Goal: Task Accomplishment & Management: Manage account settings

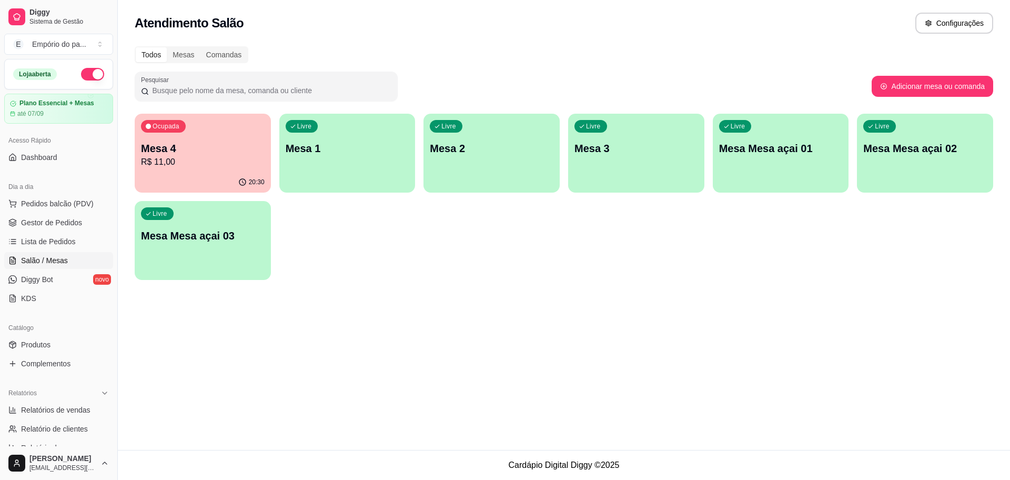
click at [229, 163] on p "R$ 11,00" at bounding box center [203, 162] width 124 height 13
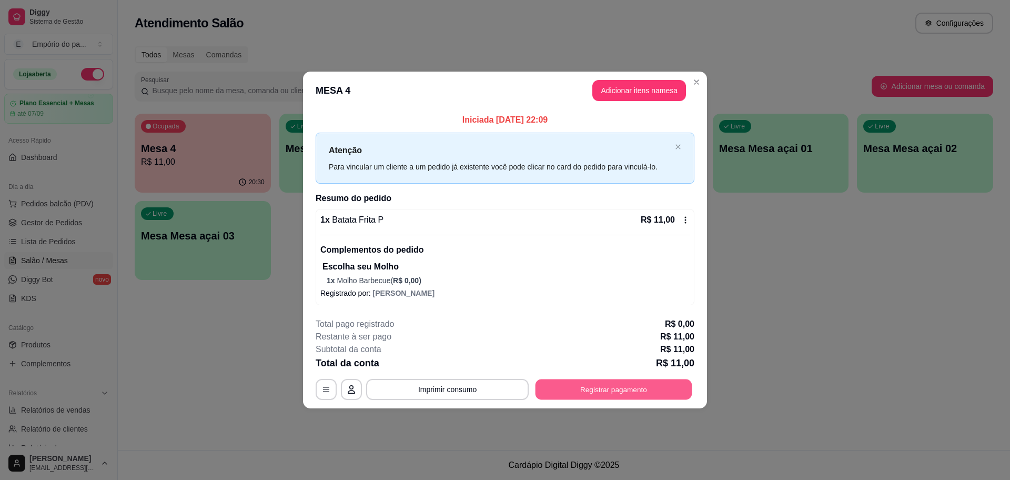
click at [611, 394] on button "Registrar pagamento" at bounding box center [613, 389] width 157 height 21
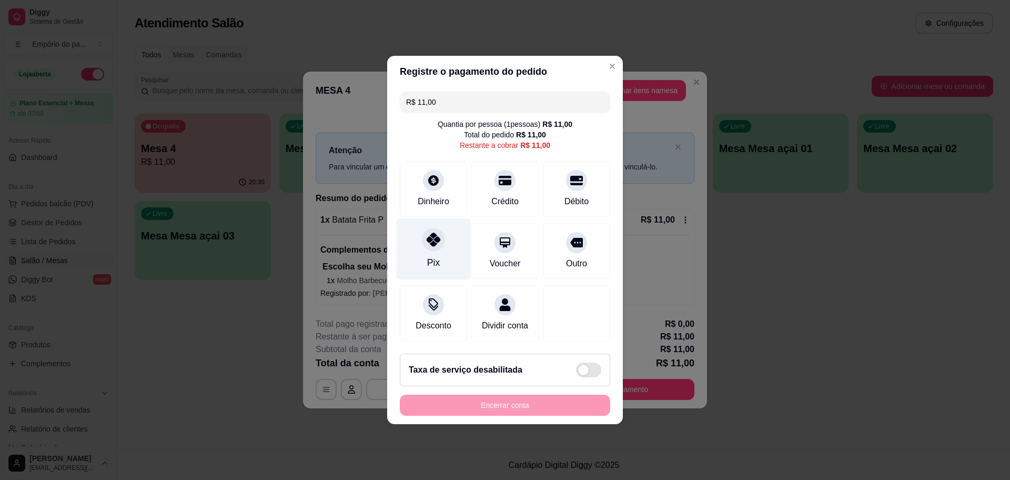
click at [430, 238] on icon at bounding box center [433, 239] width 14 height 14
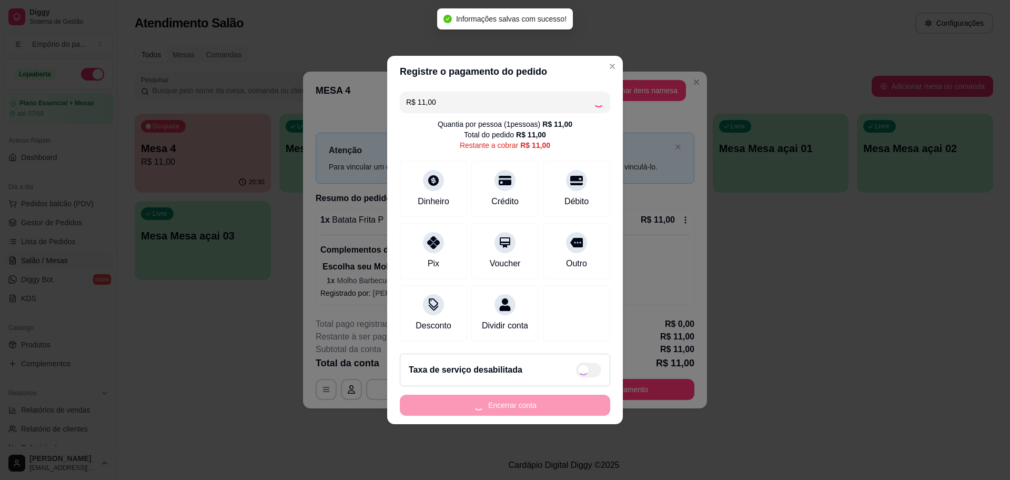
type input "R$ 0,00"
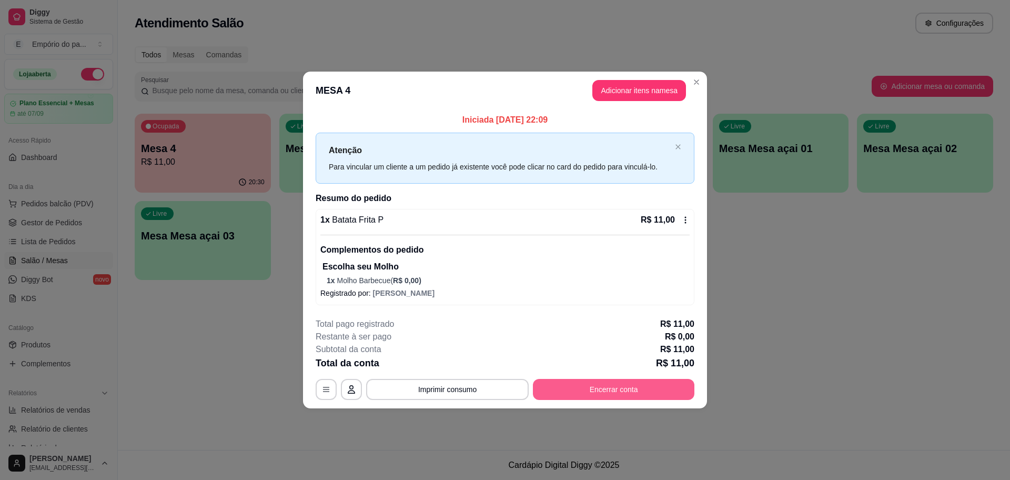
click at [604, 389] on button "Encerrar conta" at bounding box center [613, 389] width 161 height 21
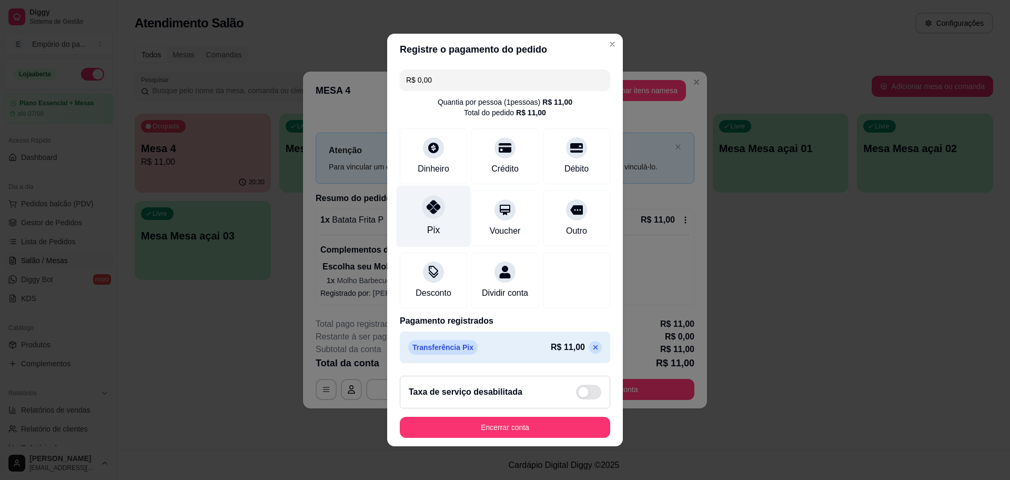
click at [441, 206] on div "Pix" at bounding box center [433, 217] width 74 height 62
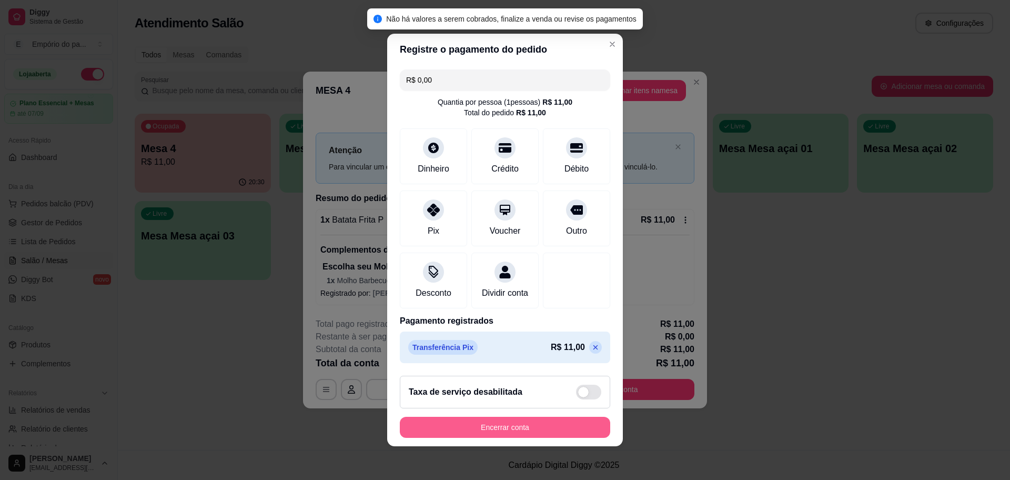
click at [492, 423] on button "Encerrar conta" at bounding box center [505, 426] width 210 height 21
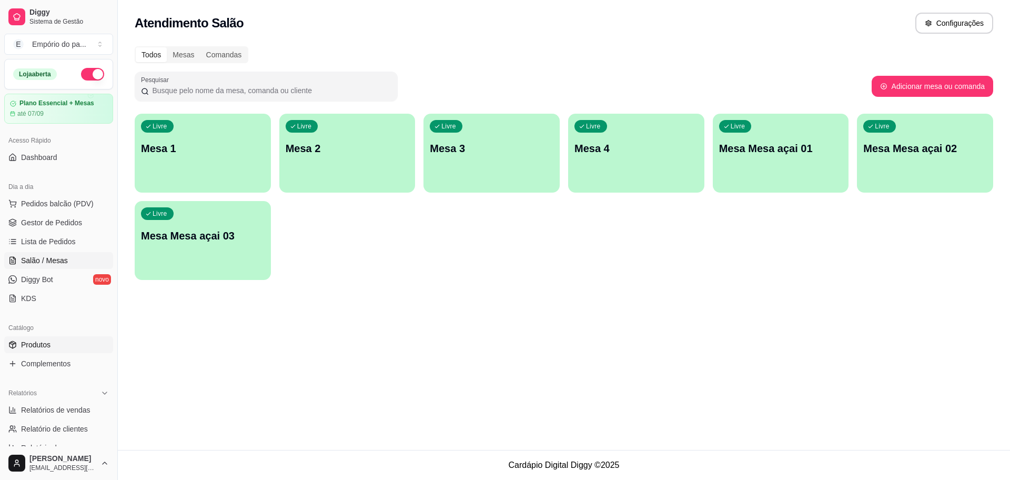
click at [37, 341] on span "Produtos" at bounding box center [35, 344] width 29 height 11
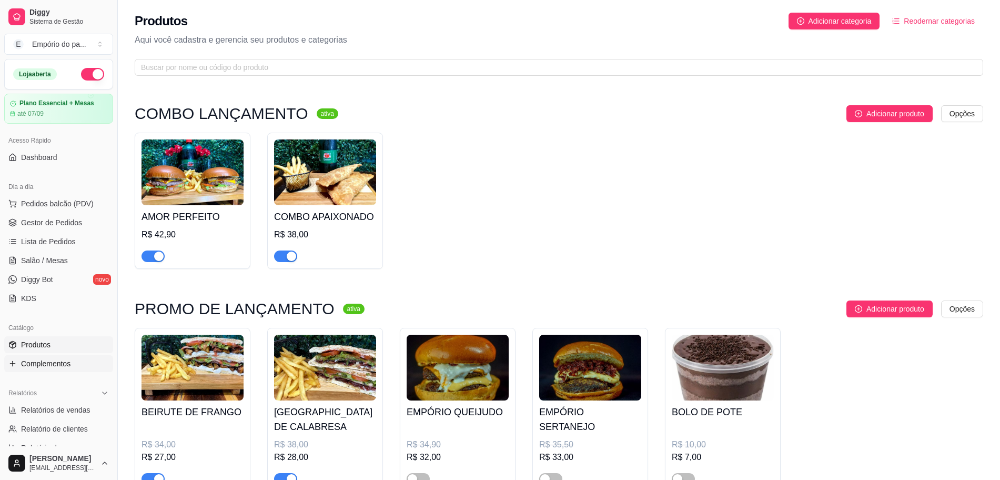
click at [57, 367] on span "Complementos" at bounding box center [45, 363] width 49 height 11
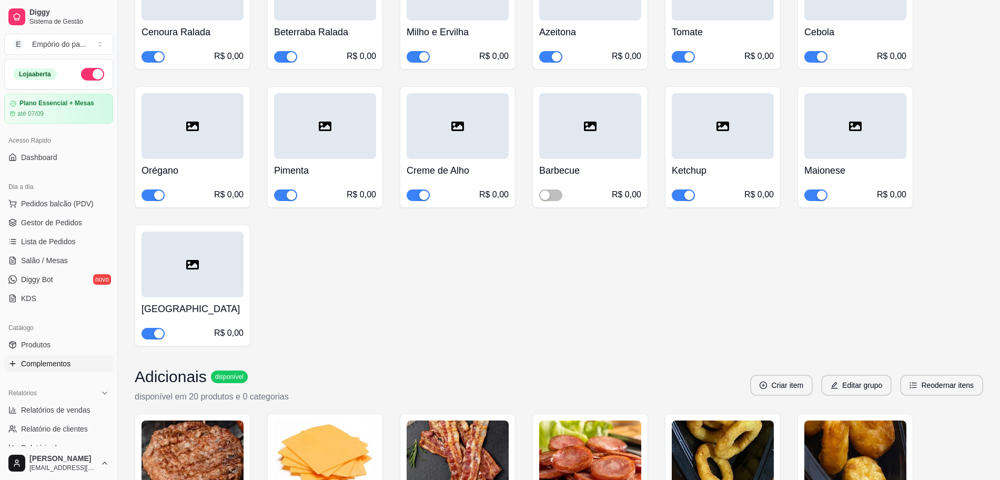
scroll to position [4141, 0]
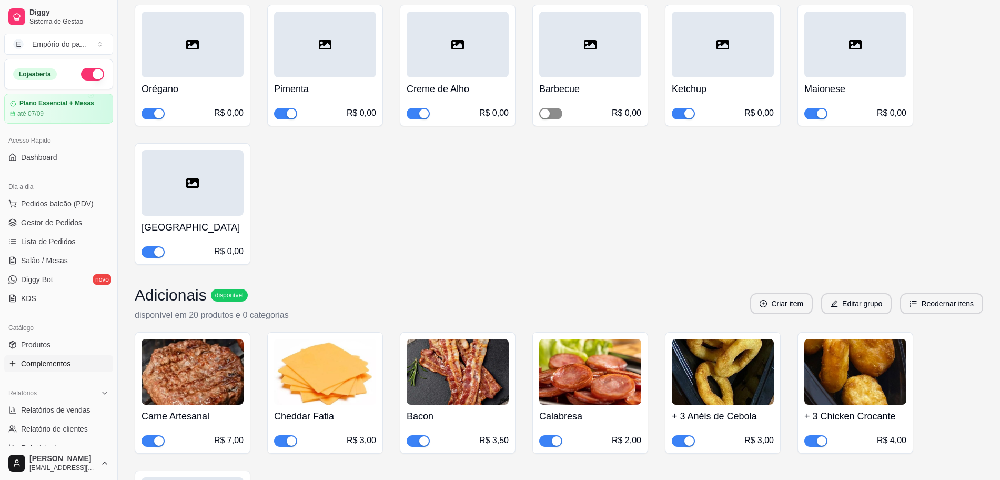
click at [544, 118] on div "button" at bounding box center [544, 113] width 9 height 9
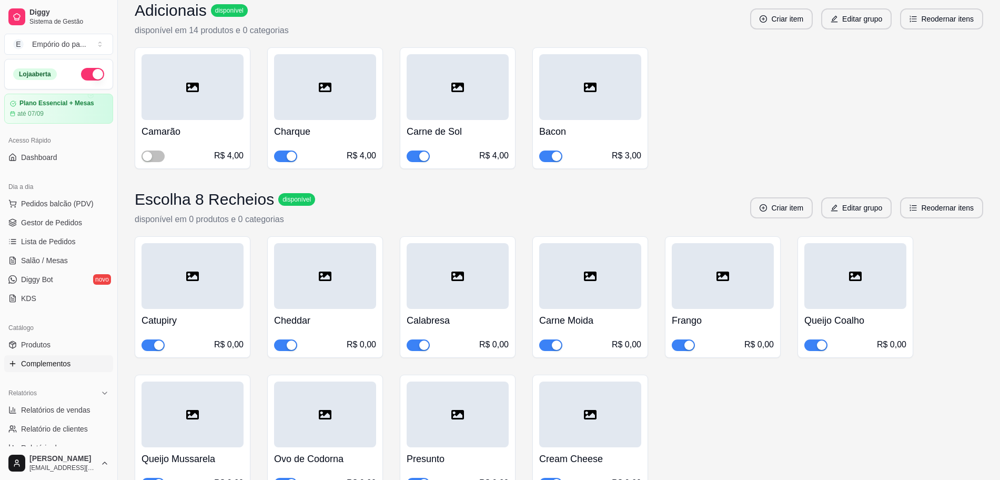
scroll to position [5127, 0]
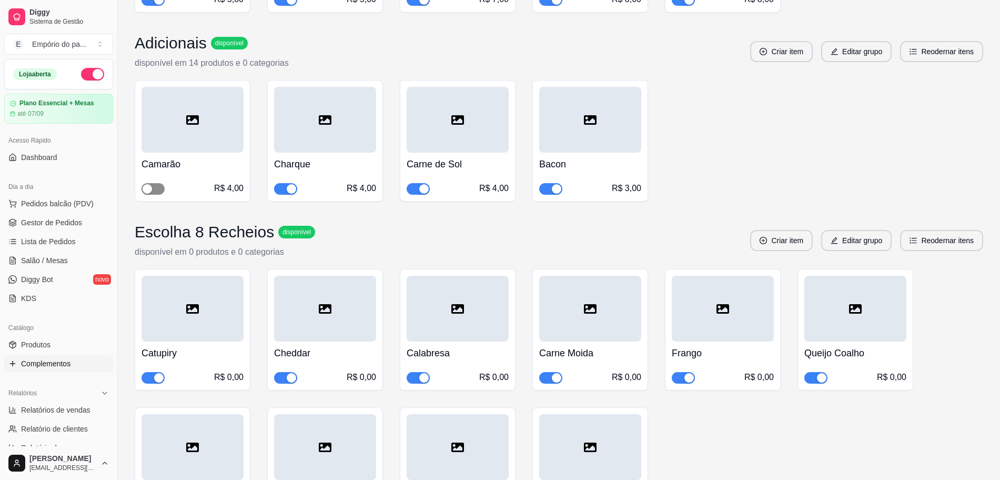
click at [141, 195] on span "button" at bounding box center [152, 189] width 23 height 12
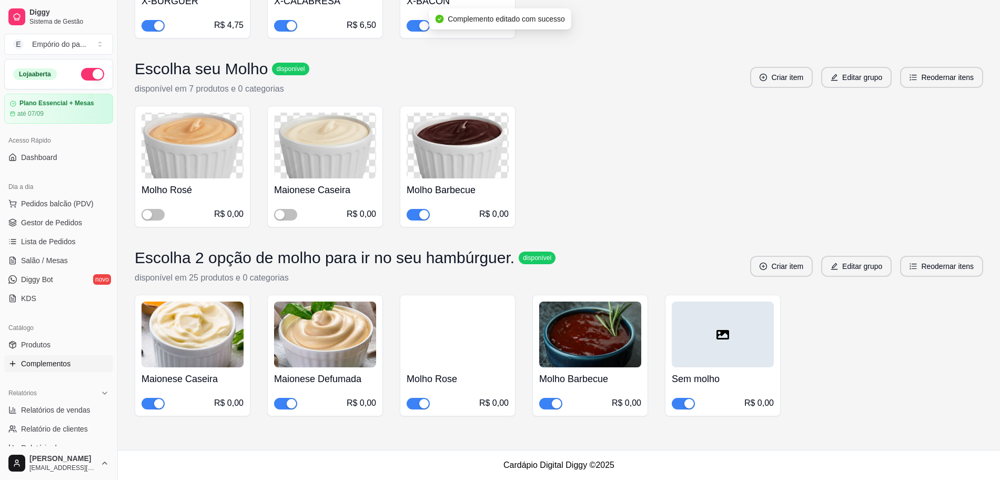
scroll to position [5821, 0]
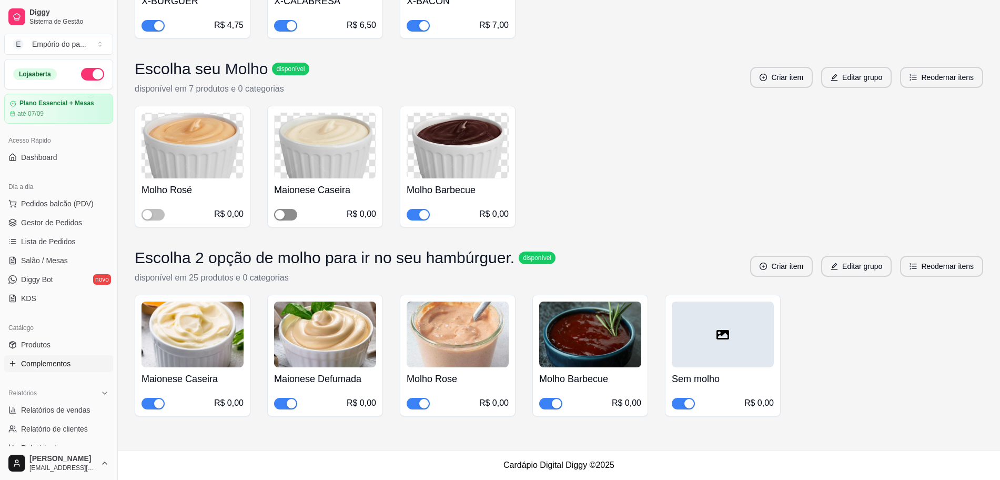
click at [283, 213] on div "button" at bounding box center [279, 214] width 9 height 9
click at [149, 218] on div "button" at bounding box center [147, 214] width 9 height 9
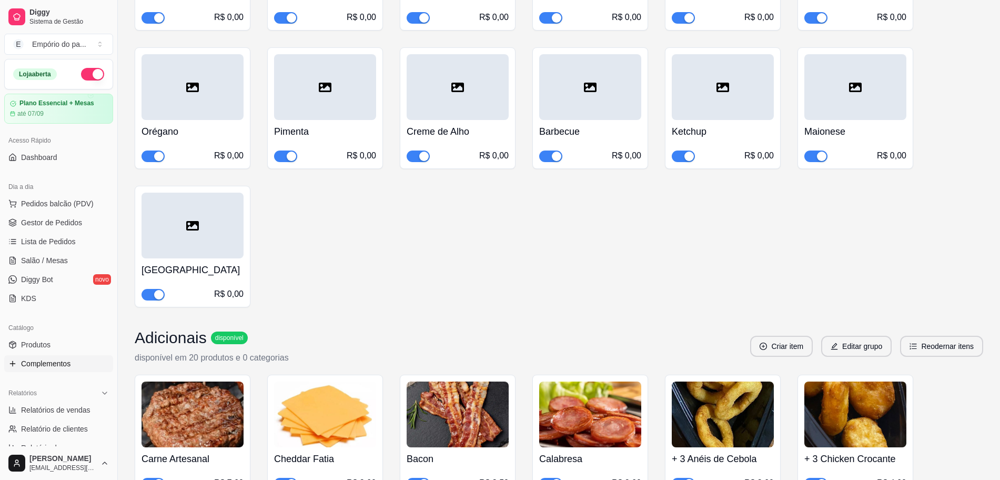
scroll to position [4243, 0]
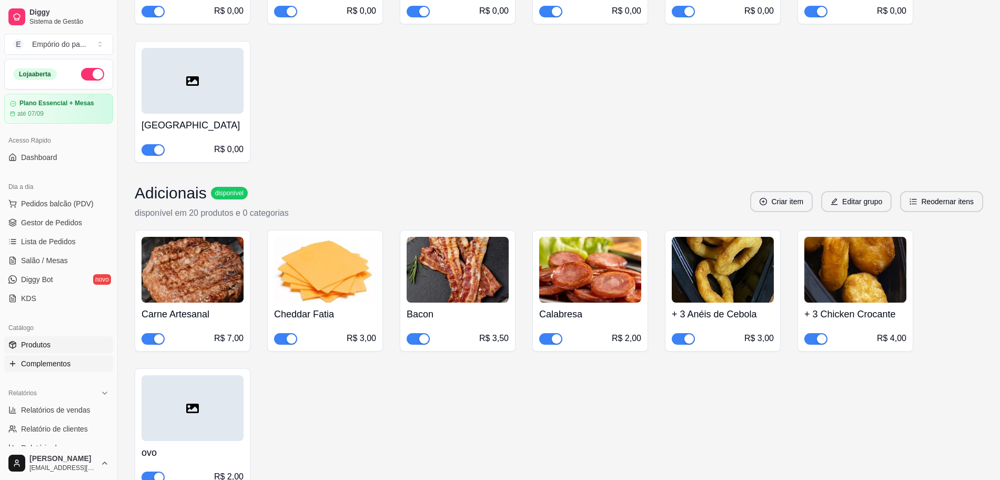
click at [36, 348] on span "Produtos" at bounding box center [35, 344] width 29 height 11
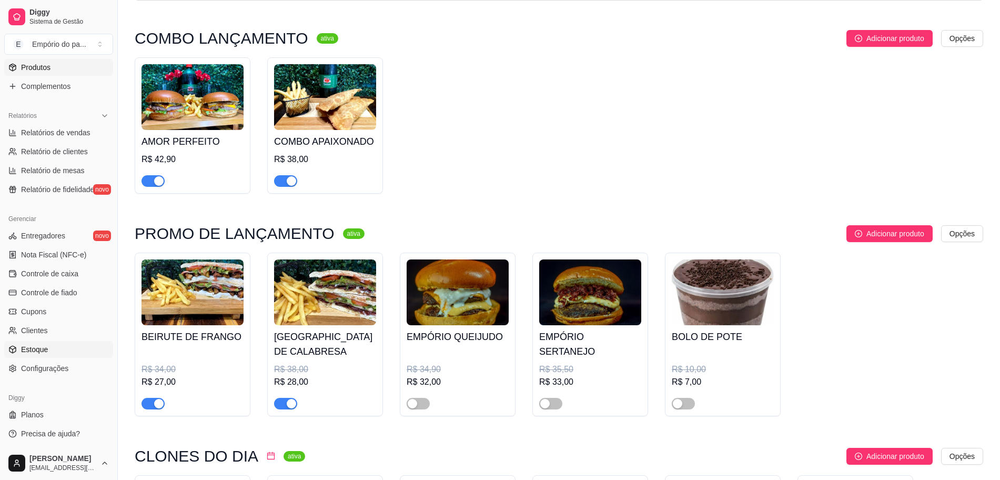
scroll to position [131, 0]
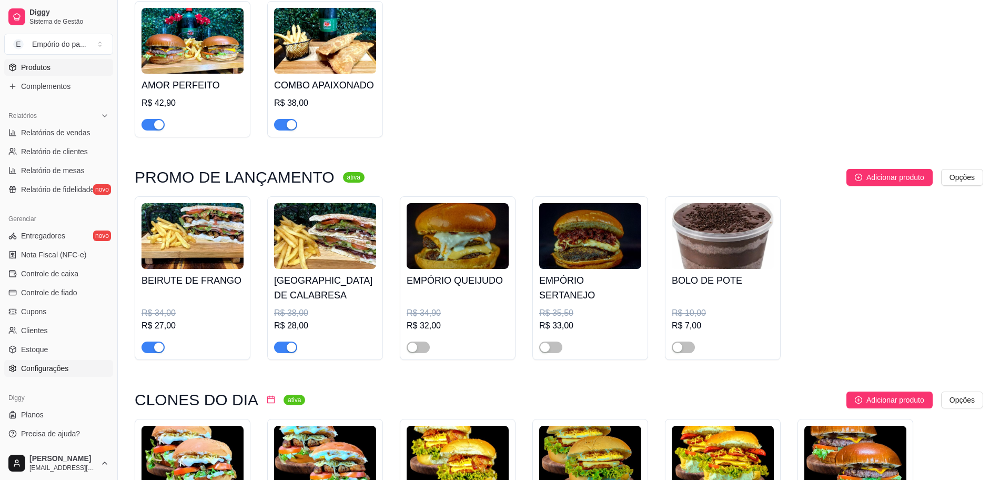
click at [41, 374] on link "Configurações" at bounding box center [58, 368] width 109 height 17
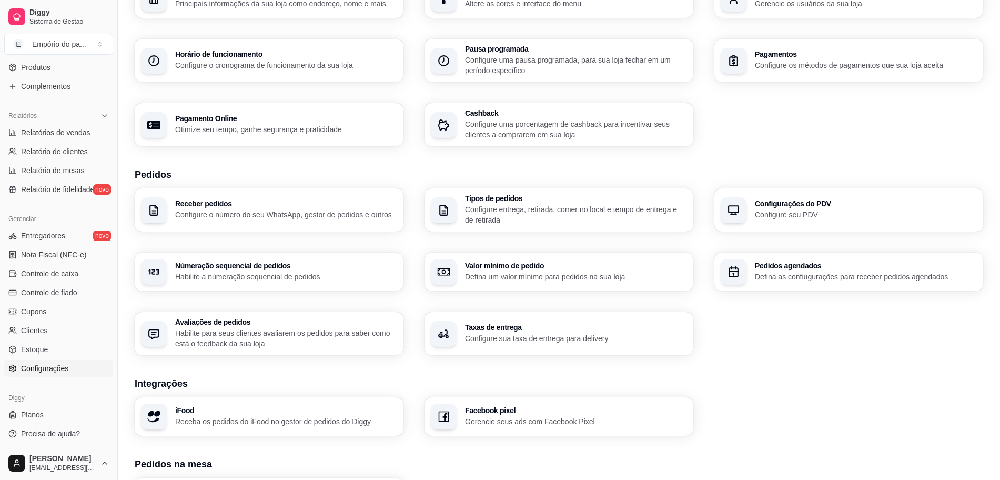
scroll to position [243, 0]
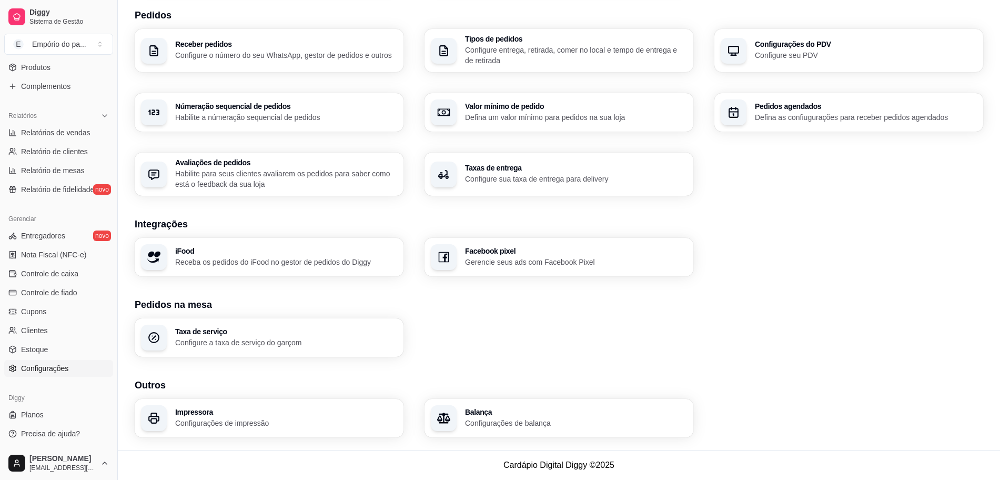
click at [550, 136] on div "Receber pedidos Configure o número do seu WhatsApp, gestor de pedidos e outros …" at bounding box center [559, 112] width 848 height 167
click at [550, 101] on div "Valor mínimo de pedido Defina um valor mínimo para pedidos na sua loja" at bounding box center [559, 112] width 261 height 37
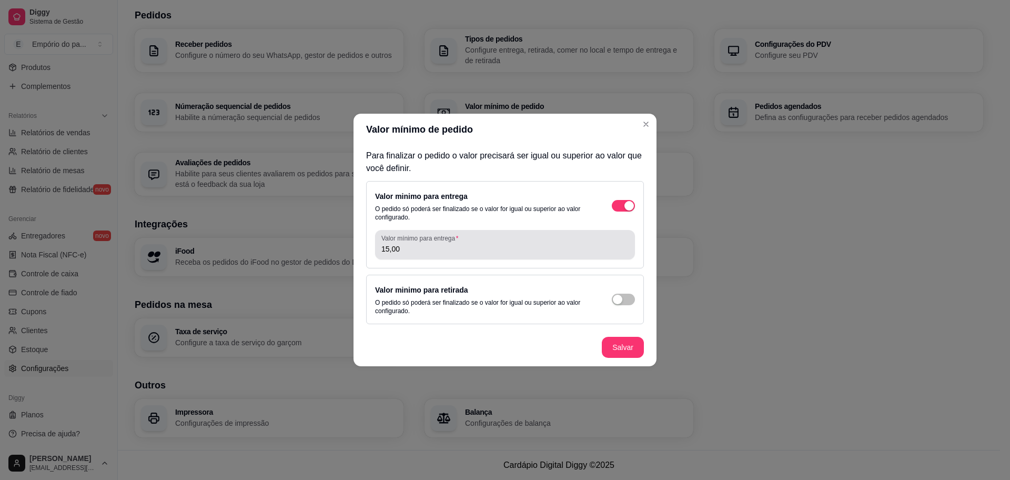
click at [425, 250] on input "15,00" at bounding box center [504, 248] width 247 height 11
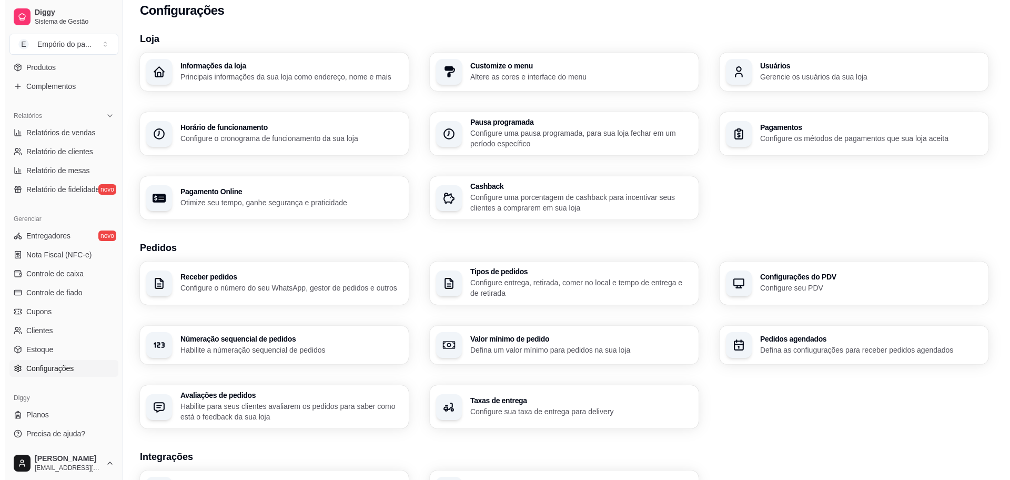
scroll to position [0, 0]
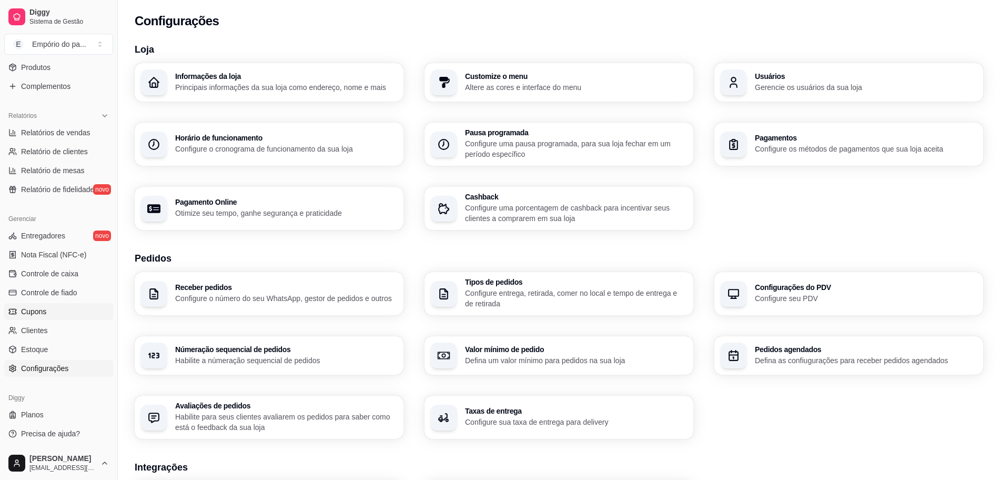
click at [65, 314] on link "Cupons" at bounding box center [58, 311] width 109 height 17
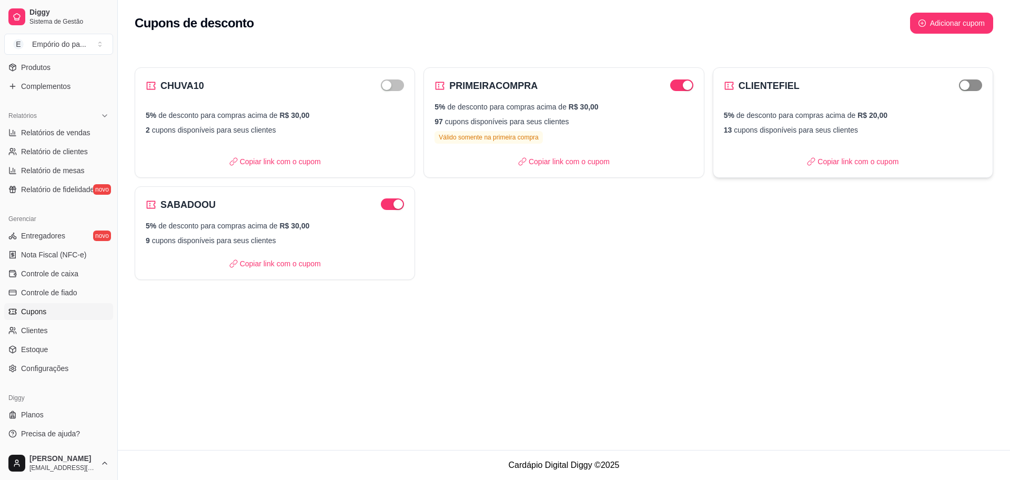
click at [964, 87] on div "button" at bounding box center [964, 84] width 9 height 9
click at [62, 294] on span "Controle de fiado" at bounding box center [49, 292] width 56 height 11
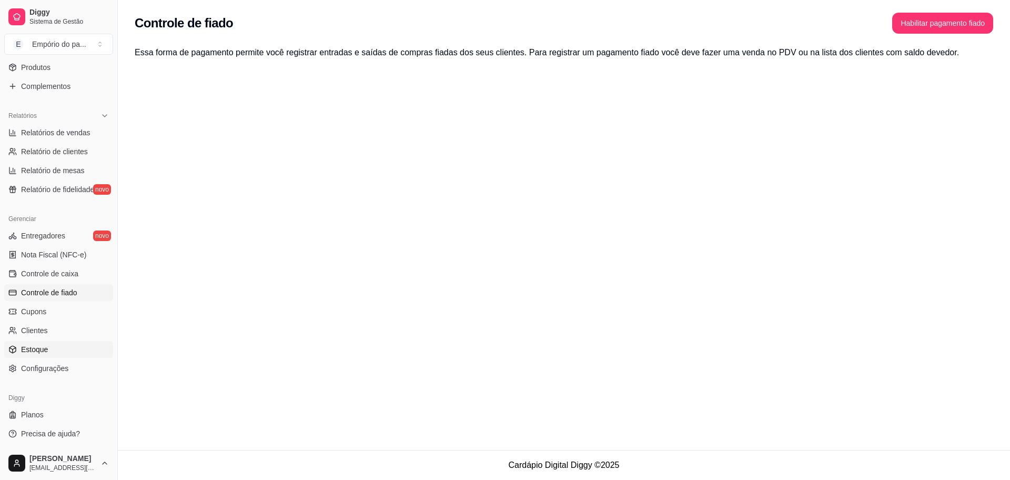
click at [28, 347] on span "Estoque" at bounding box center [34, 349] width 27 height 11
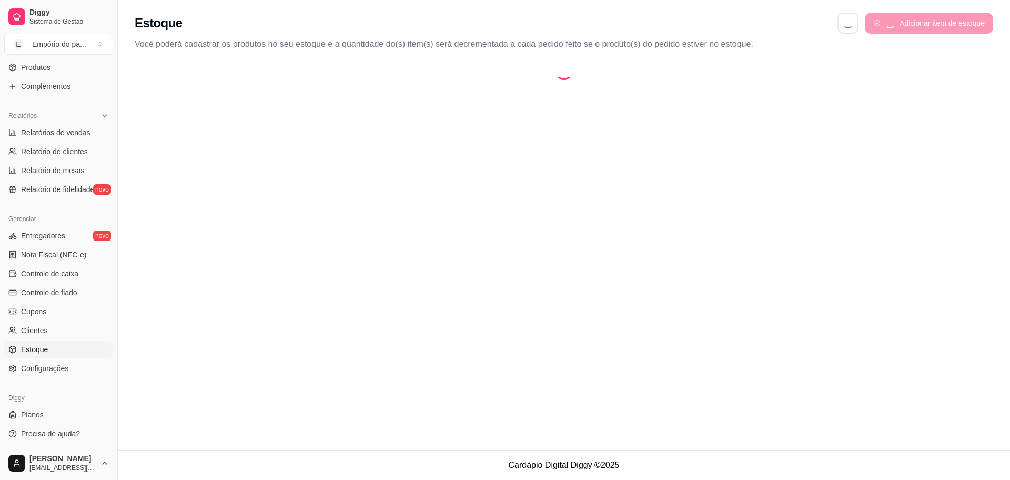
select select "QUANTITY_ORDER"
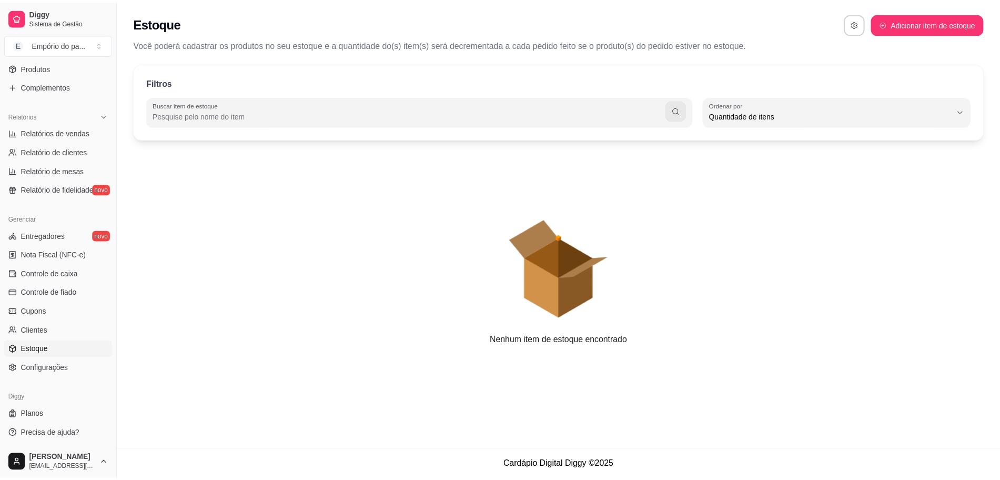
scroll to position [10, 0]
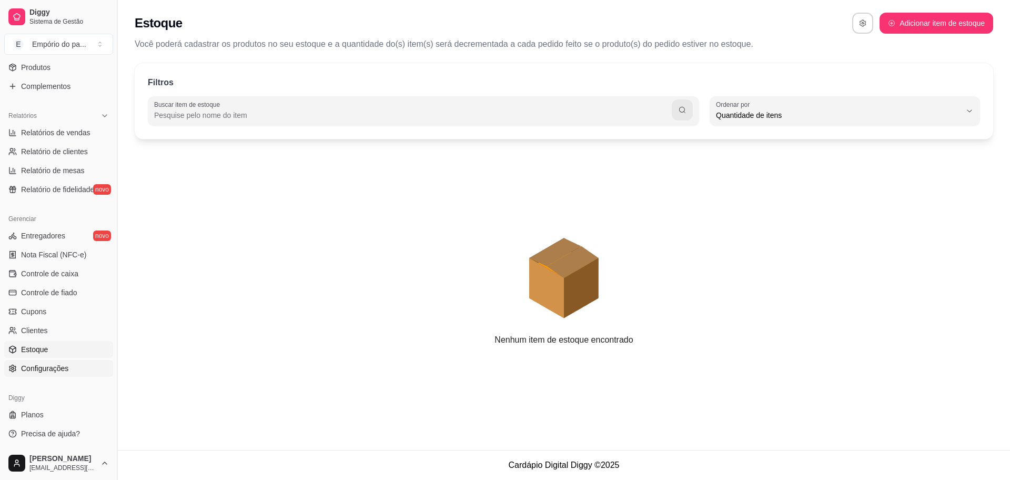
click at [43, 373] on link "Configurações" at bounding box center [58, 368] width 109 height 17
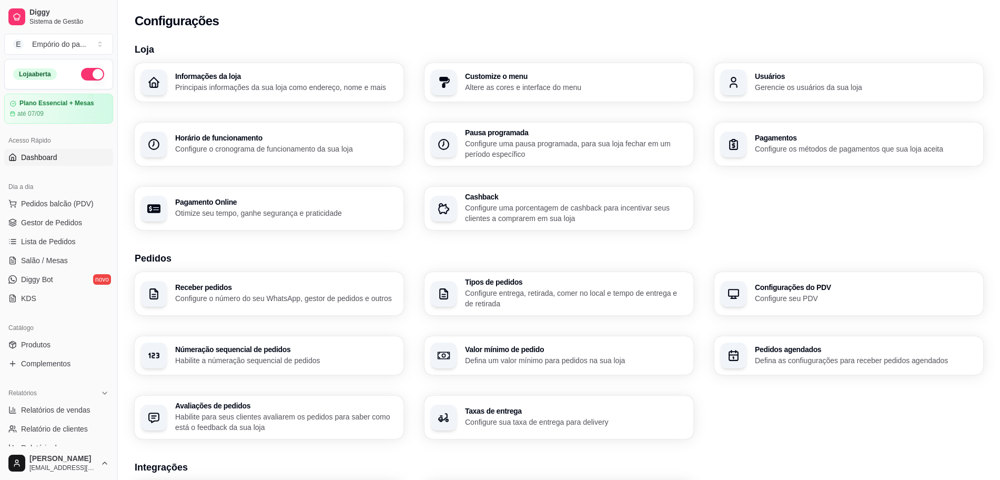
click at [34, 156] on span "Dashboard" at bounding box center [39, 157] width 36 height 11
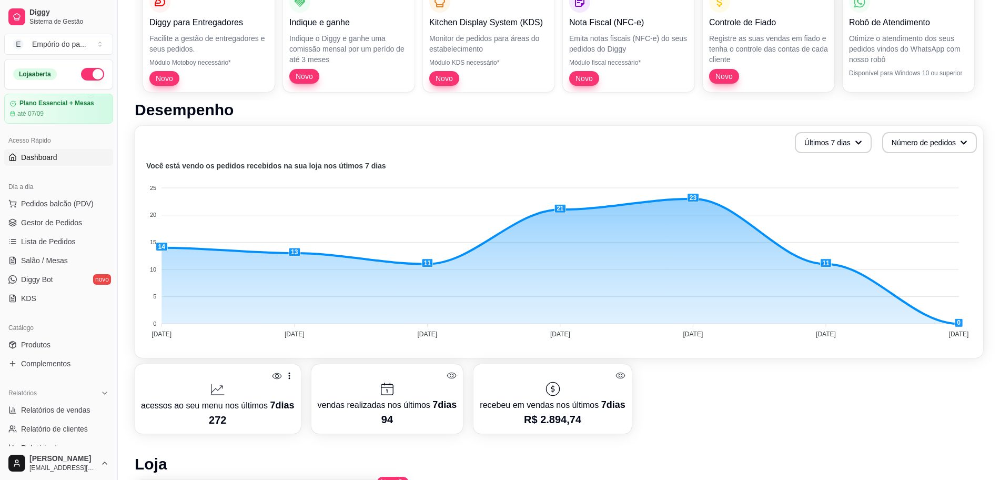
scroll to position [120, 0]
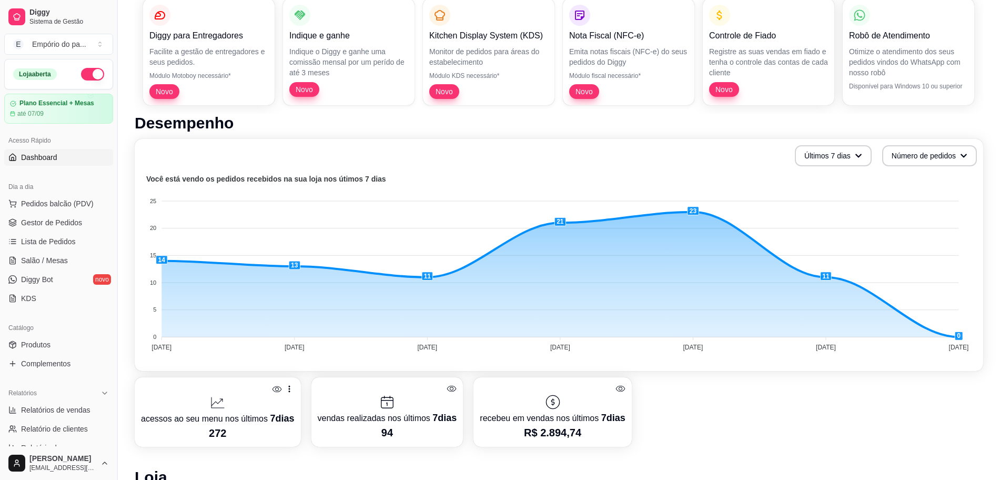
click at [575, 355] on foreignobject at bounding box center [559, 264] width 836 height 184
click at [566, 332] on foreignobject at bounding box center [559, 264] width 836 height 184
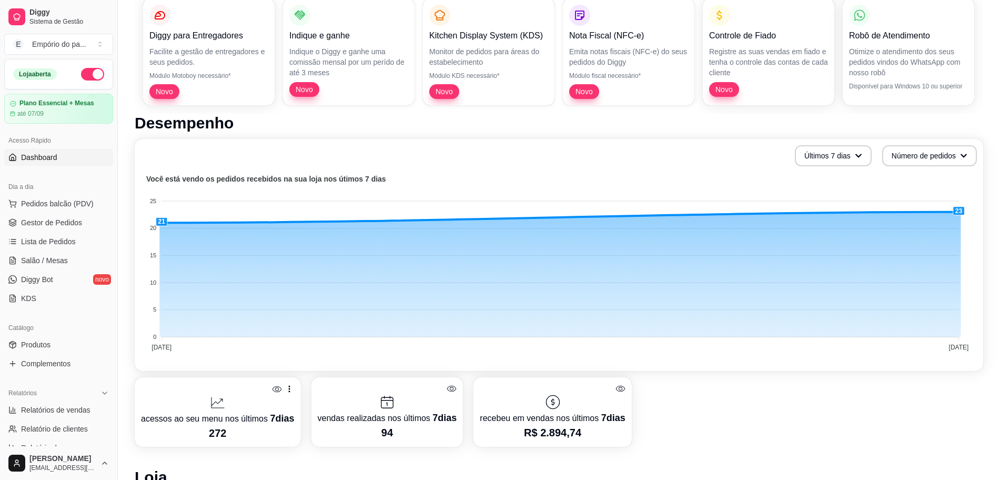
drag, startPoint x: 565, startPoint y: 333, endPoint x: 1009, endPoint y: 385, distance: 447.4
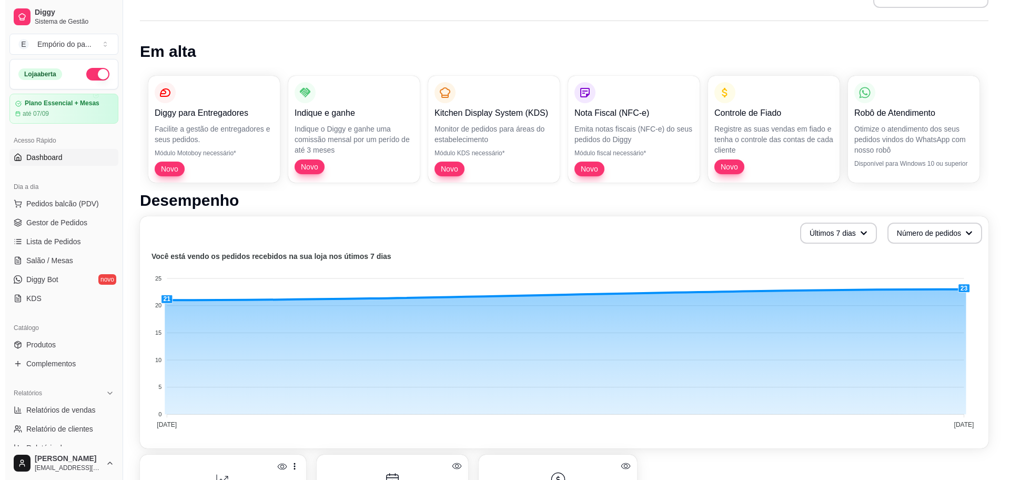
scroll to position [0, 0]
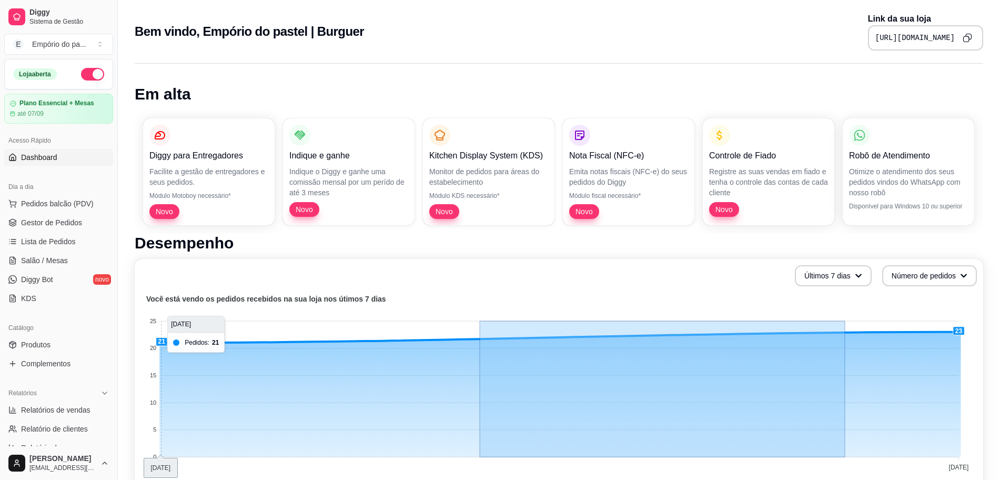
drag, startPoint x: 845, startPoint y: 391, endPoint x: 399, endPoint y: 394, distance: 446.5
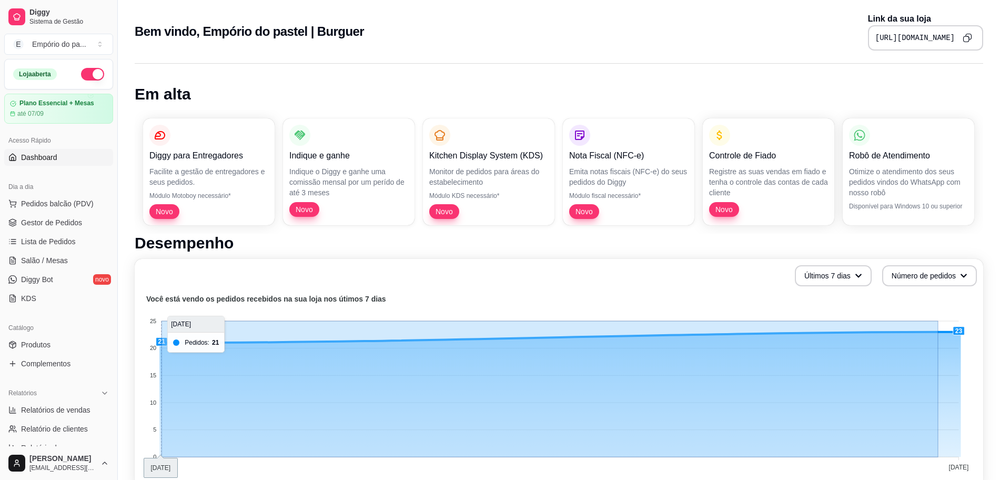
drag, startPoint x: 938, startPoint y: 404, endPoint x: 151, endPoint y: 429, distance: 787.0
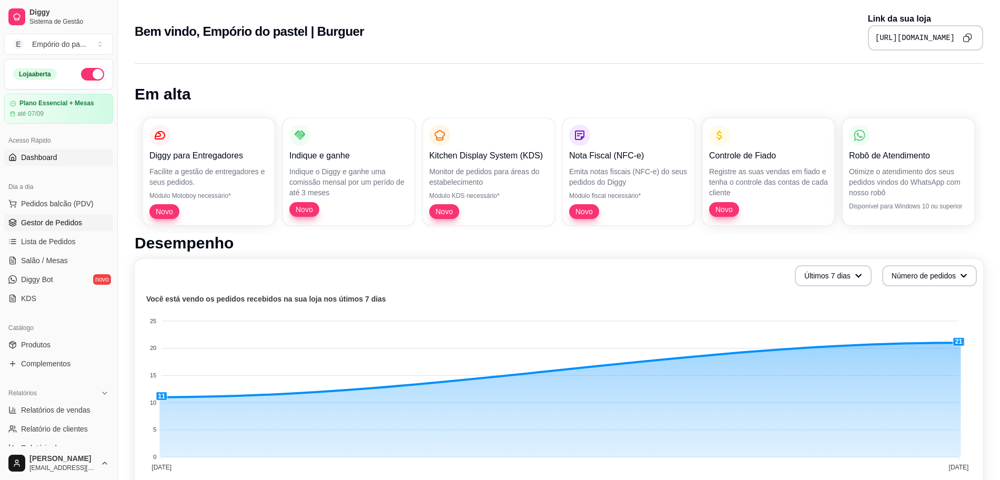
click at [22, 218] on span "Gestor de Pedidos" at bounding box center [51, 222] width 61 height 11
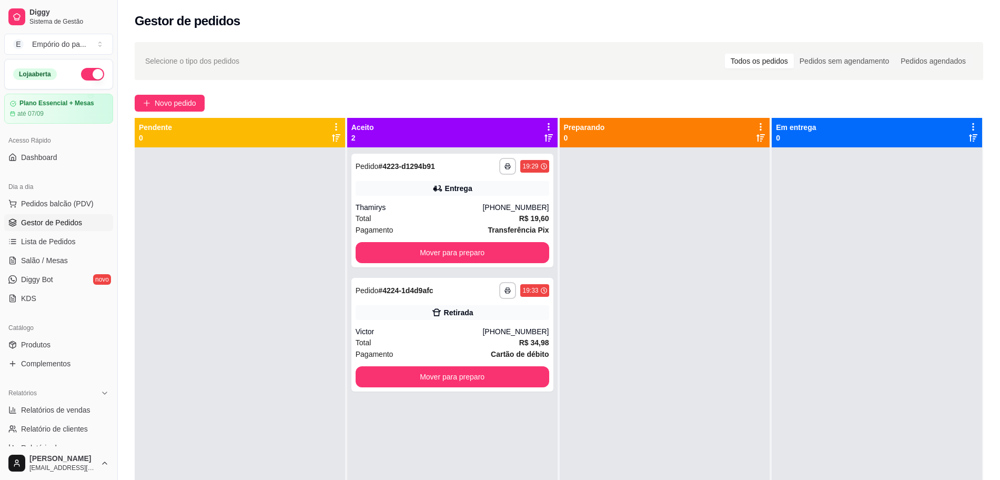
click at [629, 318] on div at bounding box center [664, 387] width 210 height 480
click at [630, 318] on div at bounding box center [664, 387] width 210 height 480
click at [404, 247] on button "Mover para preparo" at bounding box center [452, 252] width 194 height 21
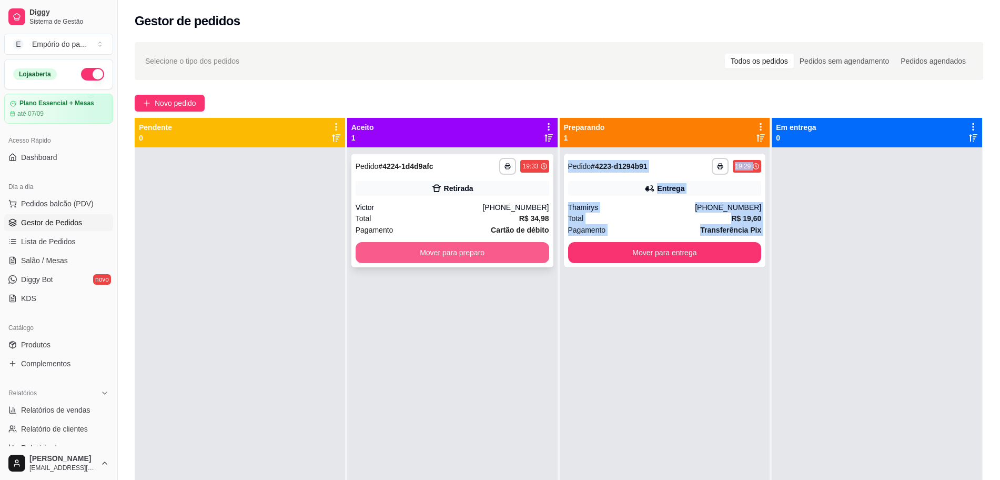
click at [411, 250] on button "Mover para preparo" at bounding box center [452, 252] width 194 height 21
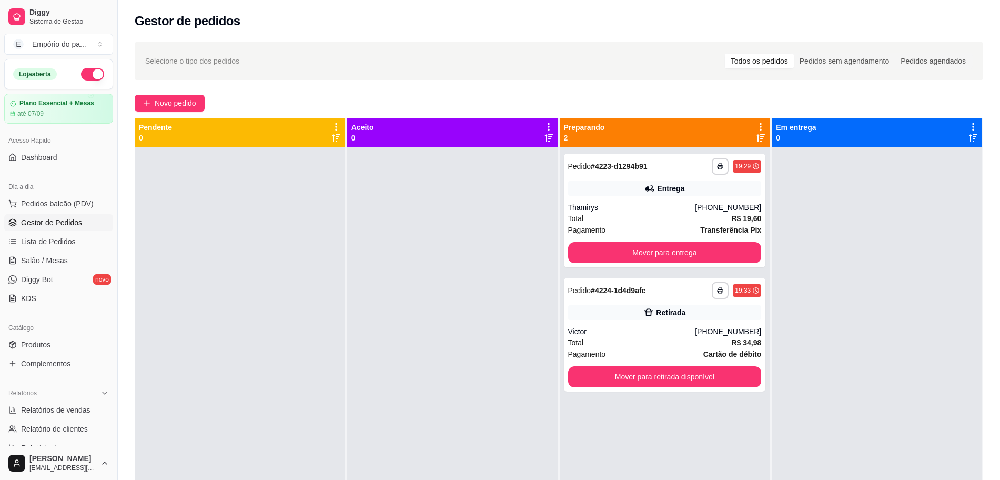
click at [481, 184] on div at bounding box center [452, 387] width 210 height 480
click at [674, 215] on div "Total R$ 19,60" at bounding box center [665, 218] width 194 height 12
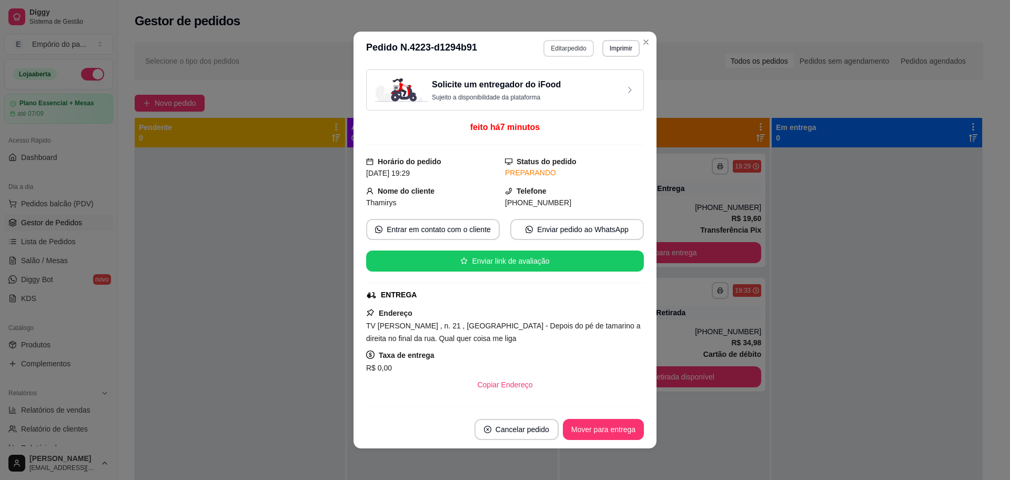
click at [558, 48] on button "Editar pedido" at bounding box center [568, 48] width 50 height 17
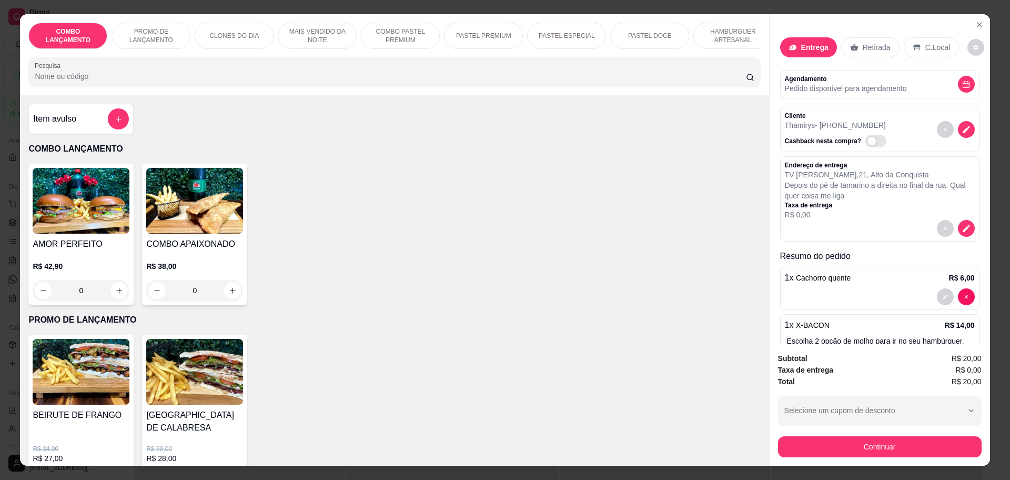
click at [570, 320] on div "Item avulso COMBO LANÇAMENTO AMOR PERFEITO R$ 42,90 0 COMBO APAIXONADO R$ 38,00…" at bounding box center [394, 280] width 748 height 370
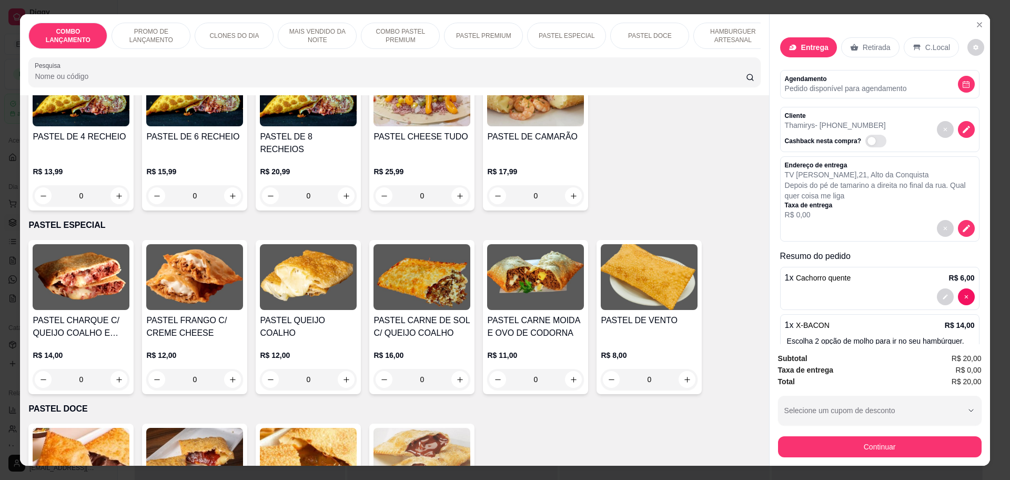
scroll to position [1380, 0]
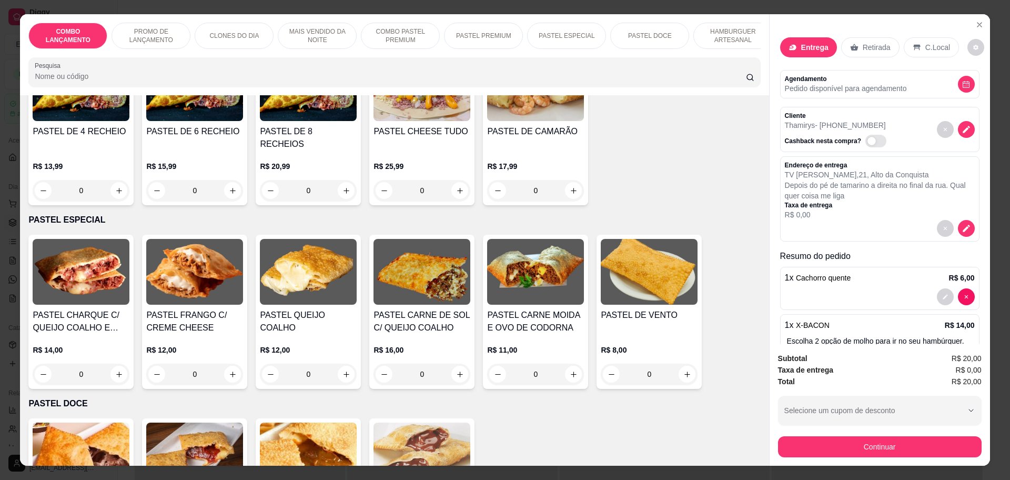
click at [114, 180] on div "0" at bounding box center [81, 190] width 97 height 21
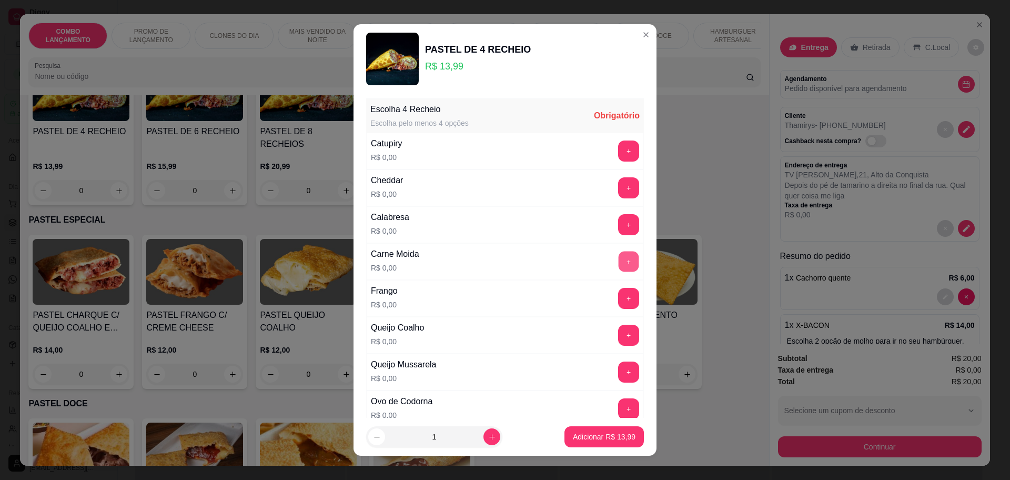
click at [618, 258] on button "+" at bounding box center [628, 261] width 21 height 21
click at [618, 411] on button "+" at bounding box center [628, 408] width 21 height 21
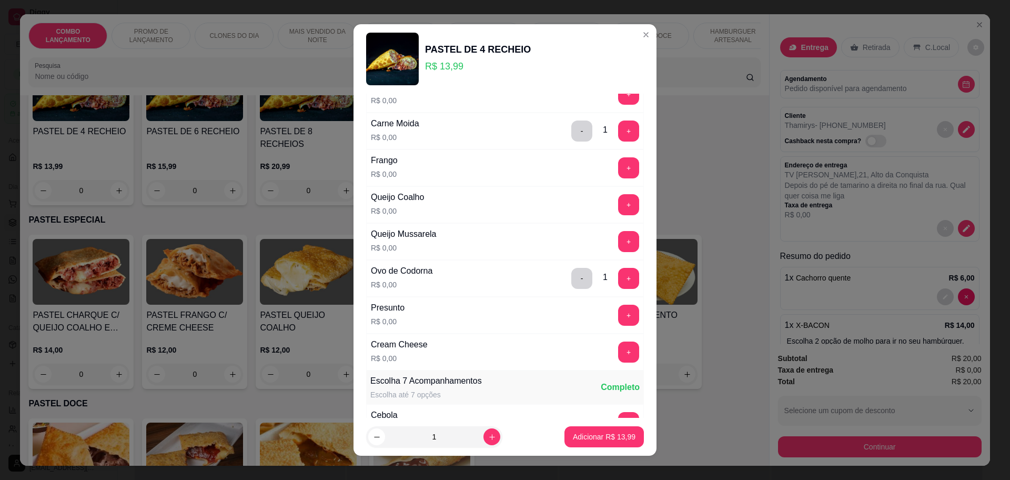
scroll to position [131, 0]
click at [618, 355] on button "+" at bounding box center [628, 350] width 21 height 21
click at [618, 206] on button "+" at bounding box center [628, 203] width 21 height 21
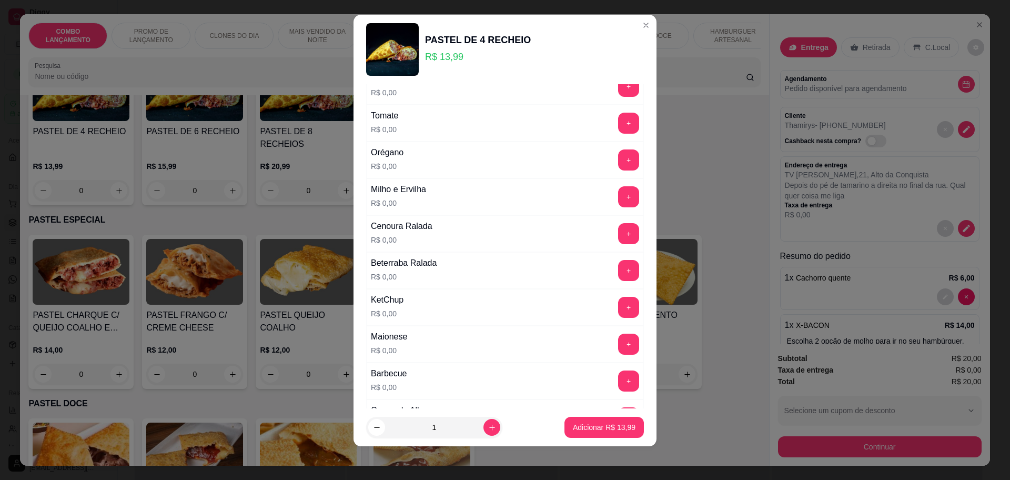
scroll to position [391, 0]
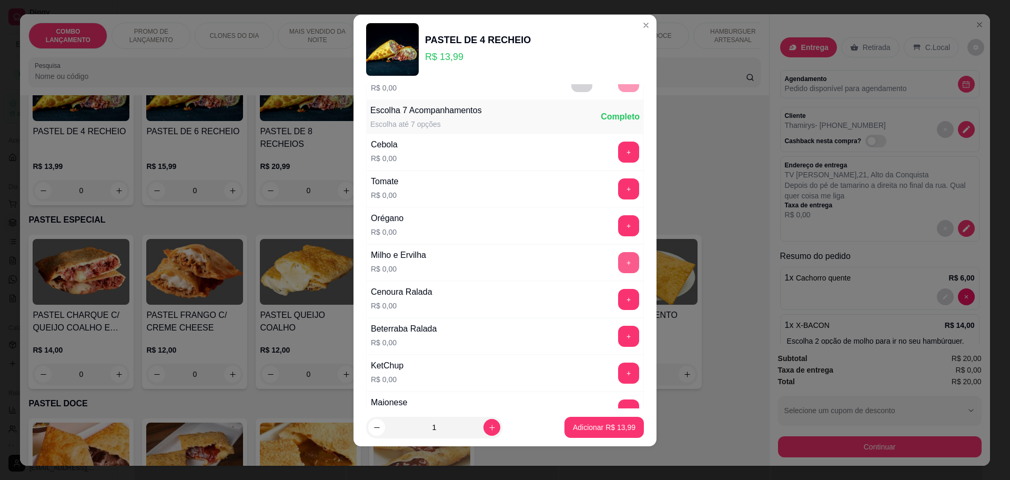
click at [618, 262] on button "+" at bounding box center [628, 262] width 21 height 21
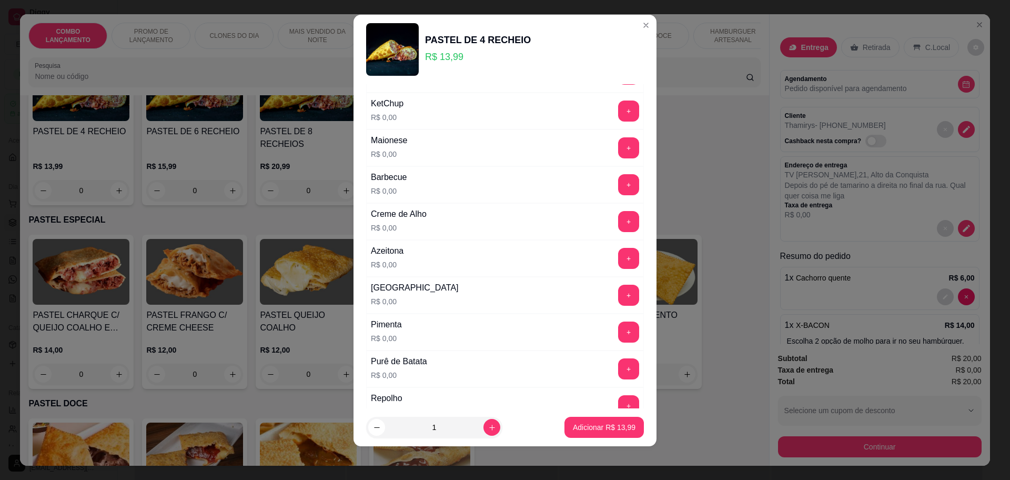
scroll to position [654, 0]
click at [618, 365] on button "+" at bounding box center [628, 367] width 21 height 21
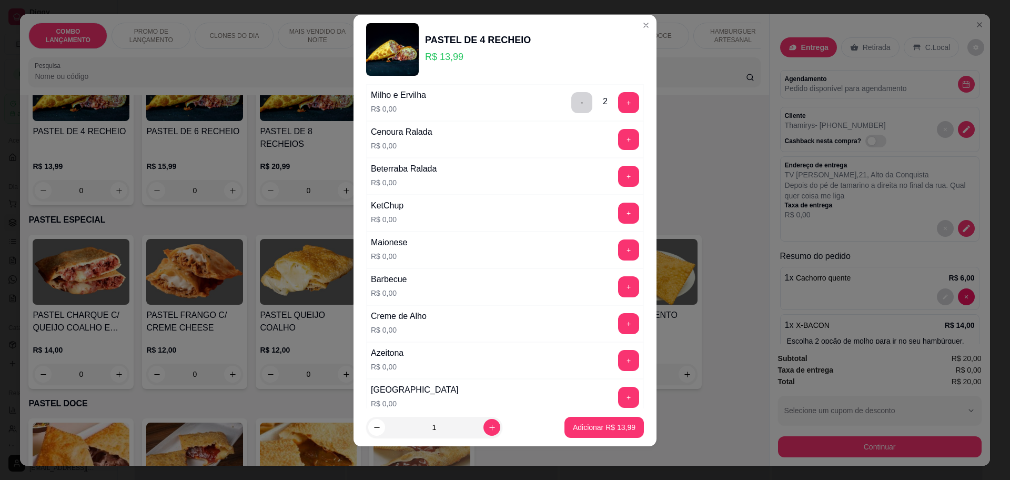
scroll to position [523, 0]
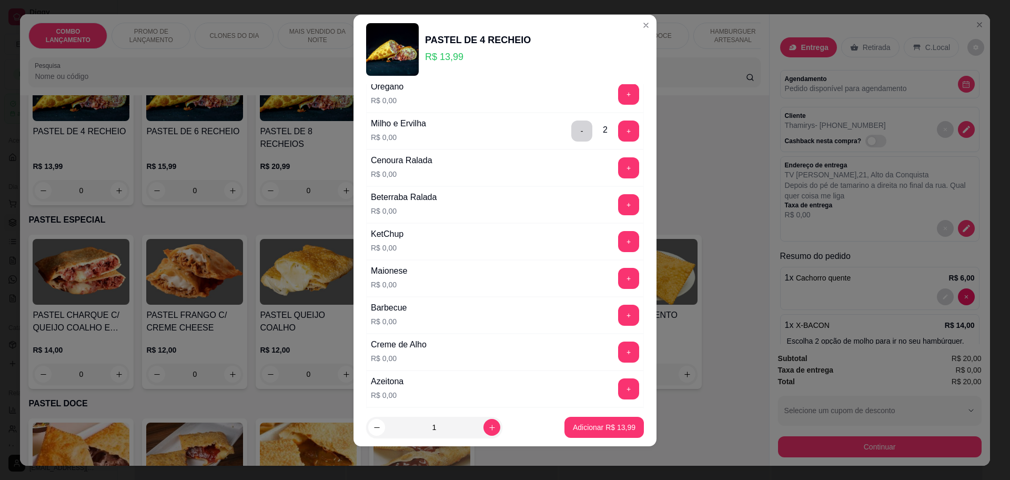
click at [618, 177] on button "+" at bounding box center [628, 167] width 21 height 21
click at [618, 234] on button "+" at bounding box center [628, 241] width 21 height 21
click at [618, 276] on button "+" at bounding box center [628, 278] width 21 height 21
click at [574, 426] on p "Adicionar R$ 13,99" at bounding box center [604, 427] width 63 height 11
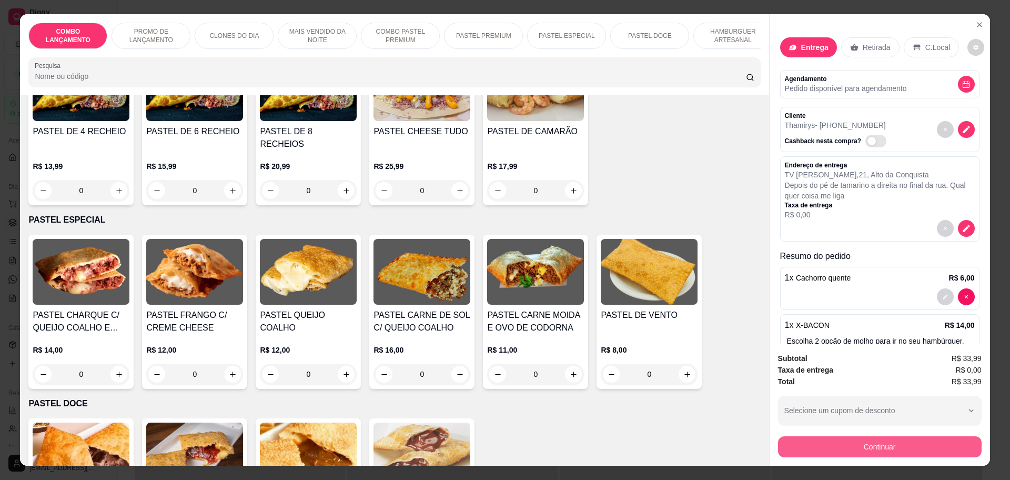
click at [878, 449] on button "Continuar" at bounding box center [880, 446] width 204 height 21
click at [960, 297] on div "1 x Cachorro quente R$ 6,00" at bounding box center [879, 288] width 199 height 43
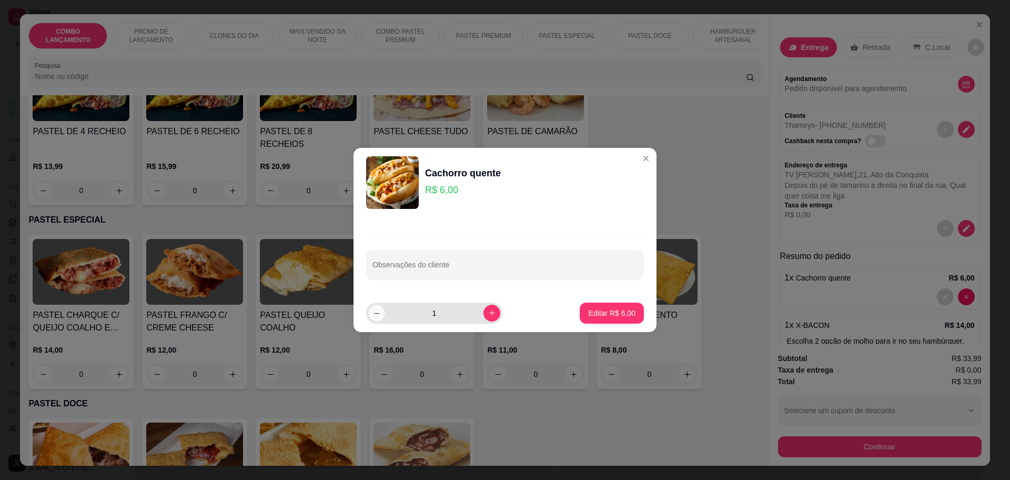
click at [378, 317] on button "decrease-product-quantity" at bounding box center [376, 312] width 16 height 16
type input "0"
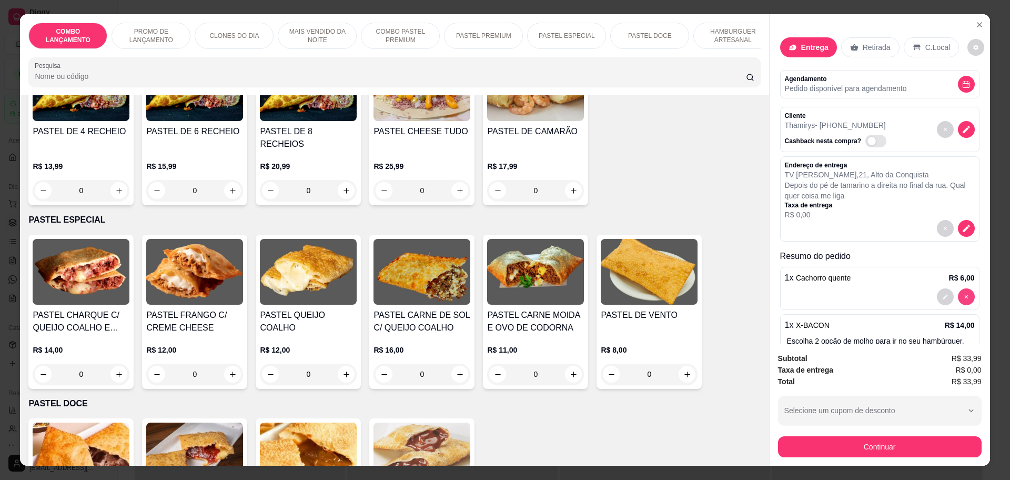
type input "0"
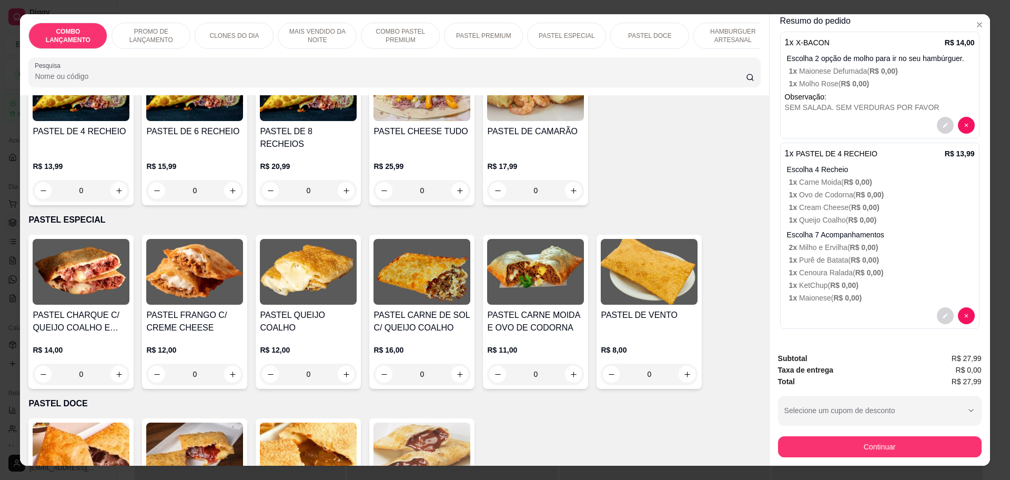
scroll to position [245, 0]
click at [833, 445] on button "Continuar" at bounding box center [878, 446] width 197 height 21
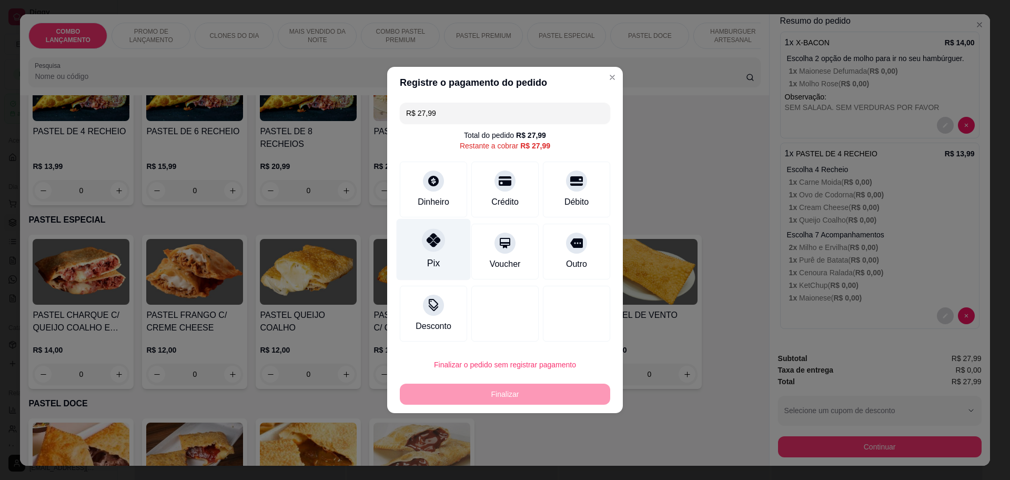
click at [428, 239] on icon at bounding box center [433, 240] width 14 height 14
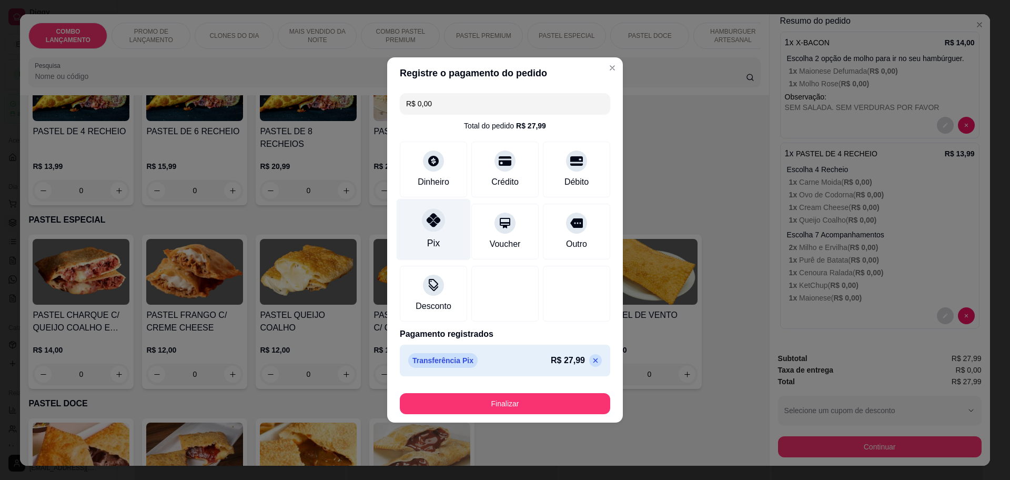
click at [423, 215] on div at bounding box center [433, 219] width 23 height 23
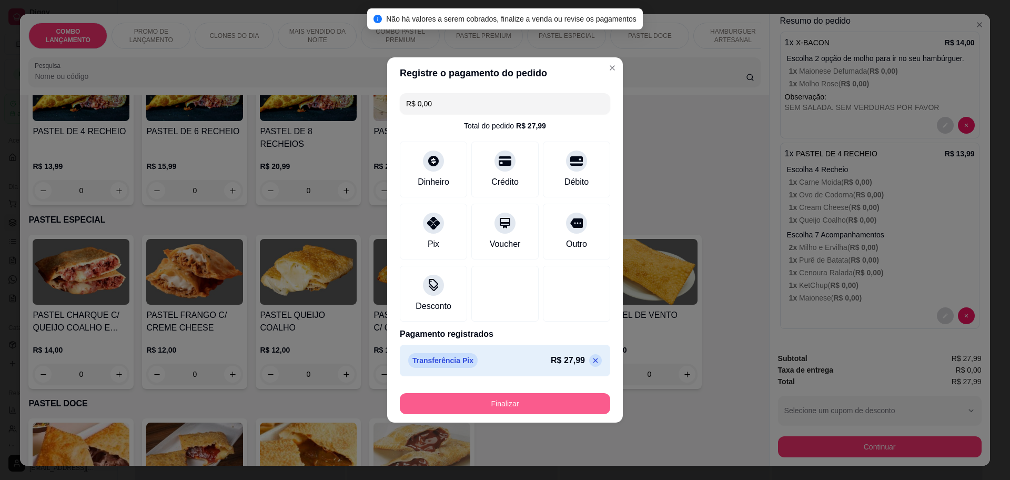
click at [508, 404] on button "Finalizar" at bounding box center [505, 403] width 210 height 21
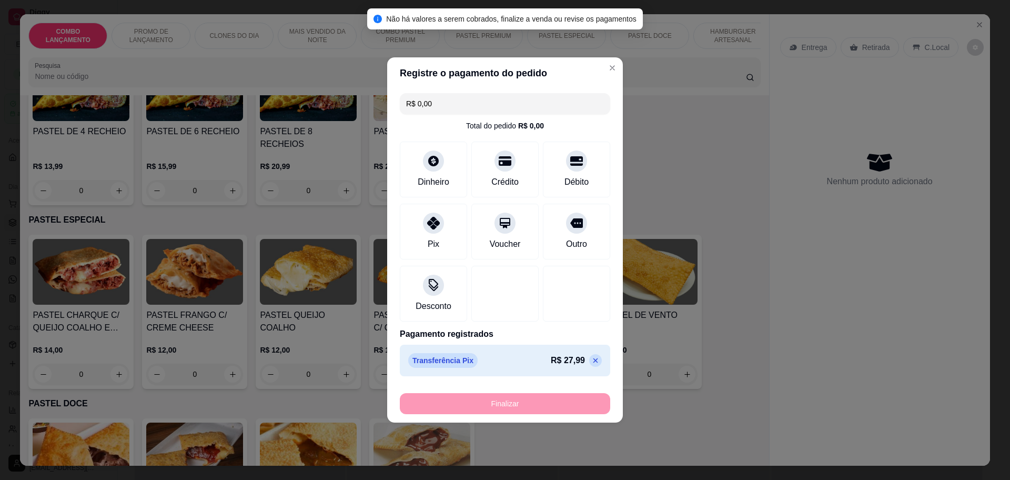
type input "-R$ 27,99"
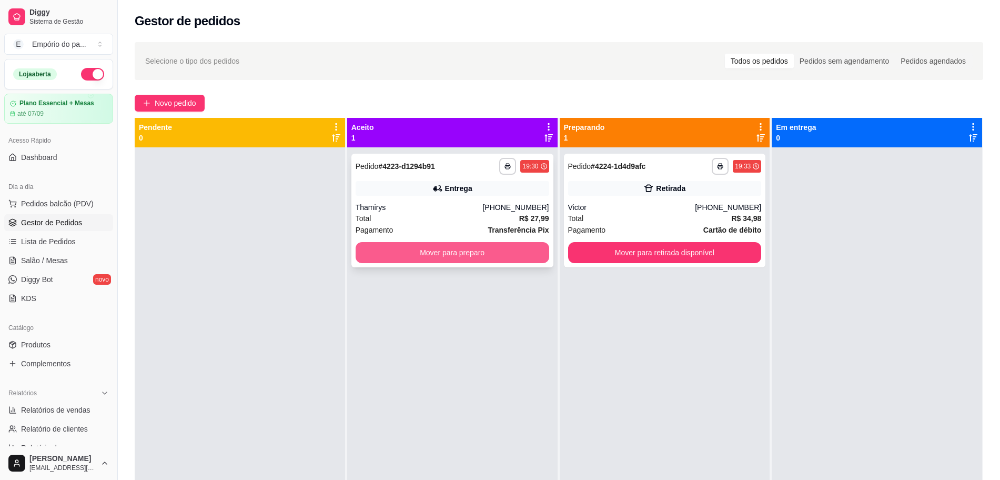
click at [440, 239] on div "**********" at bounding box center [452, 211] width 202 height 114
click at [414, 259] on button "Mover para preparo" at bounding box center [452, 252] width 194 height 21
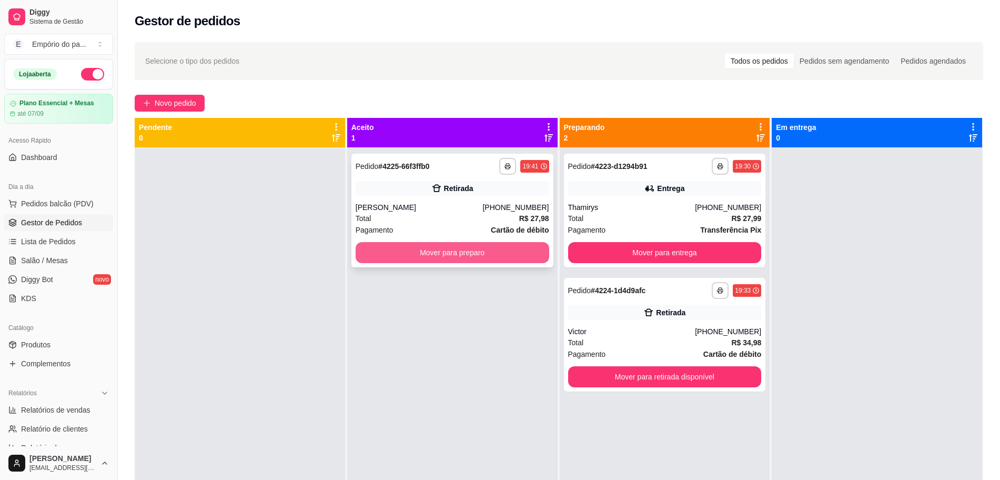
click at [408, 253] on button "Mover para preparo" at bounding box center [452, 252] width 194 height 21
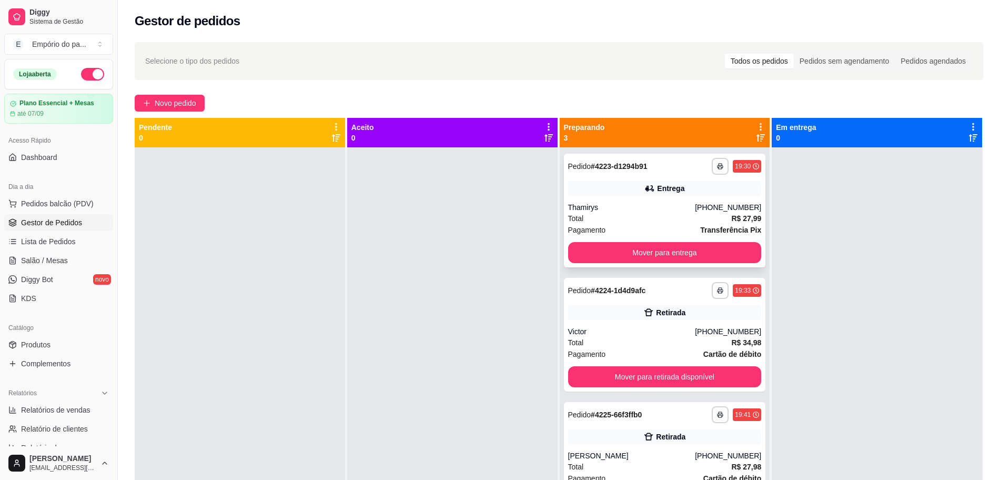
click at [698, 219] on div "Total R$ 27,99" at bounding box center [665, 218] width 194 height 12
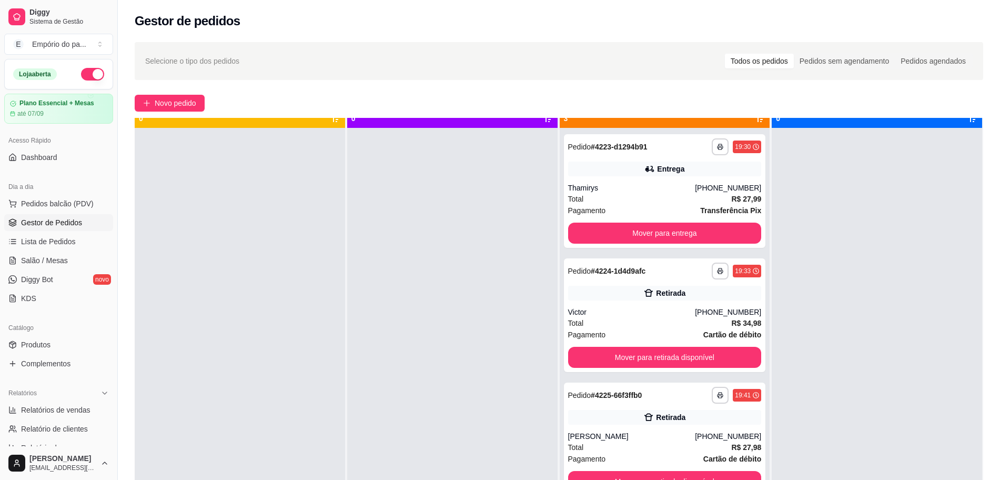
scroll to position [29, 0]
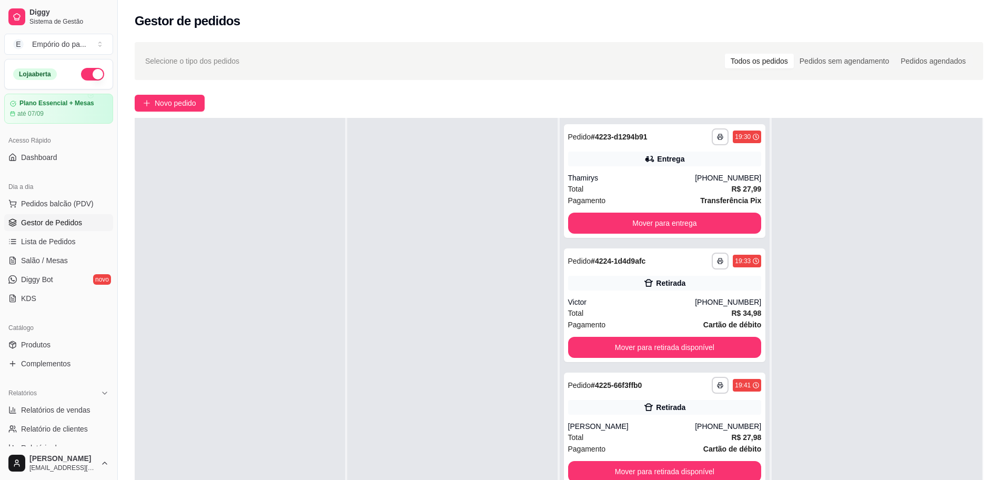
click at [439, 182] on div at bounding box center [452, 358] width 210 height 480
click at [650, 230] on button "Mover para entrega" at bounding box center [665, 223] width 188 height 21
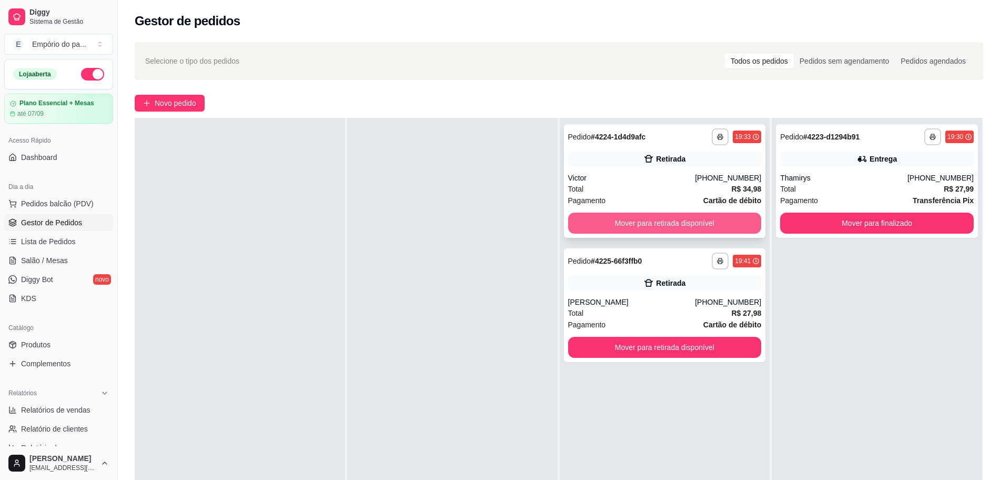
click at [641, 223] on button "Mover para retirada disponível" at bounding box center [665, 222] width 194 height 21
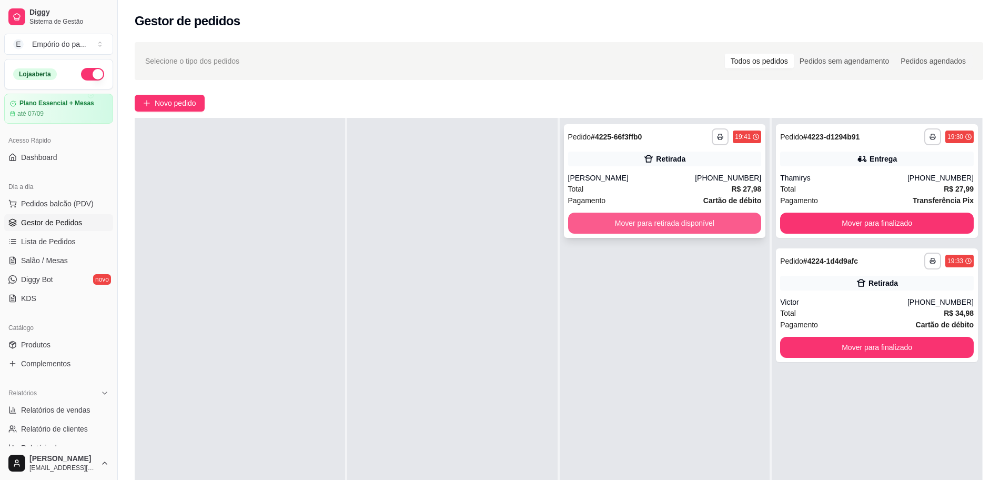
click at [621, 228] on button "Mover para retirada disponível" at bounding box center [665, 222] width 194 height 21
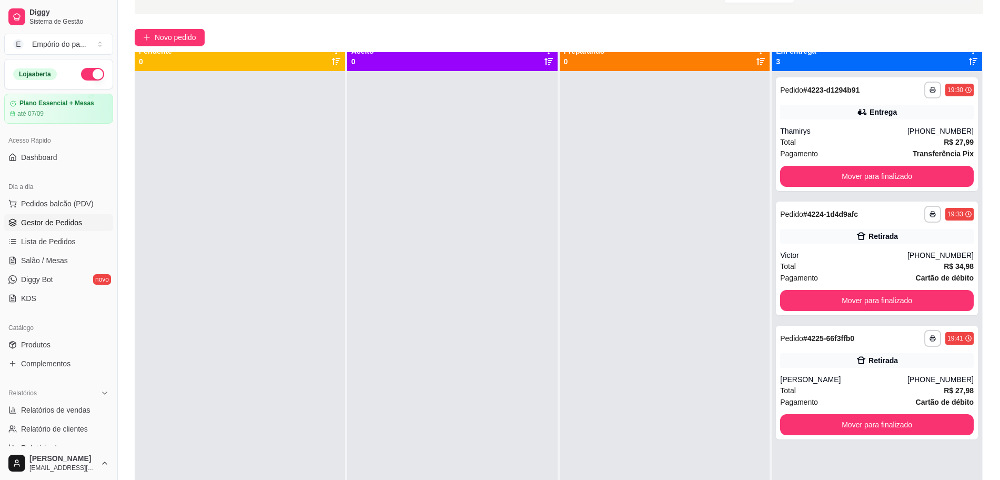
scroll to position [0, 0]
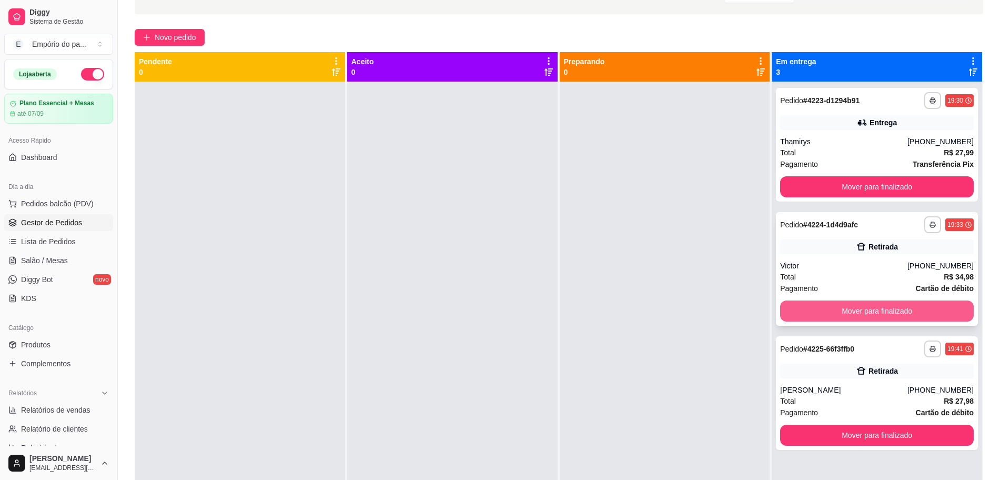
click at [835, 308] on button "Mover para finalizado" at bounding box center [877, 310] width 194 height 21
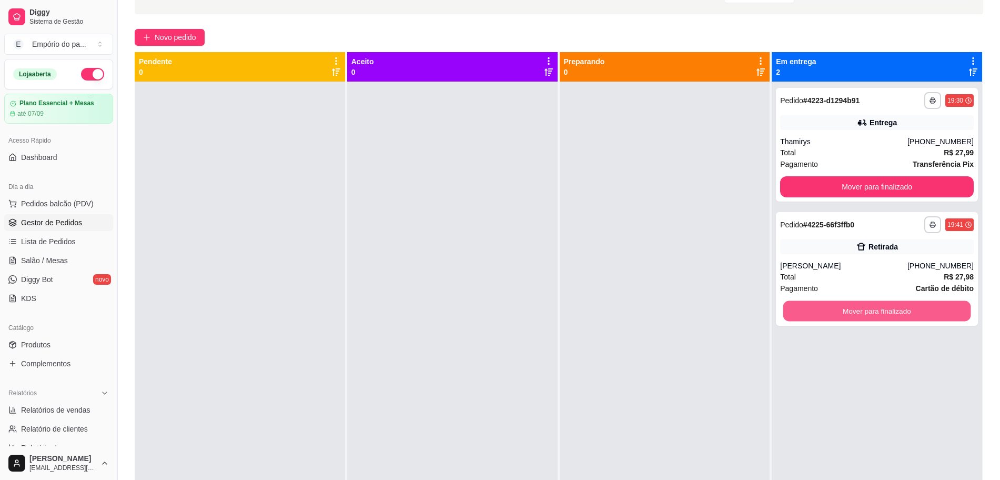
click at [835, 308] on button "Mover para finalizado" at bounding box center [877, 311] width 188 height 21
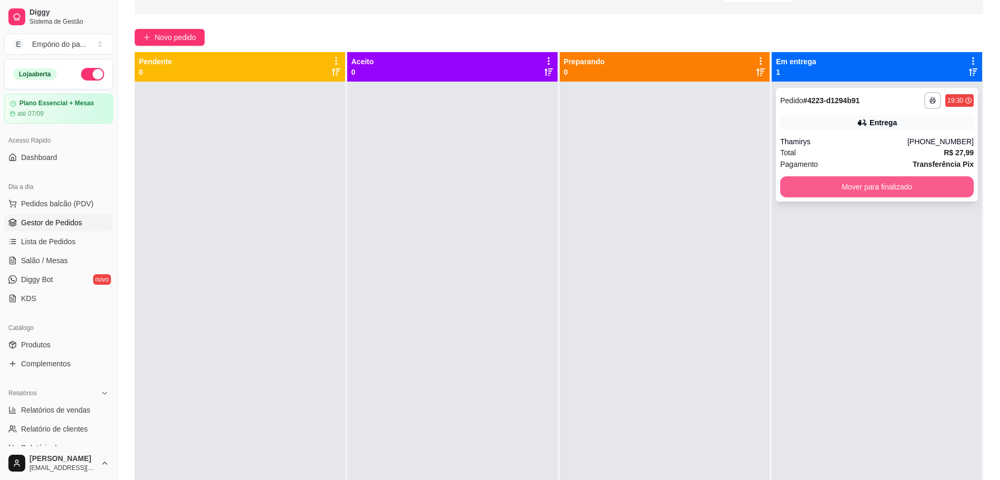
click at [839, 186] on button "Mover para finalizado" at bounding box center [877, 186] width 194 height 21
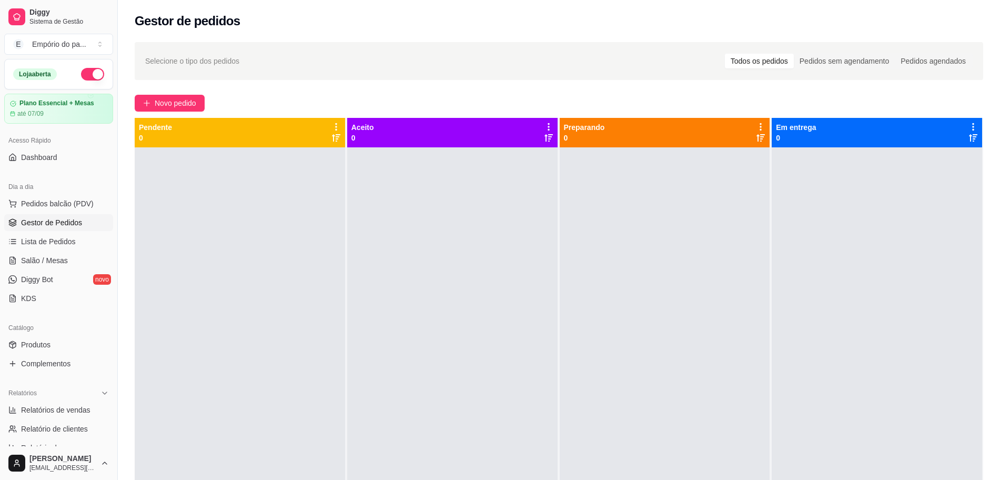
click at [159, 94] on div "Selecione o tipo dos pedidos Todos os pedidos Pedidos sem agendamento Pedidos a…" at bounding box center [559, 323] width 882 height 574
click at [158, 101] on span "Novo pedido" at bounding box center [176, 103] width 42 height 12
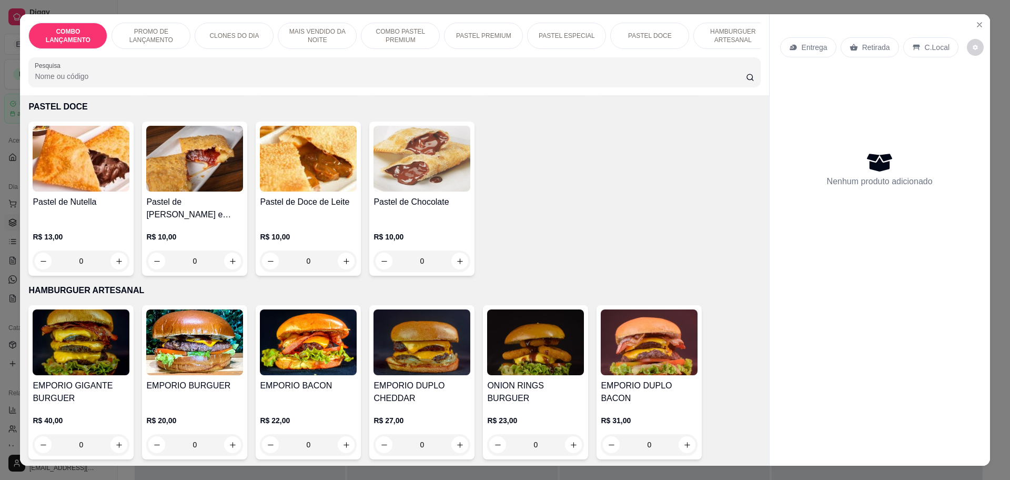
scroll to position [1775, 0]
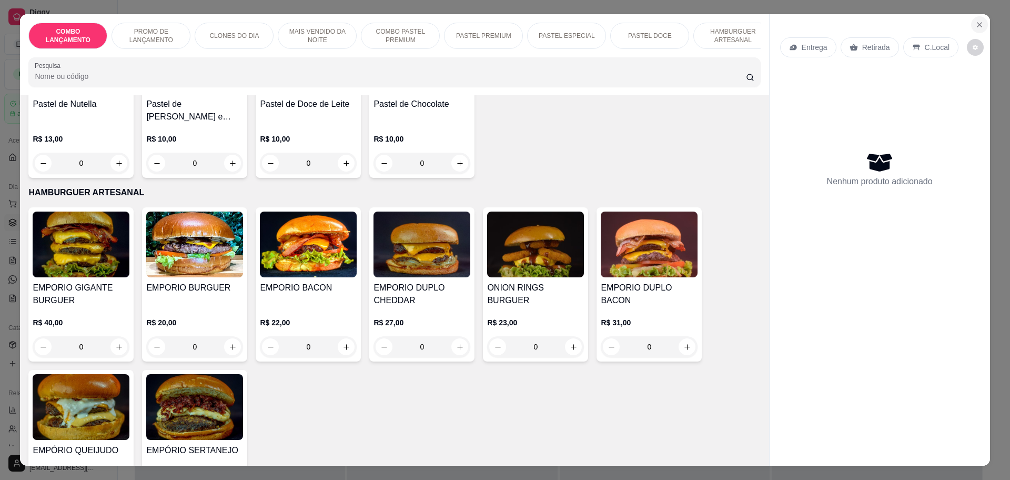
click at [977, 24] on icon "Close" at bounding box center [979, 25] width 8 height 8
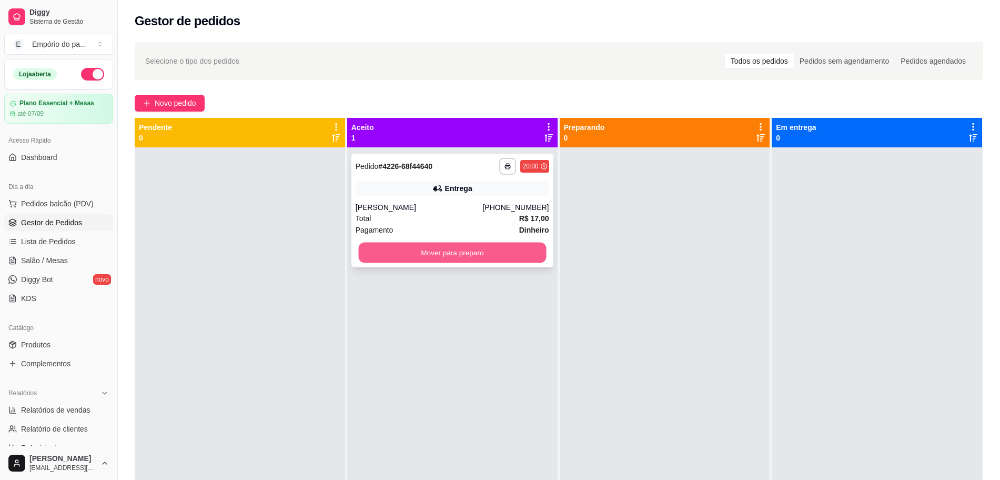
click at [451, 248] on button "Mover para preparo" at bounding box center [452, 252] width 188 height 21
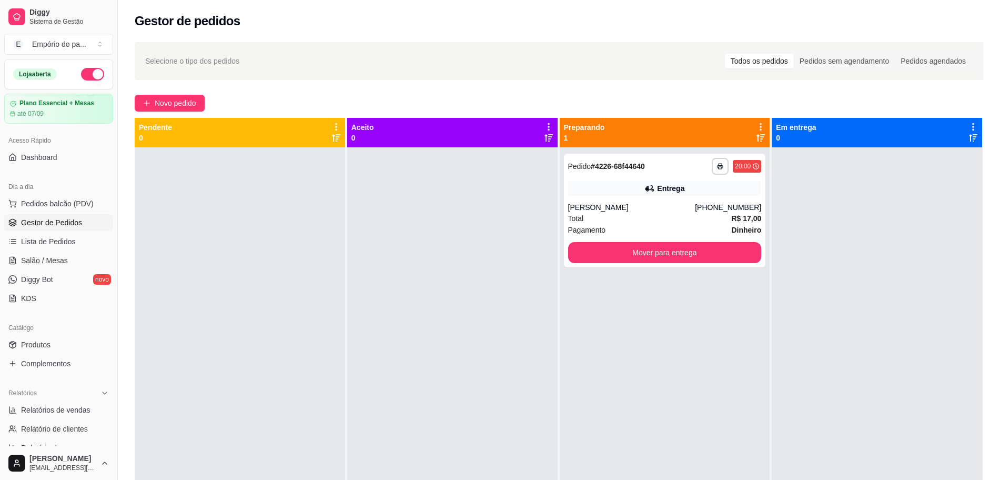
click at [307, 294] on div at bounding box center [240, 387] width 210 height 480
click at [42, 263] on span "Salão / Mesas" at bounding box center [44, 260] width 47 height 11
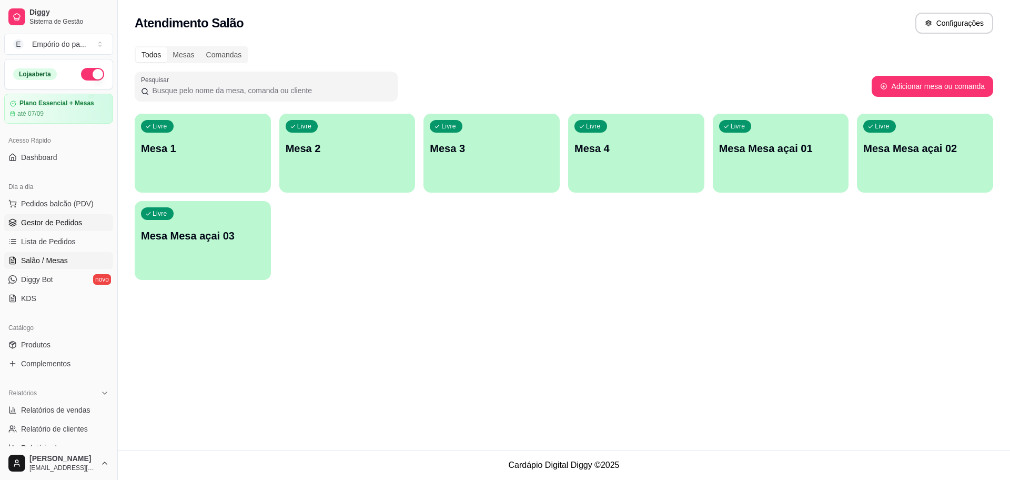
click at [54, 220] on span "Gestor de Pedidos" at bounding box center [51, 222] width 61 height 11
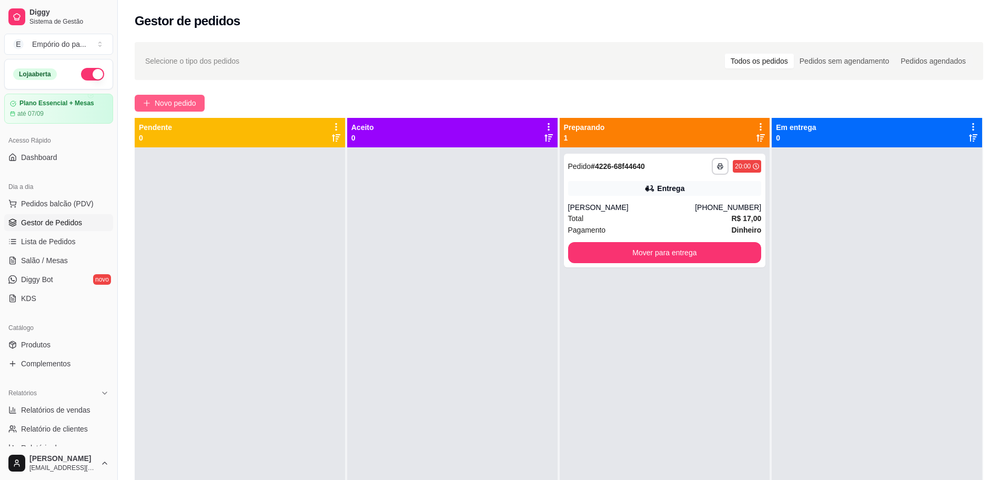
click at [164, 97] on span "Novo pedido" at bounding box center [176, 103] width 42 height 12
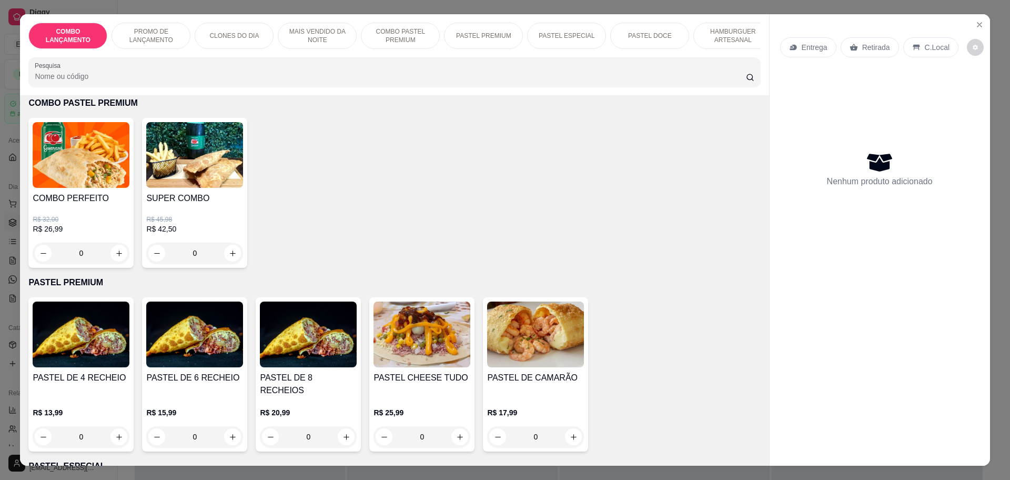
scroll to position [1183, 0]
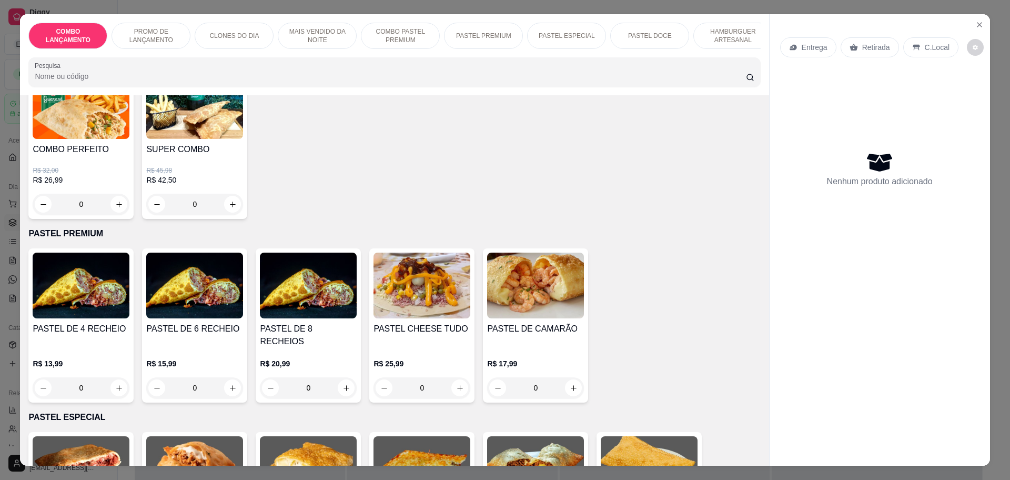
click at [570, 377] on div "0" at bounding box center [535, 387] width 97 height 21
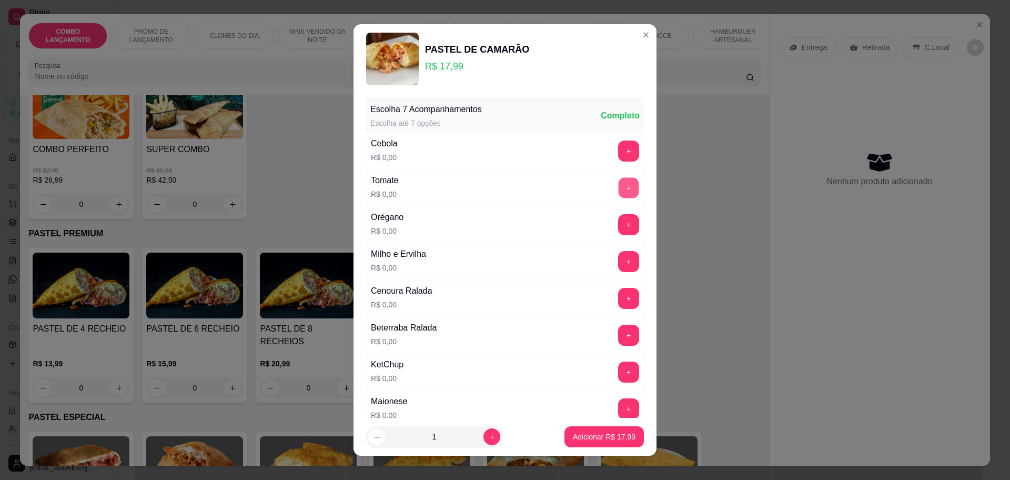
click at [618, 187] on button "+" at bounding box center [628, 187] width 21 height 21
click at [618, 229] on button "+" at bounding box center [628, 224] width 21 height 21
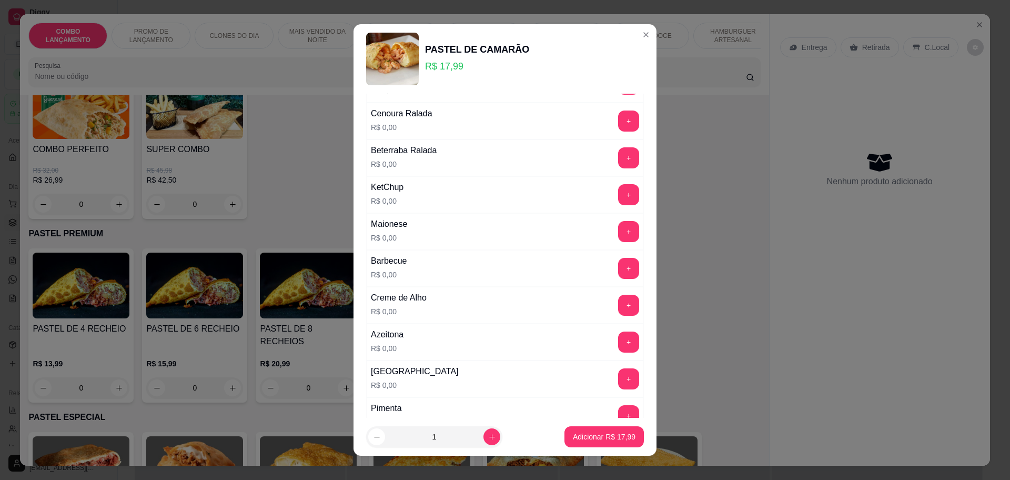
scroll to position [197, 0]
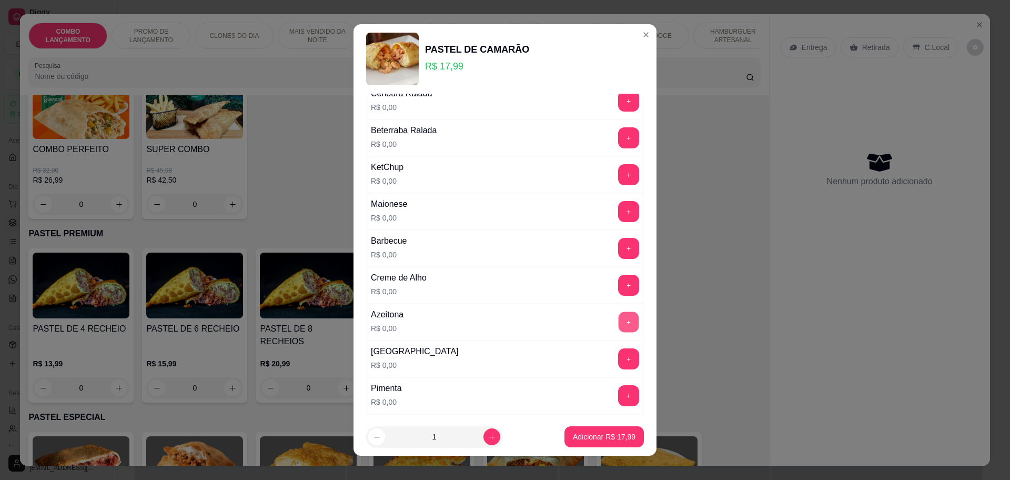
click at [618, 322] on button "+" at bounding box center [628, 321] width 21 height 21
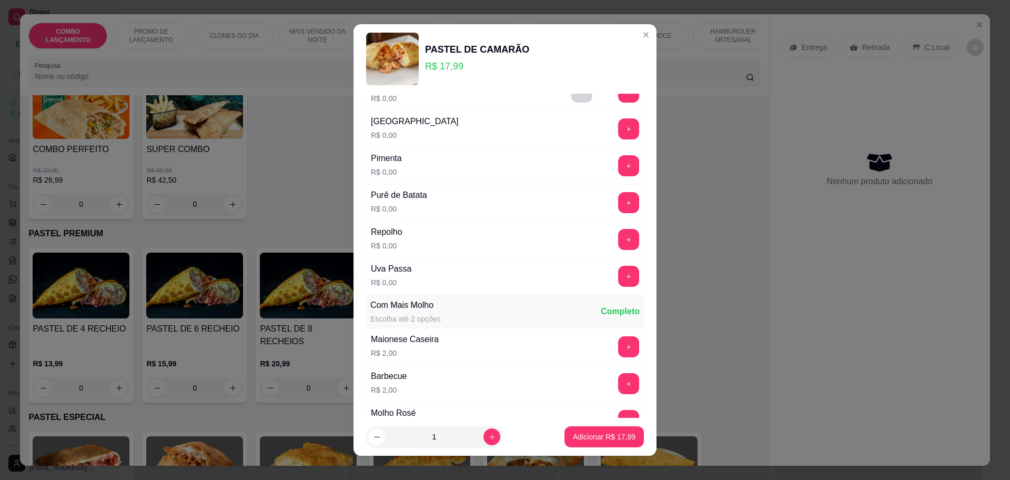
scroll to position [460, 0]
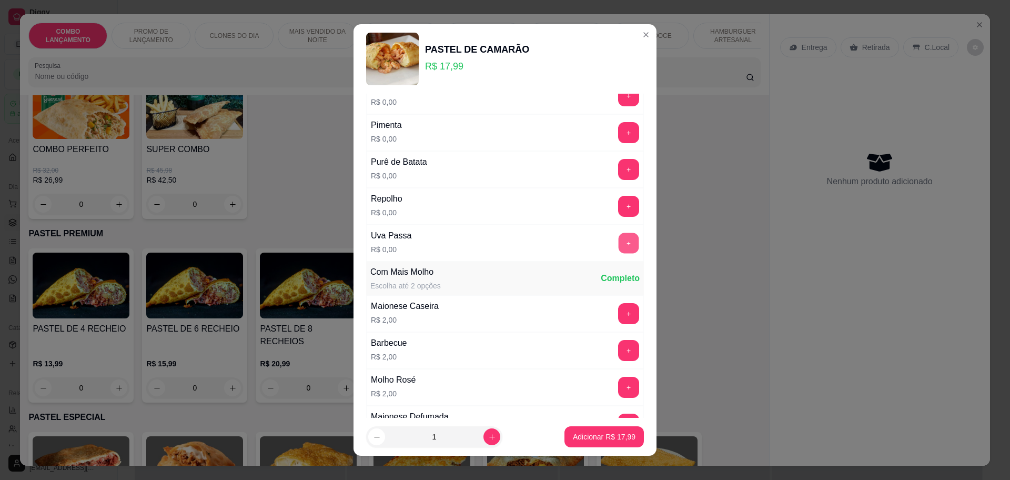
click at [618, 242] on button "+" at bounding box center [628, 242] width 21 height 21
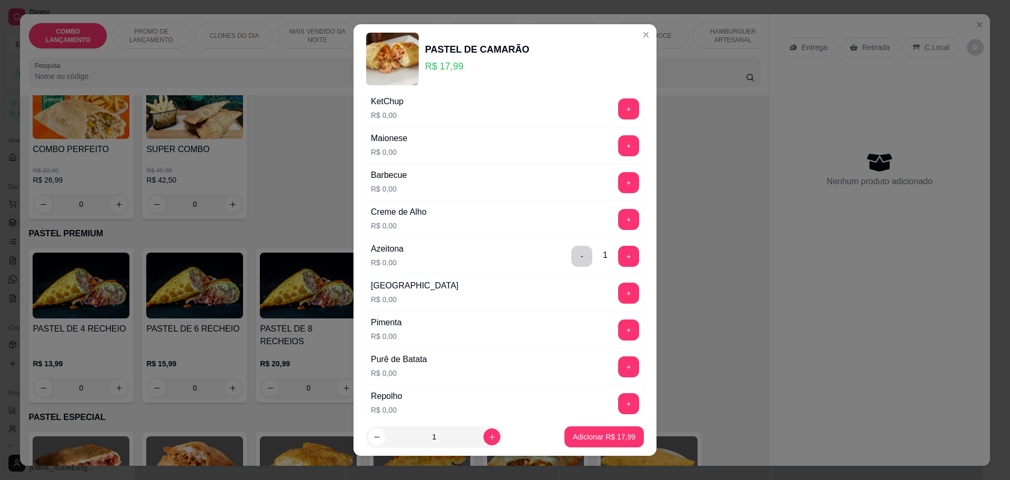
scroll to position [197, 0]
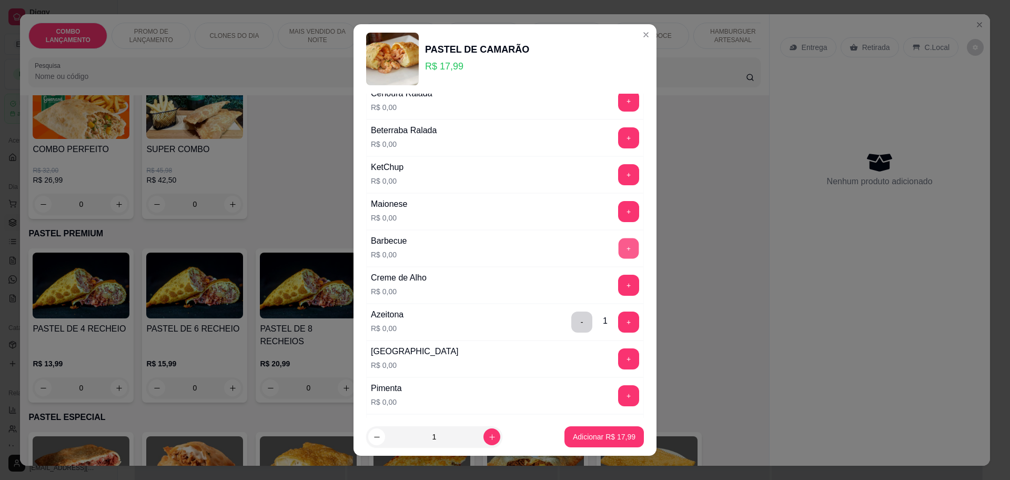
click at [618, 255] on button "+" at bounding box center [628, 248] width 21 height 21
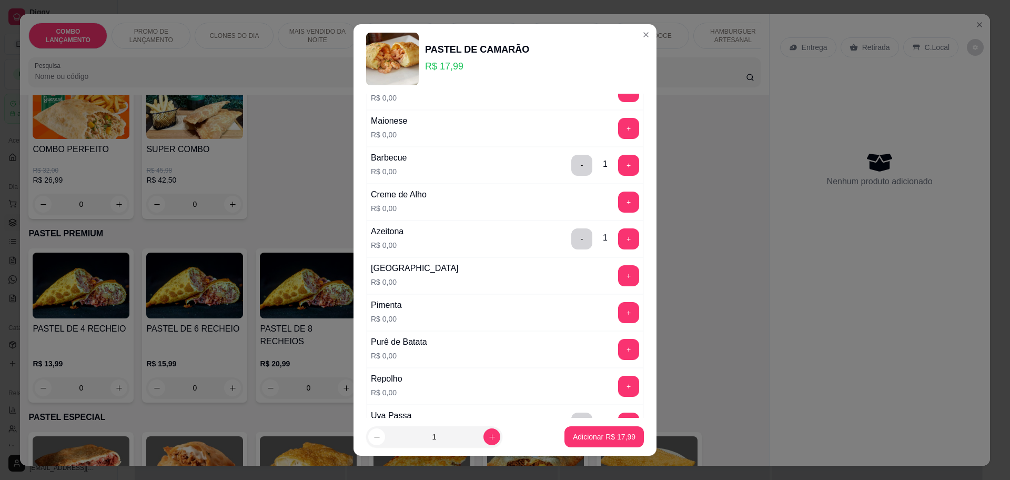
scroll to position [329, 0]
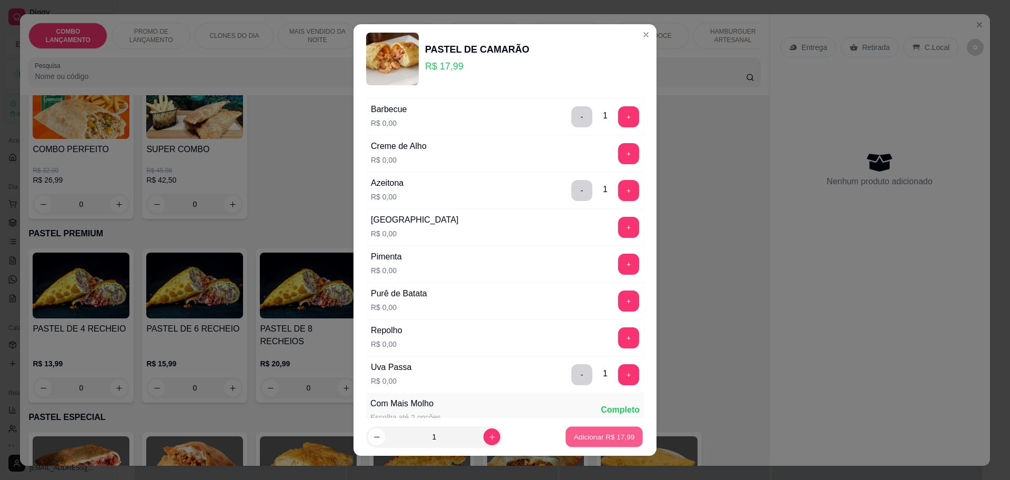
click at [598, 433] on p "Adicionar R$ 17,99" at bounding box center [604, 437] width 61 height 10
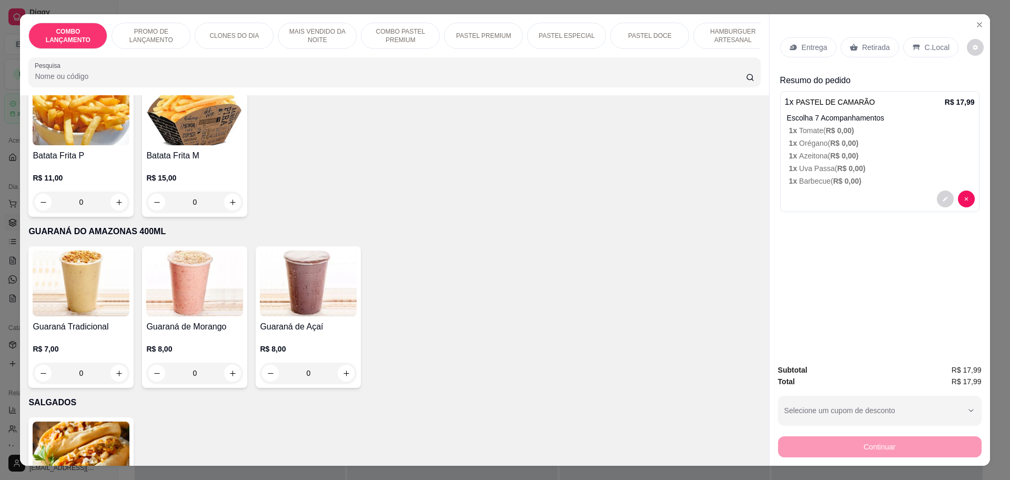
scroll to position [3484, 0]
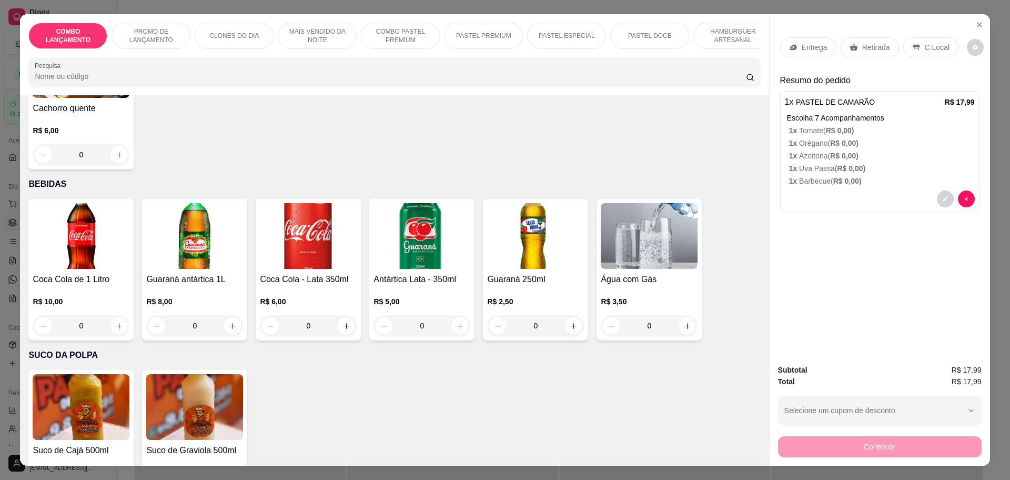
click at [867, 49] on p "Retirada" at bounding box center [876, 47] width 28 height 11
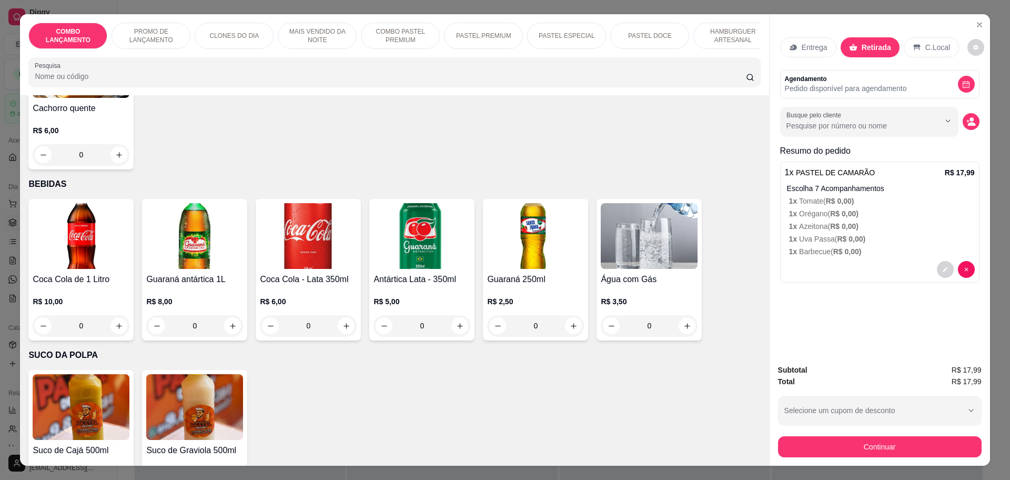
click at [962, 127] on button "decrease-product-quantity" at bounding box center [970, 121] width 17 height 17
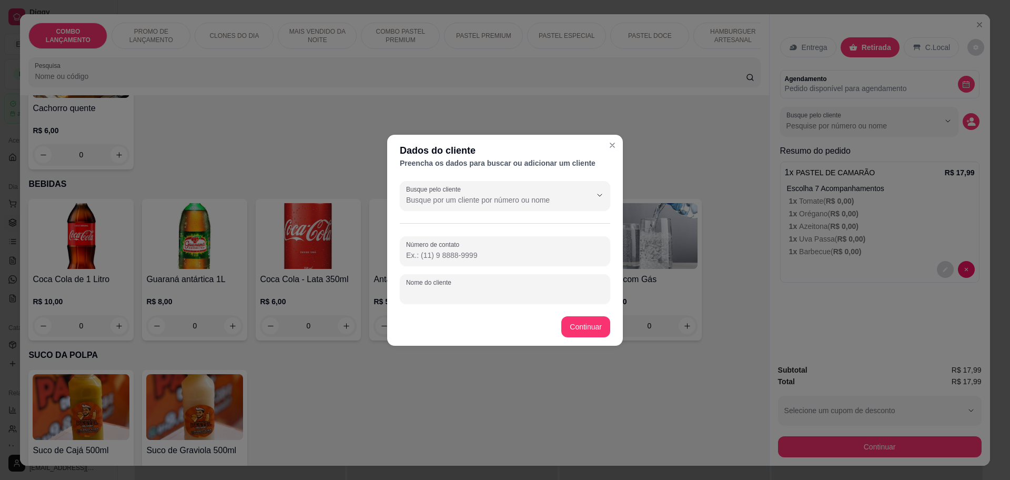
click at [477, 294] on input "Nome do cliente" at bounding box center [505, 293] width 198 height 11
type input "[PERSON_NAME]"
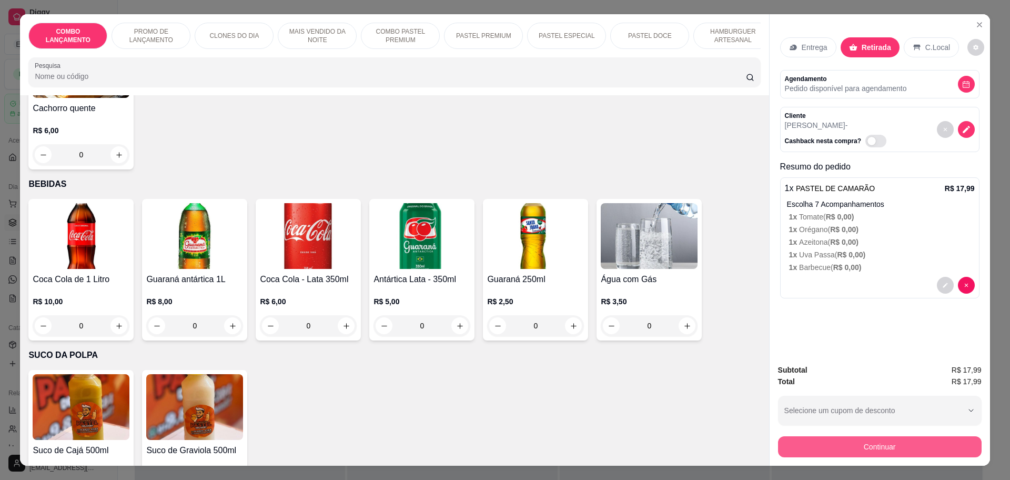
click at [863, 444] on button "Continuar" at bounding box center [880, 446] width 204 height 21
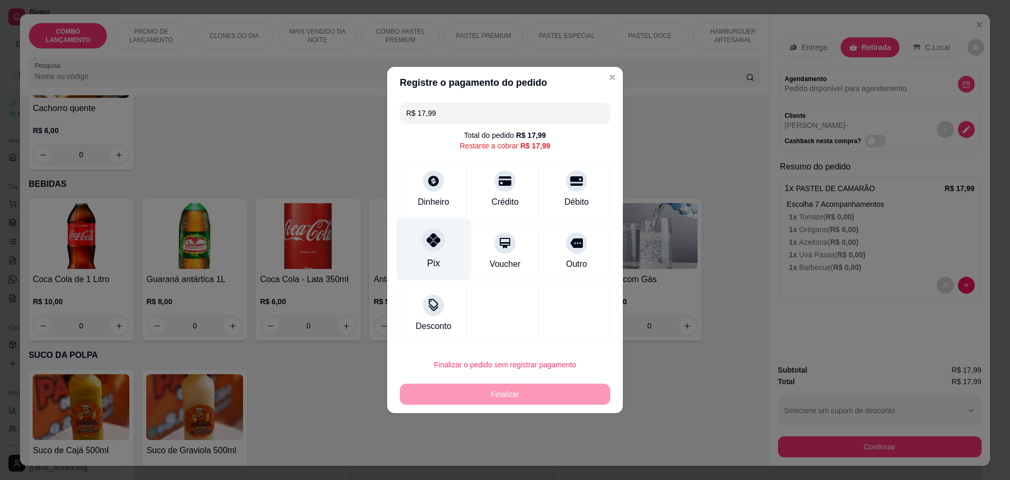
click at [437, 241] on icon at bounding box center [433, 240] width 14 height 14
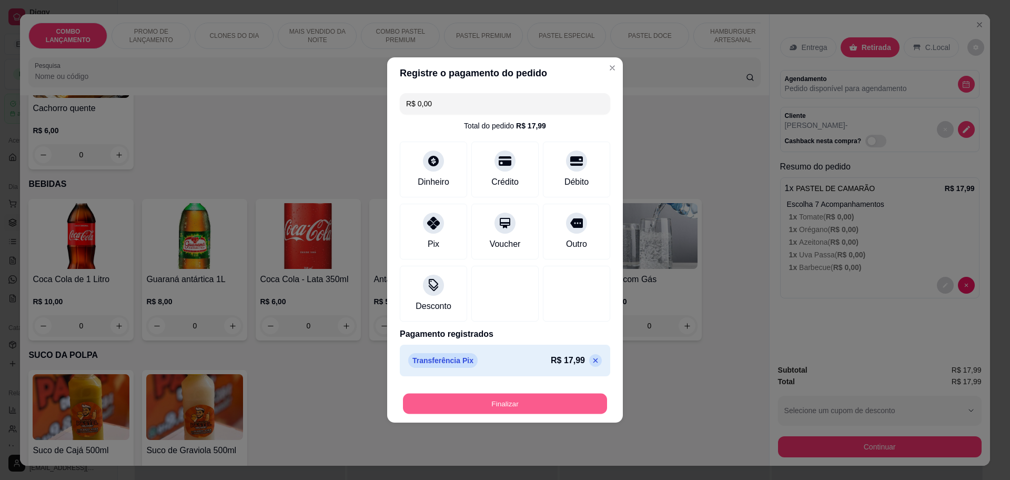
click at [520, 401] on button "Finalizar" at bounding box center [505, 403] width 204 height 21
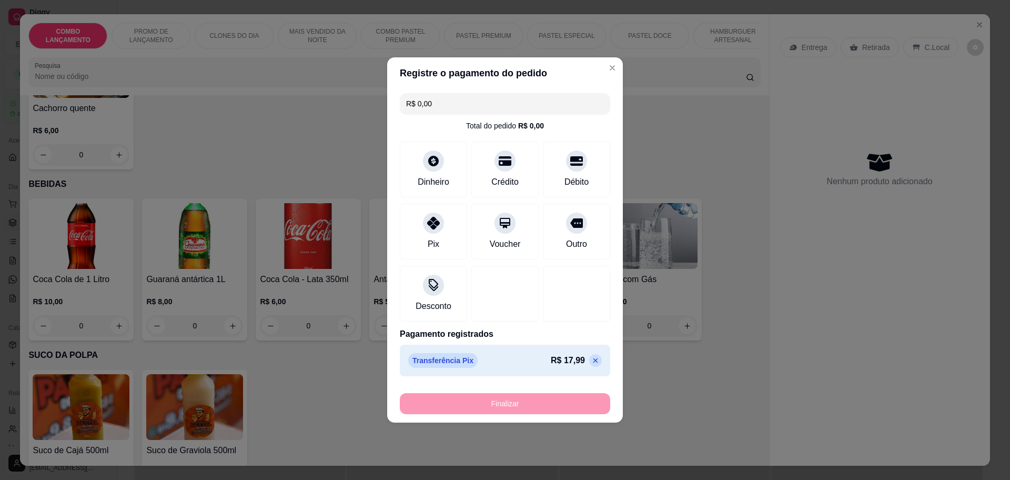
type input "-R$ 17,99"
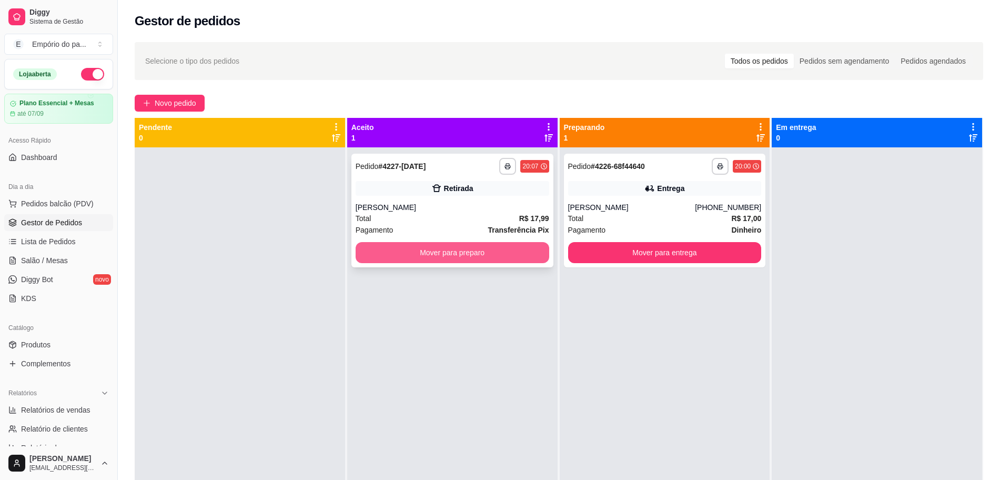
click at [408, 246] on button "Mover para preparo" at bounding box center [452, 252] width 194 height 21
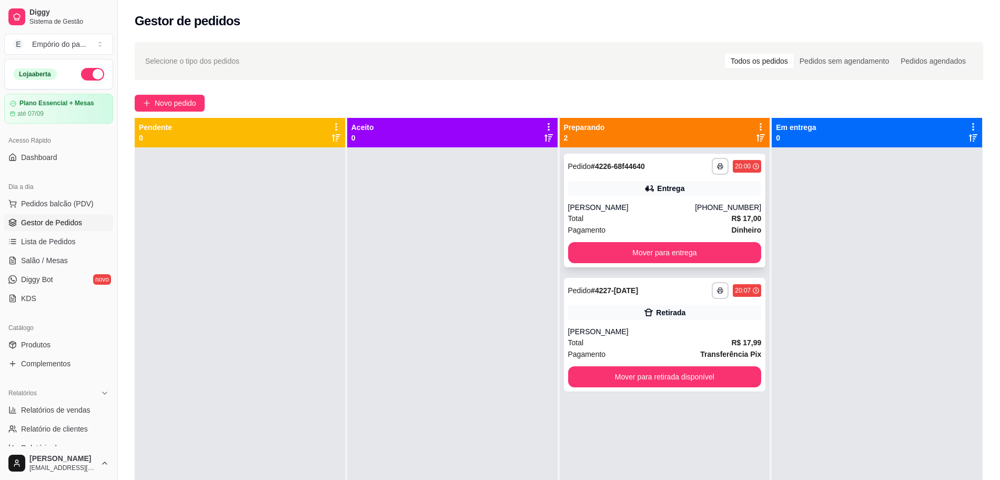
click at [646, 199] on div "**********" at bounding box center [665, 211] width 202 height 114
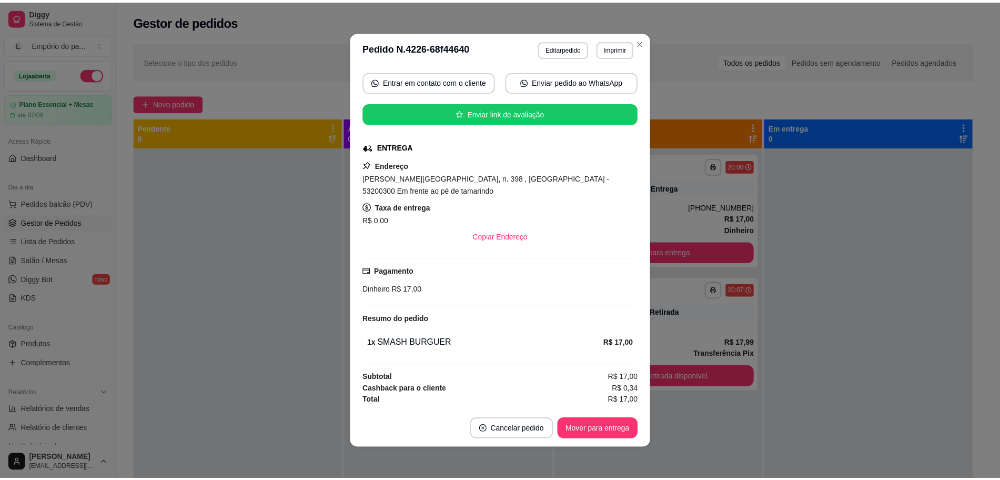
scroll to position [148, 0]
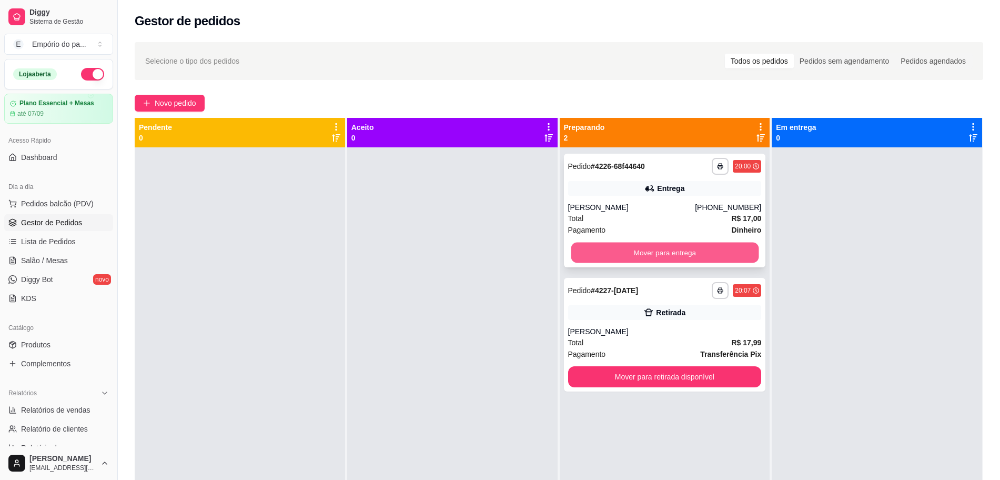
click at [688, 255] on button "Mover para entrega" at bounding box center [665, 252] width 188 height 21
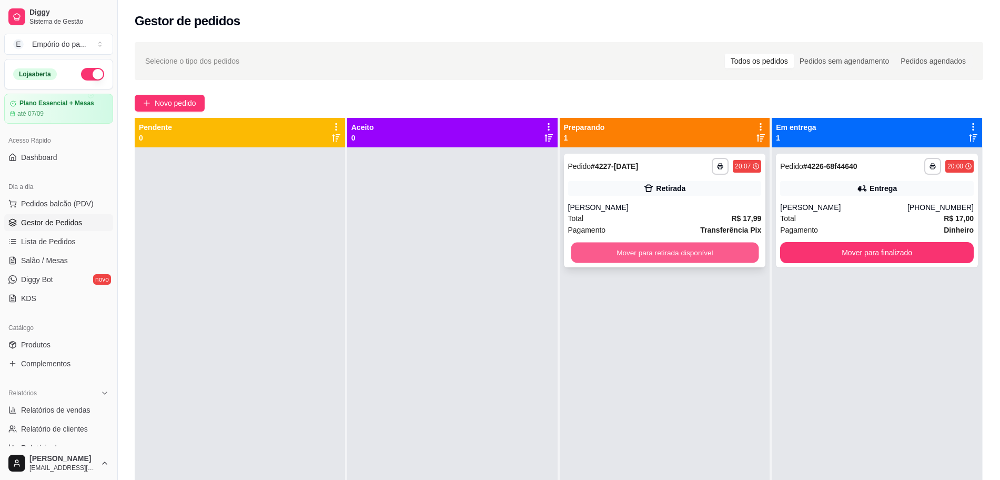
click at [698, 247] on button "Mover para retirada disponível" at bounding box center [665, 252] width 188 height 21
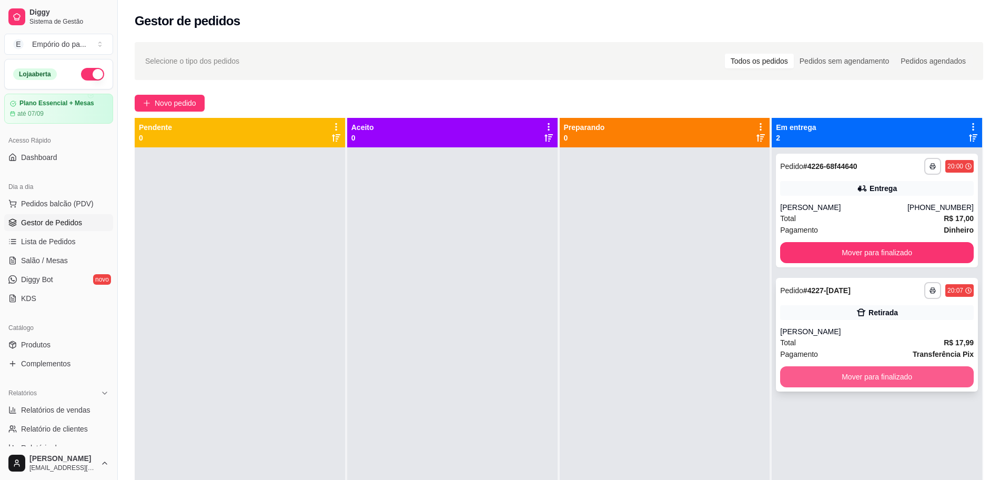
click at [890, 369] on button "Mover para finalizado" at bounding box center [877, 376] width 194 height 21
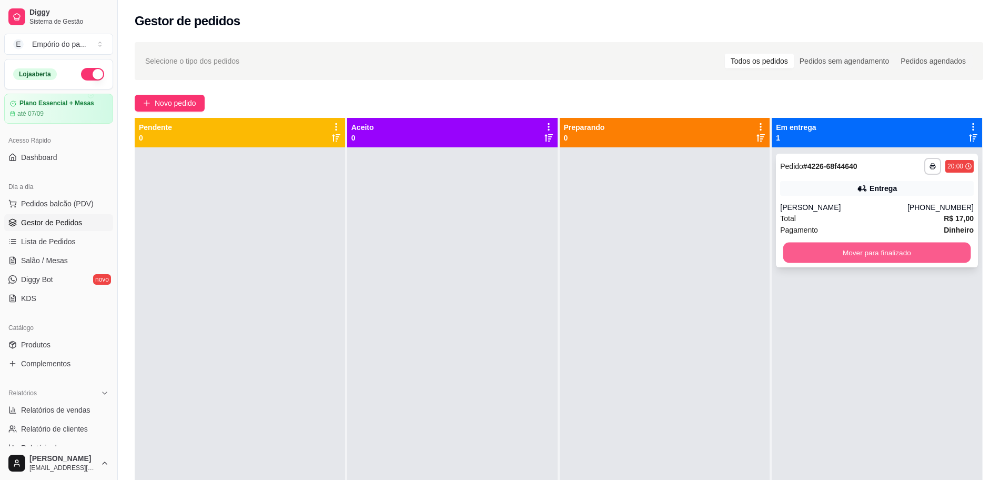
click at [917, 245] on button "Mover para finalizado" at bounding box center [877, 252] width 188 height 21
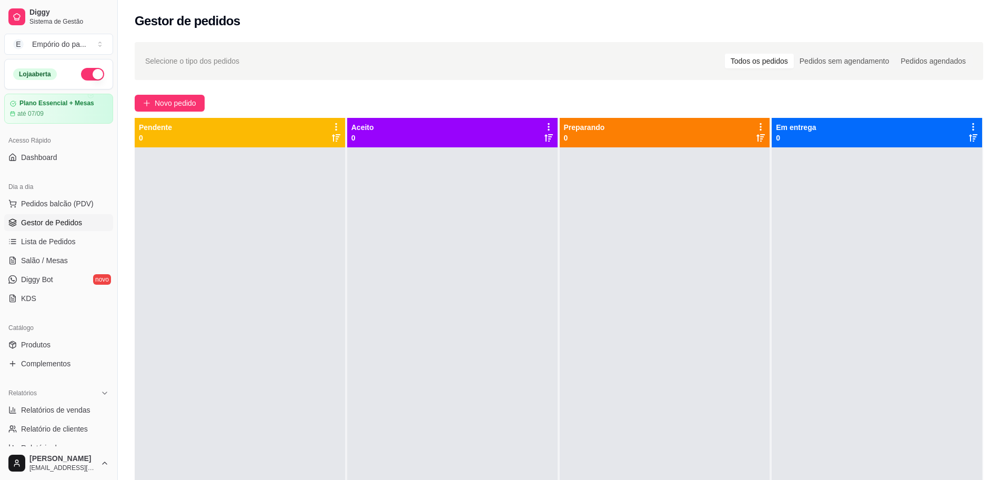
click at [699, 333] on div at bounding box center [664, 387] width 210 height 480
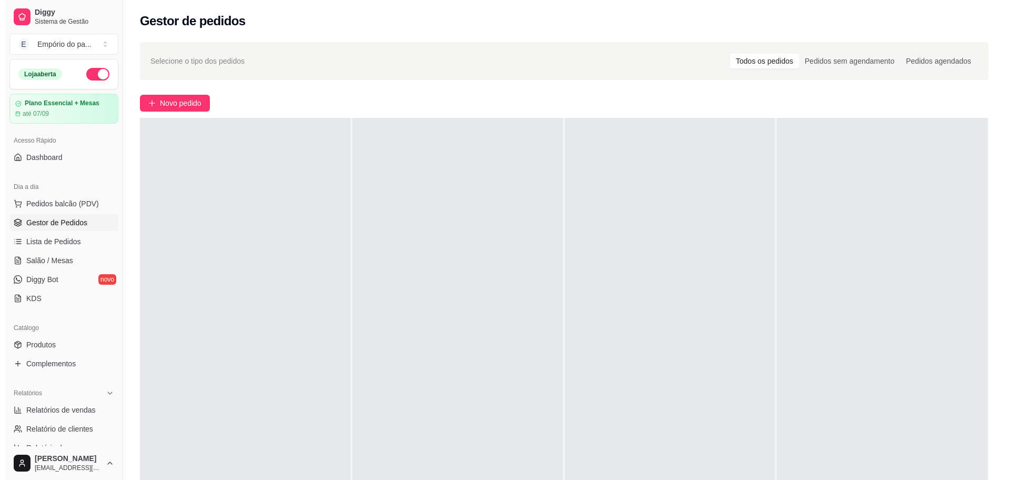
scroll to position [0, 0]
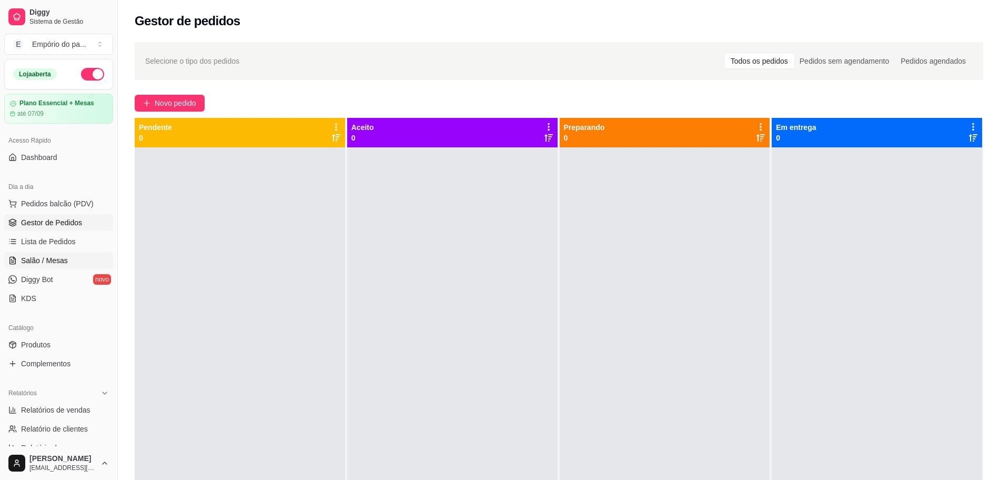
click at [51, 256] on span "Salão / Mesas" at bounding box center [44, 260] width 47 height 11
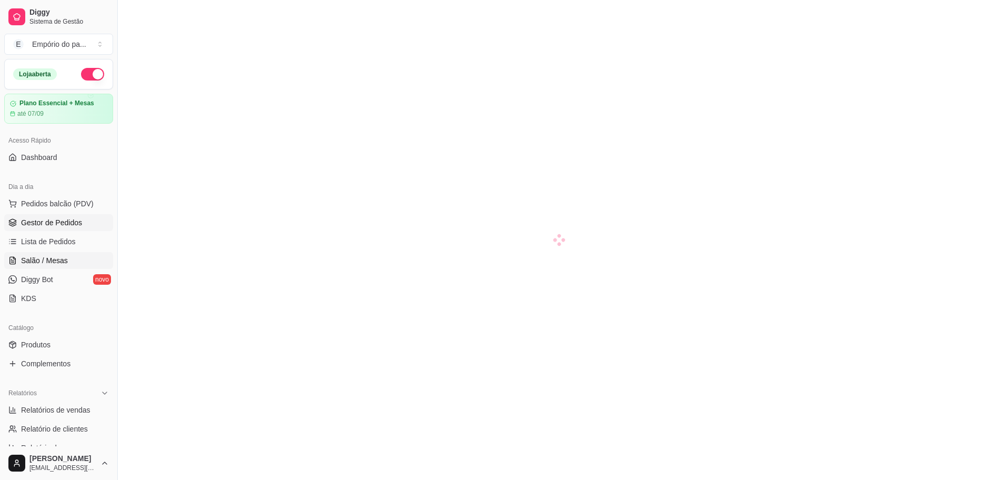
click at [38, 224] on span "Gestor de Pedidos" at bounding box center [51, 222] width 61 height 11
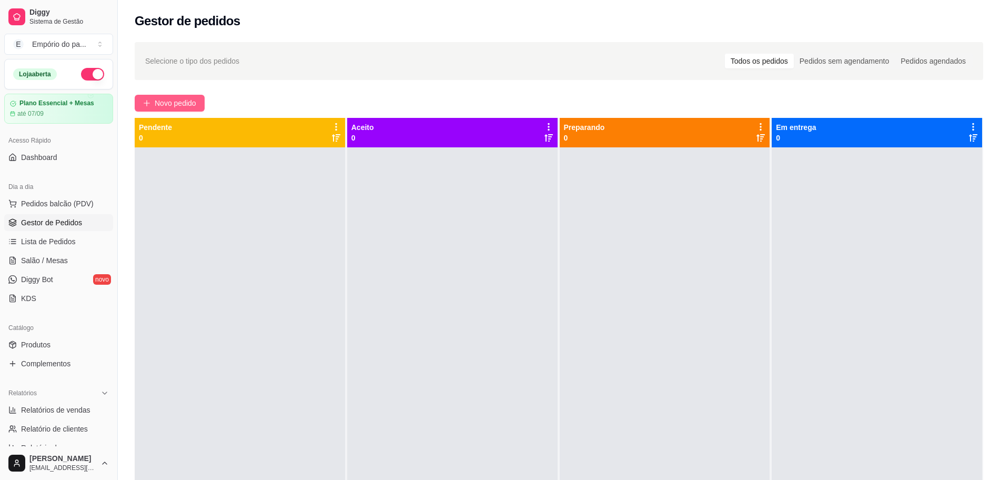
click at [180, 105] on span "Novo pedido" at bounding box center [176, 103] width 42 height 12
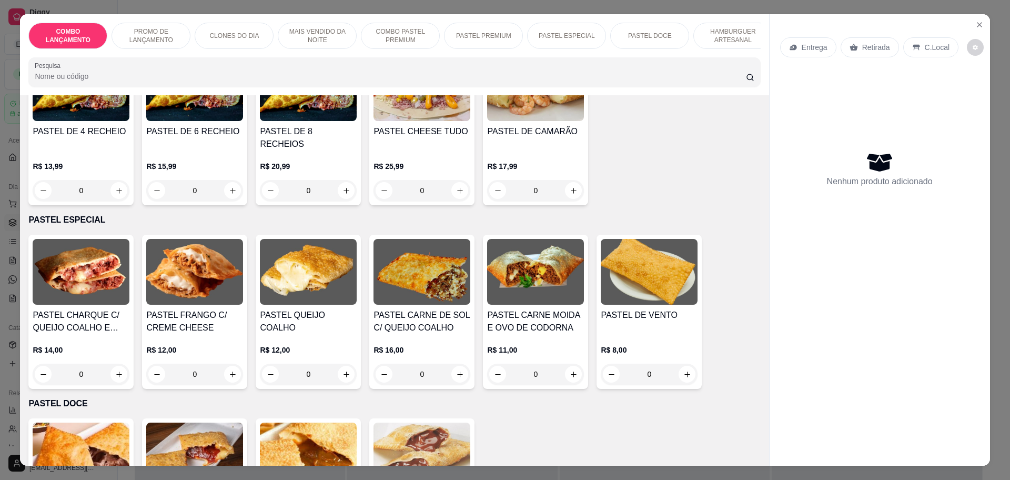
scroll to position [1249, 0]
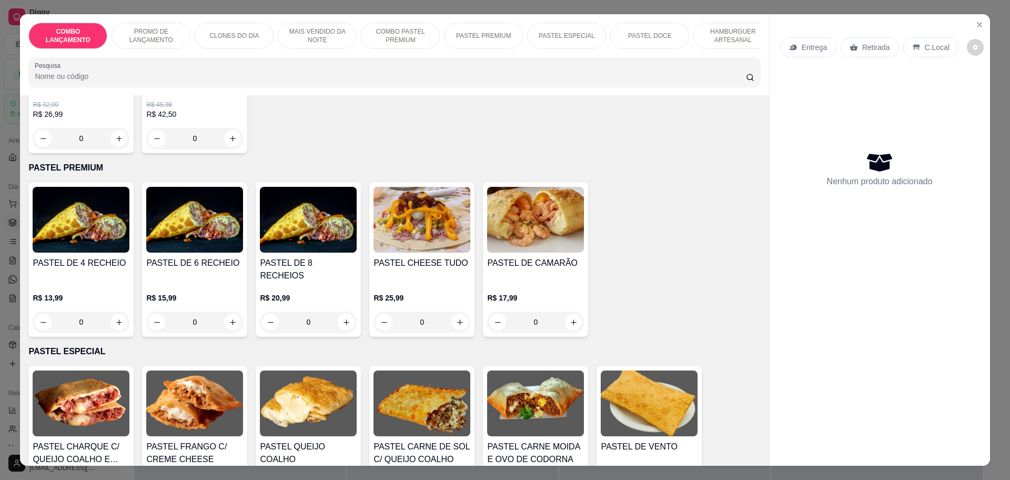
click at [117, 311] on div "0" at bounding box center [81, 321] width 97 height 21
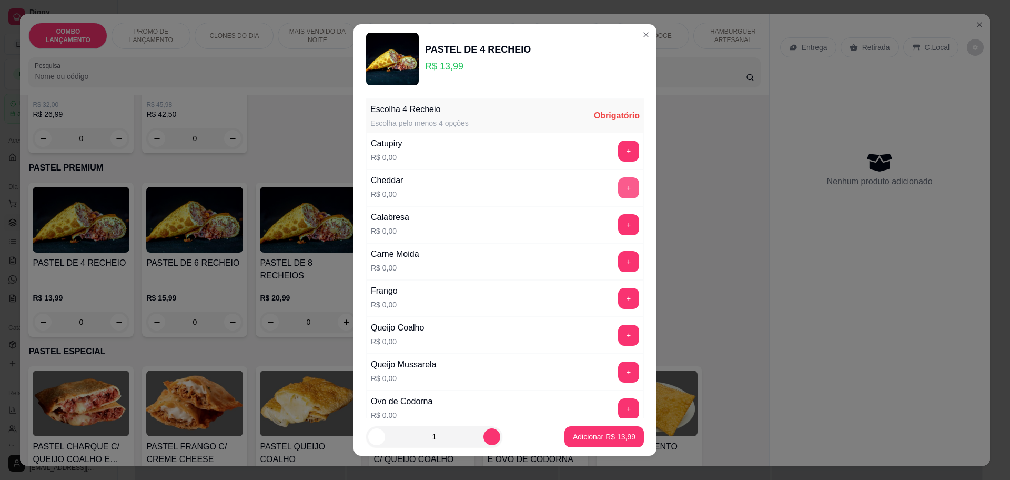
click at [618, 183] on button "+" at bounding box center [628, 187] width 21 height 21
click at [618, 376] on button "+" at bounding box center [628, 371] width 21 height 21
click at [618, 223] on button "+" at bounding box center [628, 224] width 21 height 21
click at [618, 339] on button "+" at bounding box center [628, 334] width 21 height 21
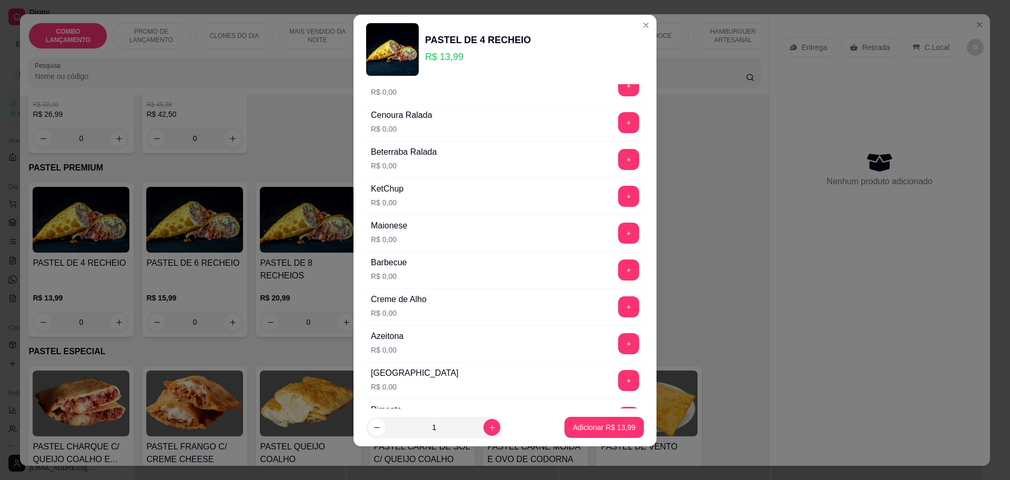
scroll to position [371, 0]
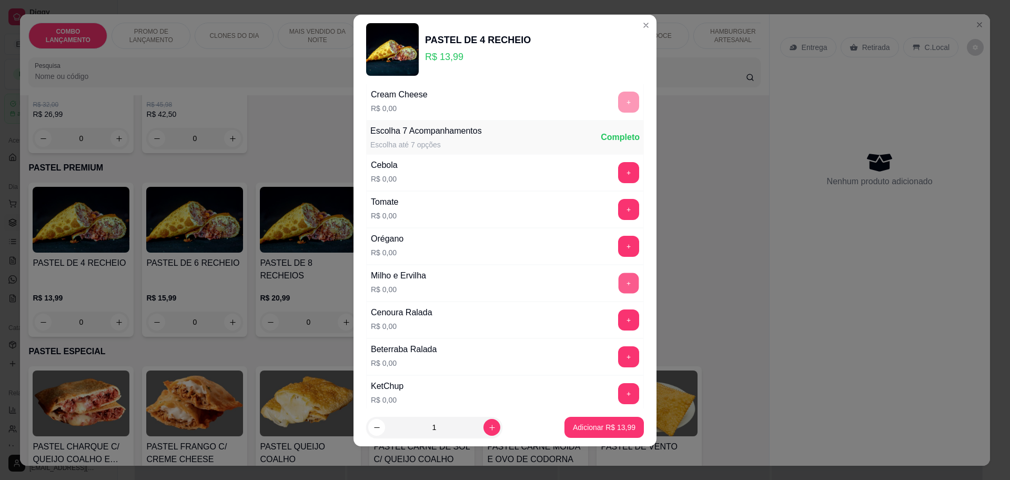
click at [618, 283] on button "+" at bounding box center [628, 282] width 21 height 21
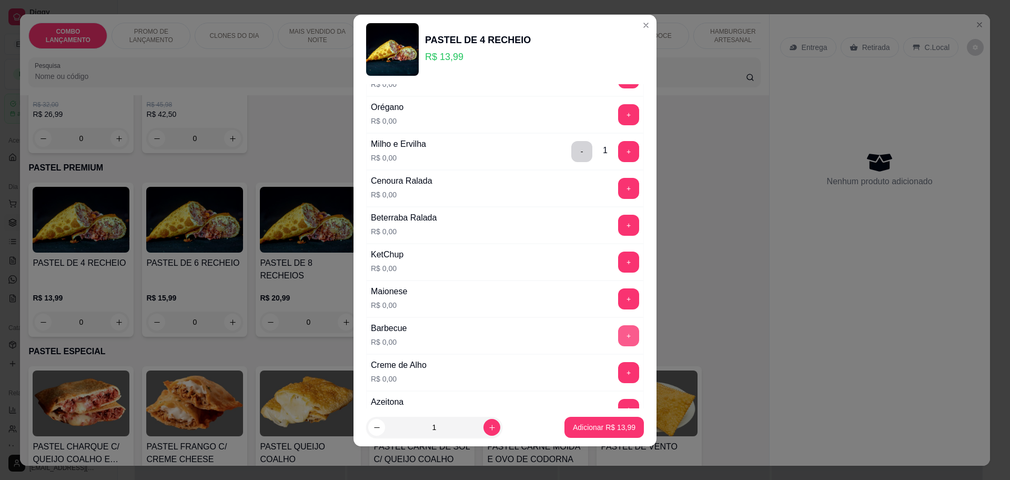
click at [618, 339] on button "+" at bounding box center [628, 335] width 21 height 21
click at [618, 262] on button "+" at bounding box center [628, 261] width 21 height 21
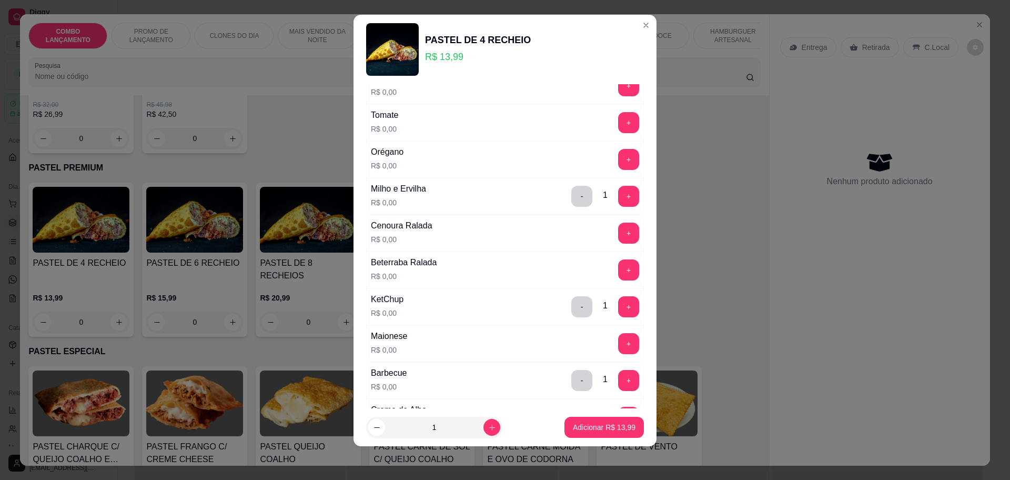
scroll to position [436, 0]
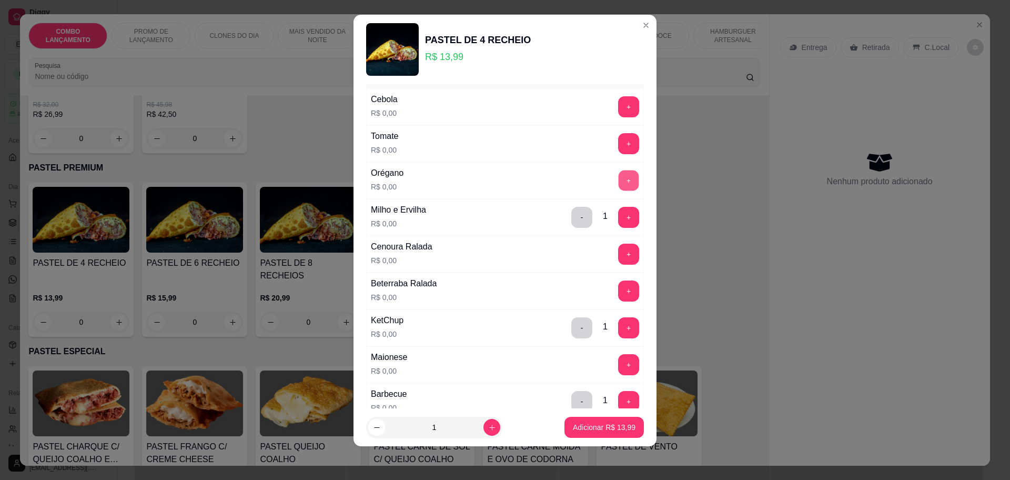
click at [618, 182] on button "+" at bounding box center [628, 180] width 21 height 21
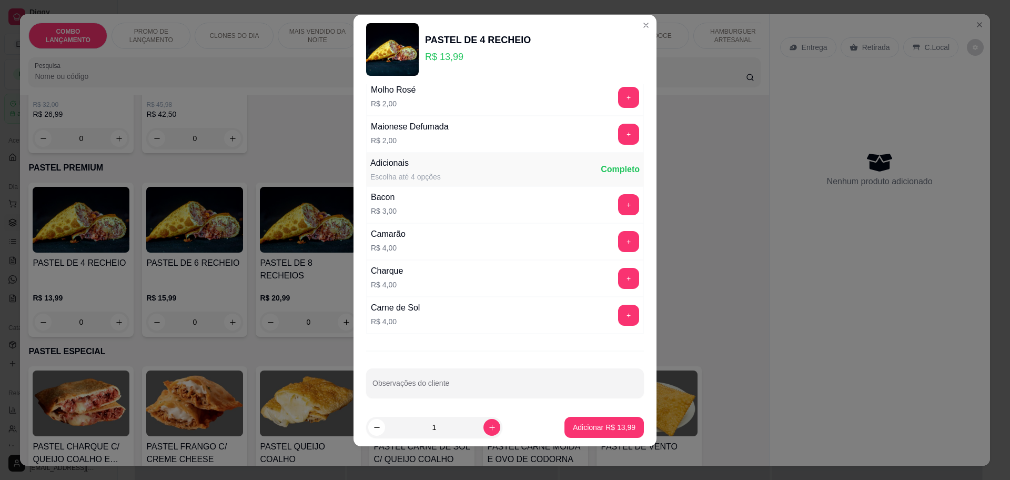
scroll to position [1146, 0]
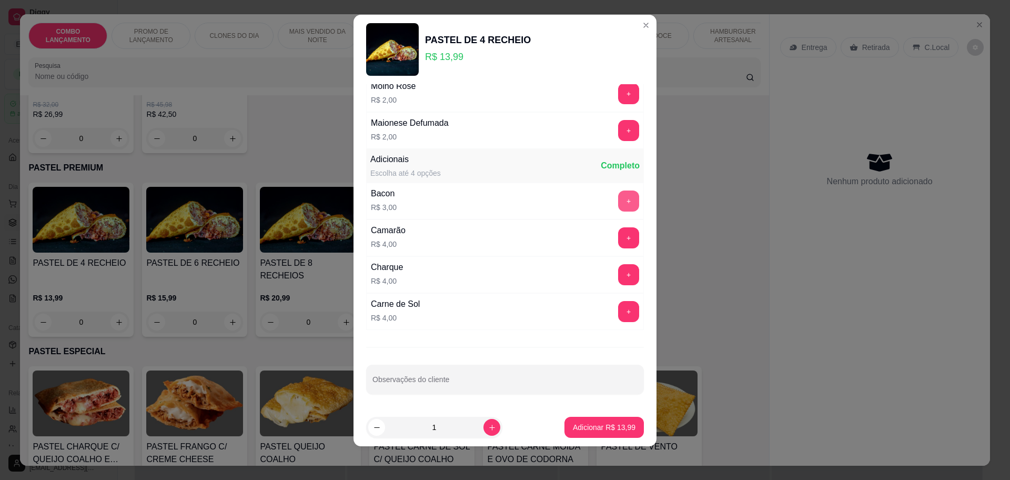
click at [618, 199] on button "+" at bounding box center [628, 200] width 21 height 21
click at [618, 269] on button "+" at bounding box center [628, 274] width 21 height 21
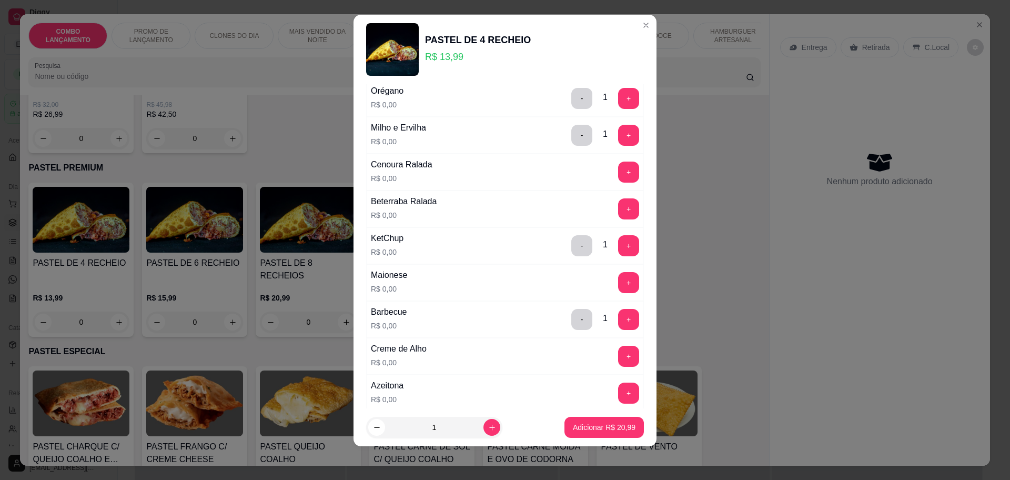
scroll to position [489, 0]
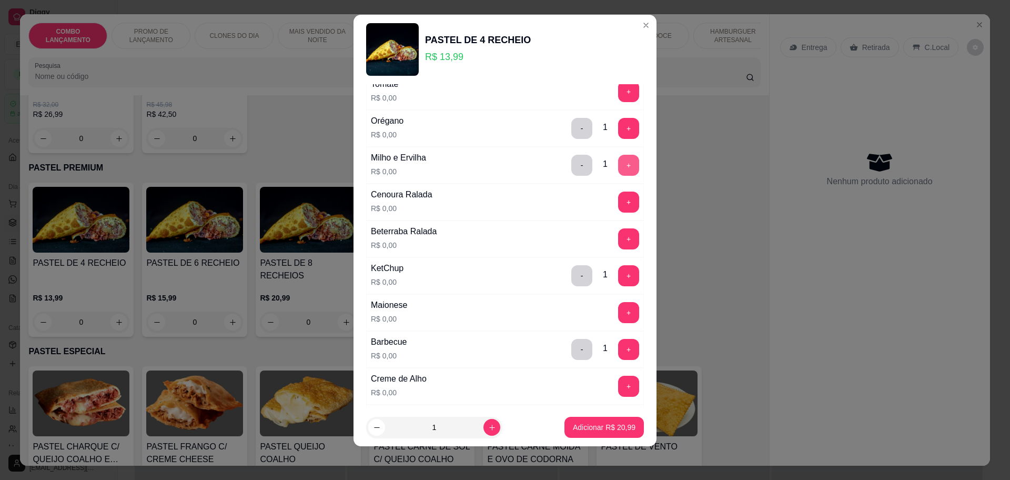
click at [618, 162] on button "+" at bounding box center [628, 165] width 21 height 21
click at [599, 428] on p "Adicionar R$ 20,99" at bounding box center [604, 427] width 63 height 11
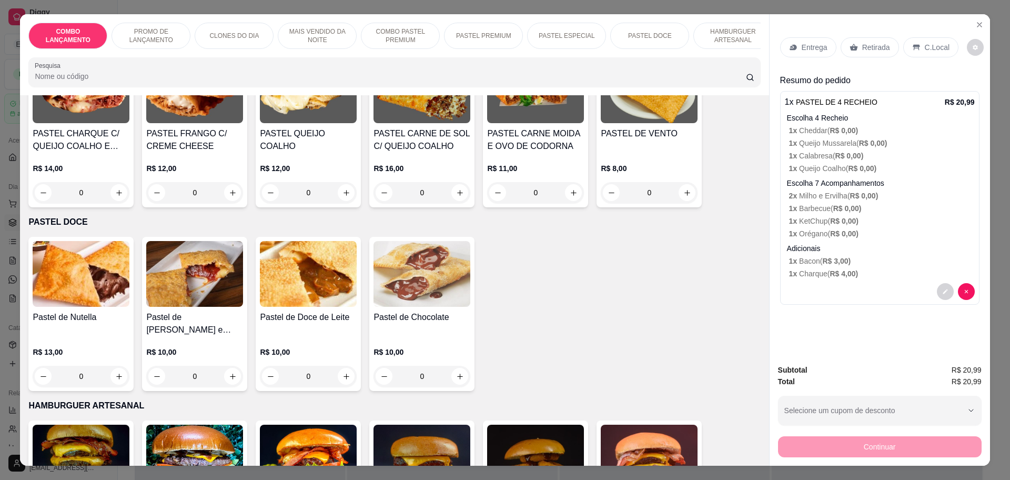
scroll to position [1578, 0]
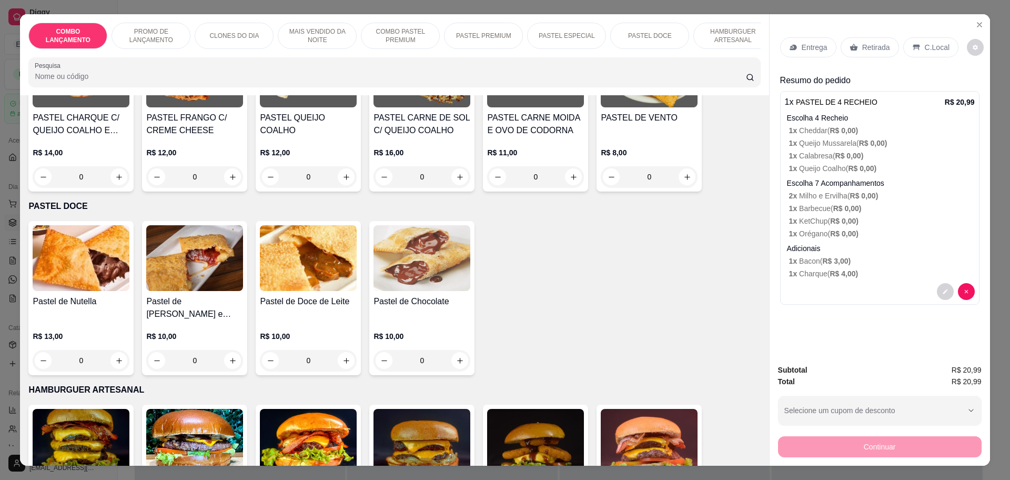
click at [849, 45] on icon at bounding box center [853, 47] width 8 height 8
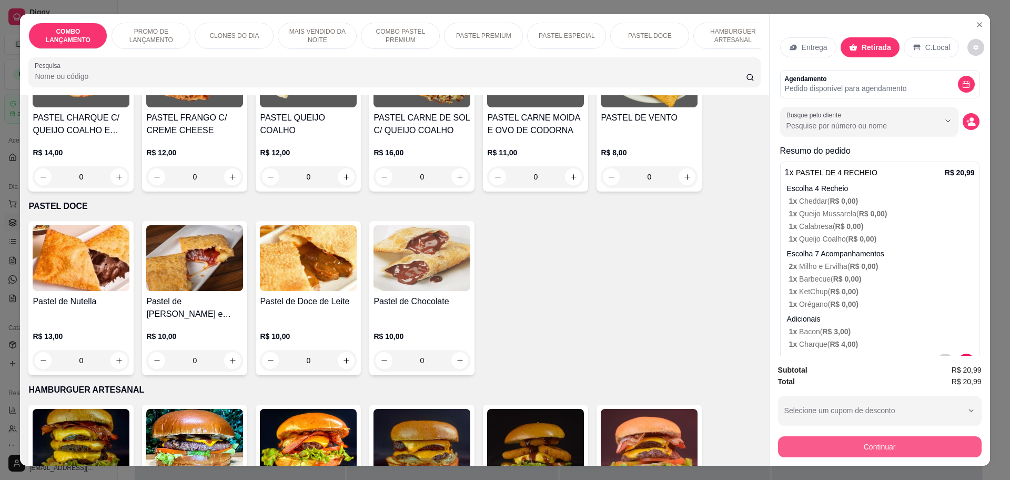
click at [880, 440] on button "Continuar" at bounding box center [880, 446] width 204 height 21
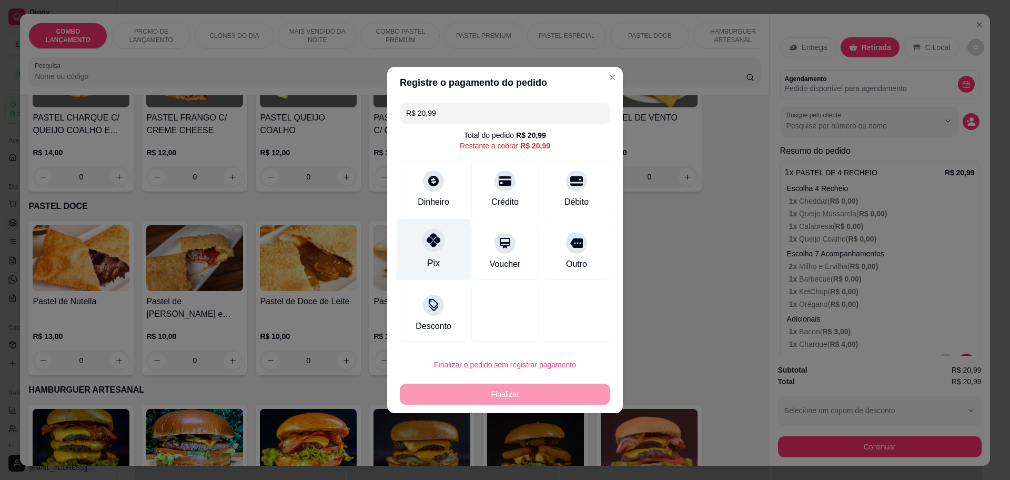
click at [434, 241] on icon at bounding box center [433, 240] width 14 height 14
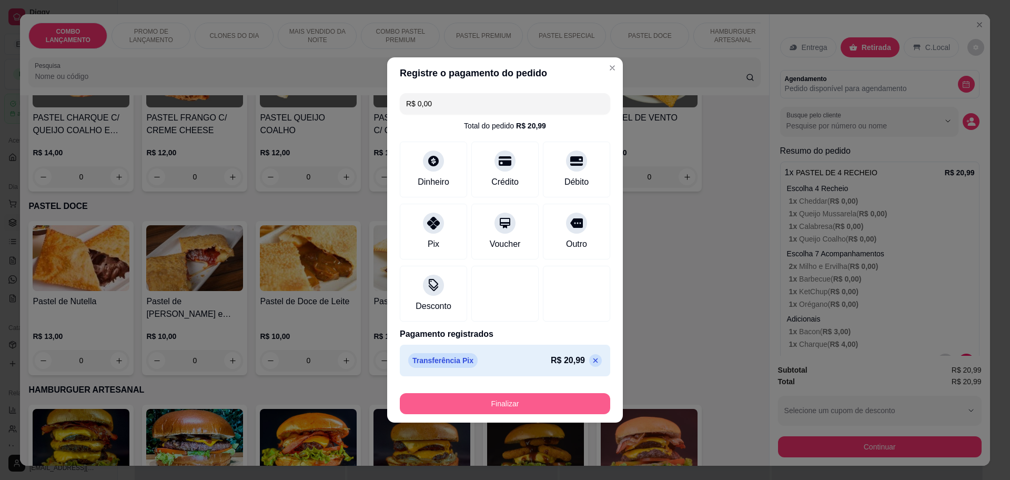
click at [518, 401] on button "Finalizar" at bounding box center [505, 403] width 210 height 21
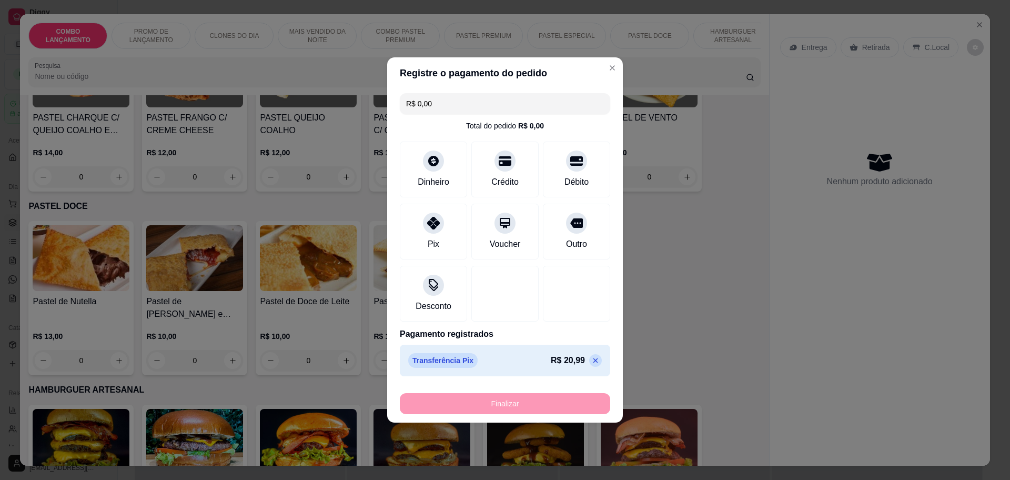
type input "-R$ 20,99"
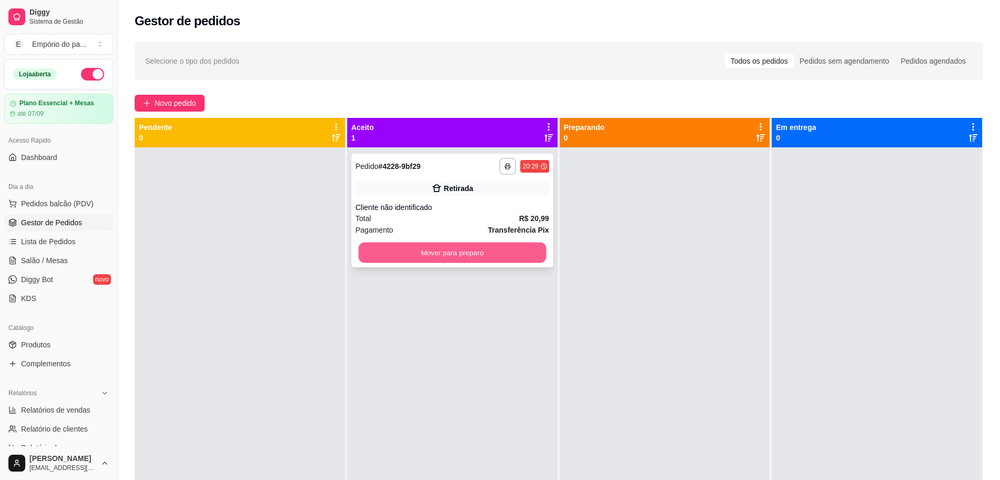
click at [454, 248] on button "Mover para preparo" at bounding box center [452, 252] width 188 height 21
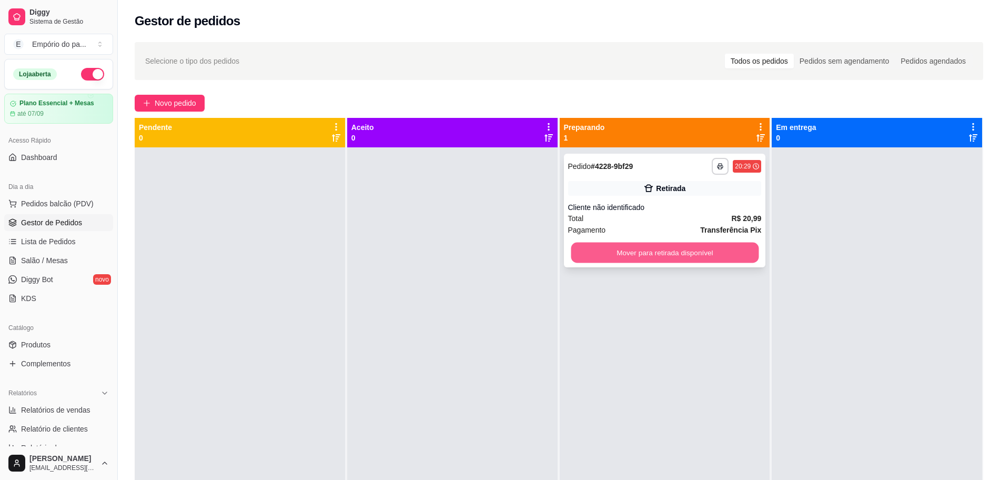
click at [695, 246] on button "Mover para retirada disponível" at bounding box center [665, 252] width 188 height 21
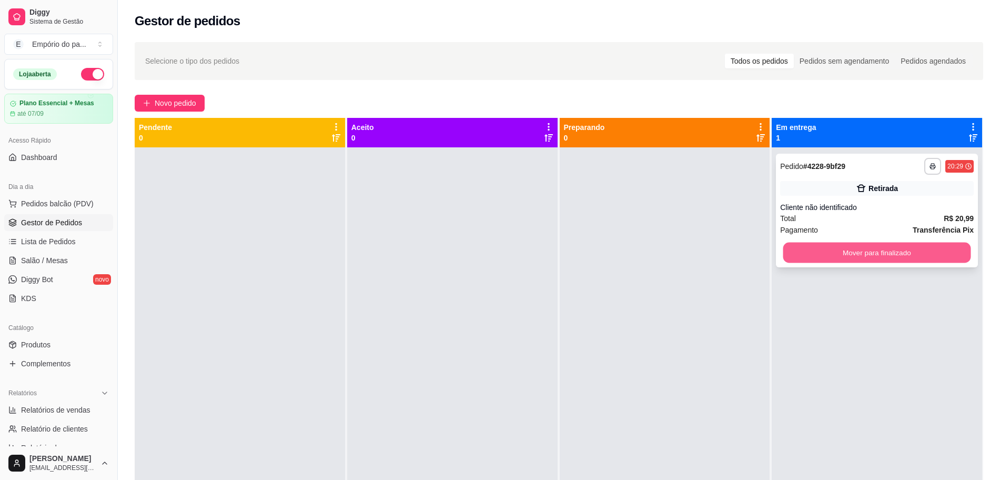
click at [857, 251] on button "Mover para finalizado" at bounding box center [877, 252] width 188 height 21
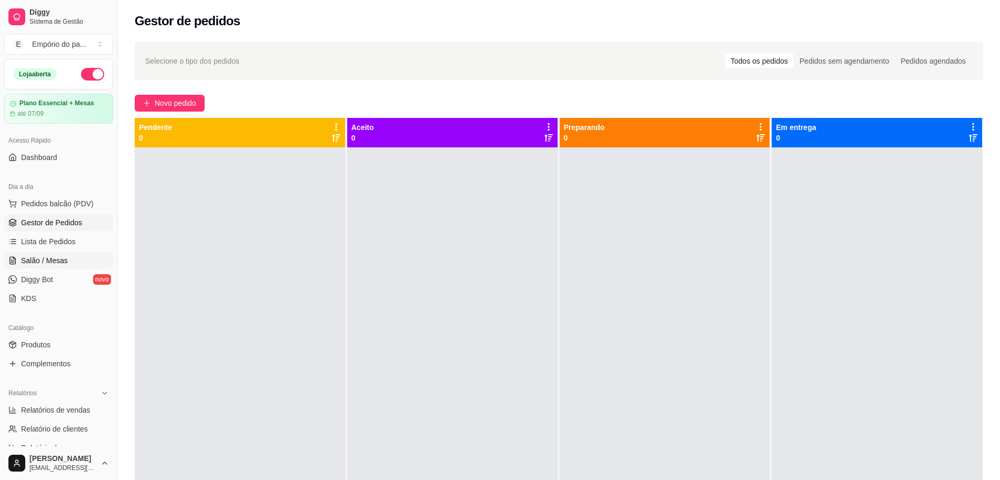
click at [43, 261] on span "Salão / Mesas" at bounding box center [44, 260] width 47 height 11
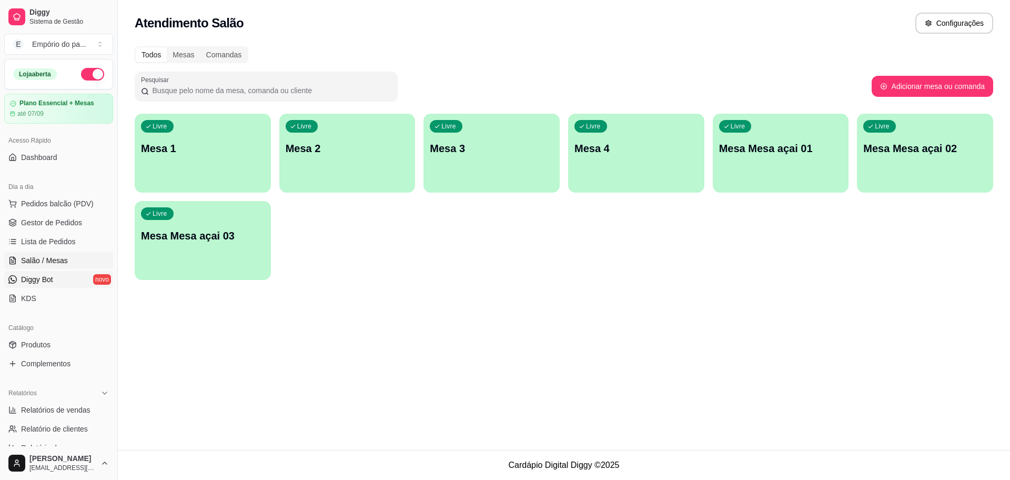
click at [31, 281] on span "Diggy Bot" at bounding box center [37, 279] width 32 height 11
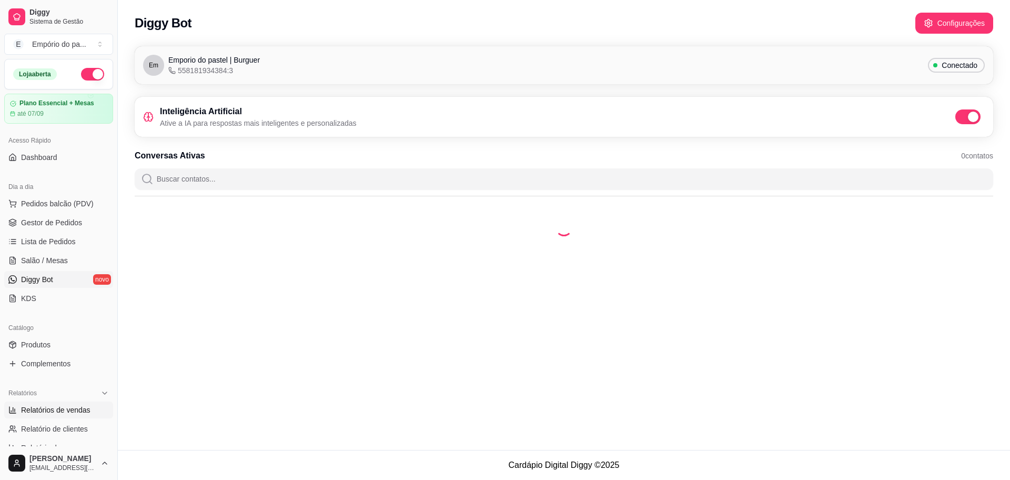
click at [58, 410] on span "Relatórios de vendas" at bounding box center [55, 409] width 69 height 11
select select "ALL"
select select "0"
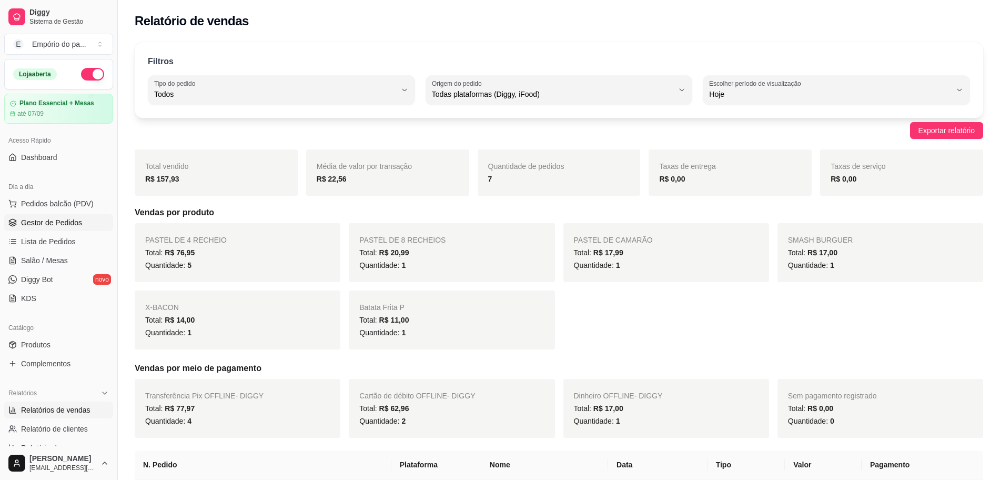
click at [36, 224] on span "Gestor de Pedidos" at bounding box center [51, 222] width 61 height 11
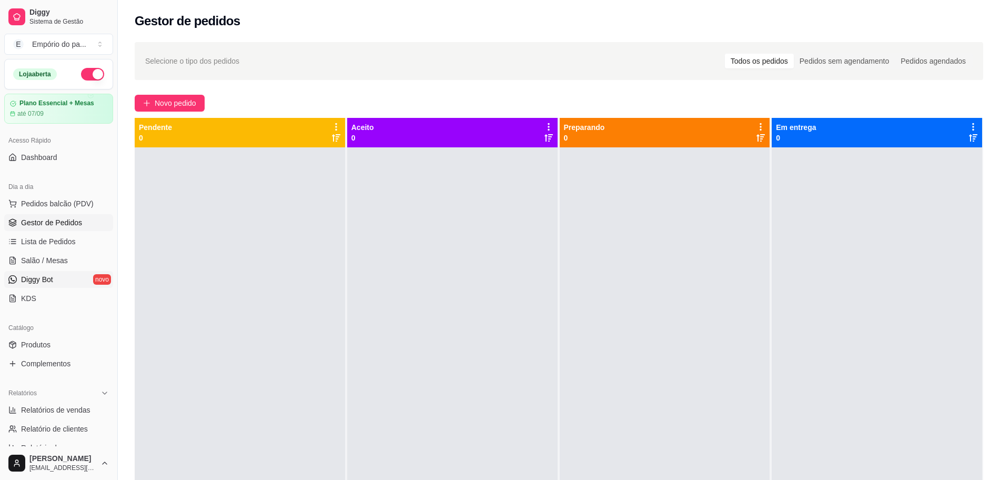
click at [44, 277] on span "Diggy Bot" at bounding box center [37, 279] width 32 height 11
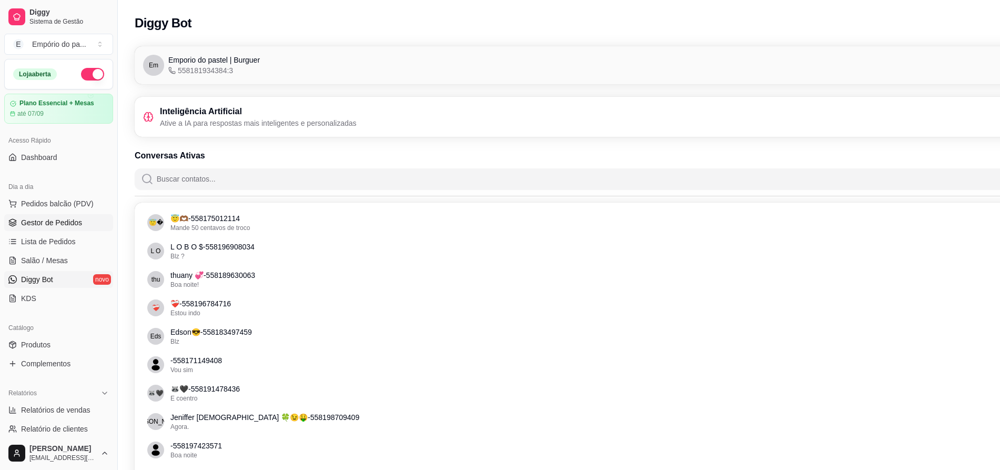
click at [64, 224] on span "Gestor de Pedidos" at bounding box center [51, 222] width 61 height 11
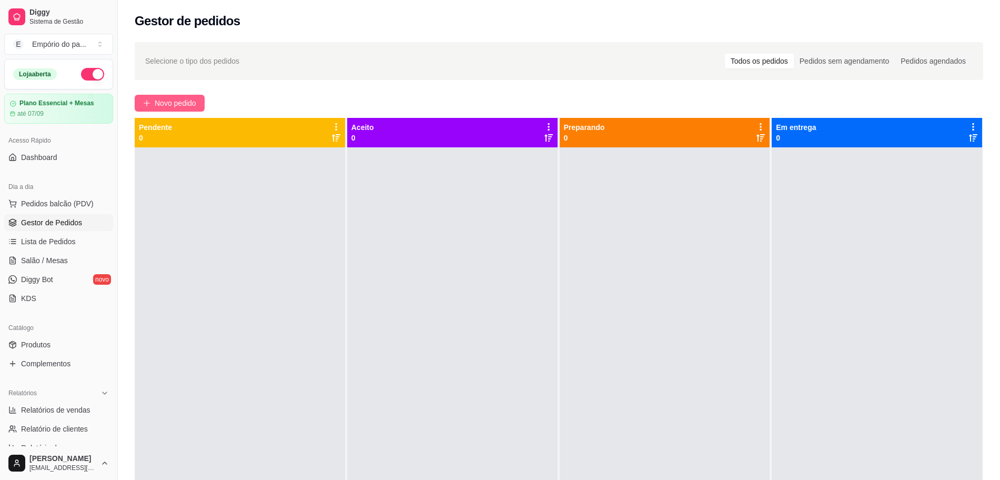
click at [176, 104] on span "Novo pedido" at bounding box center [176, 103] width 42 height 12
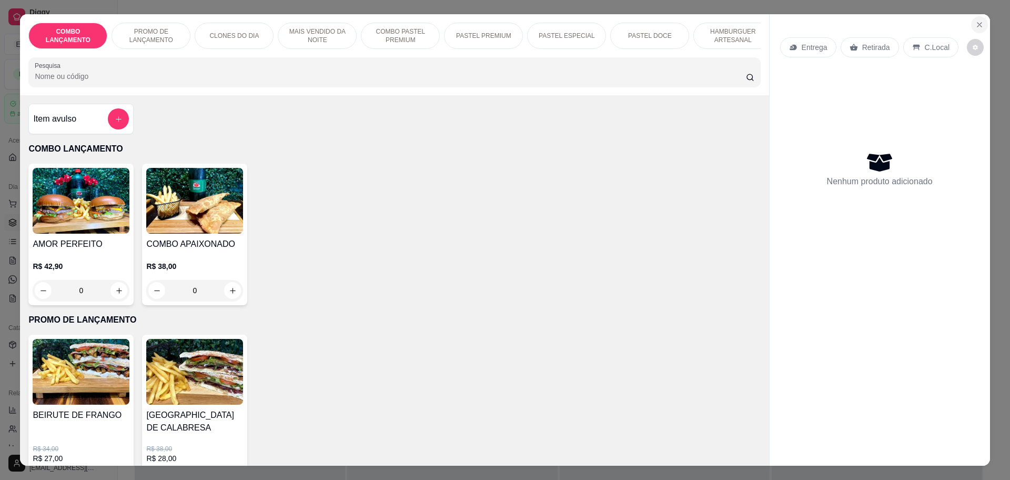
click at [975, 23] on icon "Close" at bounding box center [979, 25] width 8 height 8
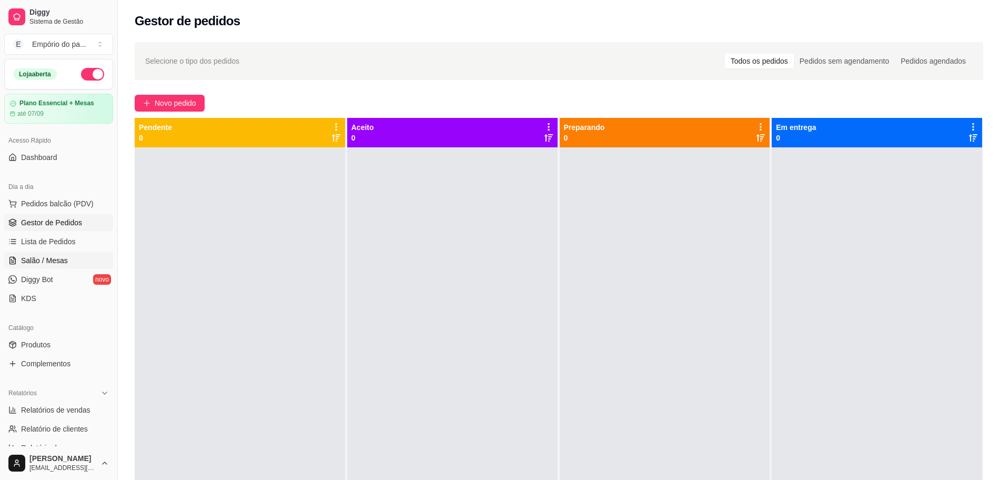
click at [48, 265] on span "Salão / Mesas" at bounding box center [44, 260] width 47 height 11
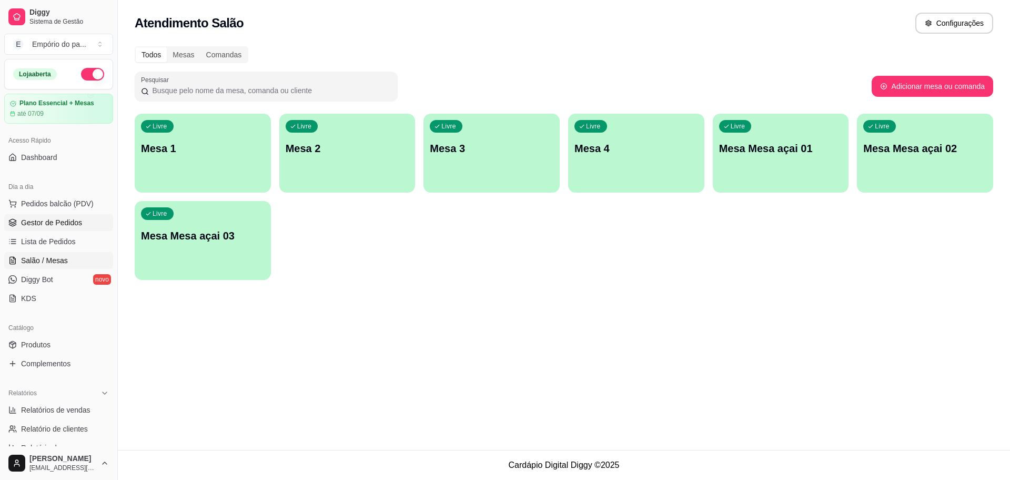
click at [47, 216] on link "Gestor de Pedidos" at bounding box center [58, 222] width 109 height 17
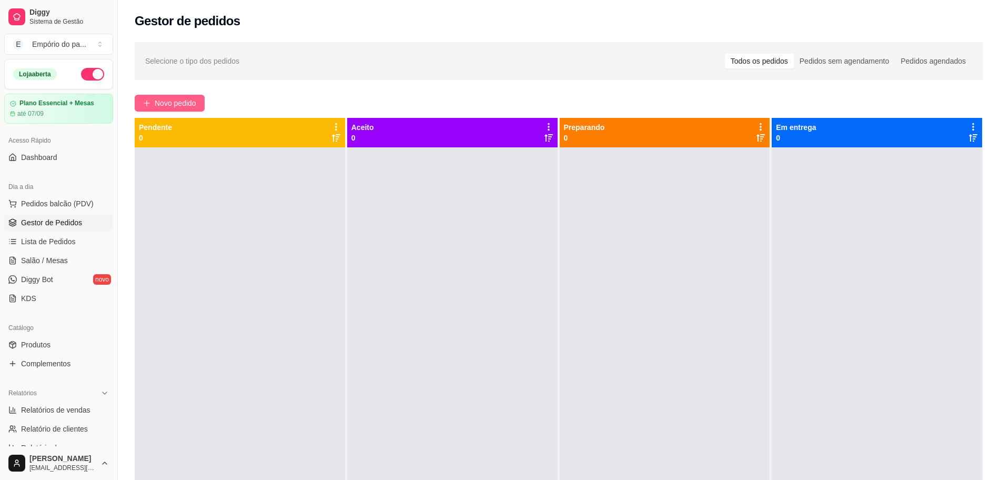
click at [168, 106] on span "Novo pedido" at bounding box center [176, 103] width 42 height 12
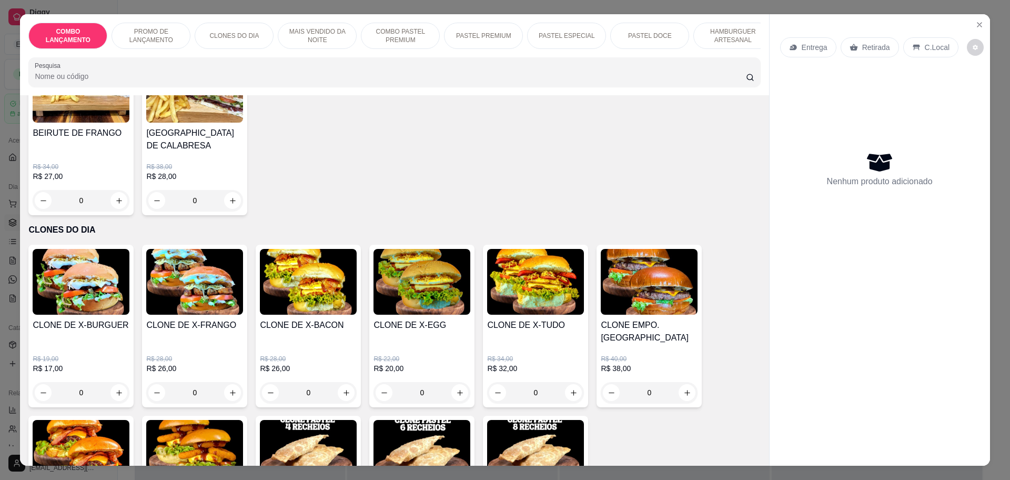
scroll to position [329, 0]
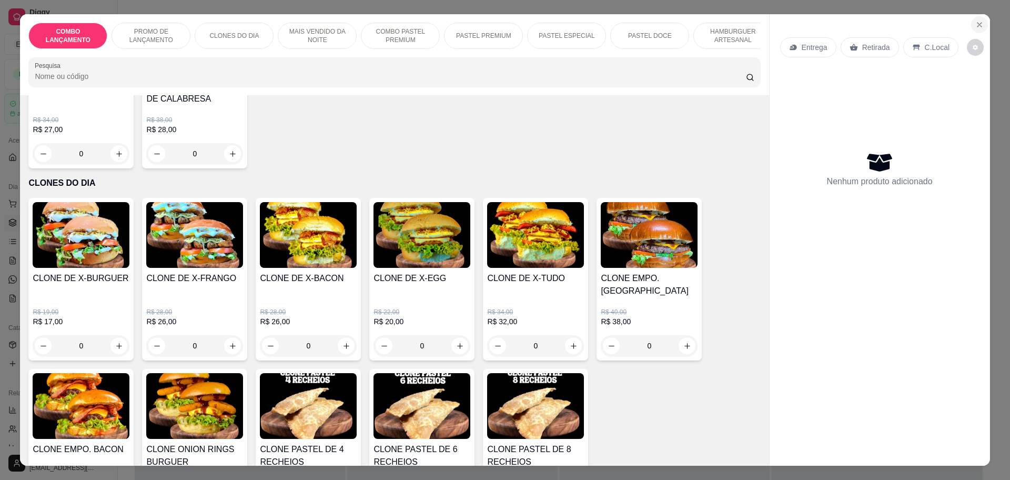
click at [976, 19] on button "Close" at bounding box center [979, 24] width 17 height 17
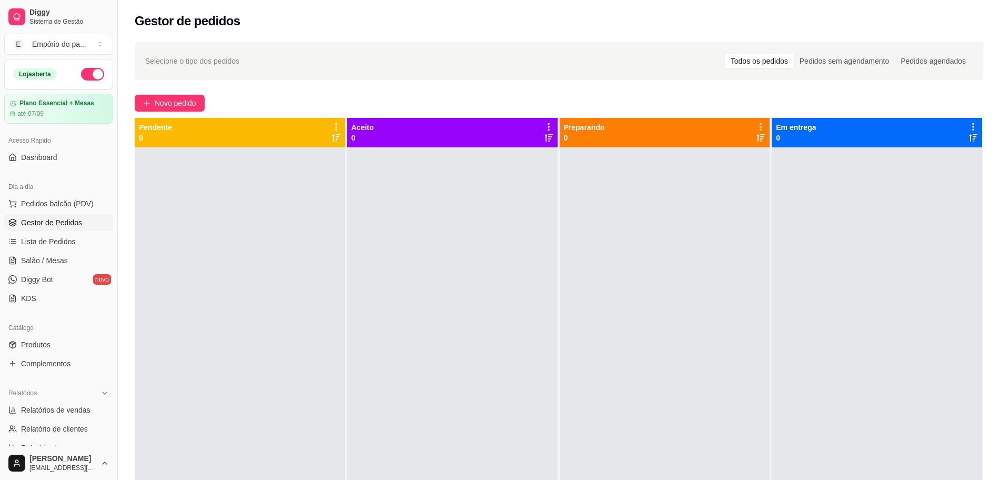
click at [48, 219] on span "Gestor de Pedidos" at bounding box center [51, 222] width 61 height 11
click at [57, 222] on span "Gestor de Pedidos" at bounding box center [51, 222] width 61 height 11
click at [214, 99] on div "Novo pedido" at bounding box center [559, 103] width 848 height 17
click at [196, 102] on span "Novo pedido" at bounding box center [176, 103] width 42 height 12
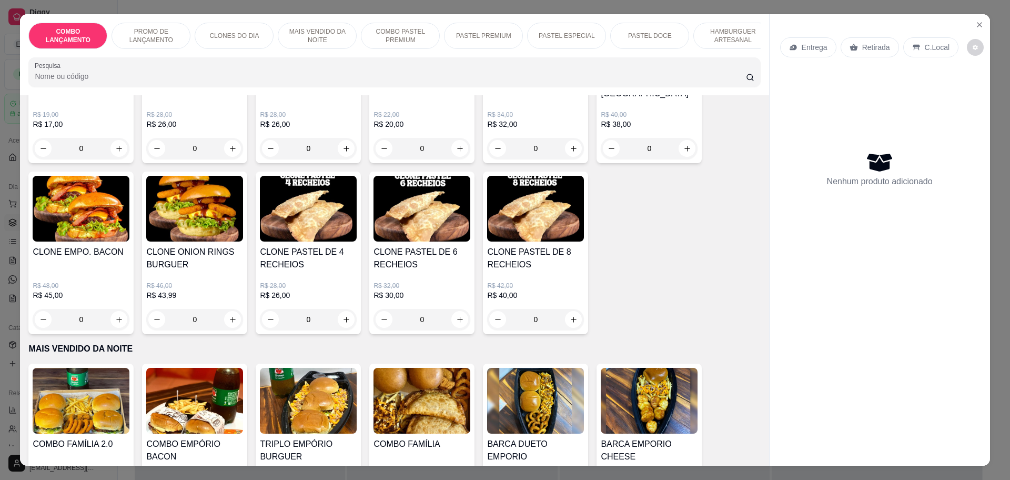
scroll to position [394, 0]
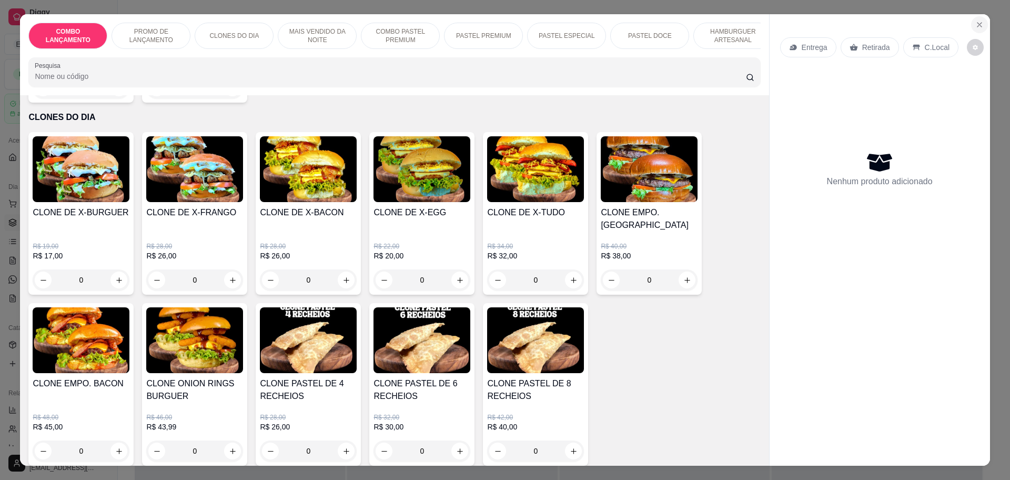
click at [971, 27] on button "Close" at bounding box center [979, 24] width 17 height 17
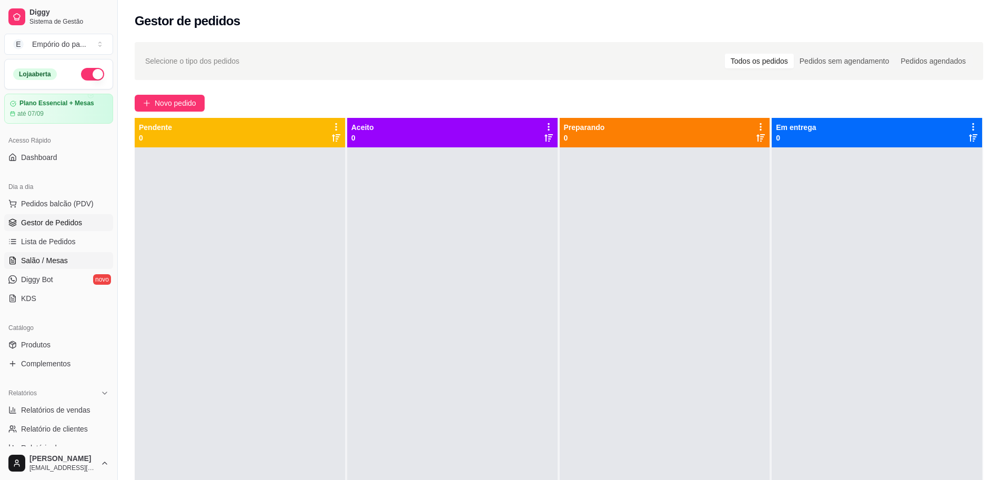
click at [67, 263] on link "Salão / Mesas" at bounding box center [58, 260] width 109 height 17
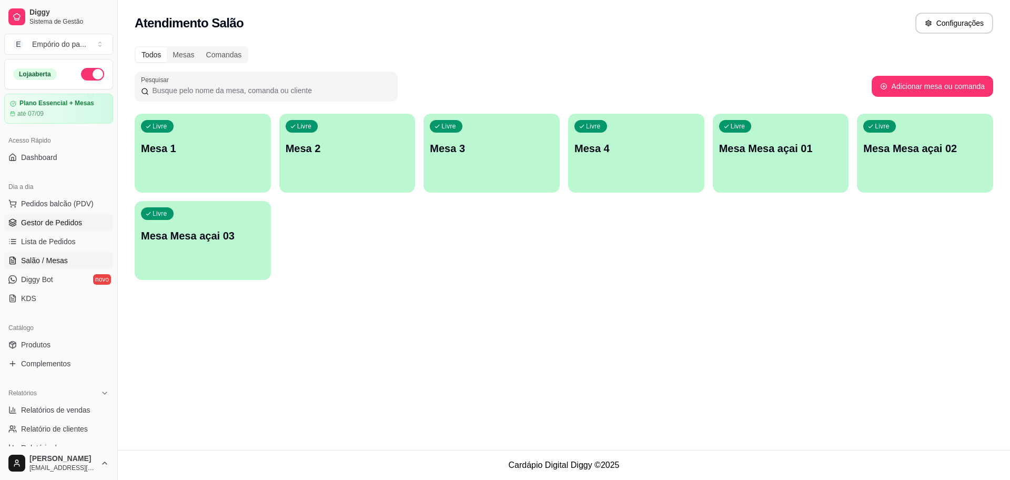
click at [20, 217] on link "Gestor de Pedidos" at bounding box center [58, 222] width 109 height 17
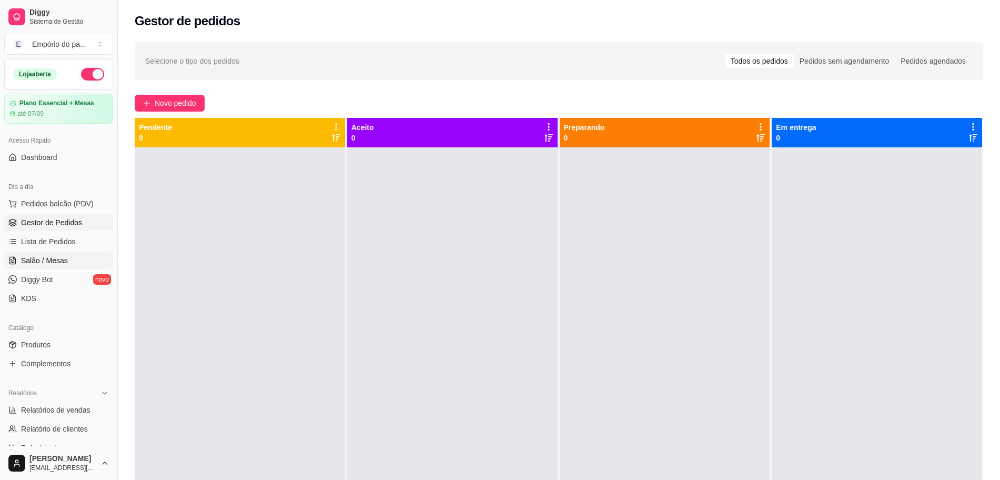
click at [24, 263] on span "Salão / Mesas" at bounding box center [44, 260] width 47 height 11
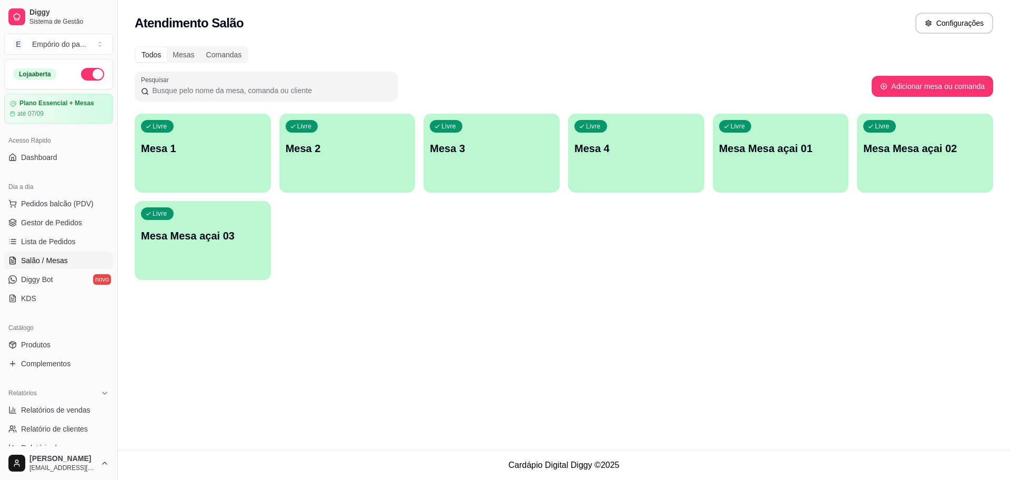
click at [800, 144] on p "Mesa Mesa açai 01" at bounding box center [781, 148] width 124 height 15
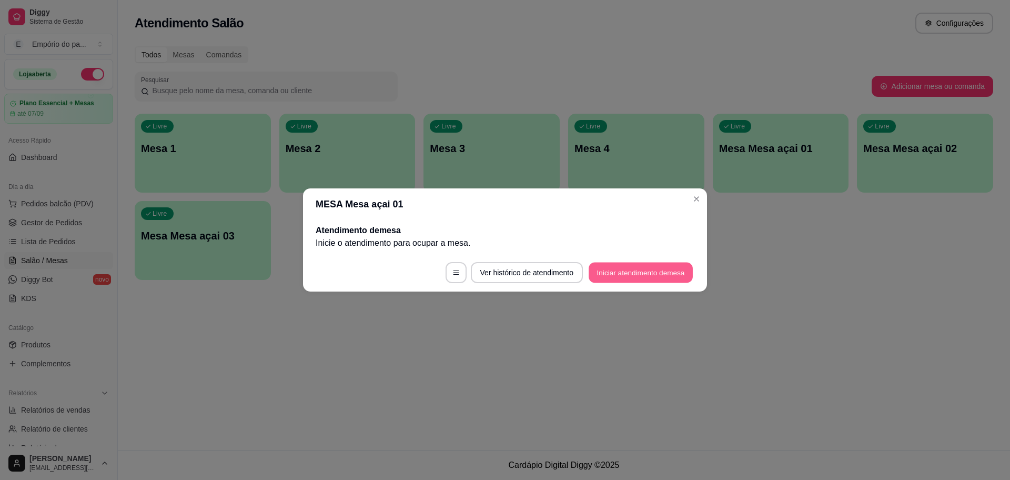
click at [625, 269] on button "Iniciar atendimento de mesa" at bounding box center [640, 272] width 104 height 21
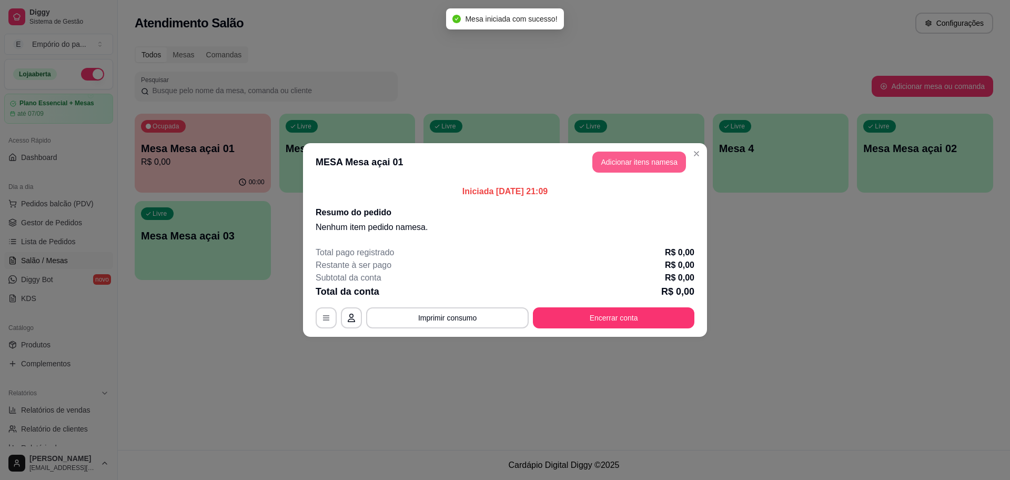
click at [672, 161] on button "Adicionar itens na mesa" at bounding box center [639, 161] width 94 height 21
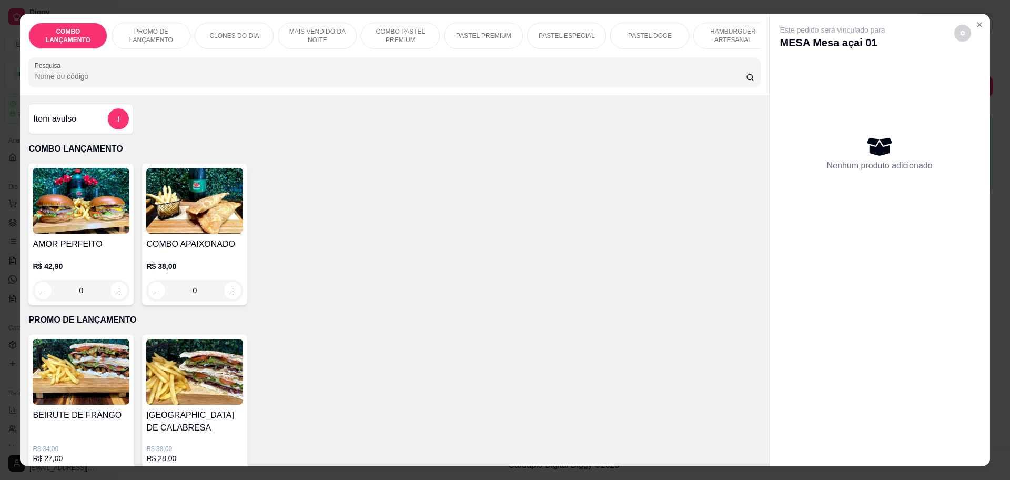
click at [292, 35] on p "MAIS VENDIDO DA NOITE" at bounding box center [317, 35] width 61 height 17
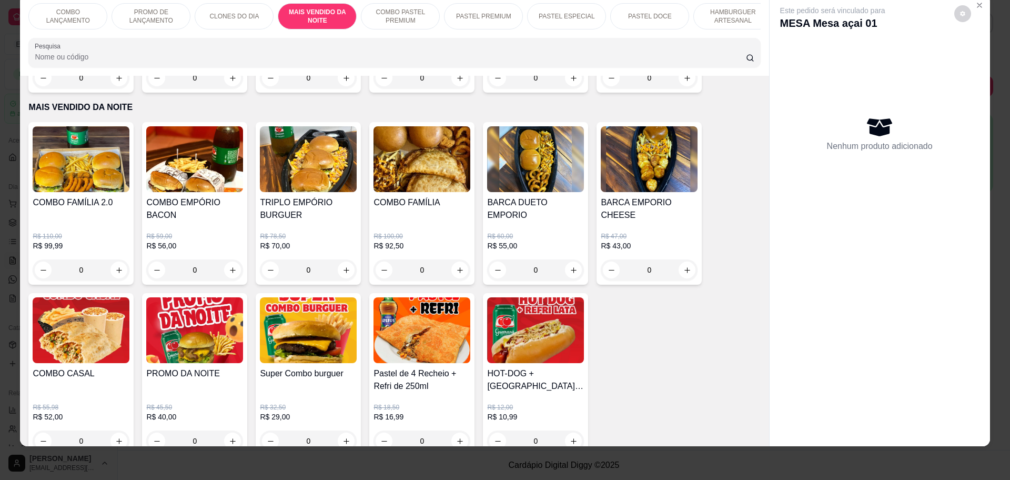
click at [257, 11] on div "CLONES DO DIA" at bounding box center [234, 16] width 79 height 26
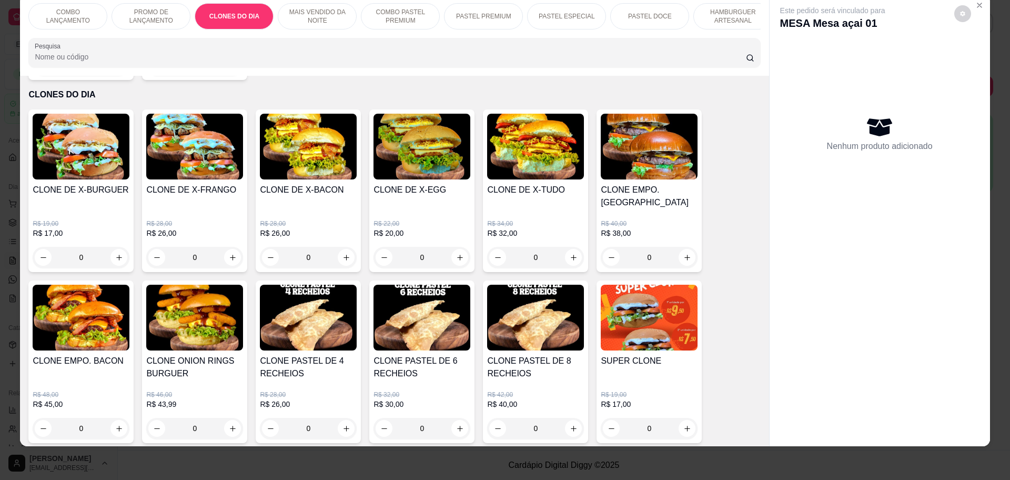
click at [160, 5] on div "PROMO DE LANÇAMENTO" at bounding box center [150, 16] width 79 height 26
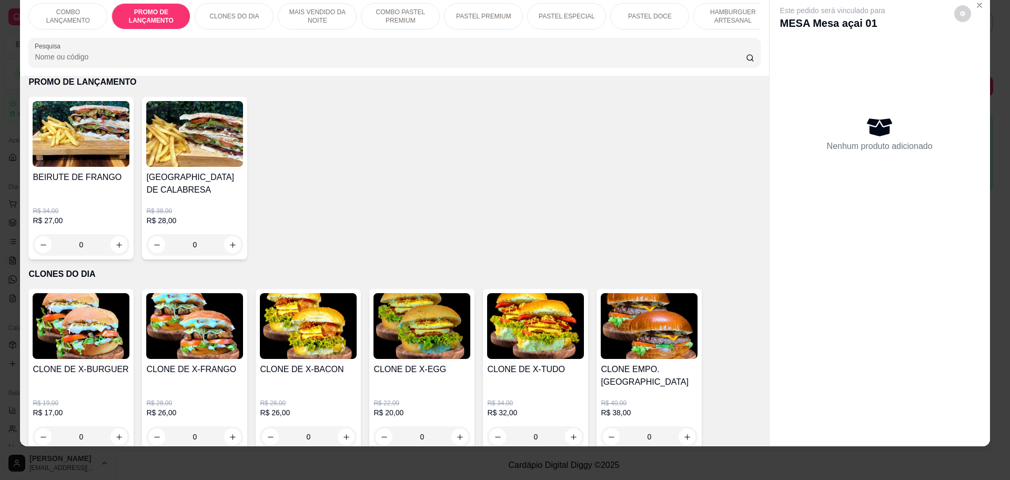
click at [75, 13] on p "COMBO LANÇAMENTO" at bounding box center [67, 16] width 61 height 17
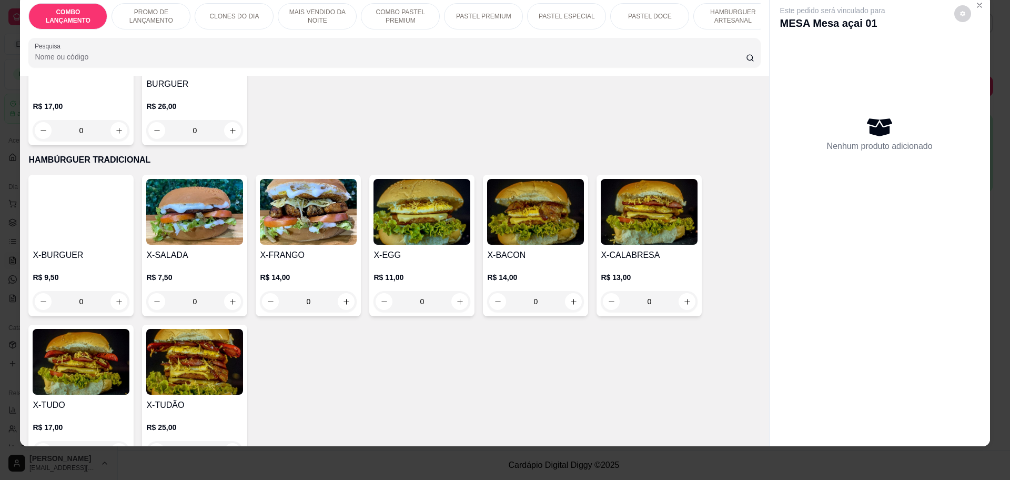
scroll to position [2302, 0]
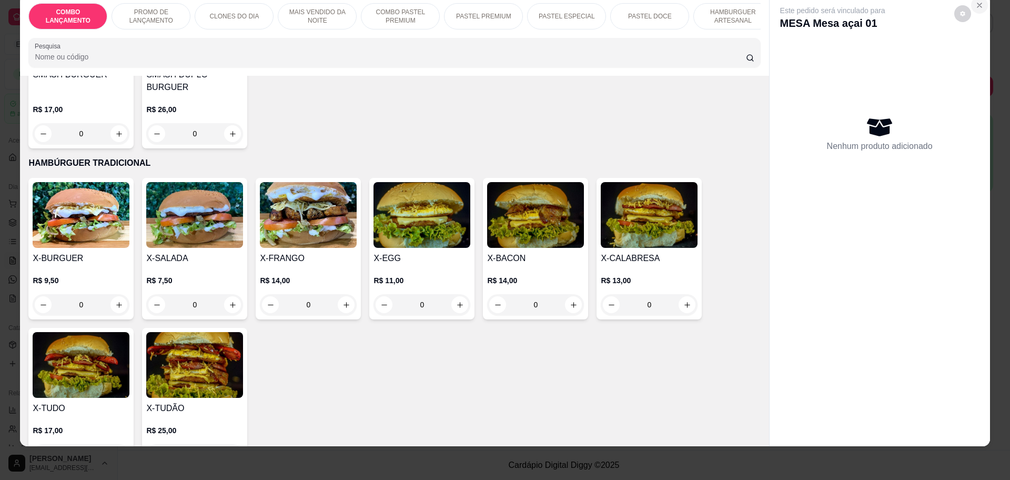
click at [971, 3] on button "Close" at bounding box center [979, 5] width 17 height 17
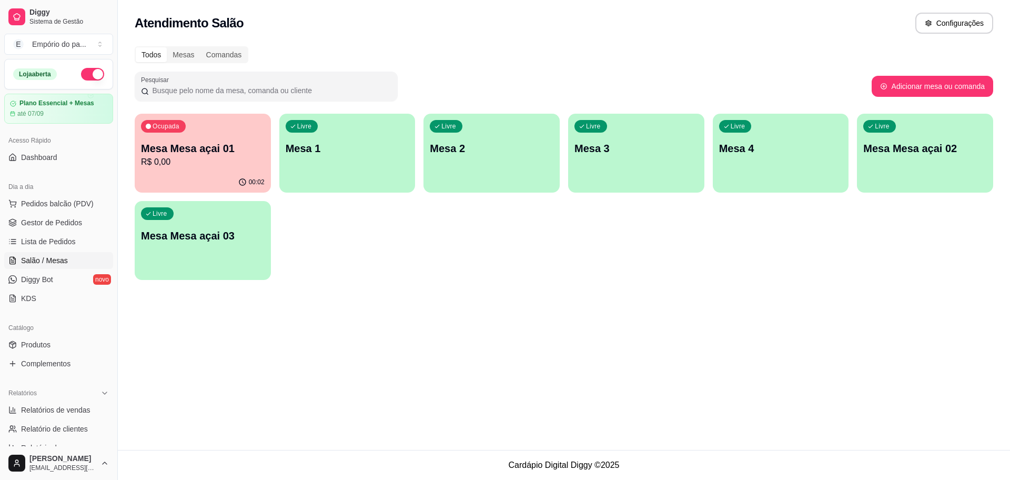
click at [758, 159] on div "Livre Mesa 4" at bounding box center [781, 147] width 136 height 66
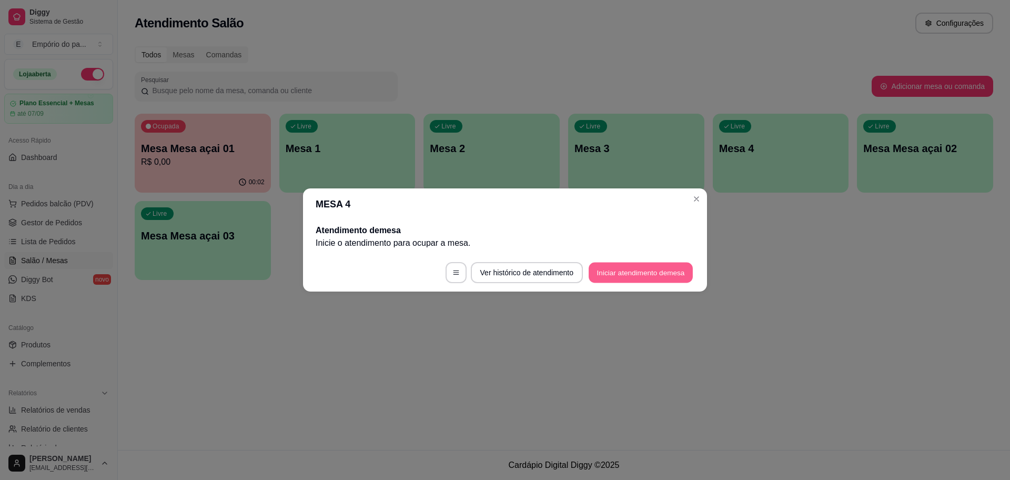
click at [628, 274] on button "Iniciar atendimento de mesa" at bounding box center [640, 272] width 104 height 21
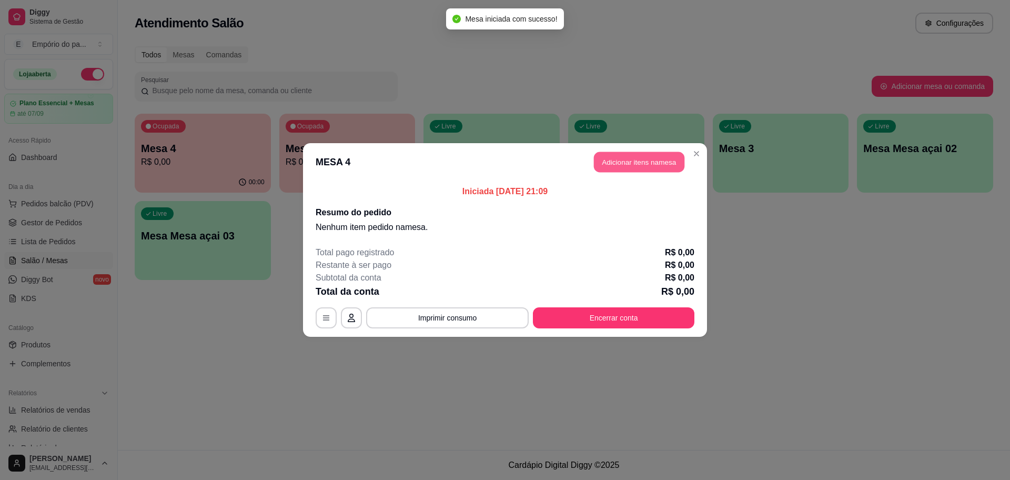
click at [658, 154] on button "Adicionar itens na mesa" at bounding box center [639, 162] width 90 height 21
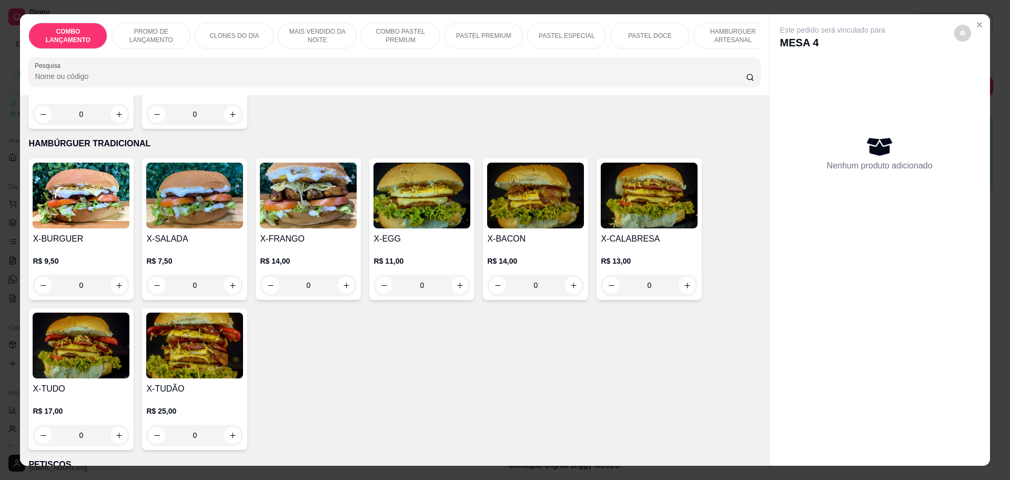
scroll to position [2366, 0]
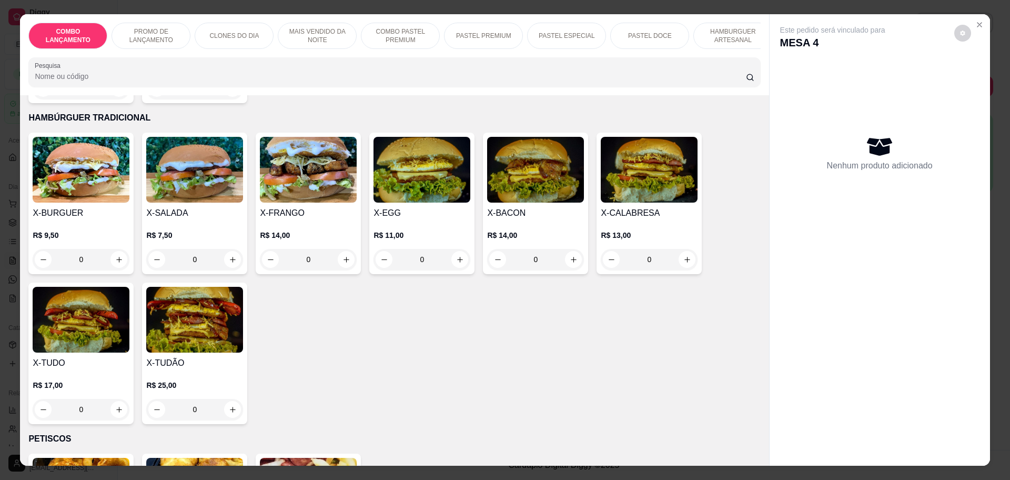
click at [684, 249] on div "0" at bounding box center [649, 259] width 97 height 21
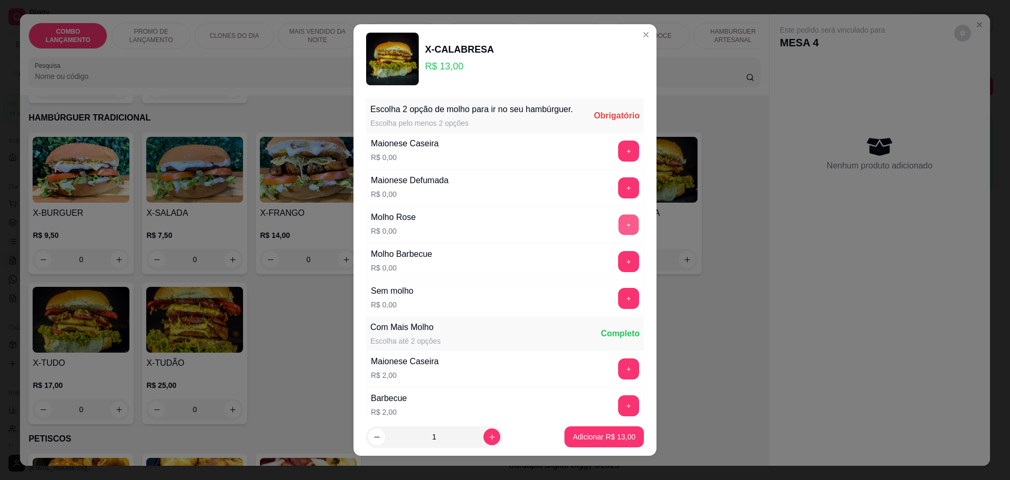
click at [618, 235] on button "+" at bounding box center [628, 224] width 21 height 21
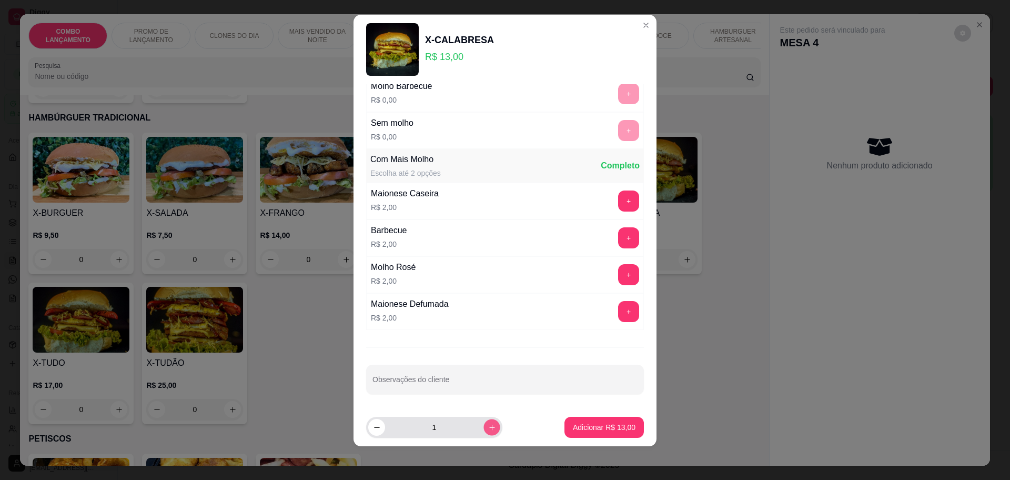
click at [488, 429] on icon "increase-product-quantity" at bounding box center [492, 427] width 8 height 8
type input "2"
click at [574, 423] on p "Adicionar R$ 26,00" at bounding box center [604, 427] width 61 height 10
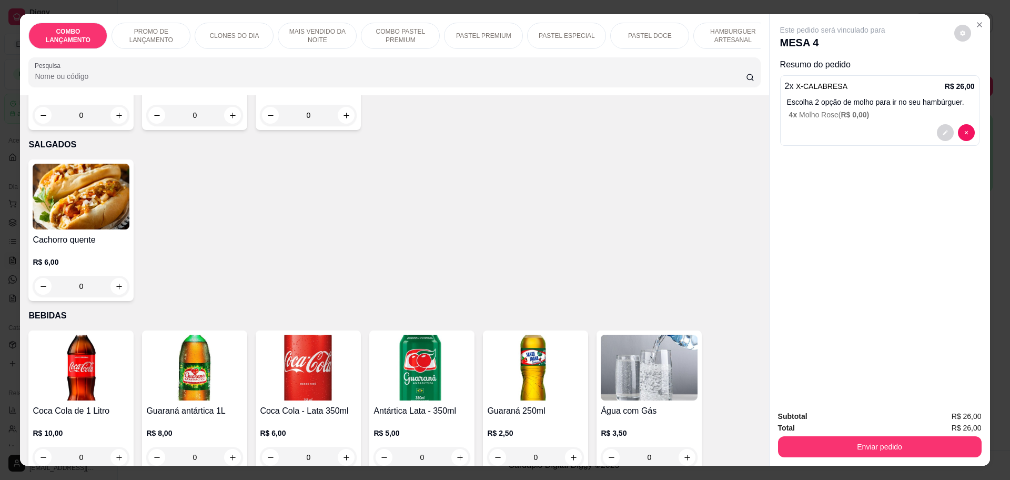
scroll to position [3485, 0]
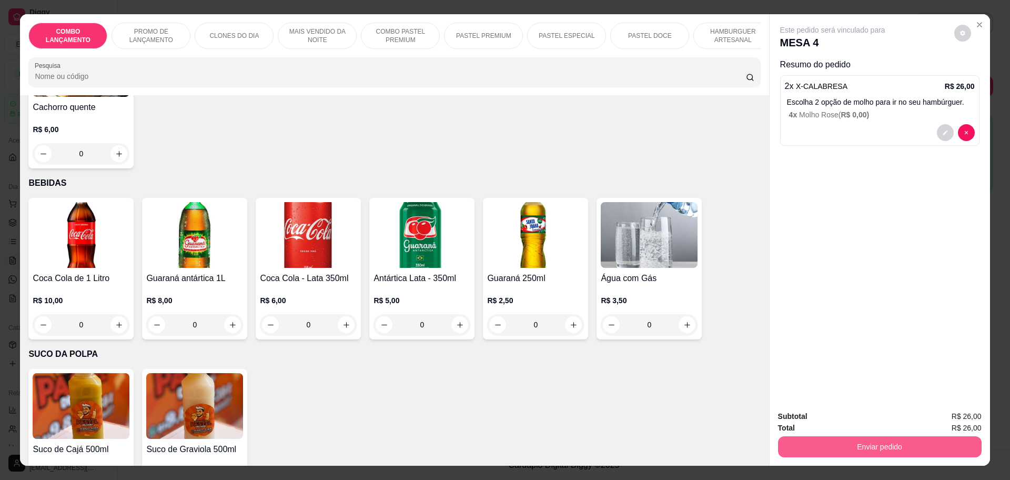
click at [875, 448] on button "Enviar pedido" at bounding box center [880, 446] width 204 height 21
click at [868, 421] on button "Não registrar e enviar pedido" at bounding box center [843, 421] width 109 height 20
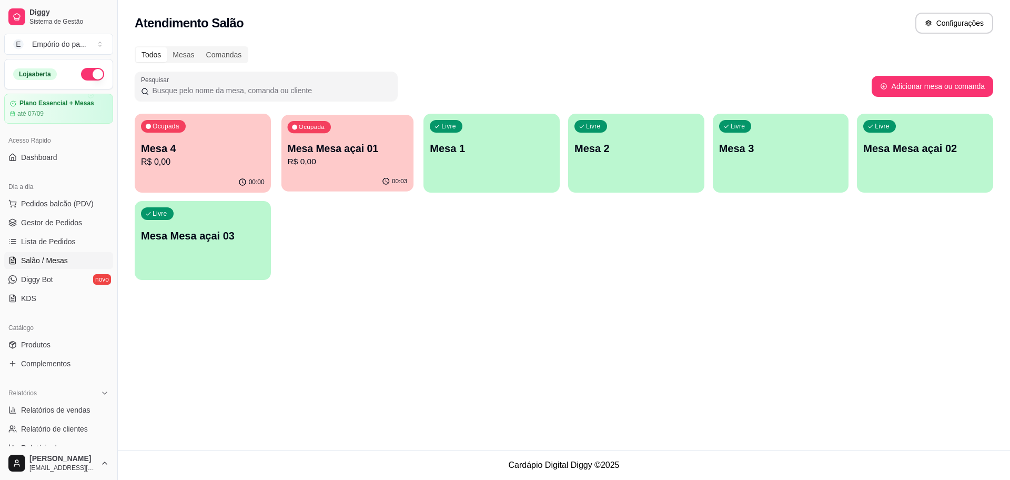
click at [323, 157] on p "R$ 0,00" at bounding box center [347, 162] width 120 height 12
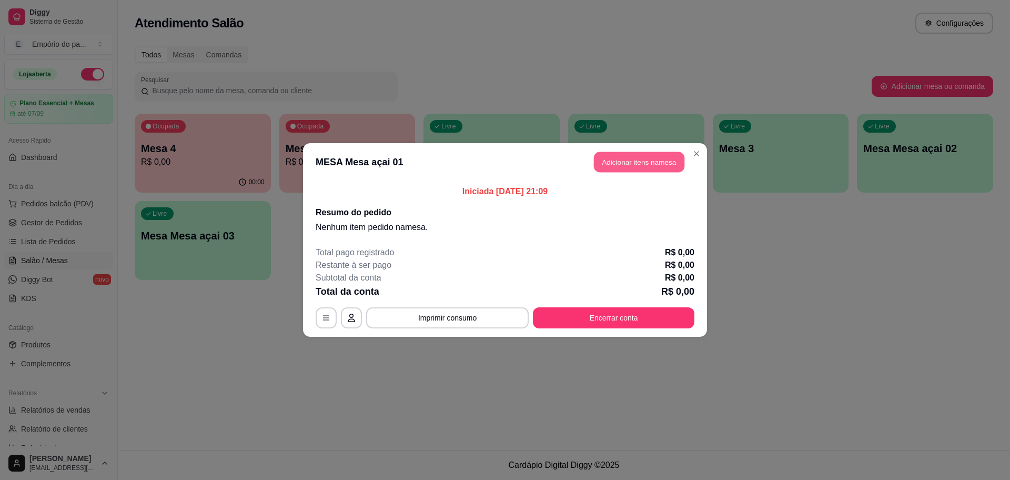
click at [648, 162] on button "Adicionar itens na mesa" at bounding box center [639, 162] width 90 height 21
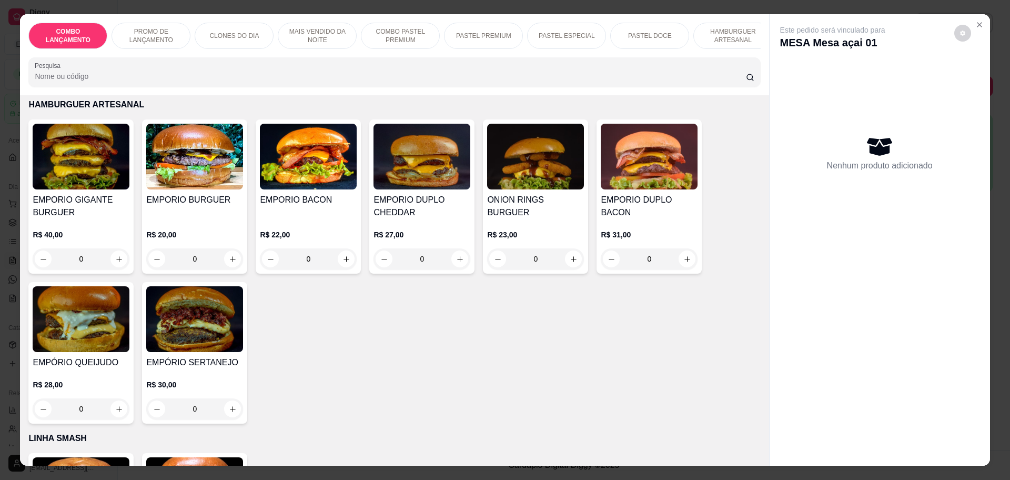
scroll to position [1775, 0]
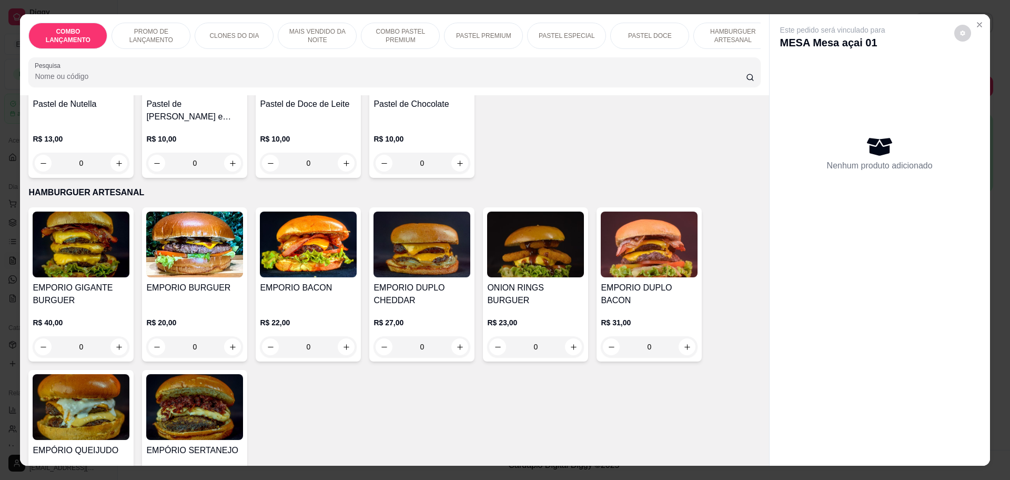
click at [230, 336] on div "0" at bounding box center [194, 346] width 97 height 21
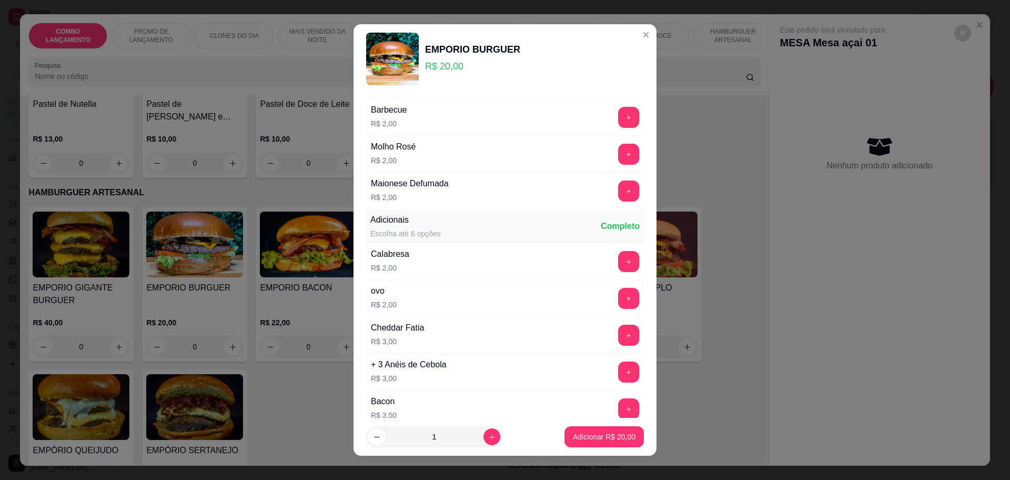
scroll to position [266, 0]
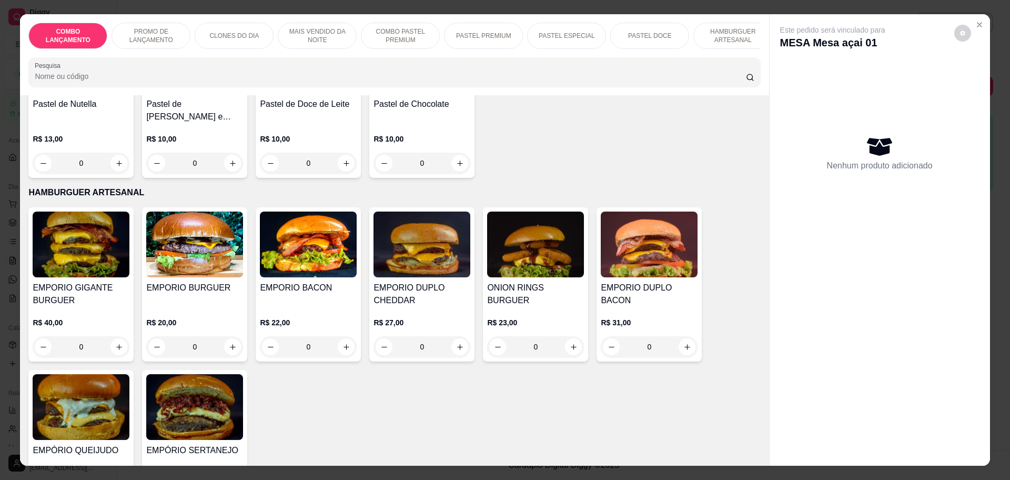
click at [338, 336] on div "0" at bounding box center [308, 346] width 97 height 21
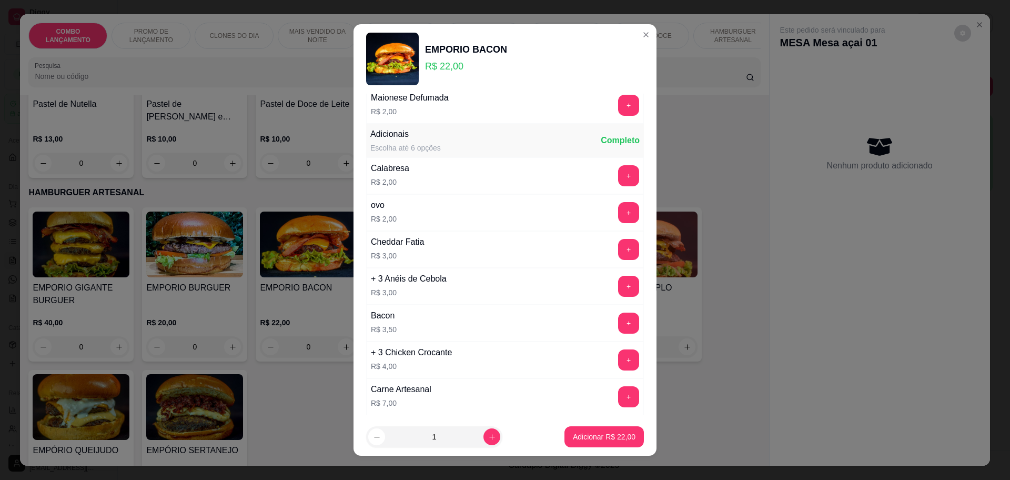
scroll to position [394, 0]
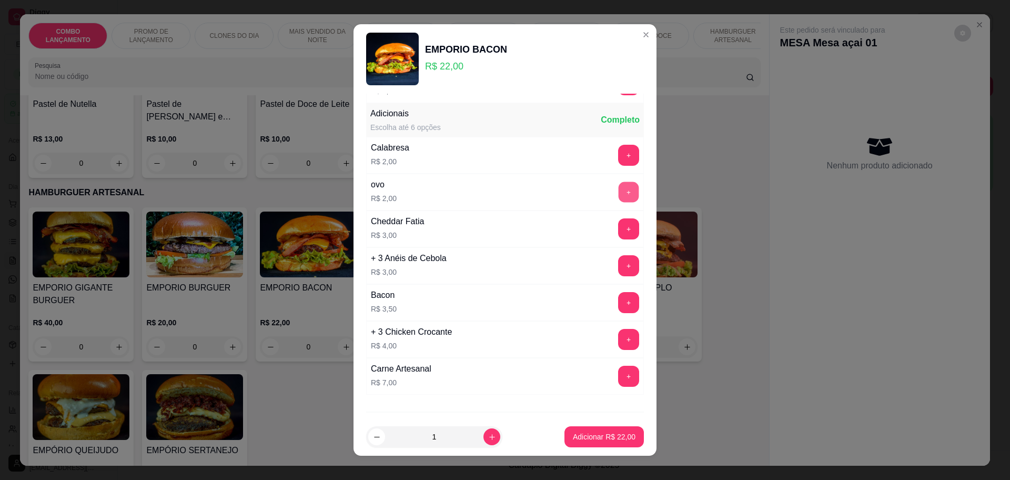
click at [618, 202] on button "+" at bounding box center [628, 191] width 21 height 21
click at [483, 432] on button "increase-product-quantity" at bounding box center [491, 437] width 16 height 16
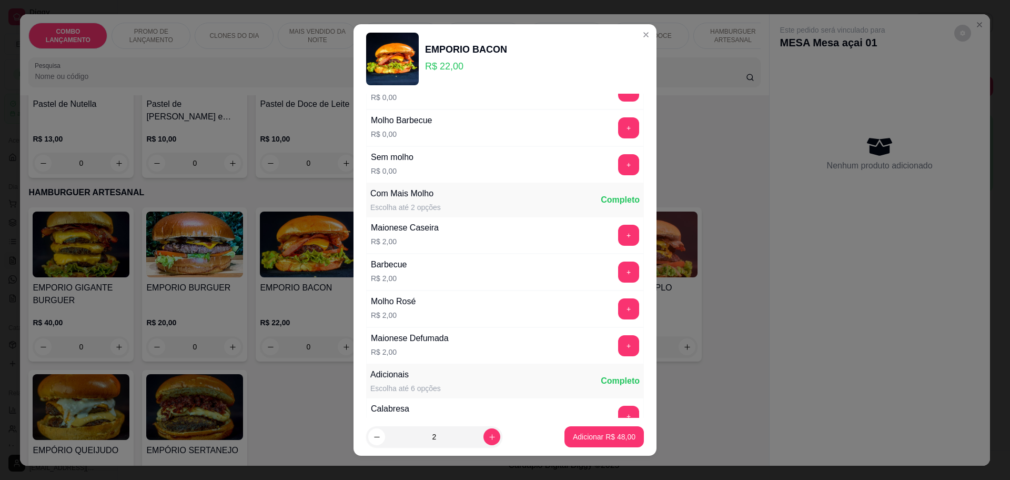
scroll to position [0, 0]
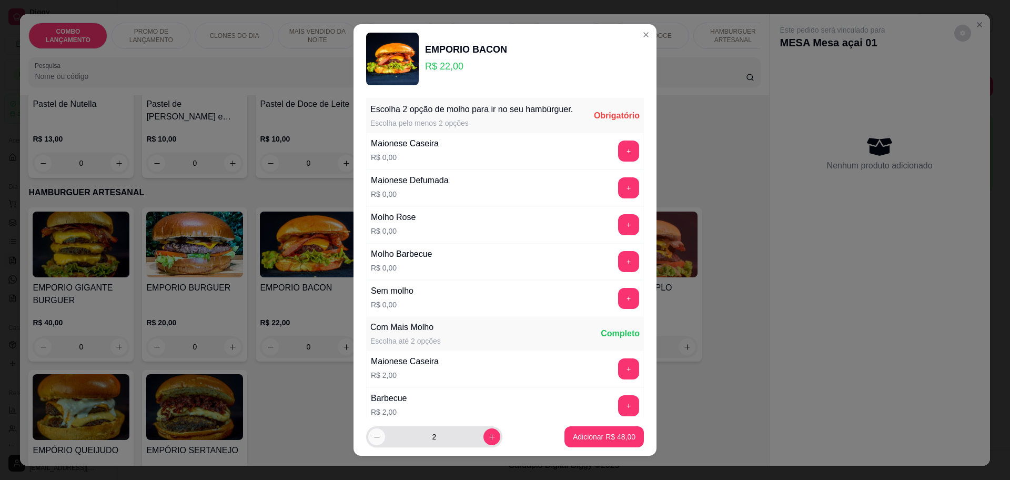
click at [375, 440] on icon "decrease-product-quantity" at bounding box center [377, 437] width 8 height 8
type input "1"
click at [618, 271] on button "+" at bounding box center [628, 261] width 21 height 21
click at [618, 272] on button "+" at bounding box center [628, 261] width 21 height 21
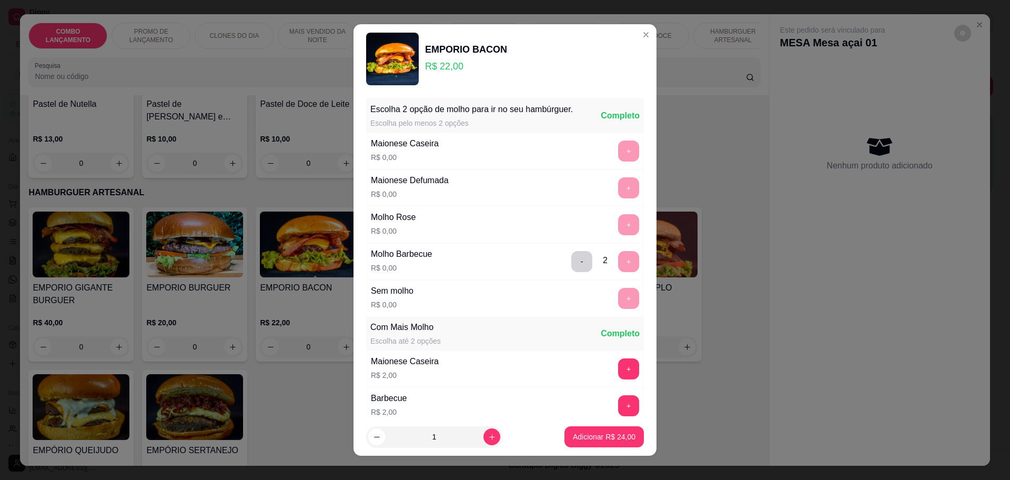
scroll to position [223, 0]
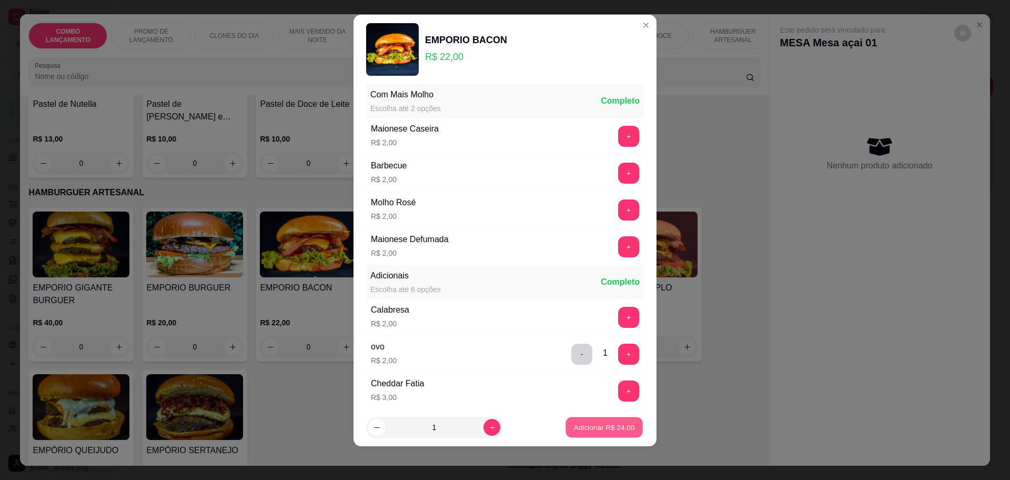
click at [574, 432] on p "Adicionar R$ 24,00" at bounding box center [604, 427] width 61 height 10
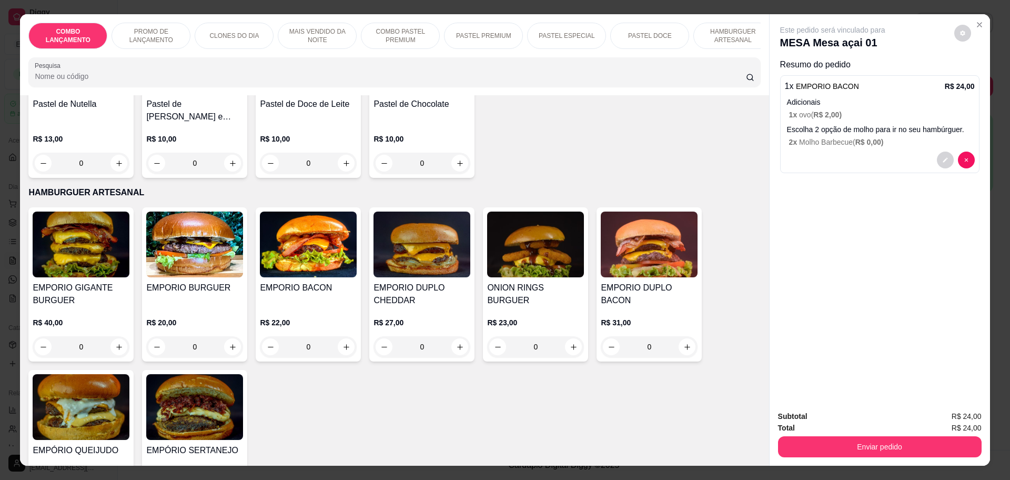
click at [344, 336] on div "0" at bounding box center [308, 346] width 97 height 21
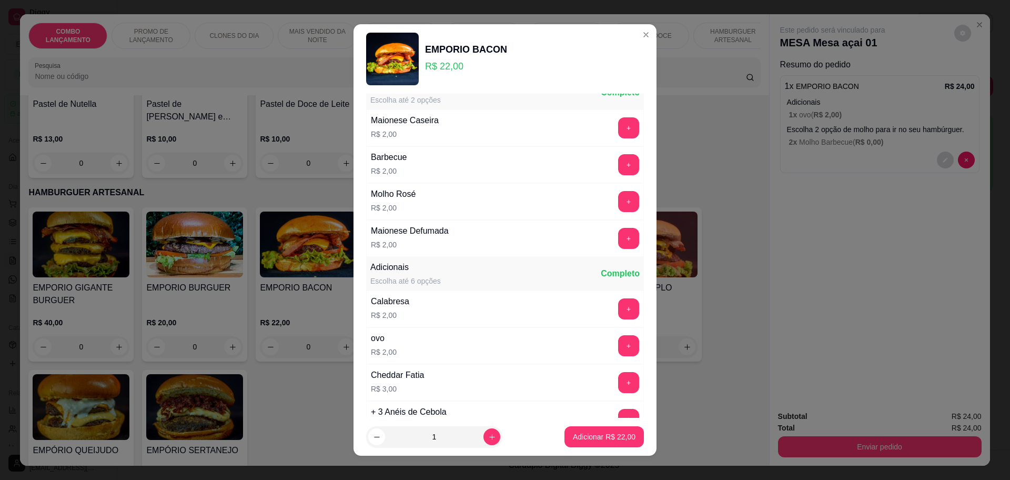
scroll to position [263, 0]
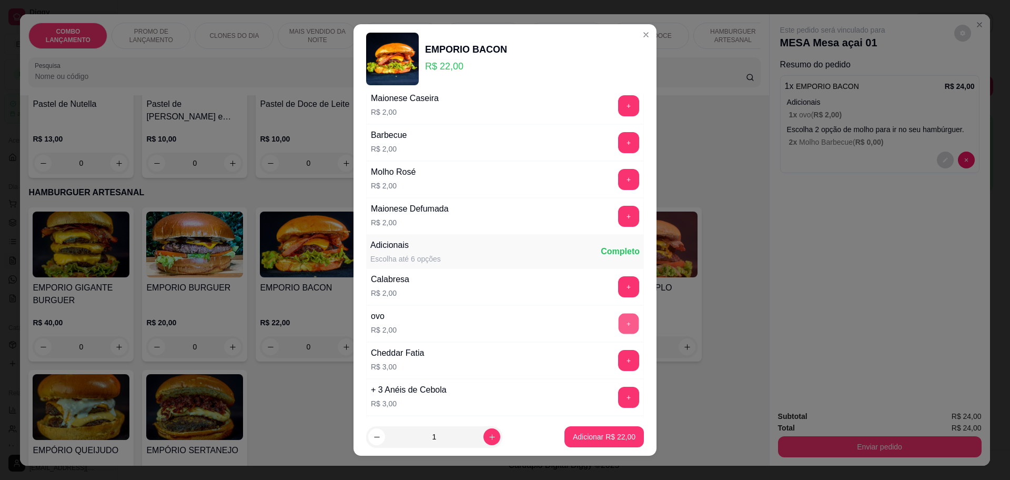
click at [618, 331] on button "+" at bounding box center [628, 323] width 21 height 21
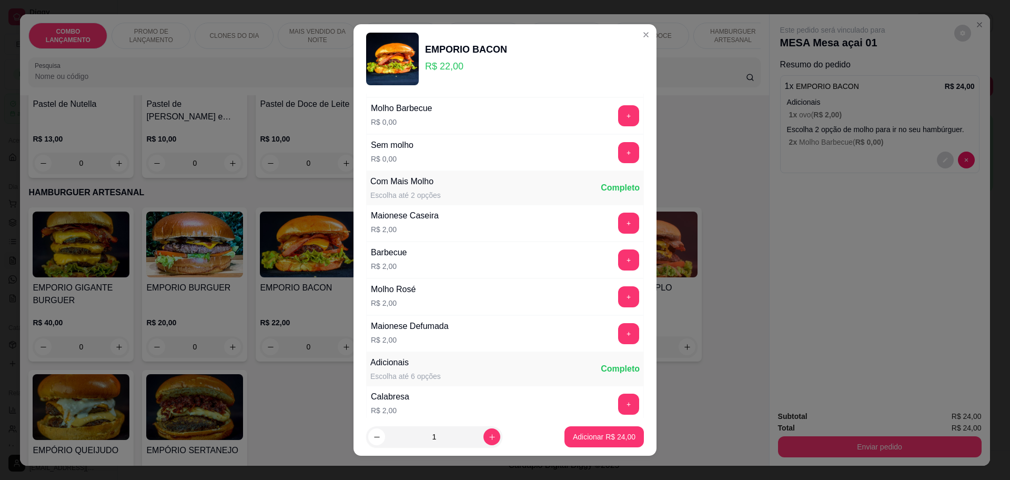
scroll to position [0, 0]
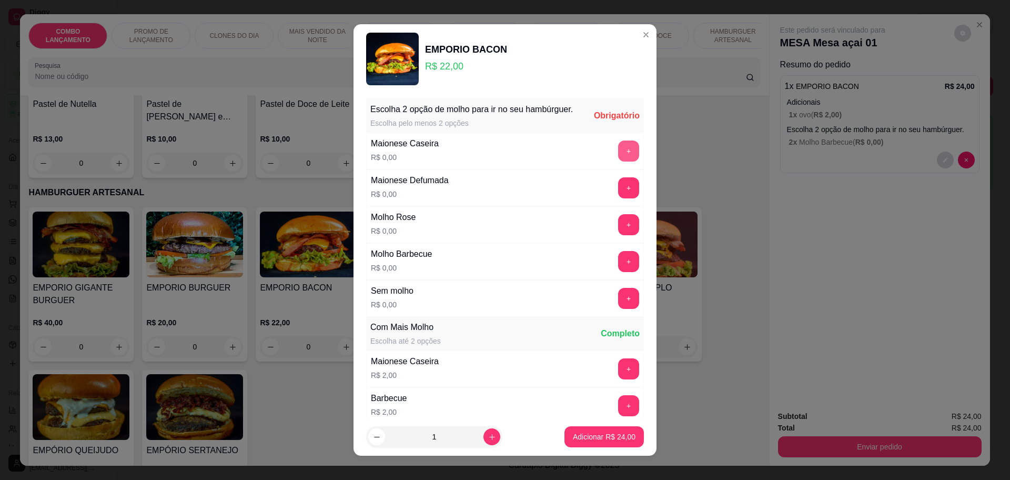
click at [618, 158] on button "+" at bounding box center [628, 150] width 21 height 21
click at [618, 233] on button "+" at bounding box center [628, 224] width 21 height 21
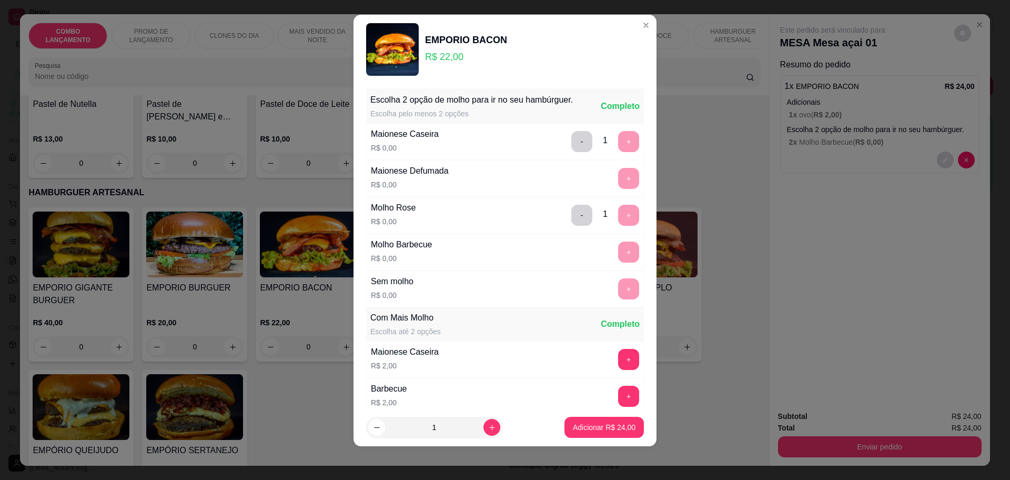
scroll to position [223, 0]
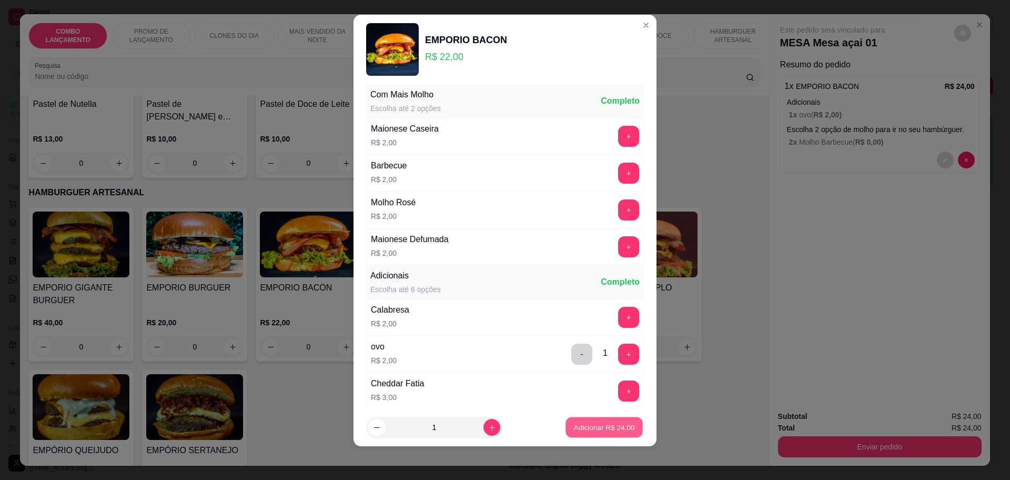
click at [587, 423] on p "Adicionar R$ 24,00" at bounding box center [604, 427] width 61 height 10
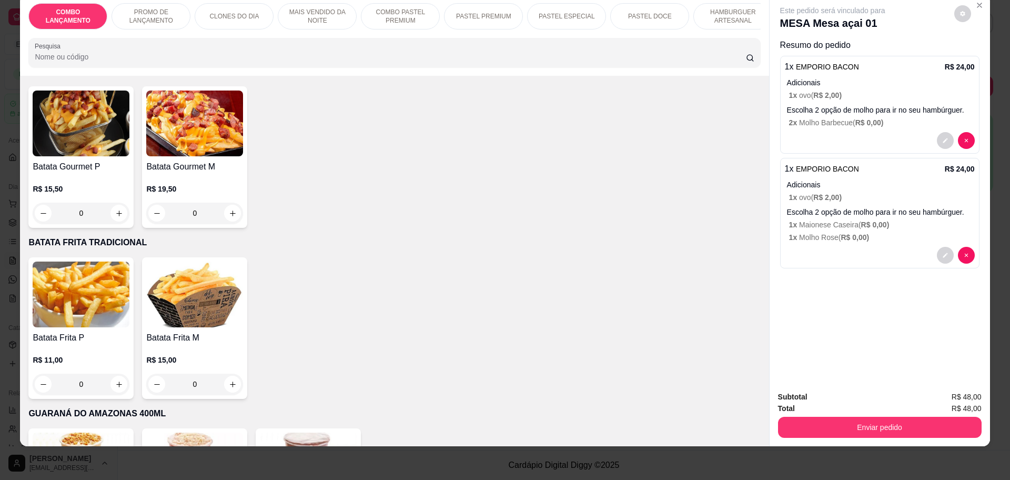
scroll to position [2959, 0]
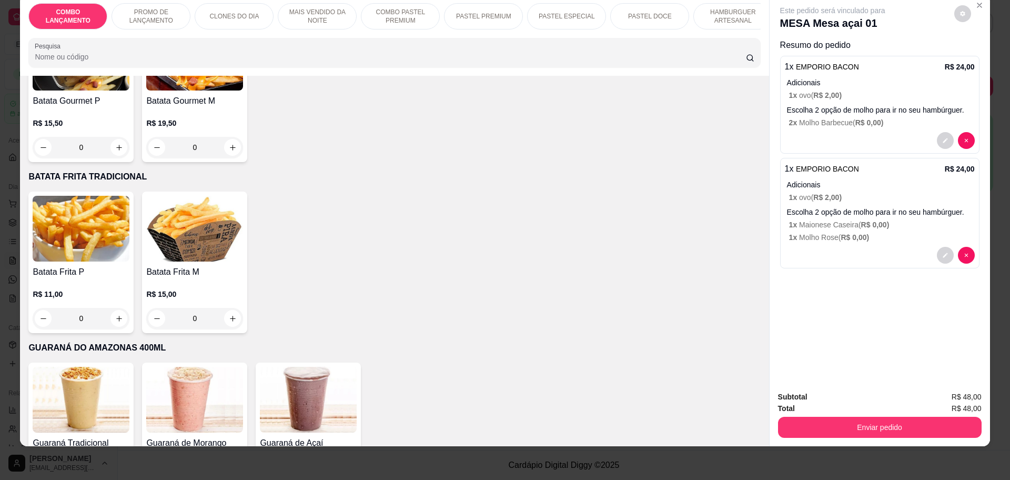
click at [113, 308] on div "0" at bounding box center [81, 318] width 97 height 21
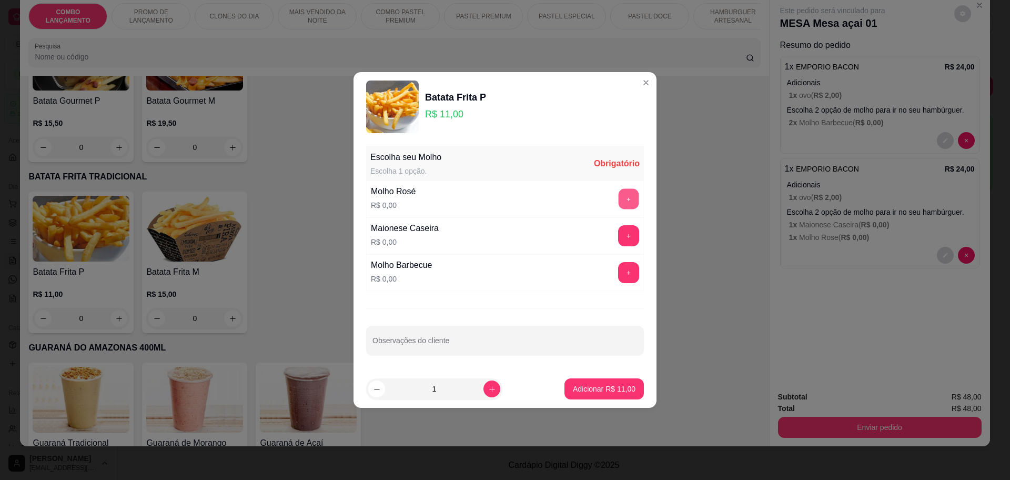
click at [618, 197] on button "+" at bounding box center [628, 199] width 21 height 21
click at [601, 392] on p "Adicionar R$ 11,00" at bounding box center [604, 388] width 63 height 11
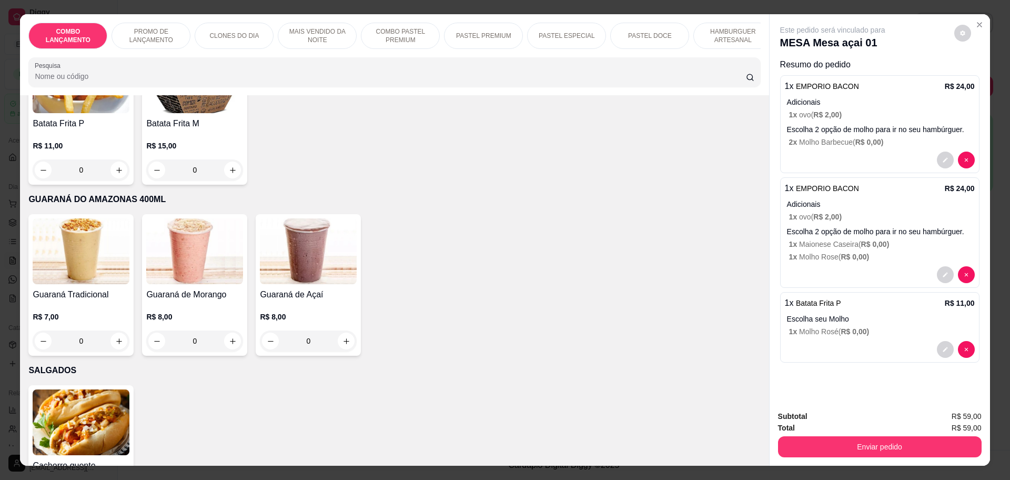
scroll to position [3090, 0]
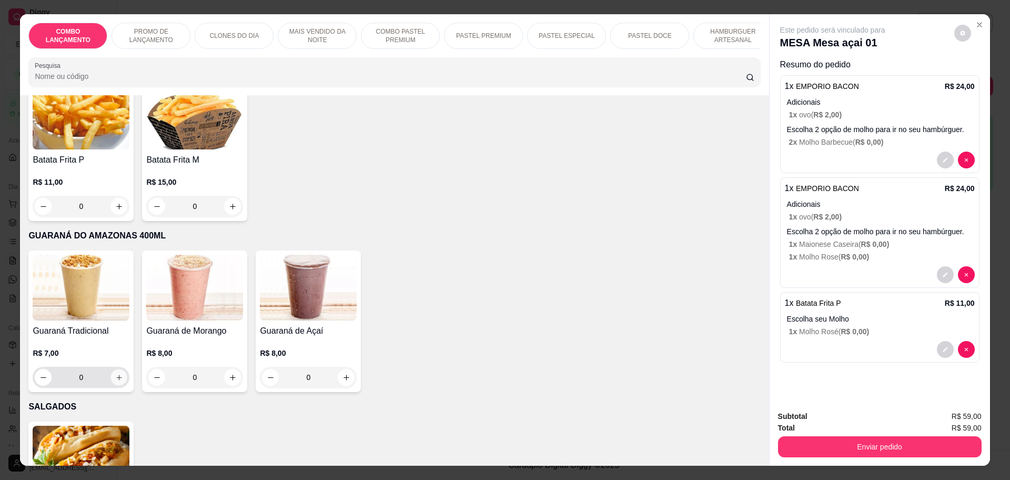
click at [111, 369] on button "increase-product-quantity" at bounding box center [119, 377] width 16 height 16
type input "1"
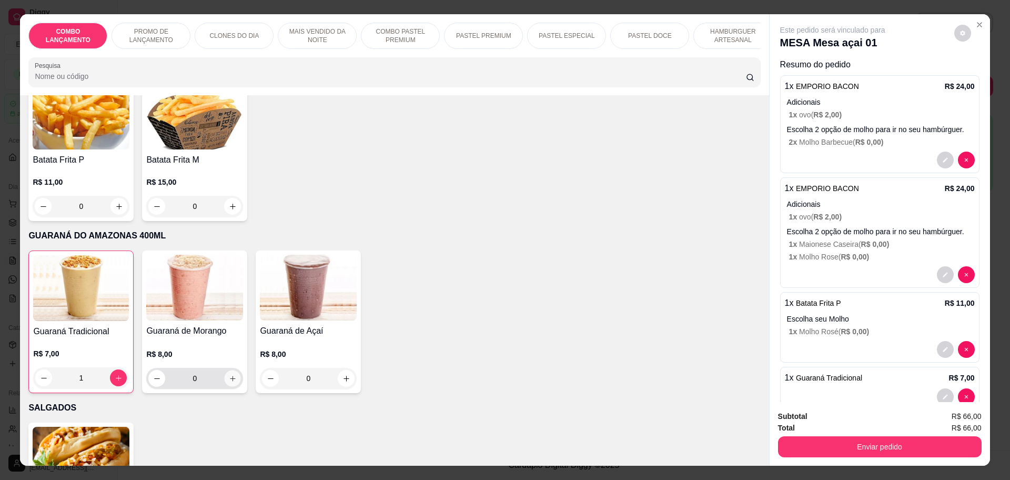
click at [229, 374] on icon "increase-product-quantity" at bounding box center [233, 378] width 8 height 8
type input "1"
click at [114, 369] on button "increase-product-quantity" at bounding box center [118, 377] width 17 height 17
click at [40, 374] on icon "decrease-product-quantity" at bounding box center [44, 378] width 8 height 8
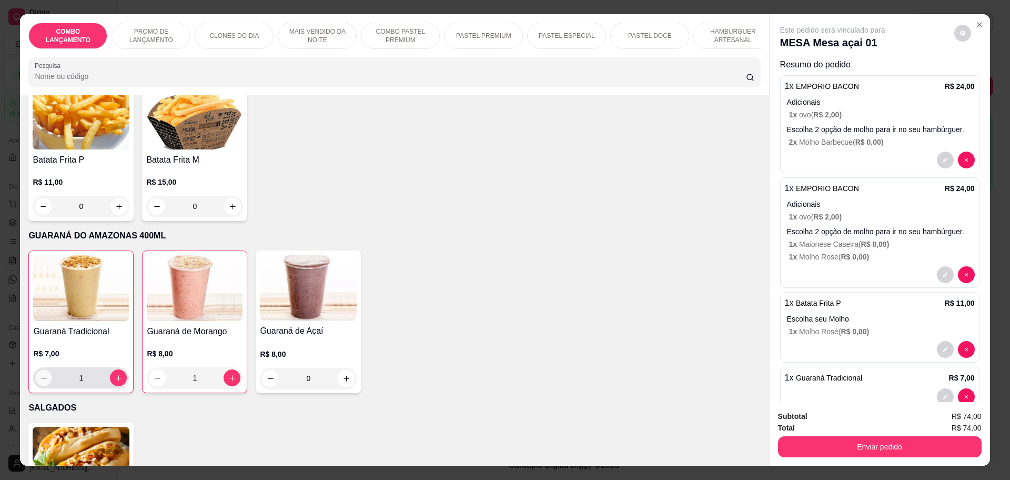
type input "0"
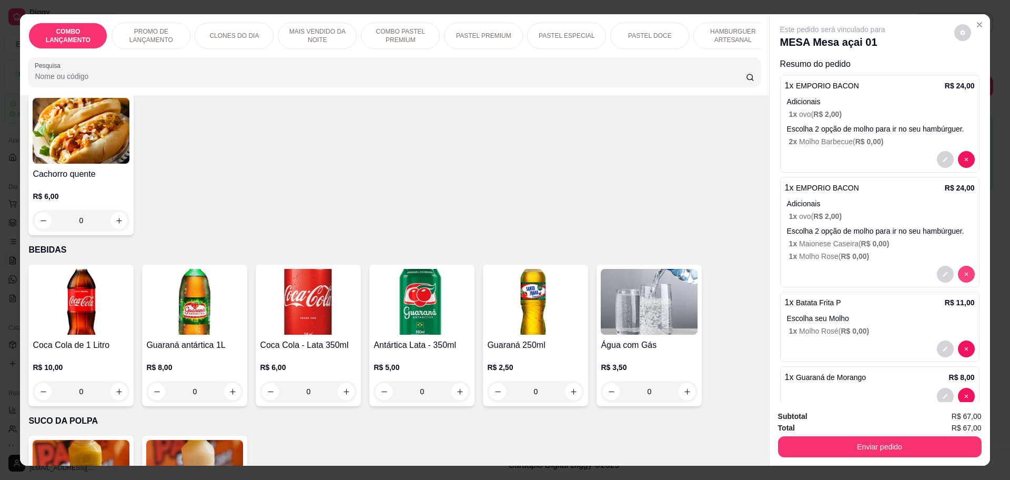
scroll to position [44, 0]
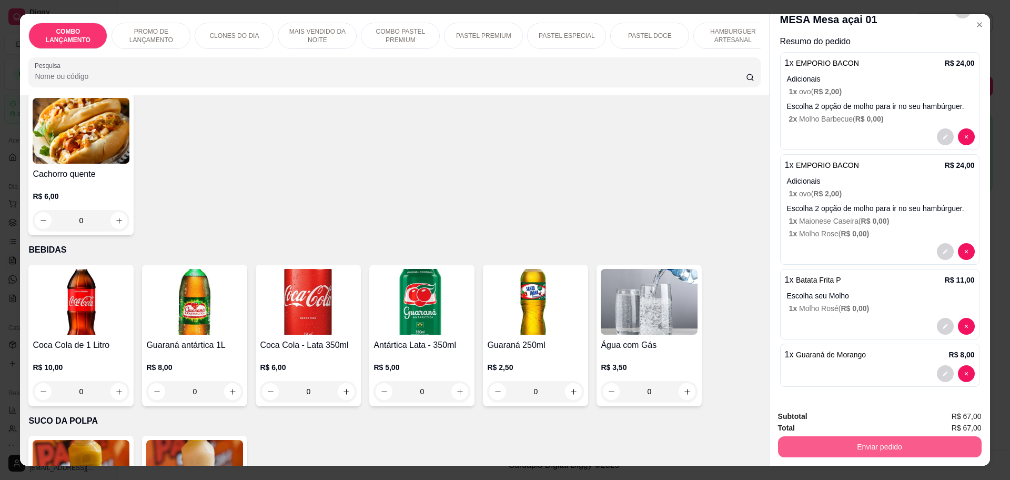
click at [854, 444] on button "Enviar pedido" at bounding box center [880, 446] width 204 height 21
click at [888, 419] on button "Não registrar e enviar pedido" at bounding box center [843, 420] width 106 height 19
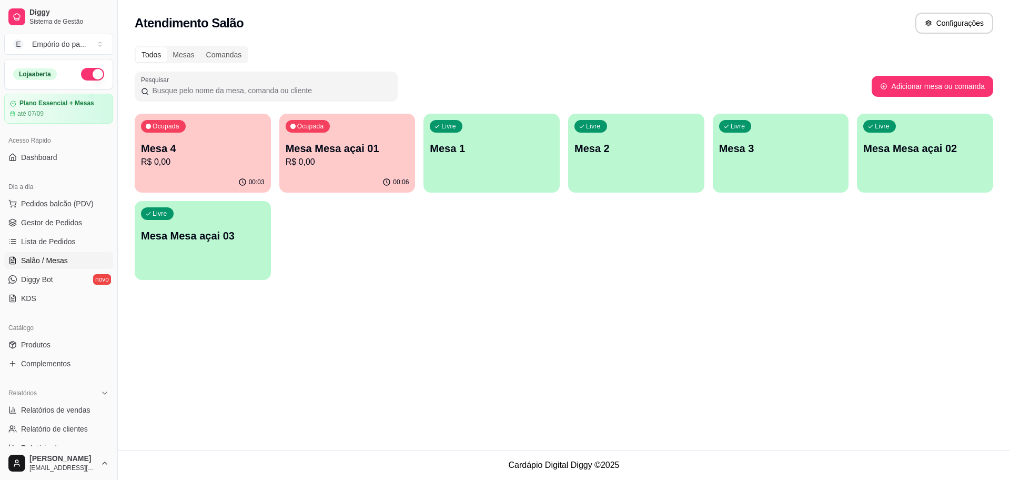
click at [194, 155] on p "Mesa 4" at bounding box center [203, 148] width 124 height 15
click at [173, 139] on div "Ocupada Mesa 4 R$ 26,00" at bounding box center [203, 143] width 136 height 58
click at [36, 223] on span "Gestor de Pedidos" at bounding box center [51, 222] width 61 height 11
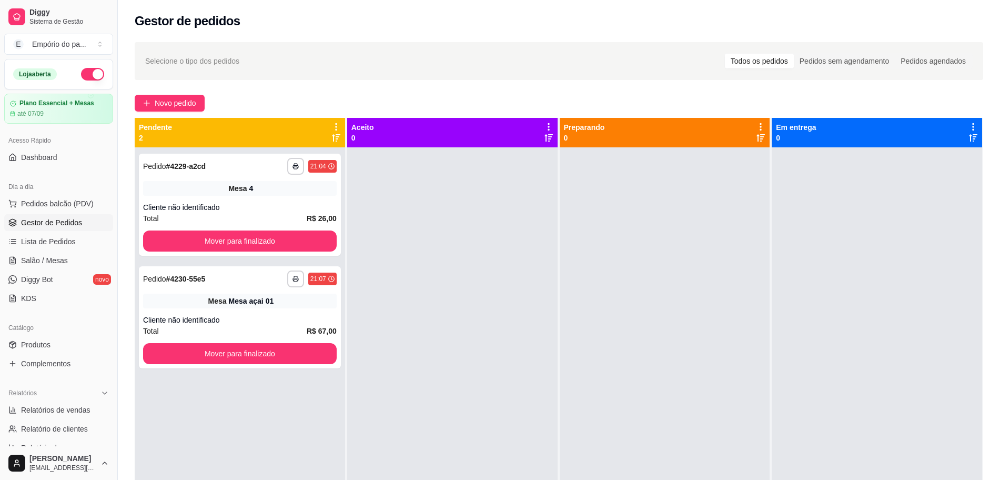
click at [180, 90] on div "**********" at bounding box center [559, 323] width 882 height 574
click at [180, 101] on span "Novo pedido" at bounding box center [176, 103] width 42 height 12
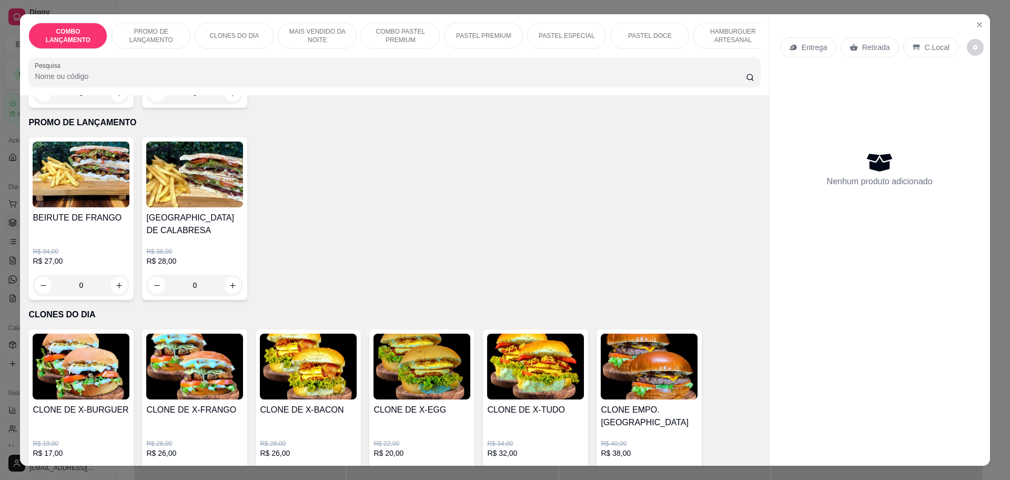
scroll to position [263, 0]
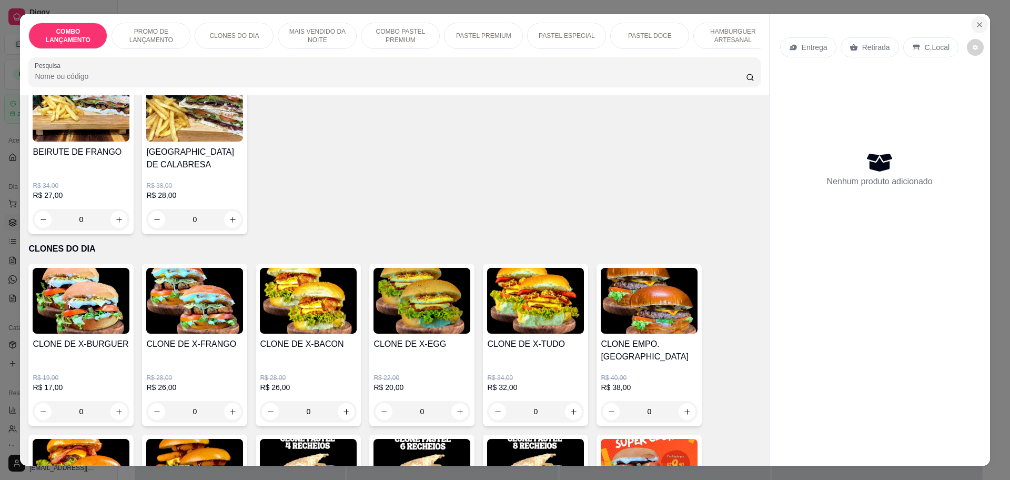
click at [971, 23] on button "Close" at bounding box center [979, 24] width 17 height 17
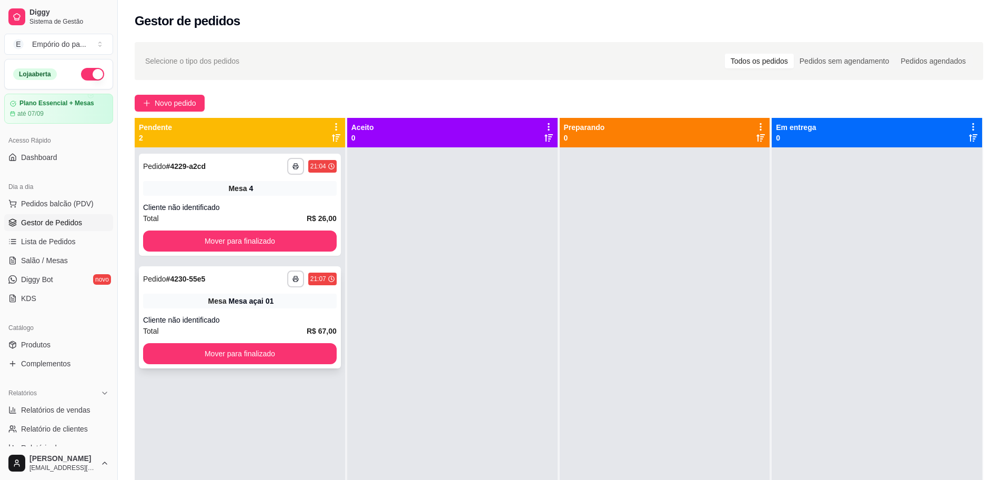
click at [206, 306] on div "Mesa Mesa açai 01" at bounding box center [240, 300] width 194 height 15
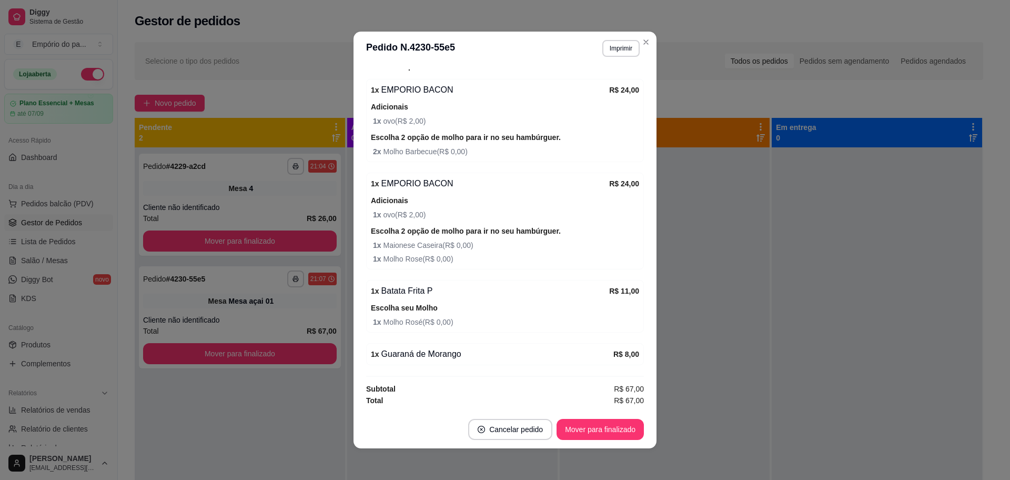
scroll to position [2, 0]
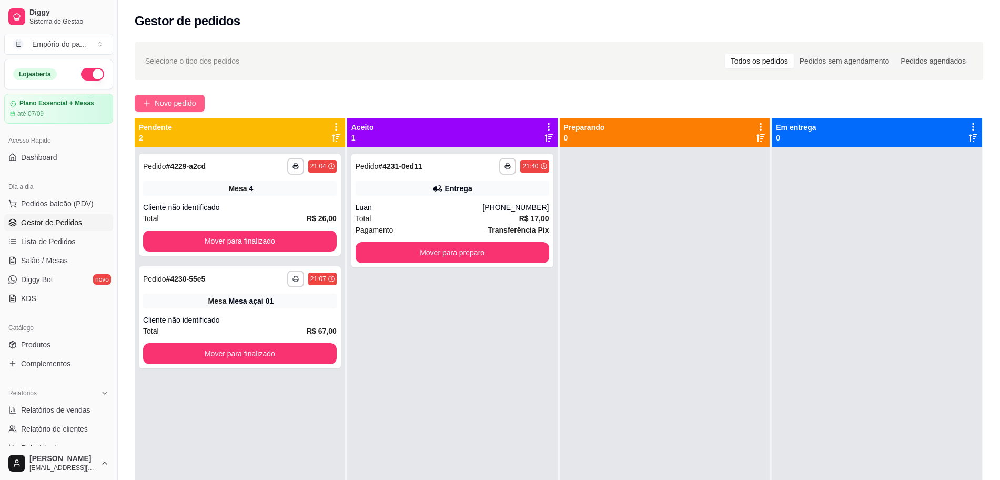
click at [198, 100] on button "Novo pedido" at bounding box center [170, 103] width 70 height 17
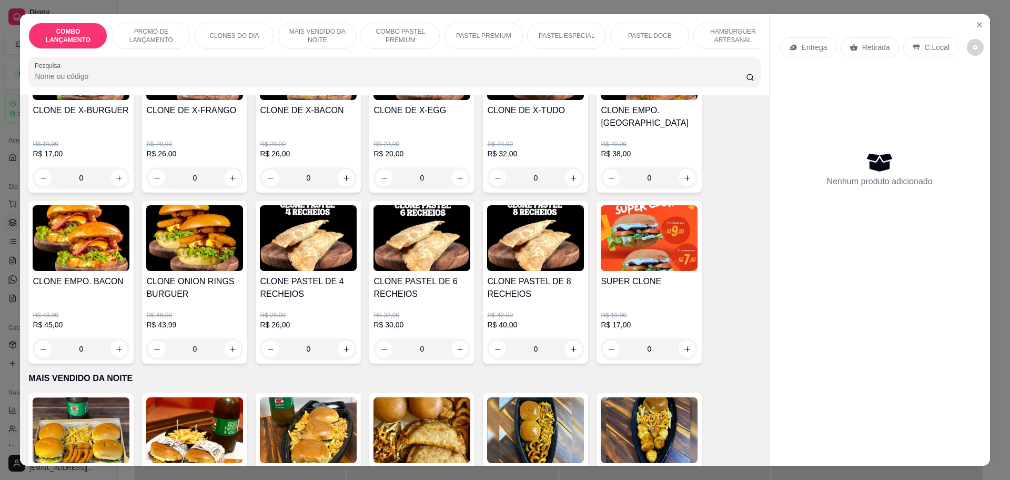
scroll to position [592, 0]
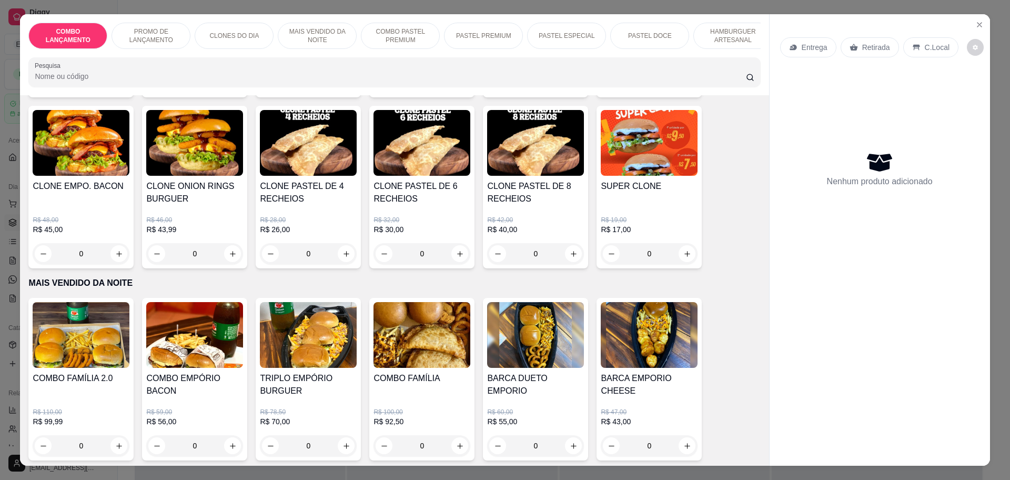
click at [344, 243] on div "0" at bounding box center [308, 253] width 97 height 21
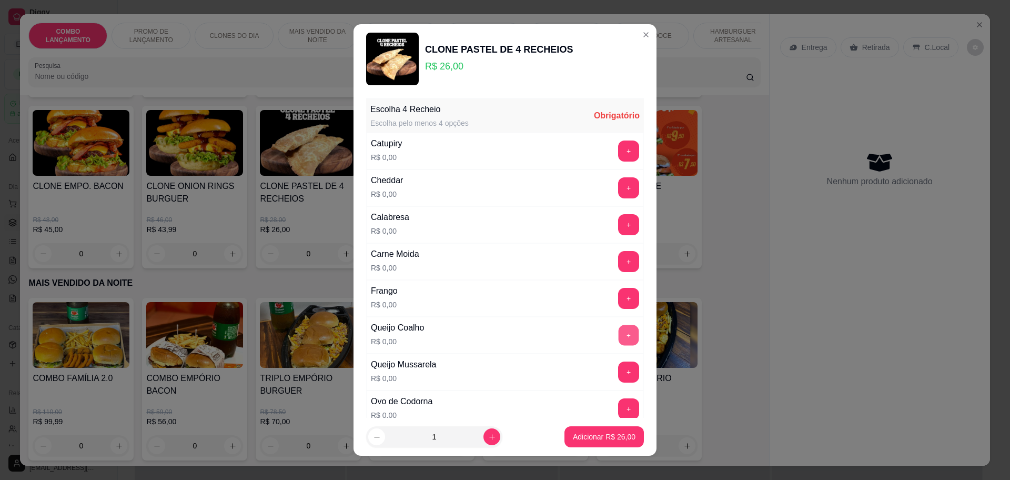
click at [618, 329] on button "+" at bounding box center [628, 334] width 21 height 21
click at [618, 370] on button "+" at bounding box center [628, 371] width 21 height 21
click at [618, 185] on button "+" at bounding box center [628, 187] width 21 height 21
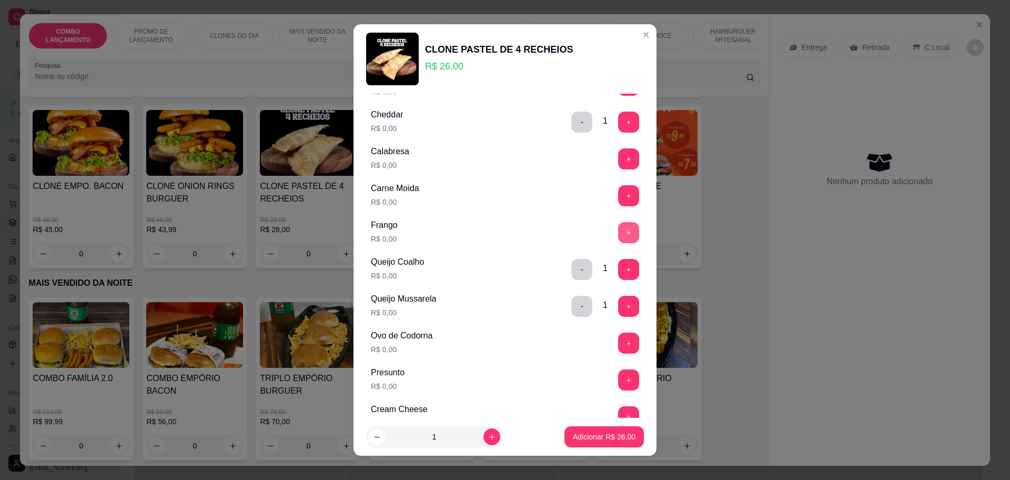
click at [618, 227] on button "+" at bounding box center [628, 232] width 21 height 21
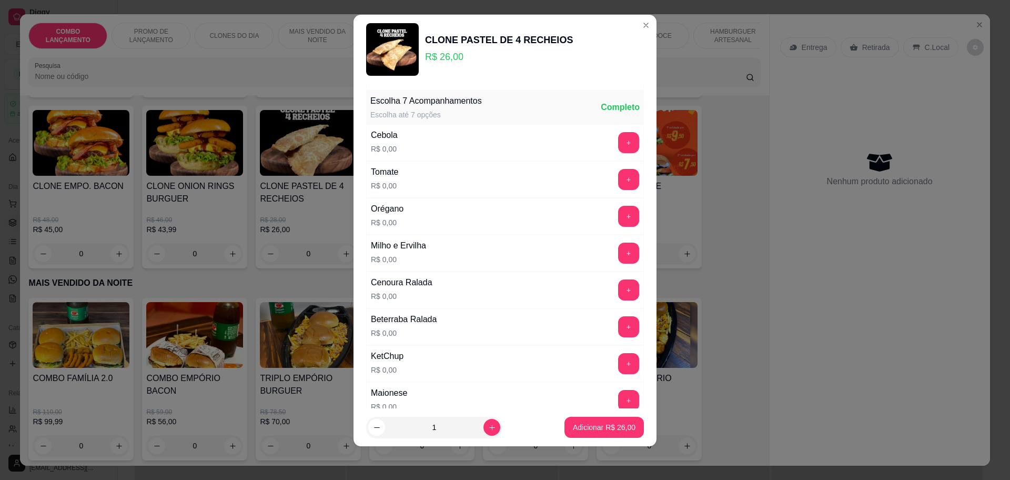
scroll to position [407, 0]
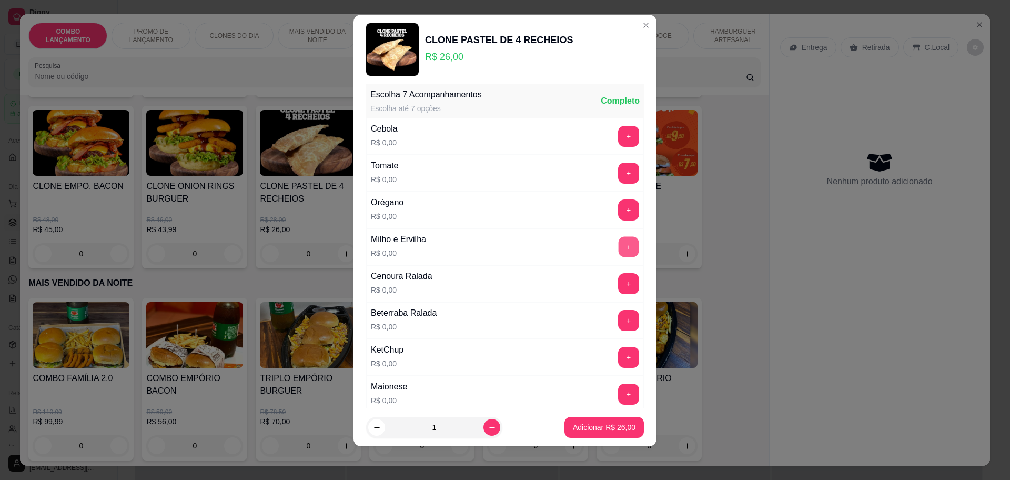
click at [618, 244] on button "+" at bounding box center [628, 246] width 21 height 21
click at [614, 199] on div "+" at bounding box center [628, 209] width 29 height 21
click at [618, 206] on button "+" at bounding box center [628, 209] width 21 height 21
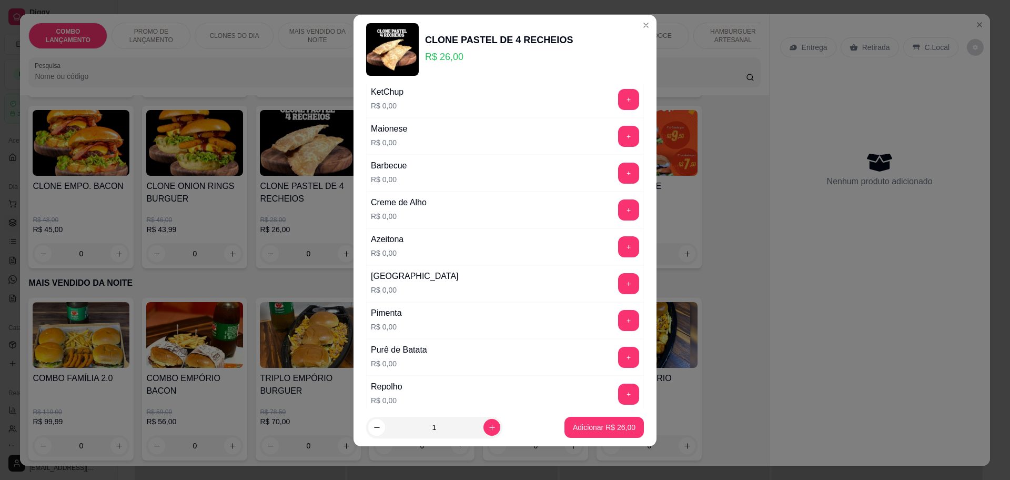
scroll to position [670, 0]
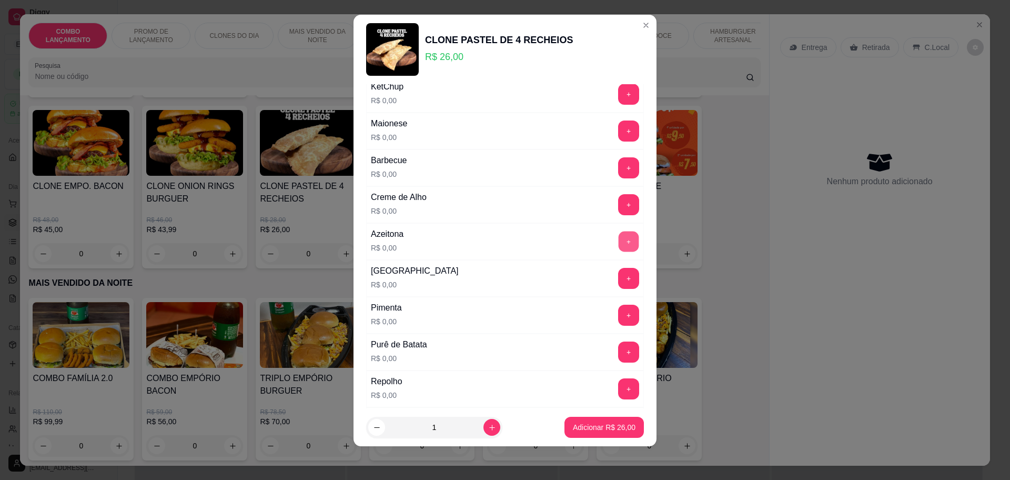
click at [618, 240] on button "+" at bounding box center [628, 241] width 21 height 21
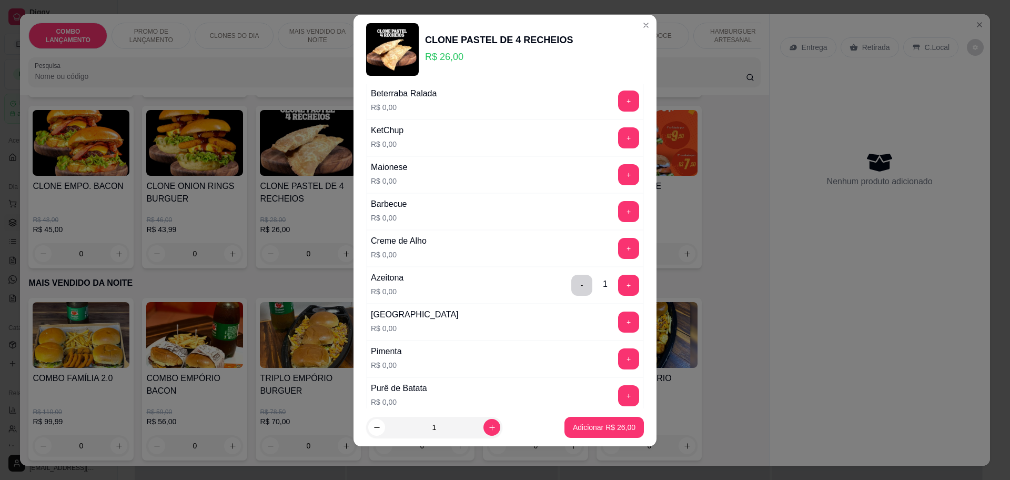
scroll to position [604, 0]
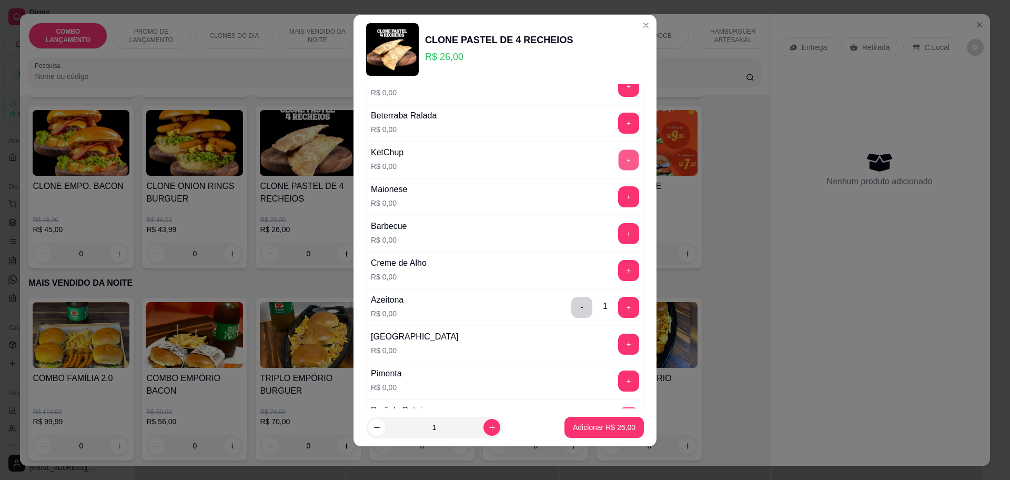
click at [618, 159] on button "+" at bounding box center [628, 159] width 21 height 21
click at [618, 196] on button "+" at bounding box center [628, 196] width 21 height 21
click at [618, 260] on button "+" at bounding box center [628, 270] width 21 height 21
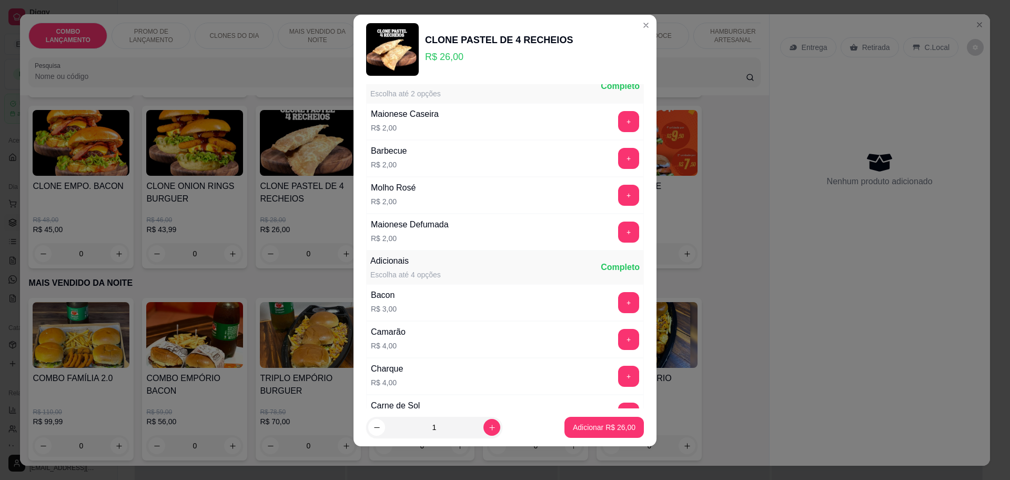
scroll to position [1146, 0]
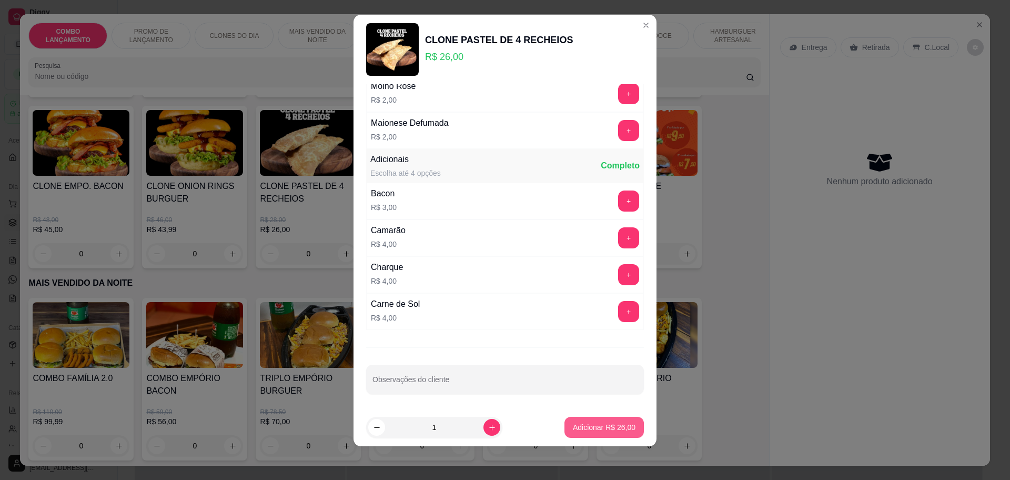
click at [606, 421] on button "Adicionar R$ 26,00" at bounding box center [603, 426] width 79 height 21
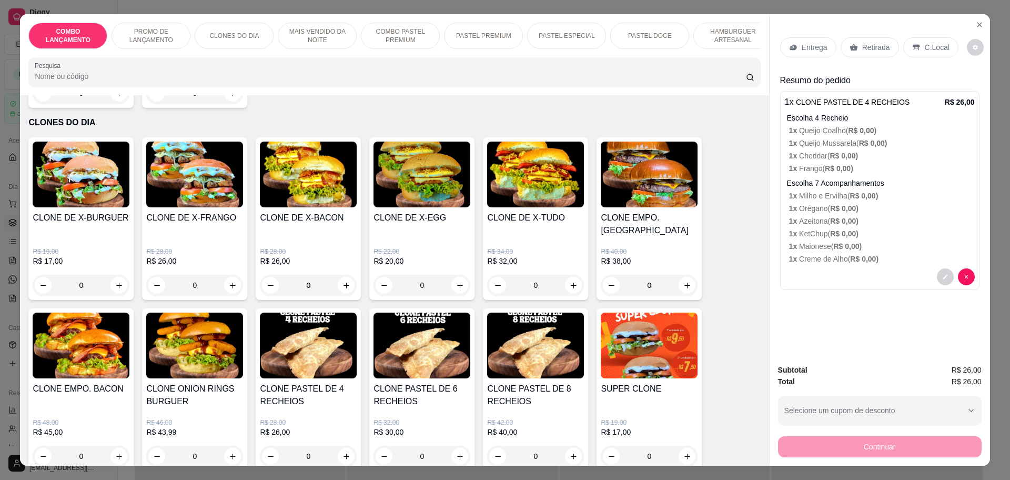
scroll to position [394, 0]
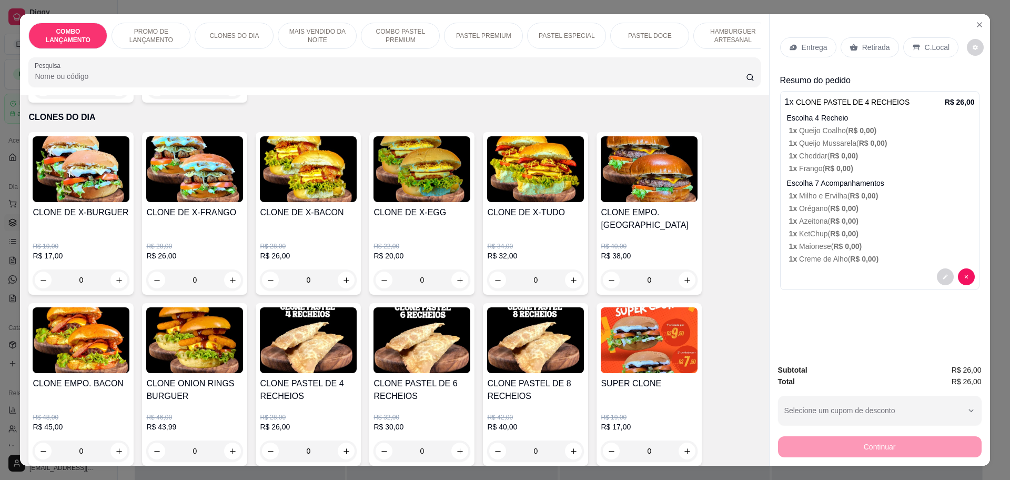
click at [568, 269] on div "0" at bounding box center [535, 279] width 97 height 21
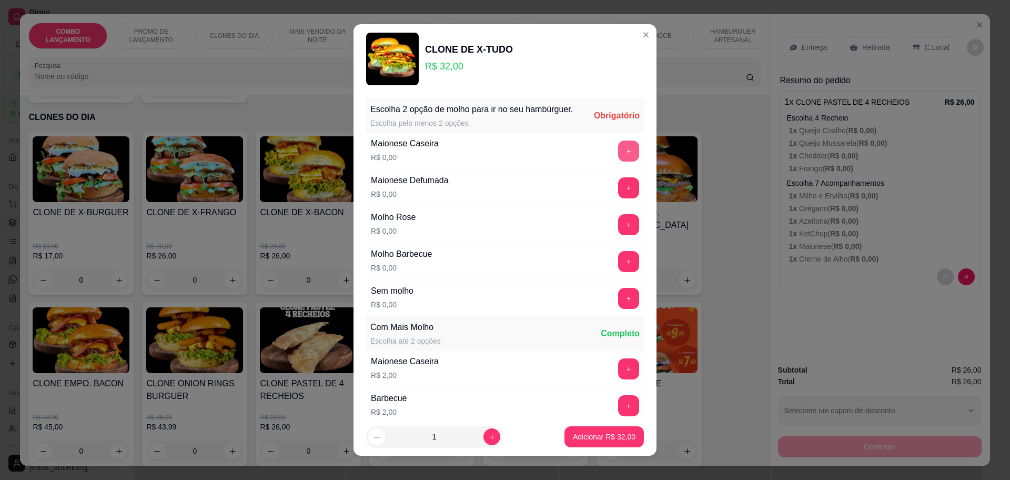
click at [618, 161] on button "+" at bounding box center [628, 150] width 21 height 21
click at [618, 198] on button "+" at bounding box center [628, 187] width 21 height 21
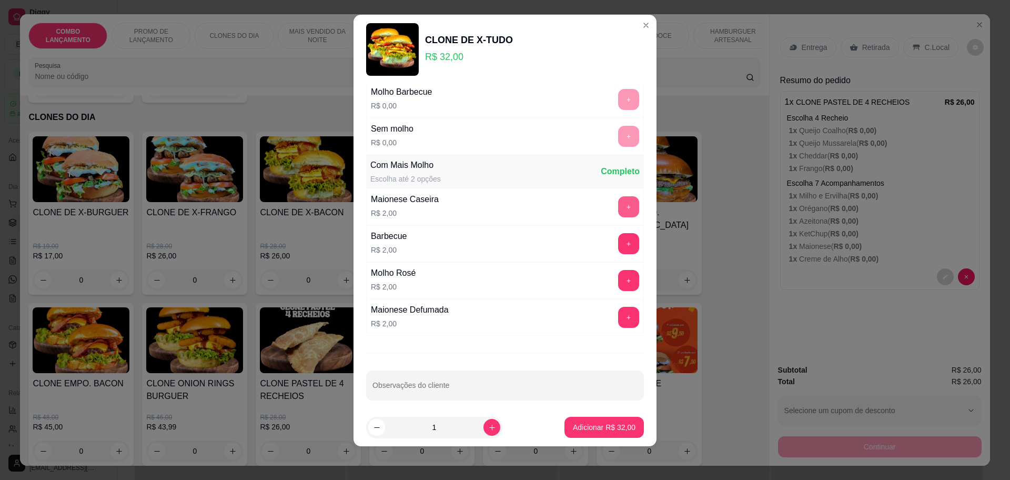
scroll to position [158, 0]
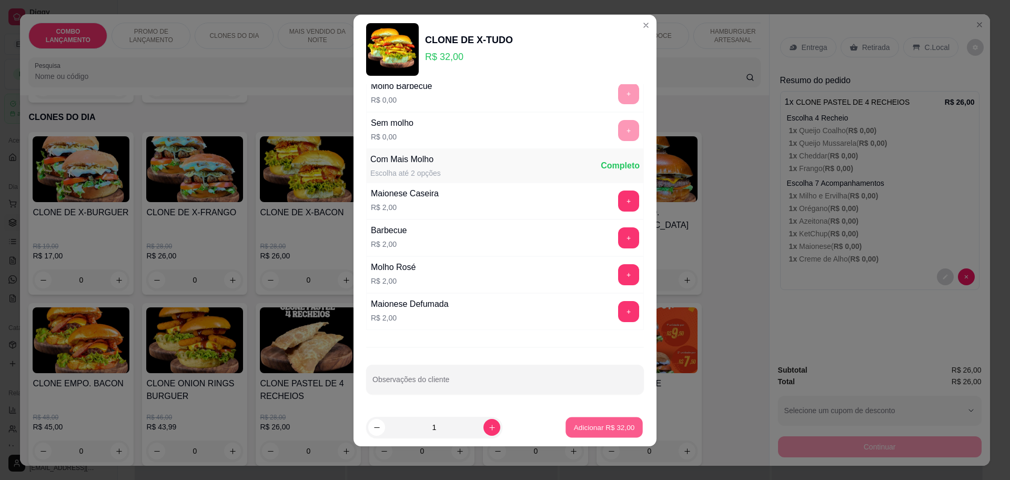
click at [593, 423] on p "Adicionar R$ 32,00" at bounding box center [604, 427] width 61 height 10
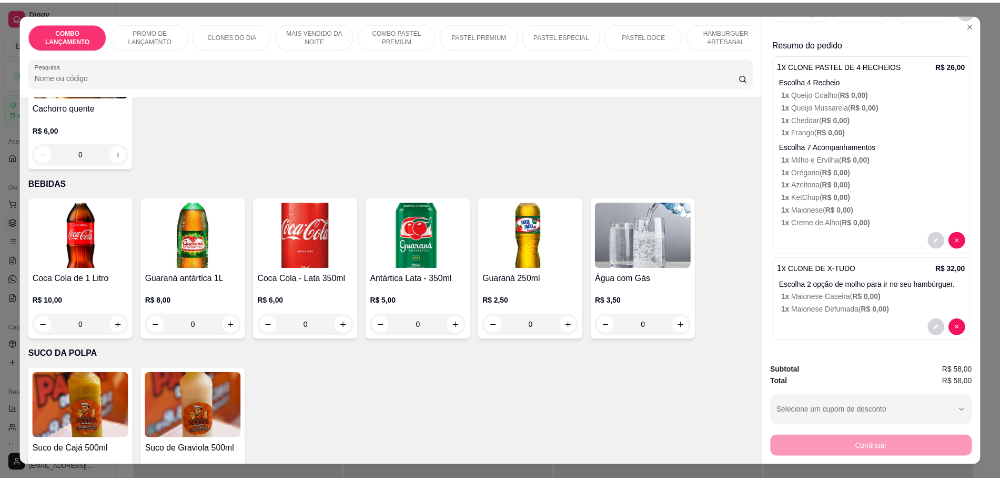
scroll to position [0, 0]
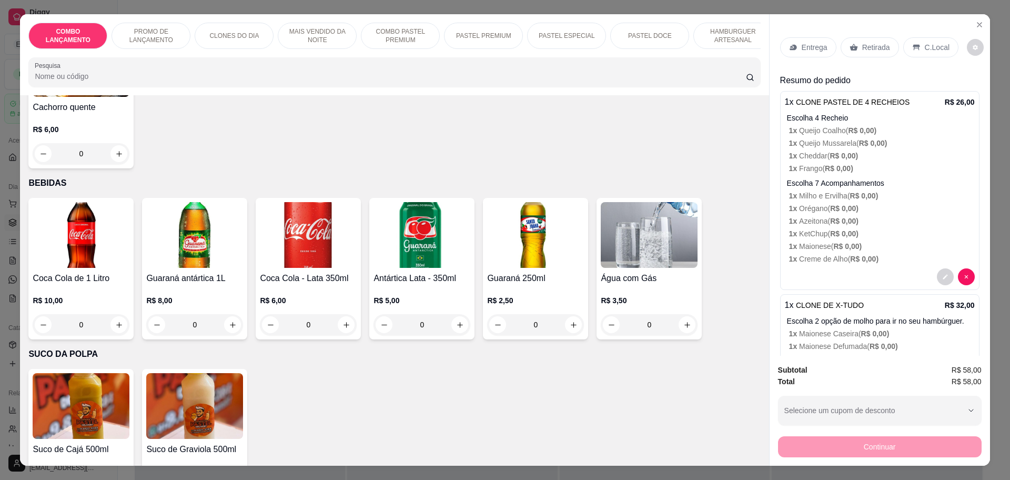
click at [873, 53] on p "Retirada" at bounding box center [876, 47] width 28 height 11
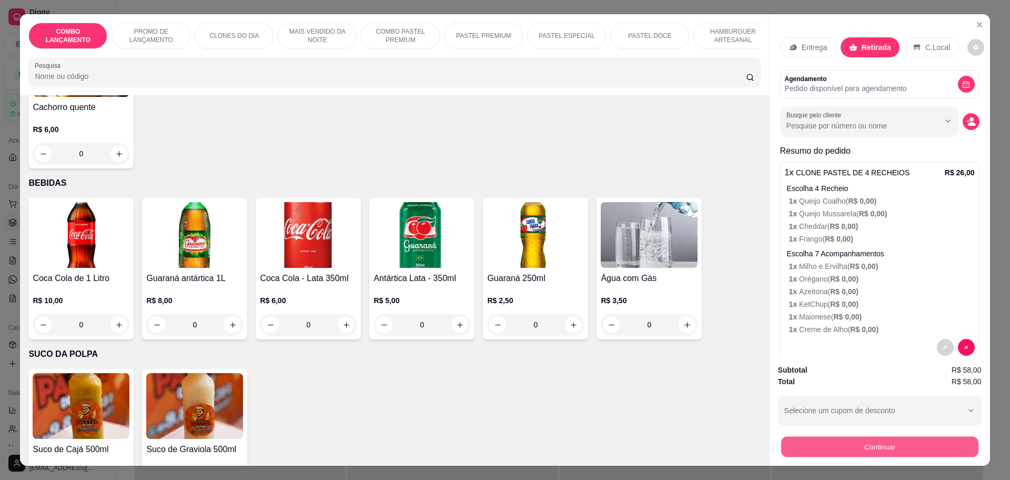
click at [873, 449] on button "Continuar" at bounding box center [878, 446] width 197 height 21
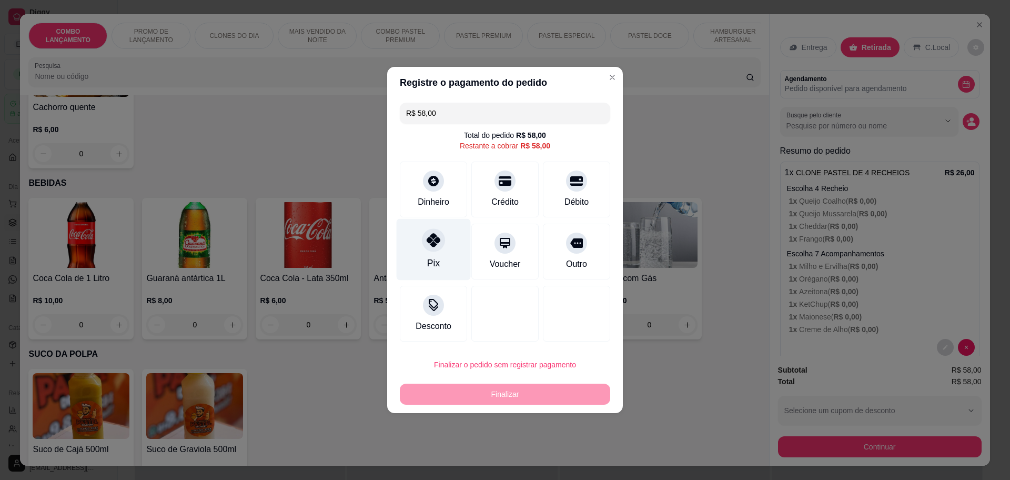
click at [425, 231] on div at bounding box center [433, 239] width 23 height 23
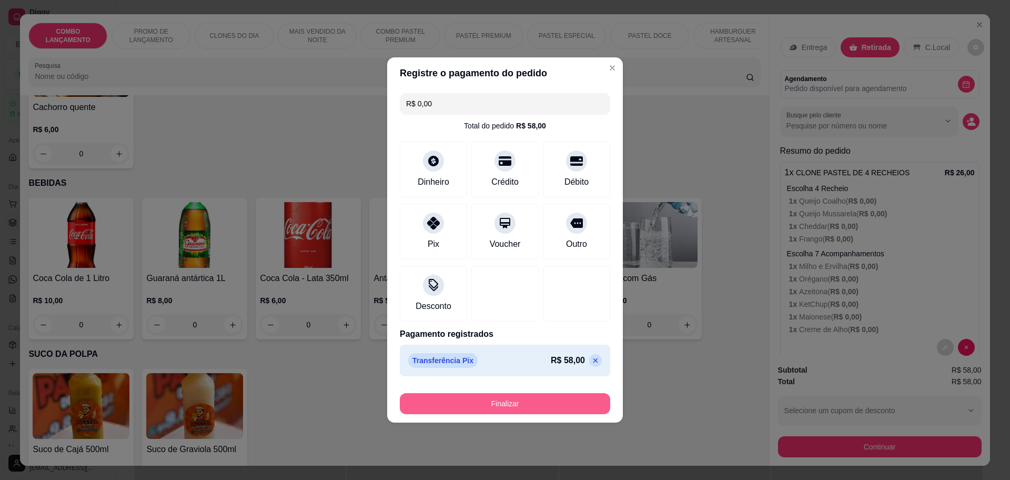
click at [528, 395] on button "Finalizar" at bounding box center [505, 403] width 210 height 21
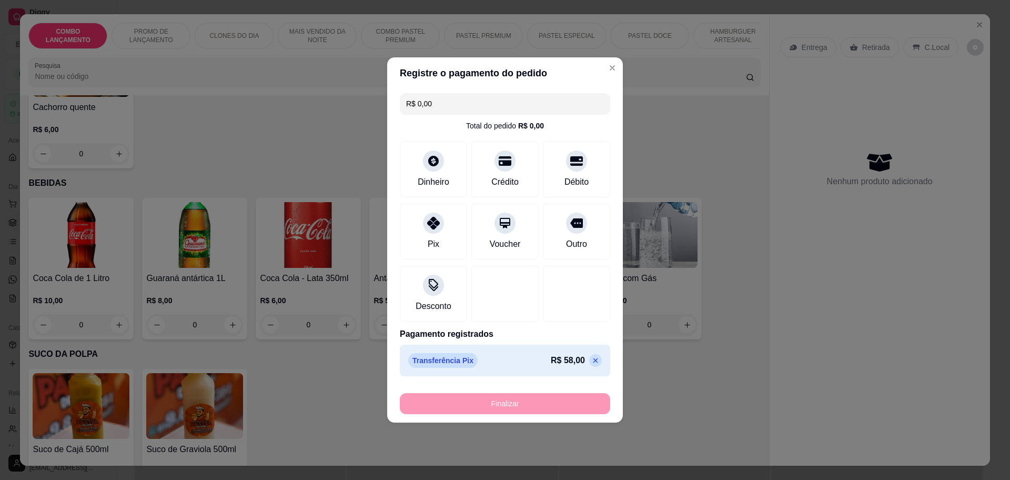
type input "-R$ 58,00"
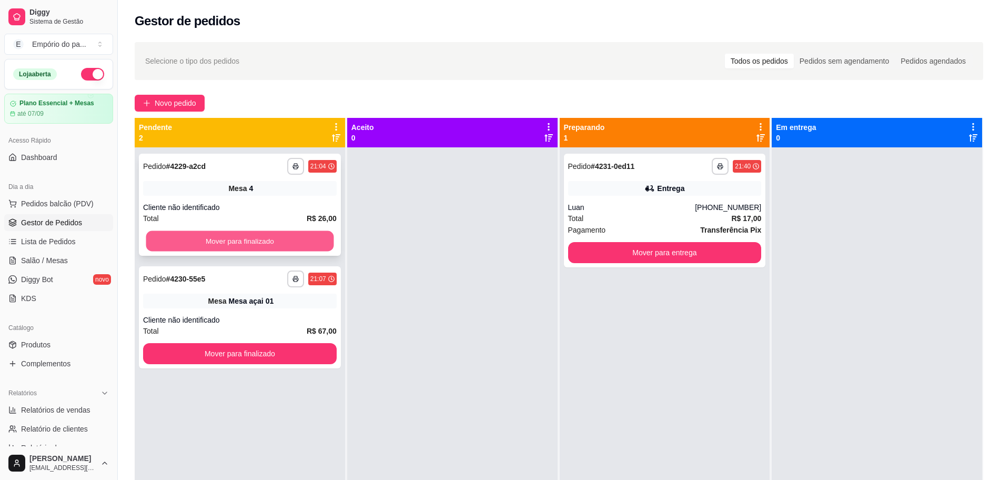
click at [302, 241] on button "Mover para finalizado" at bounding box center [240, 241] width 188 height 21
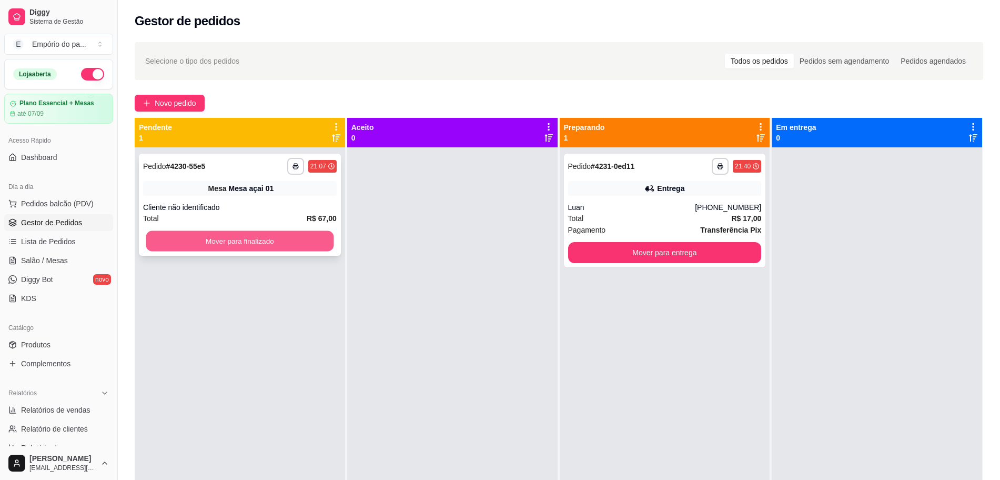
click at [299, 238] on button "Mover para finalizado" at bounding box center [240, 241] width 188 height 21
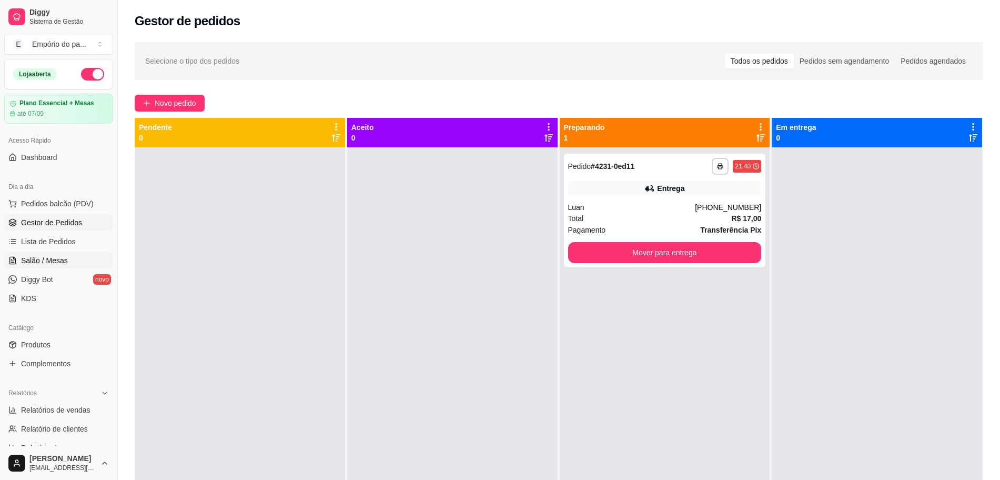
click at [68, 265] on link "Salão / Mesas" at bounding box center [58, 260] width 109 height 17
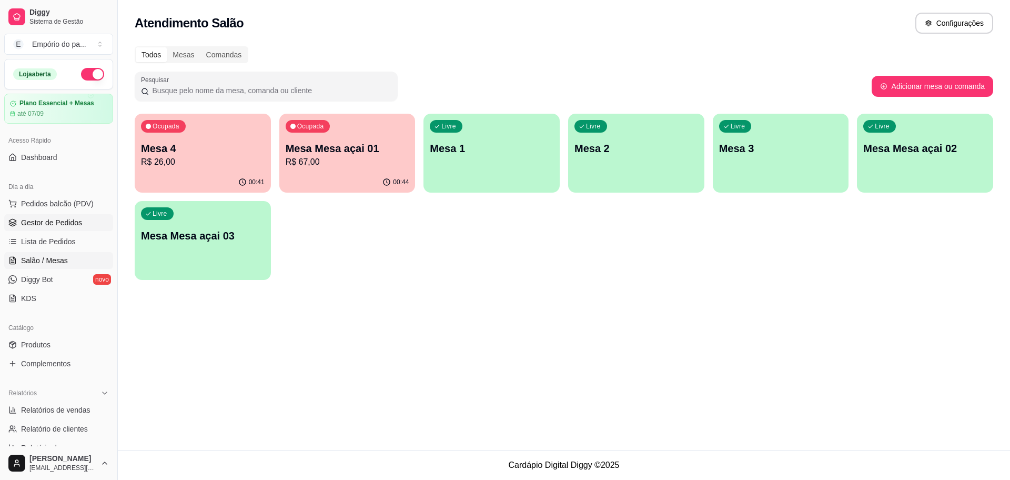
click at [15, 218] on icon at bounding box center [12, 222] width 8 height 8
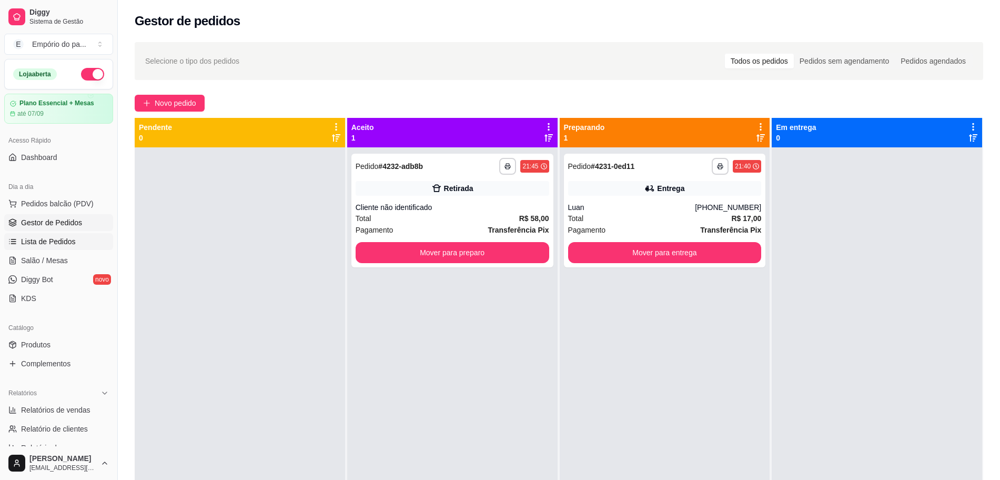
click at [73, 238] on span "Lista de Pedidos" at bounding box center [48, 241] width 55 height 11
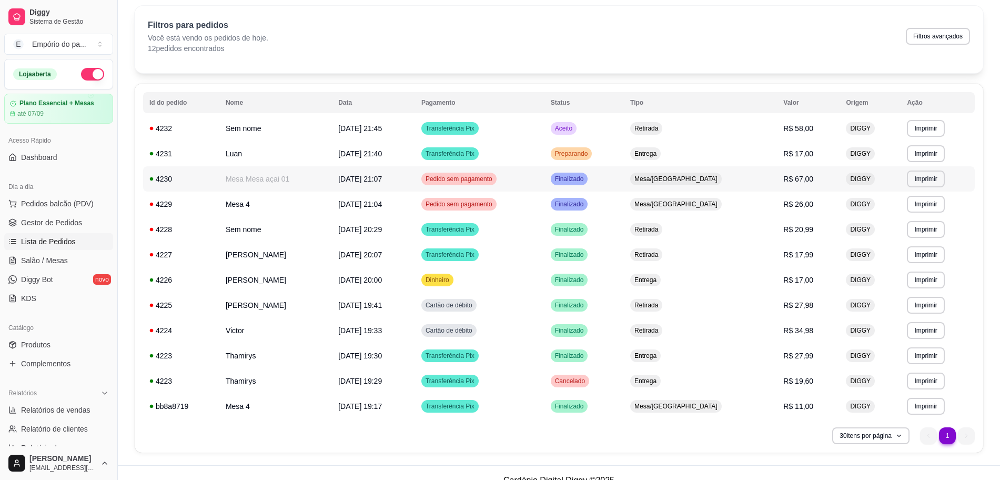
scroll to position [52, 0]
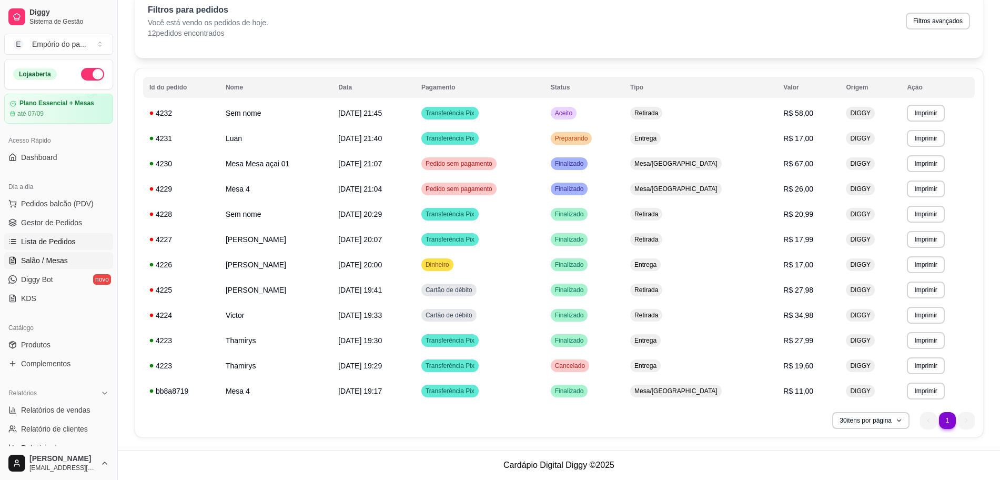
click at [68, 257] on link "Salão / Mesas" at bounding box center [58, 260] width 109 height 17
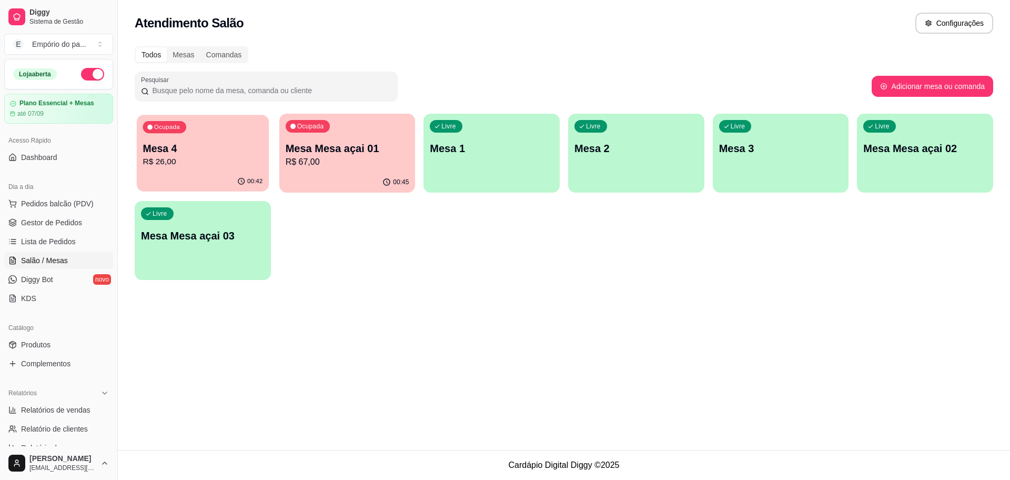
click at [166, 150] on p "Mesa 4" at bounding box center [203, 148] width 120 height 14
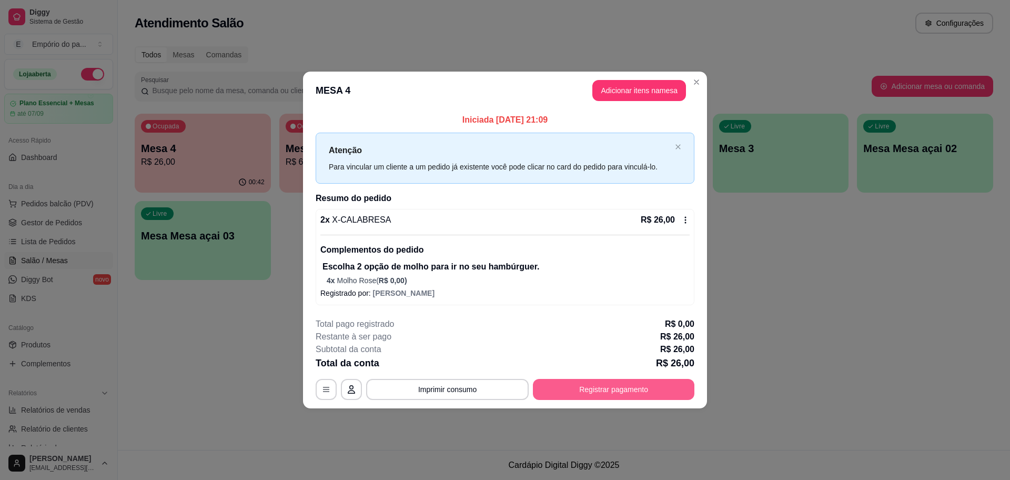
click at [637, 388] on button "Registrar pagamento" at bounding box center [613, 389] width 161 height 21
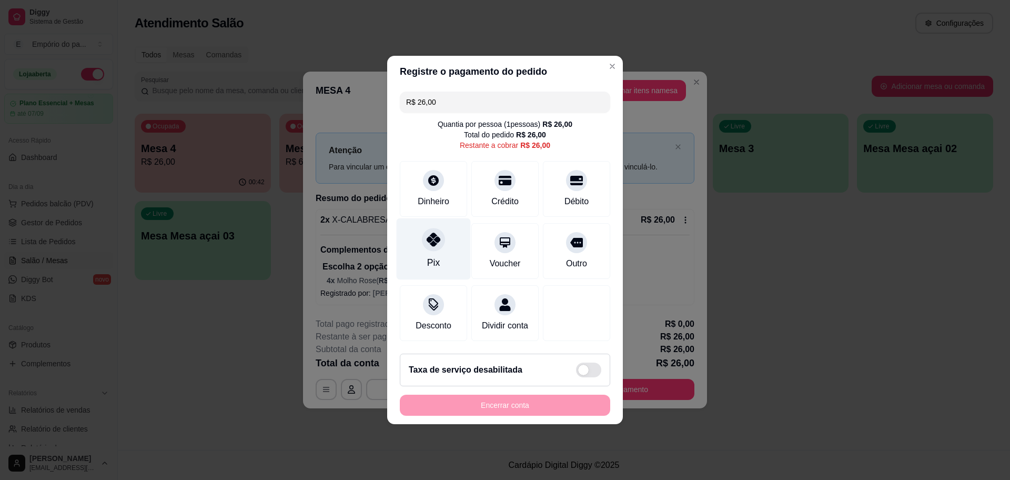
click at [414, 245] on div "Pix" at bounding box center [433, 249] width 74 height 62
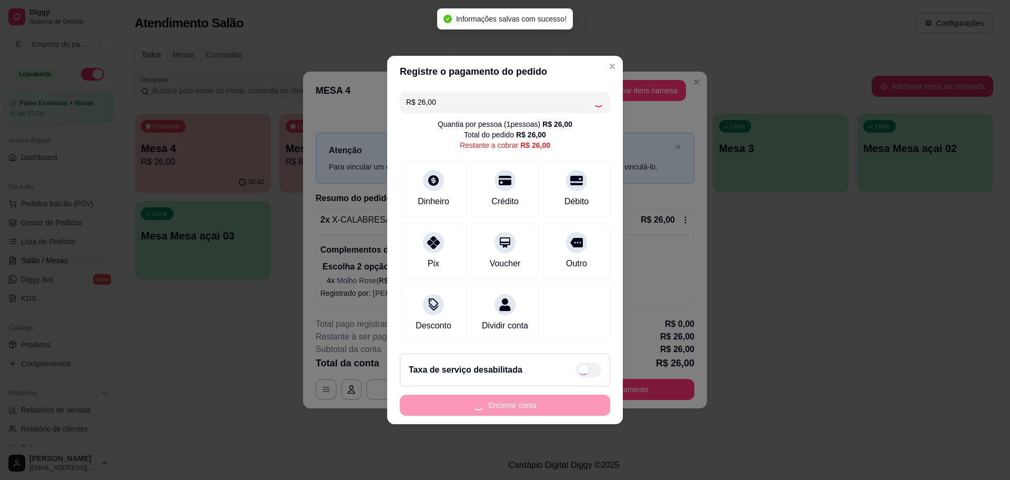
type input "R$ 0,00"
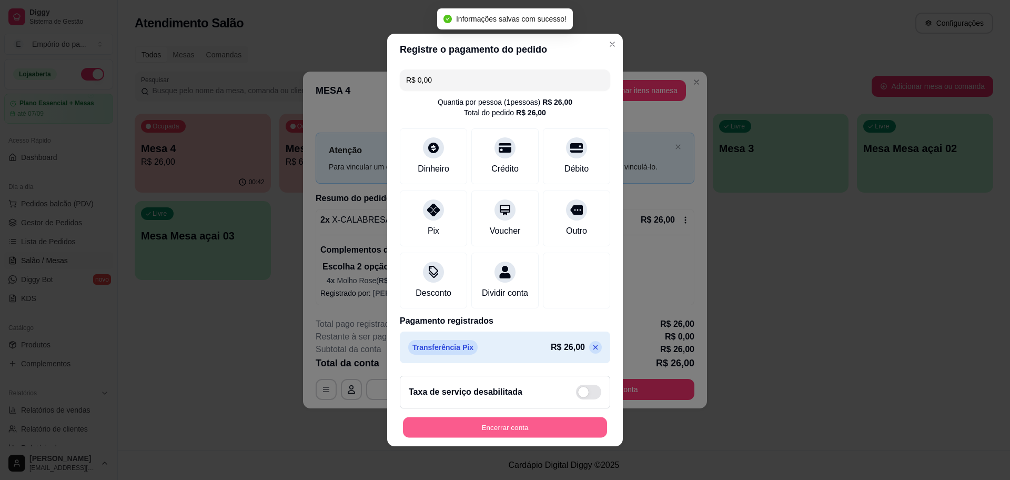
click at [510, 432] on button "Encerrar conta" at bounding box center [505, 427] width 204 height 21
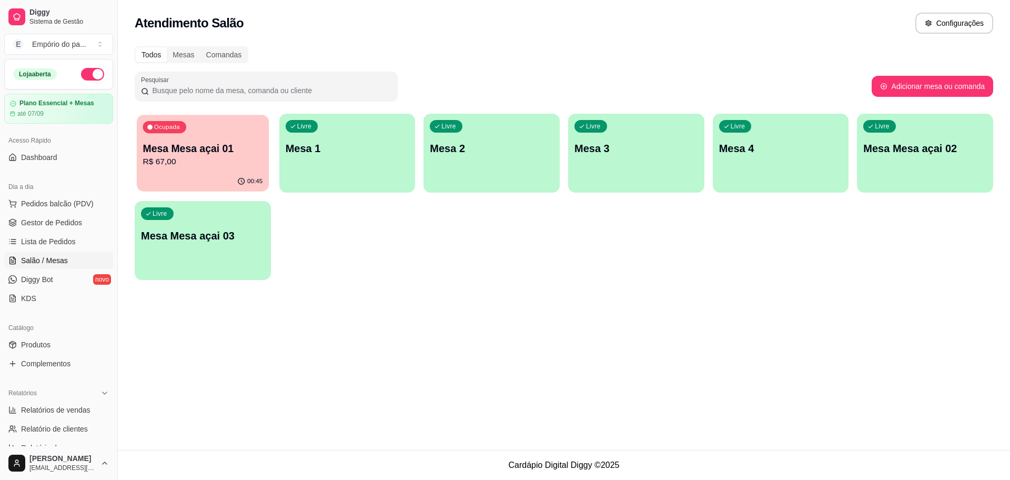
click at [159, 172] on div "00:45" at bounding box center [203, 181] width 132 height 20
click at [75, 229] on link "Gestor de Pedidos" at bounding box center [58, 222] width 109 height 17
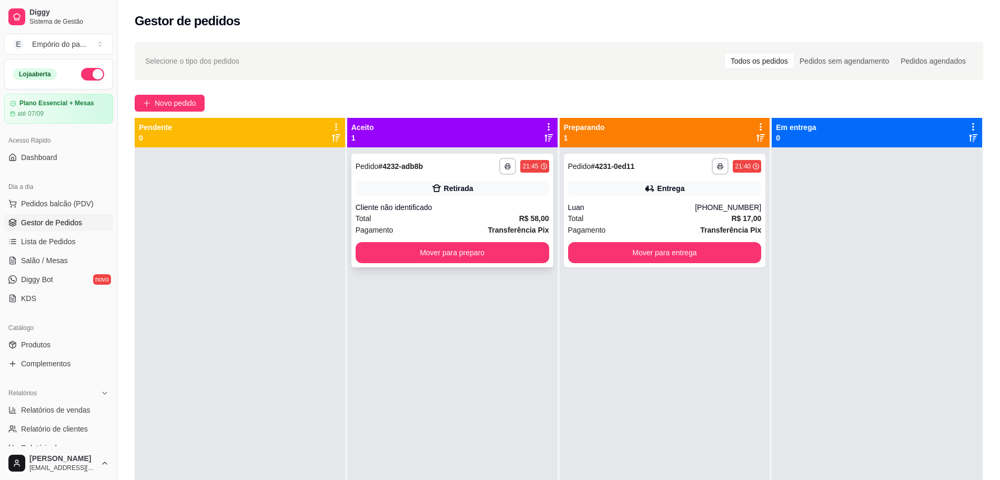
click at [436, 188] on icon at bounding box center [436, 188] width 11 height 11
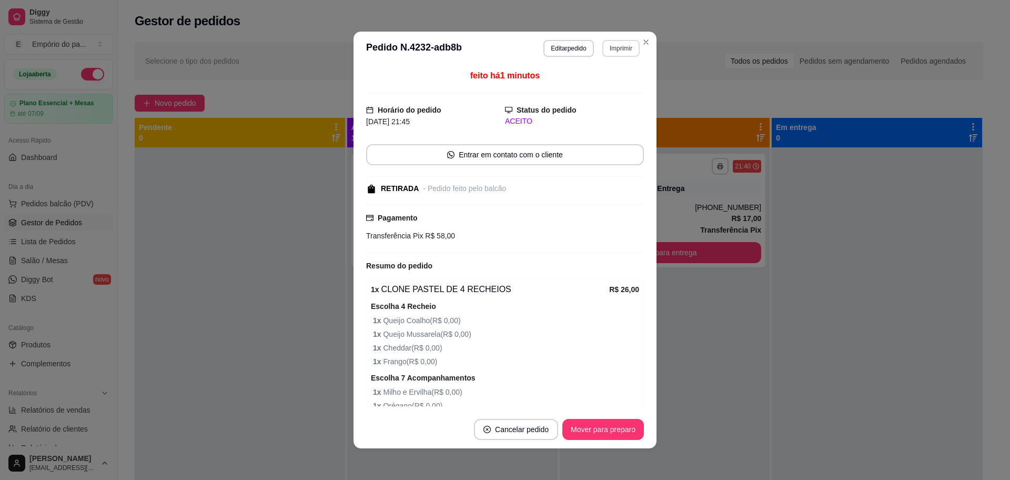
click at [604, 52] on button "Imprimir" at bounding box center [620, 48] width 37 height 17
click at [601, 80] on button "IMPRESSORA" at bounding box center [597, 85] width 76 height 17
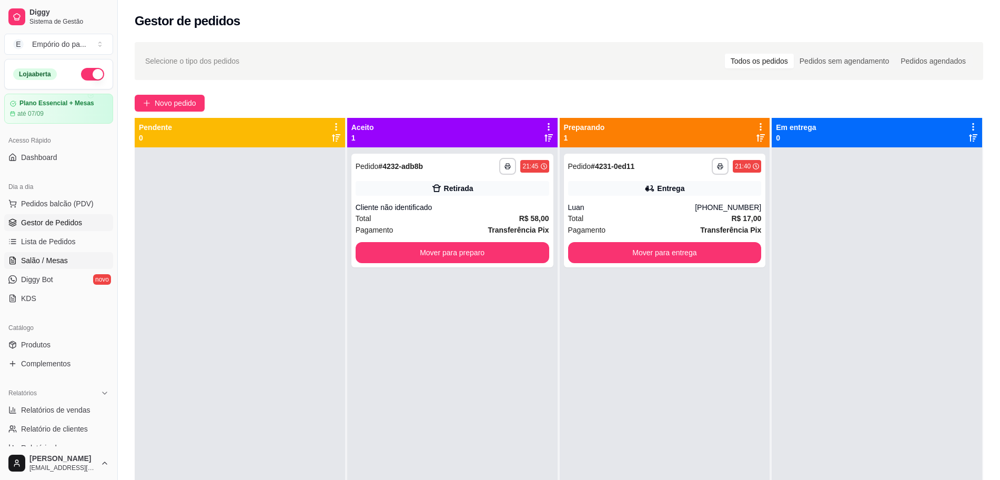
click at [53, 256] on span "Salão / Mesas" at bounding box center [44, 260] width 47 height 11
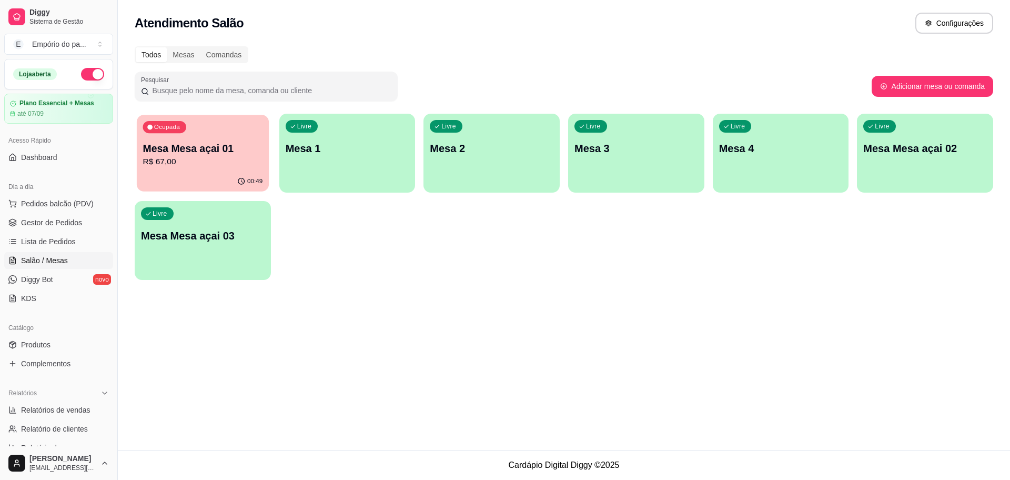
click at [179, 161] on p "R$ 67,00" at bounding box center [203, 162] width 120 height 12
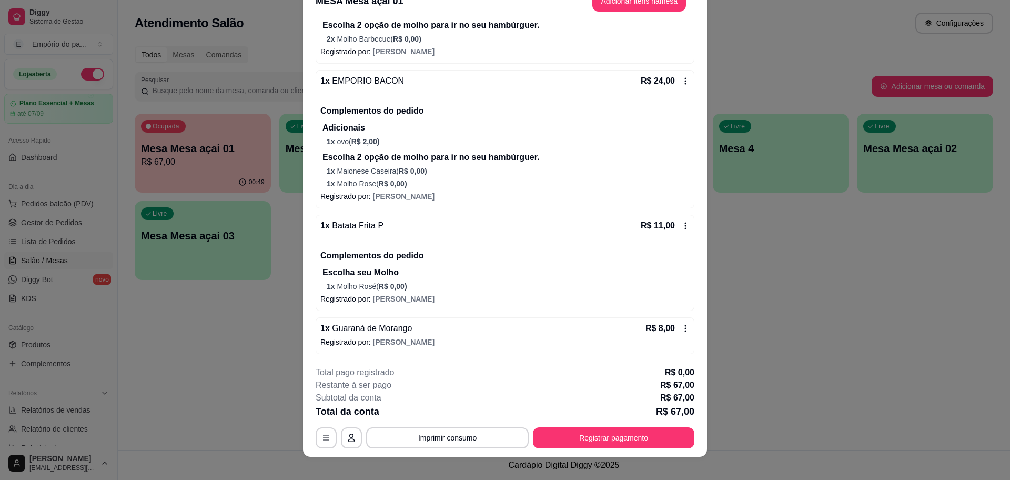
scroll to position [31, 0]
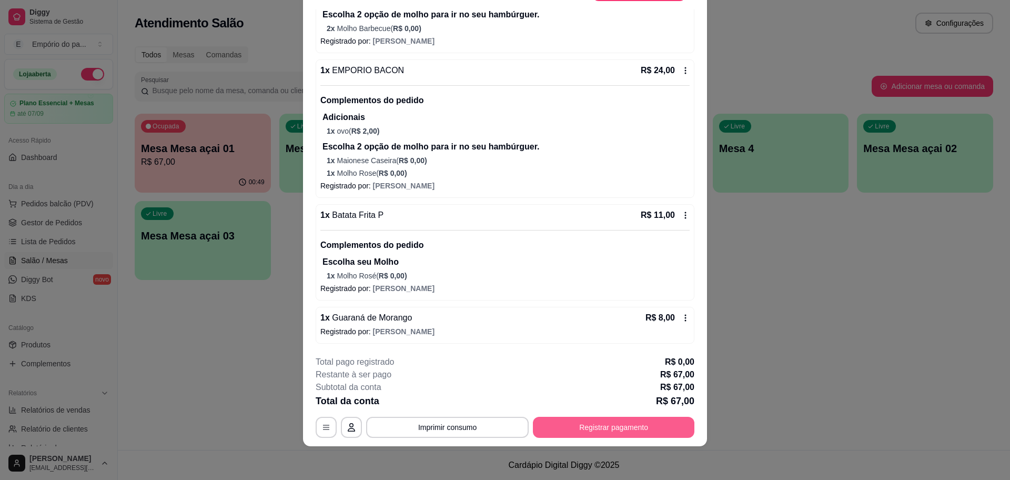
click at [591, 433] on button "Registrar pagamento" at bounding box center [613, 426] width 161 height 21
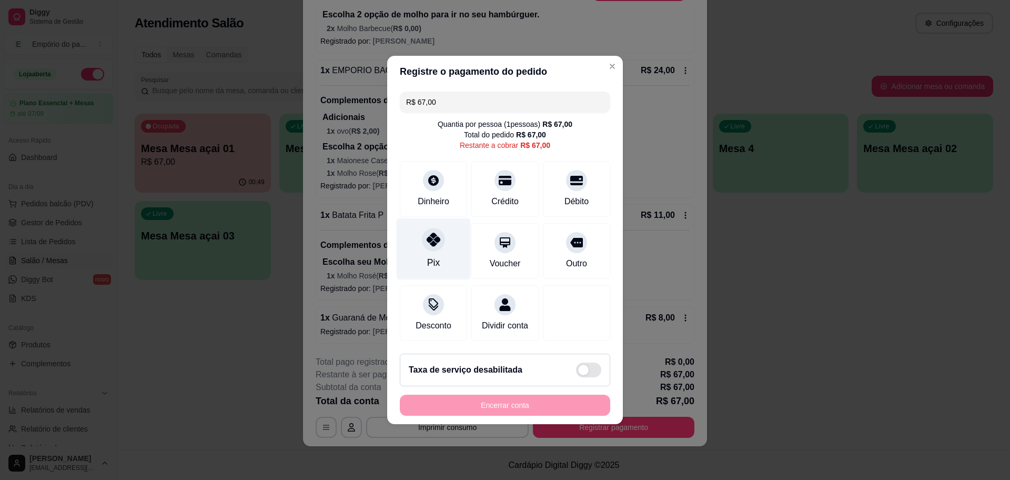
click at [432, 243] on div at bounding box center [433, 239] width 23 height 23
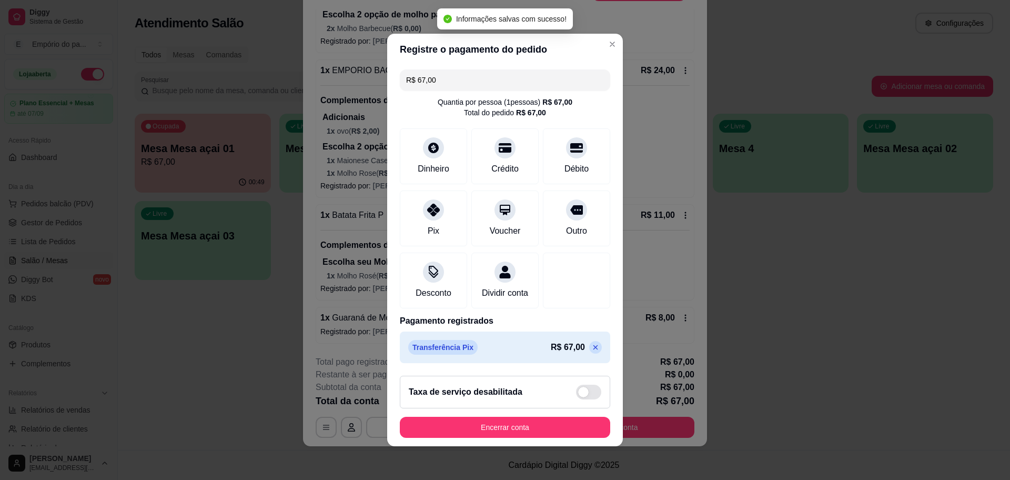
type input "R$ 0,00"
click at [516, 435] on button "Encerrar conta" at bounding box center [505, 427] width 204 height 21
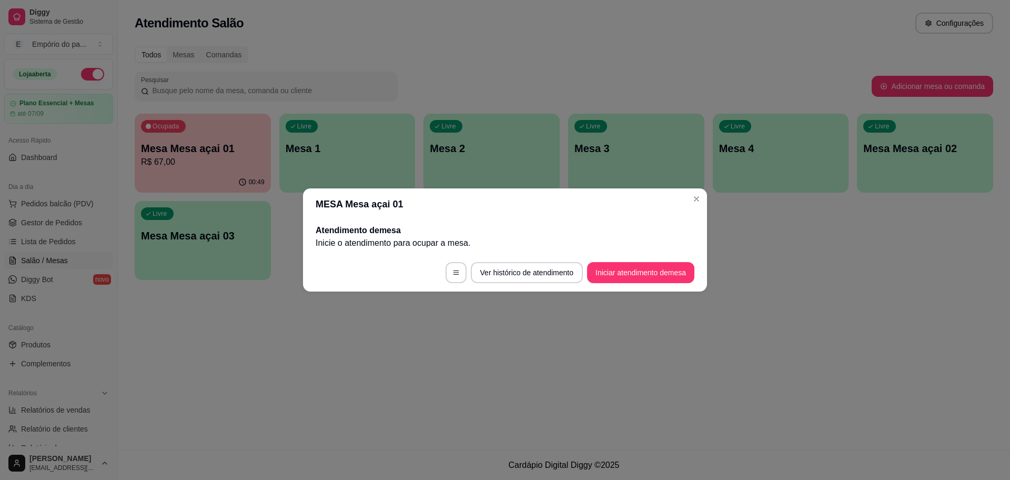
scroll to position [0, 0]
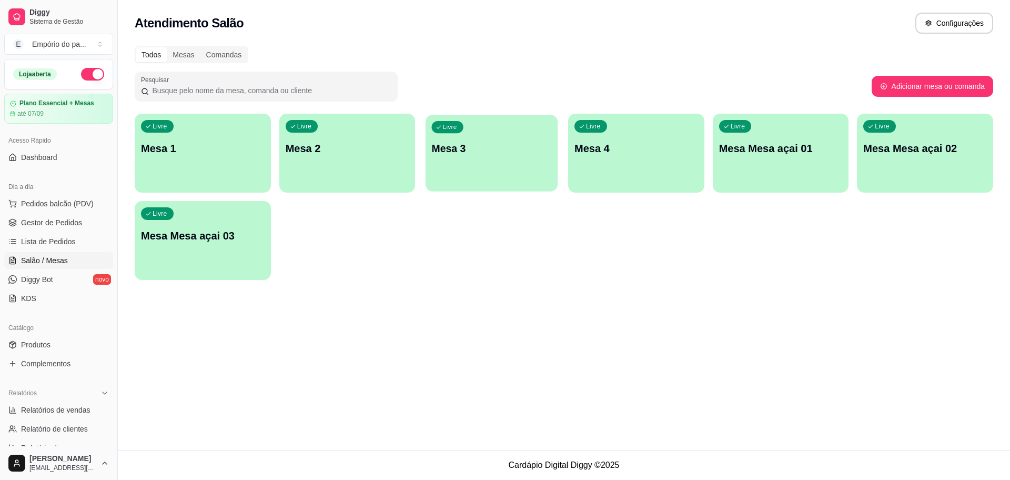
click at [473, 161] on div "Livre Mesa 3" at bounding box center [491, 147] width 132 height 64
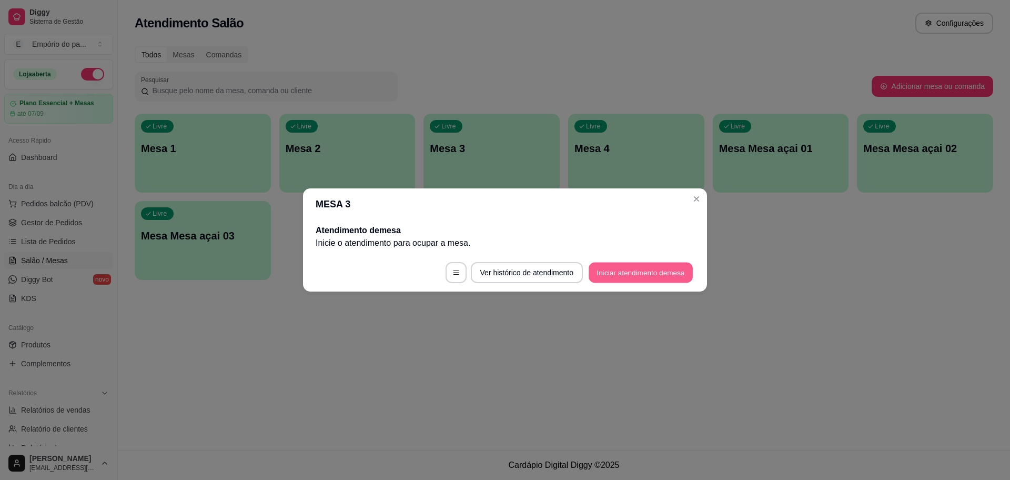
click at [616, 277] on button "Iniciar atendimento de mesa" at bounding box center [640, 272] width 104 height 21
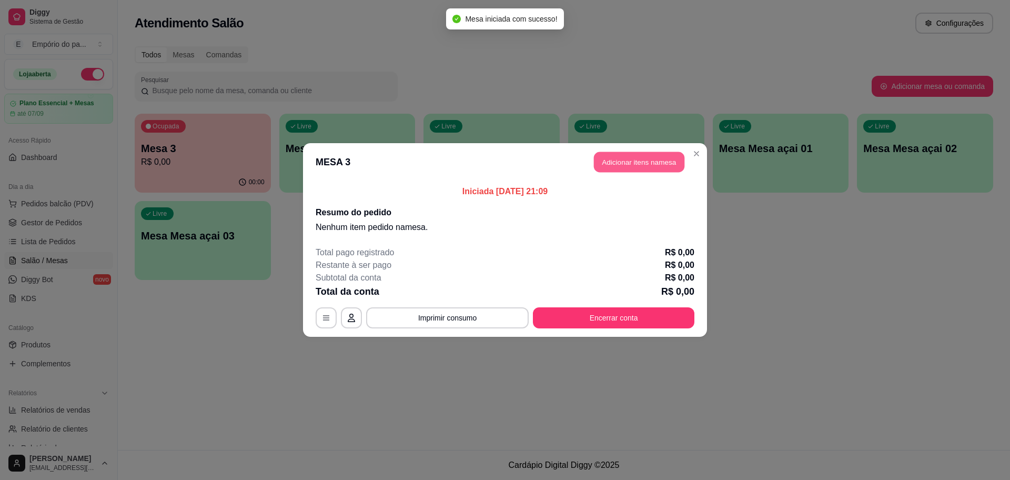
click at [642, 163] on button "Adicionar itens na mesa" at bounding box center [639, 162] width 90 height 21
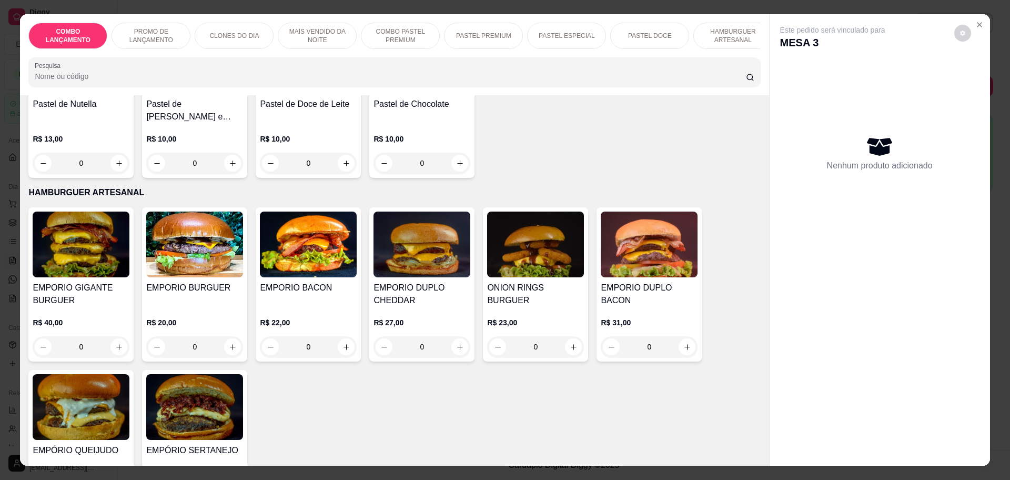
scroll to position [1840, 0]
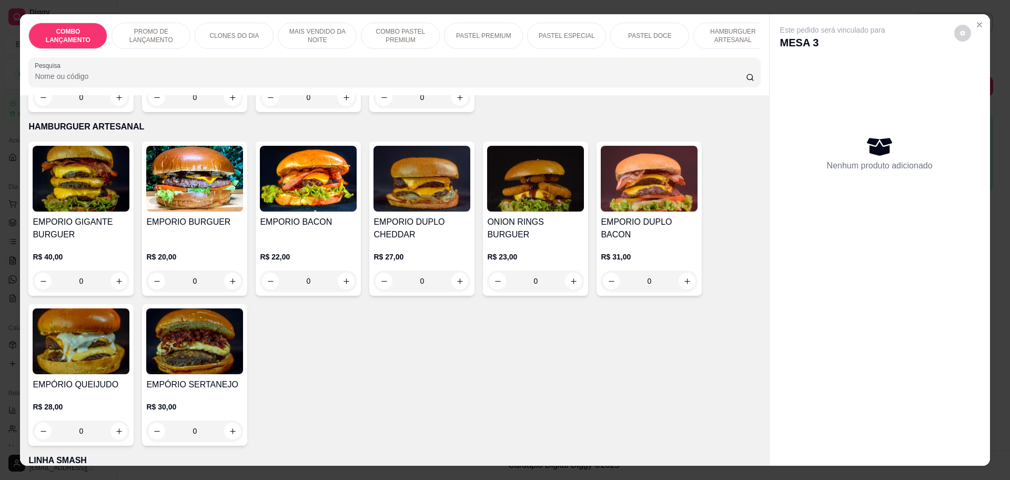
click at [227, 420] on div "0" at bounding box center [194, 430] width 97 height 21
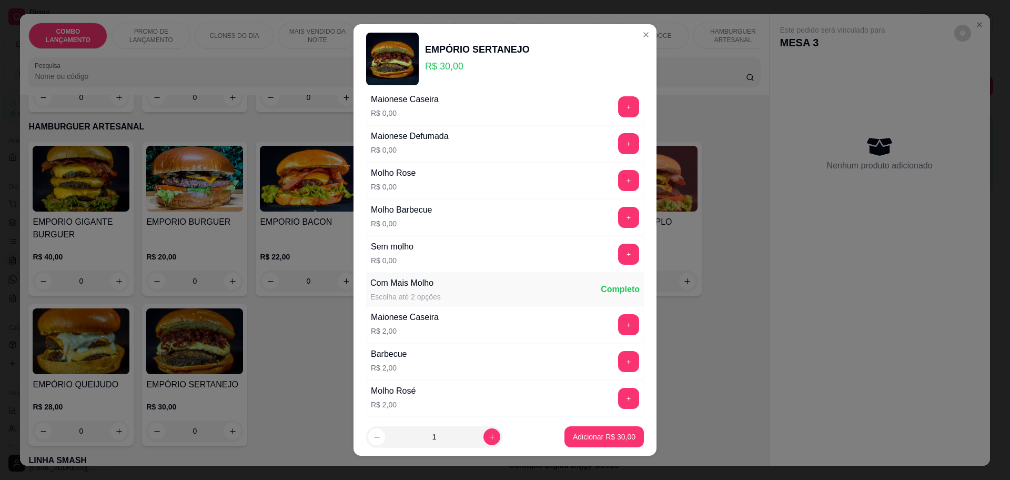
scroll to position [66, 0]
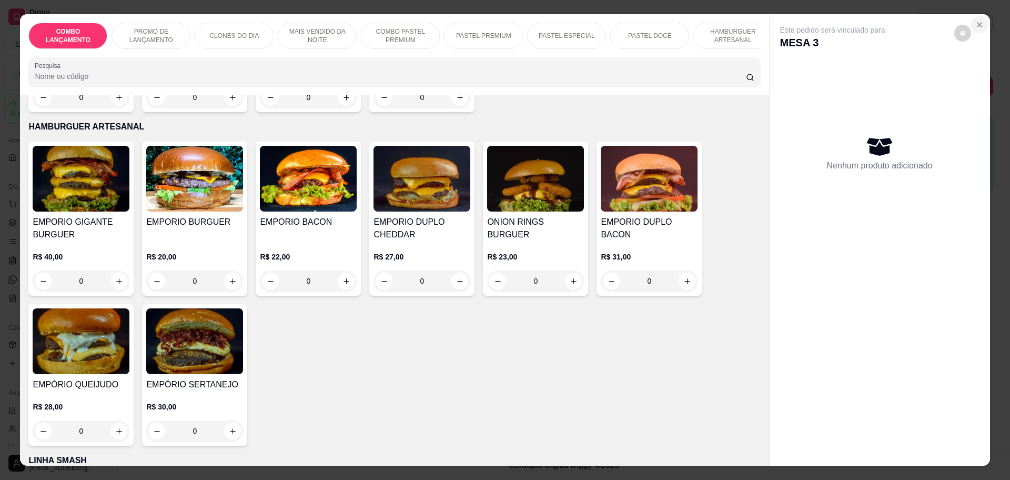
click at [977, 24] on icon "Close" at bounding box center [979, 25] width 4 height 4
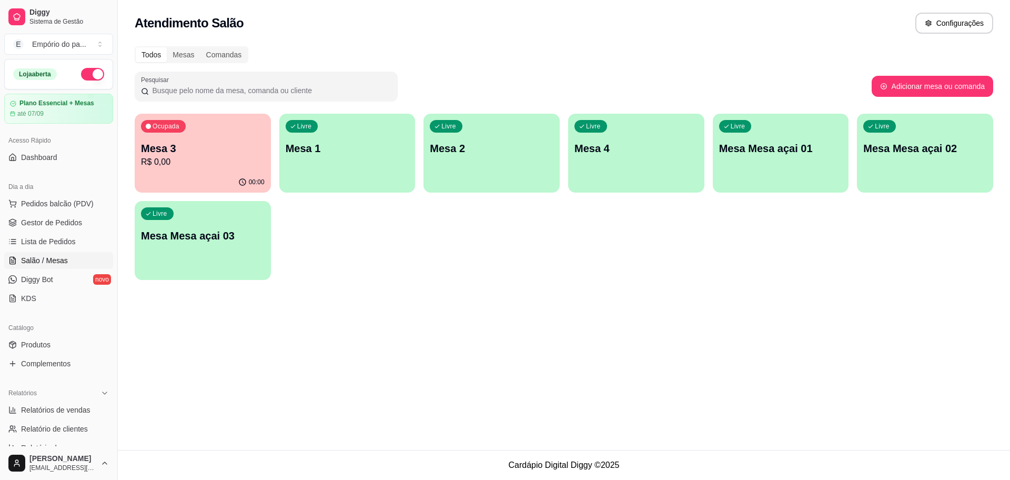
click at [202, 158] on p "R$ 0,00" at bounding box center [203, 162] width 124 height 13
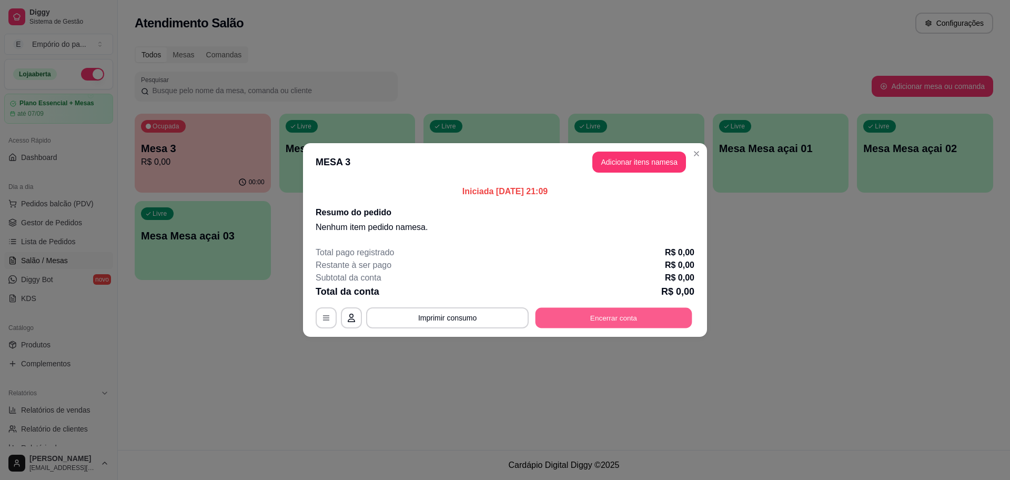
click at [598, 322] on button "Encerrar conta" at bounding box center [613, 318] width 157 height 21
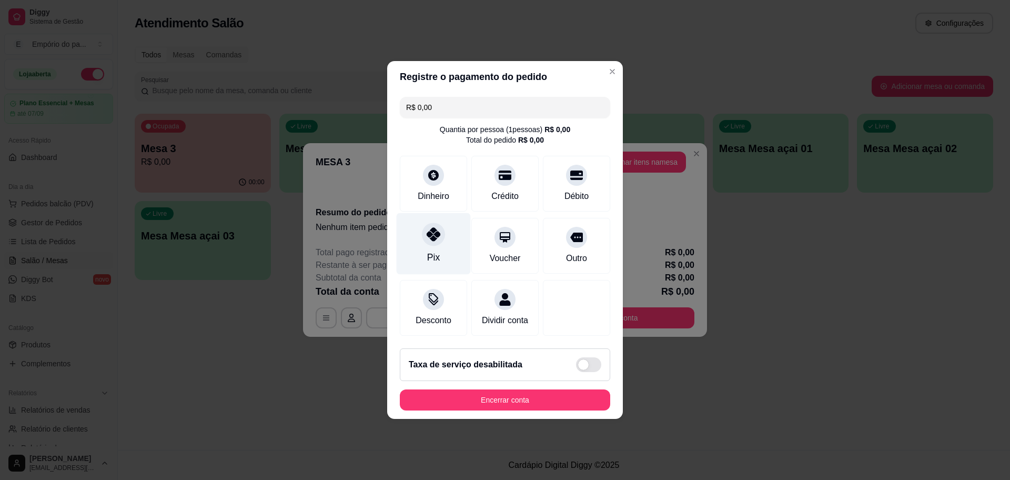
click at [423, 249] on div "Pix" at bounding box center [433, 244] width 74 height 62
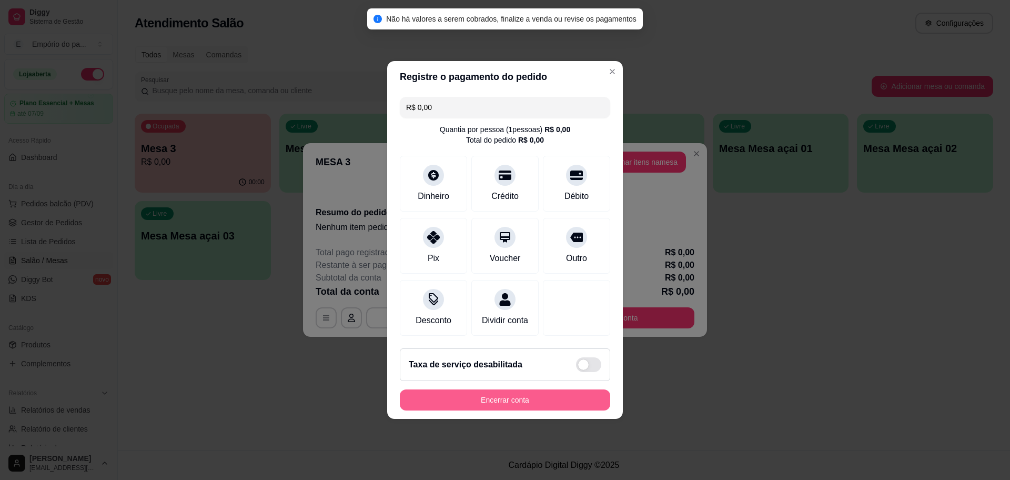
click at [475, 405] on button "Encerrar conta" at bounding box center [505, 399] width 210 height 21
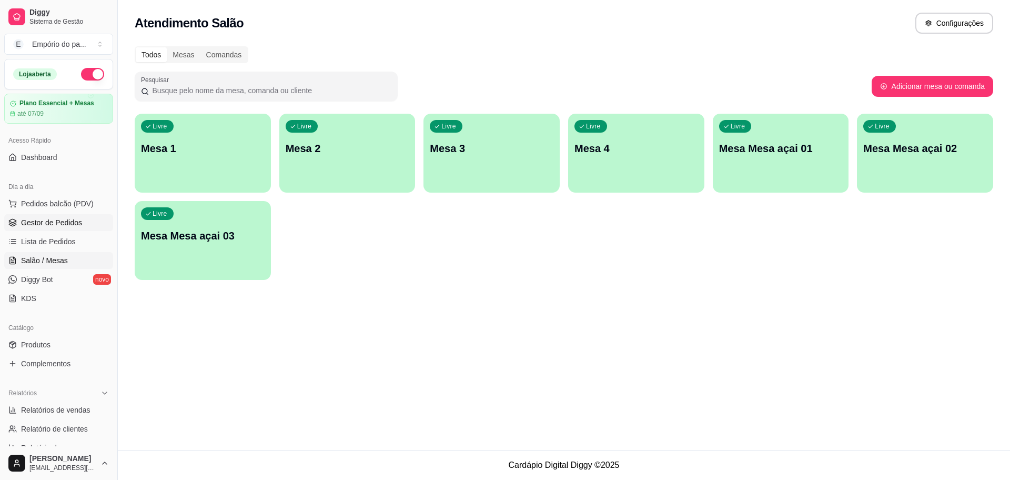
click at [56, 221] on span "Gestor de Pedidos" at bounding box center [51, 222] width 61 height 11
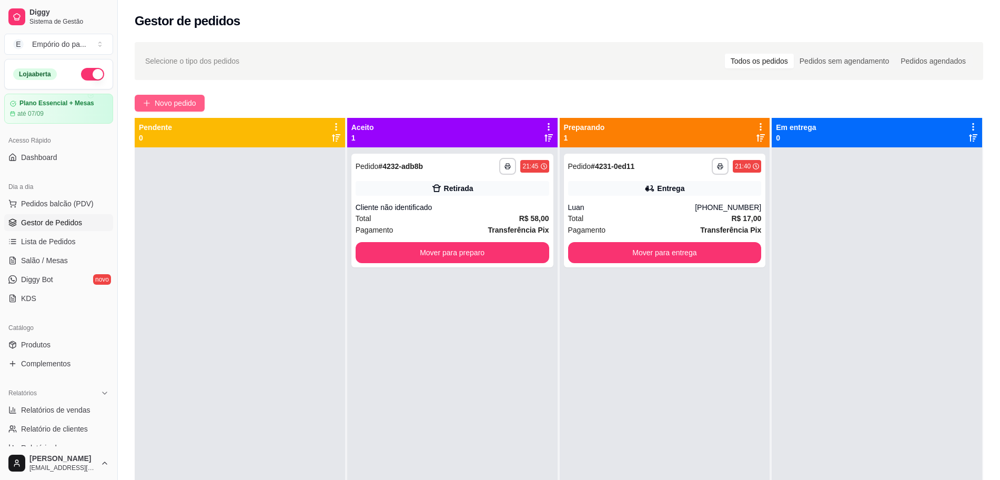
click at [190, 95] on button "Novo pedido" at bounding box center [170, 103] width 70 height 17
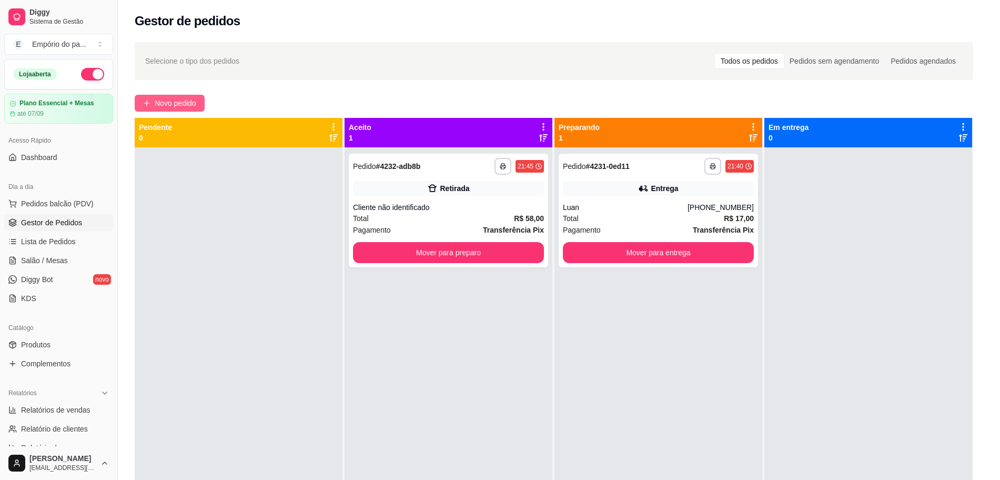
click at [189, 103] on div "COMBO LANÇAMENTO PROMO DE LANÇAMENTO CLONES DO DIA MAIS VENDIDO DA NOITE COMBO …" at bounding box center [388, 239] width 750 height 457
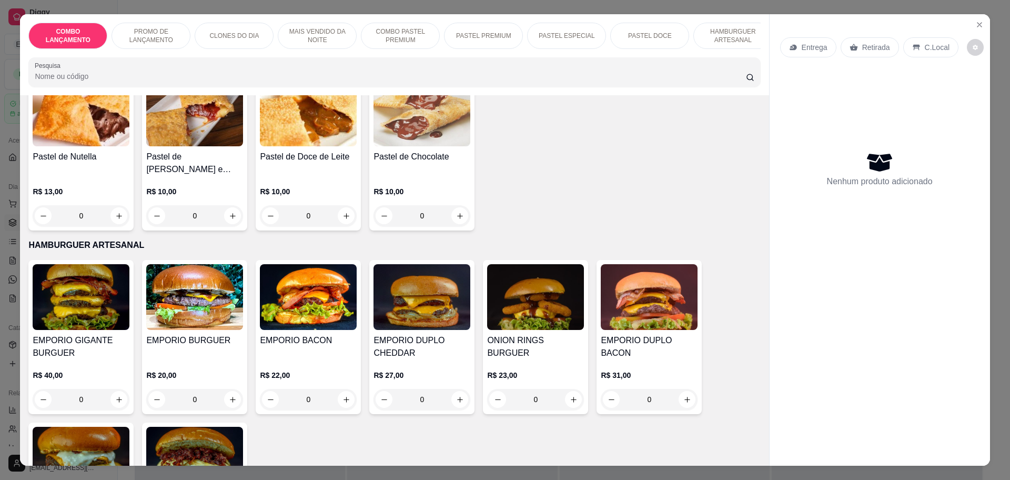
scroll to position [1775, 0]
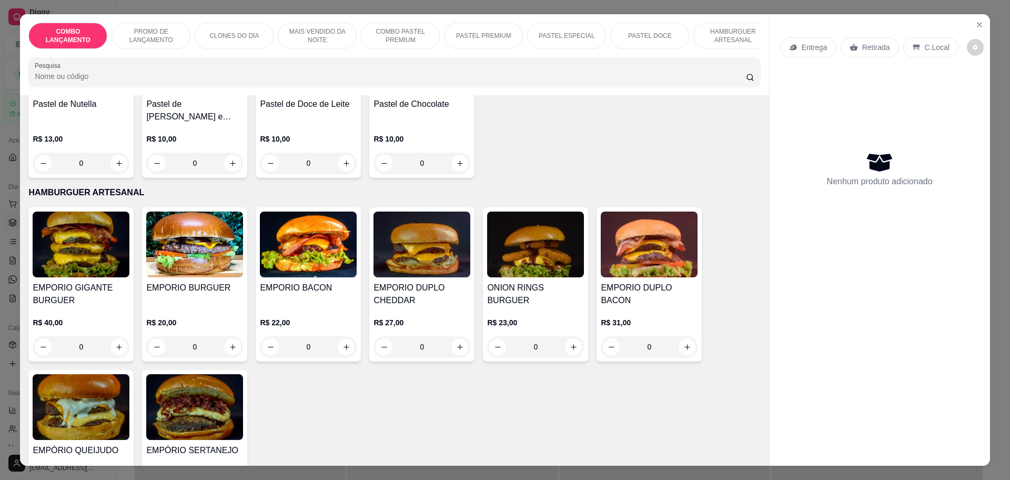
drag, startPoint x: 231, startPoint y: 454, endPoint x: 231, endPoint y: 449, distance: 5.8
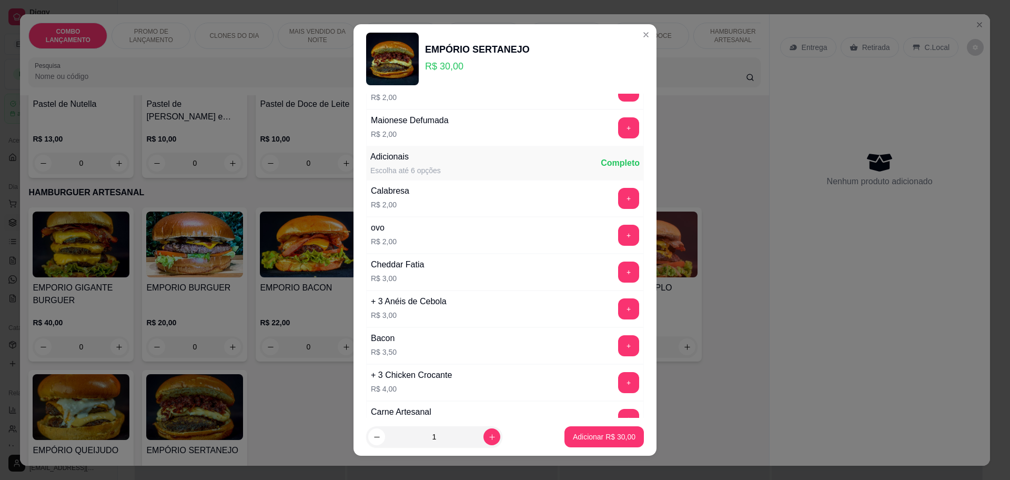
scroll to position [329, 0]
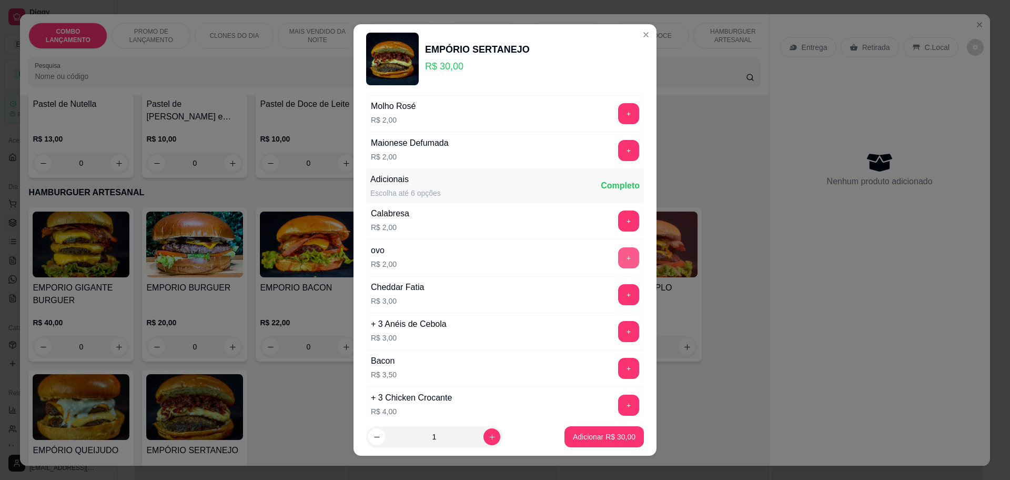
click at [618, 265] on button "+" at bounding box center [628, 257] width 21 height 21
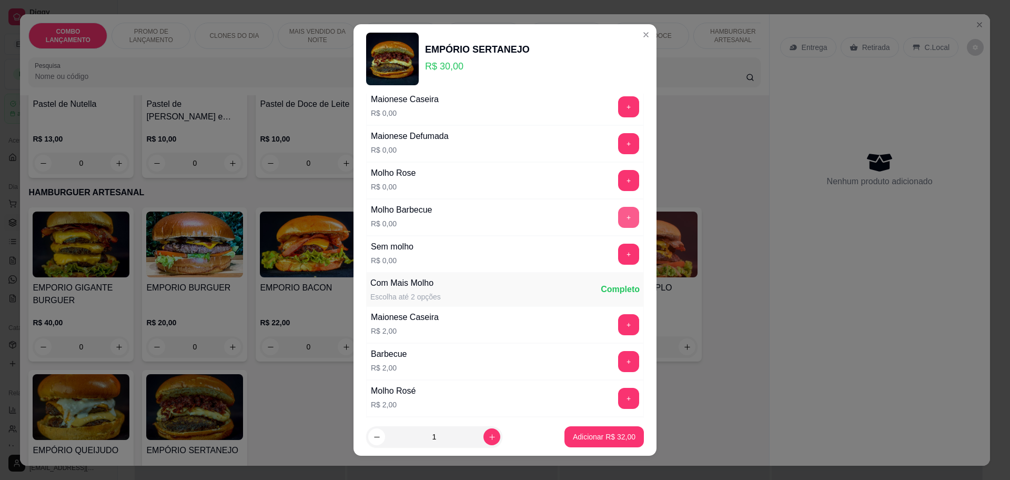
scroll to position [0, 0]
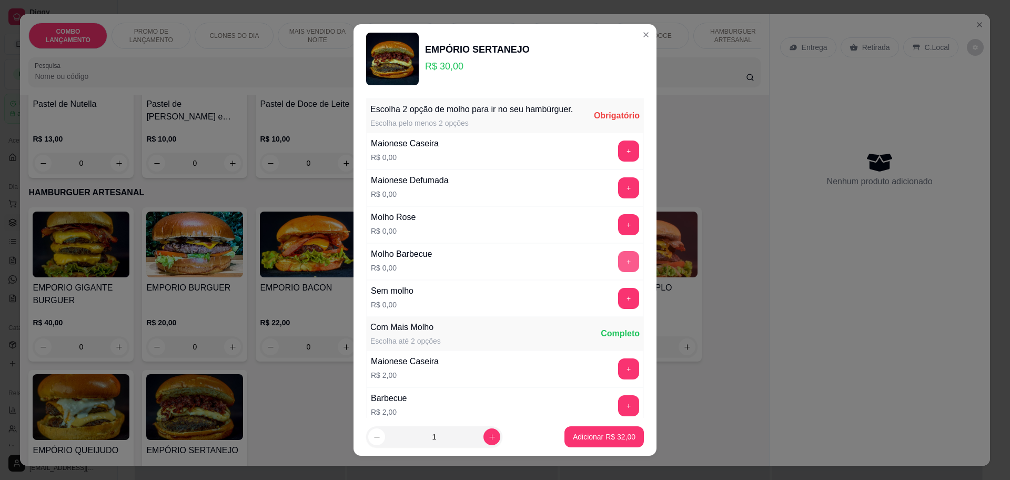
click at [618, 269] on button "+" at bounding box center [628, 261] width 21 height 21
click at [618, 198] on button "+" at bounding box center [628, 187] width 21 height 21
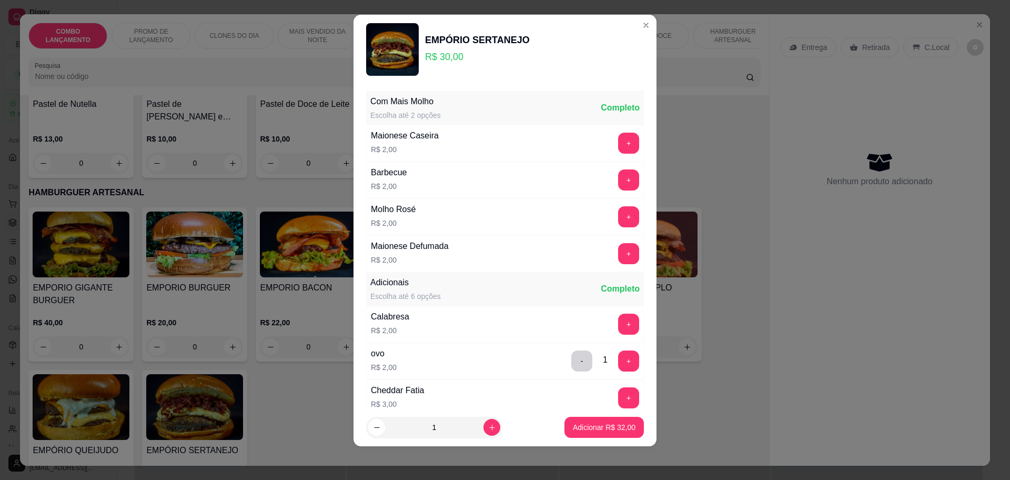
scroll to position [223, 0]
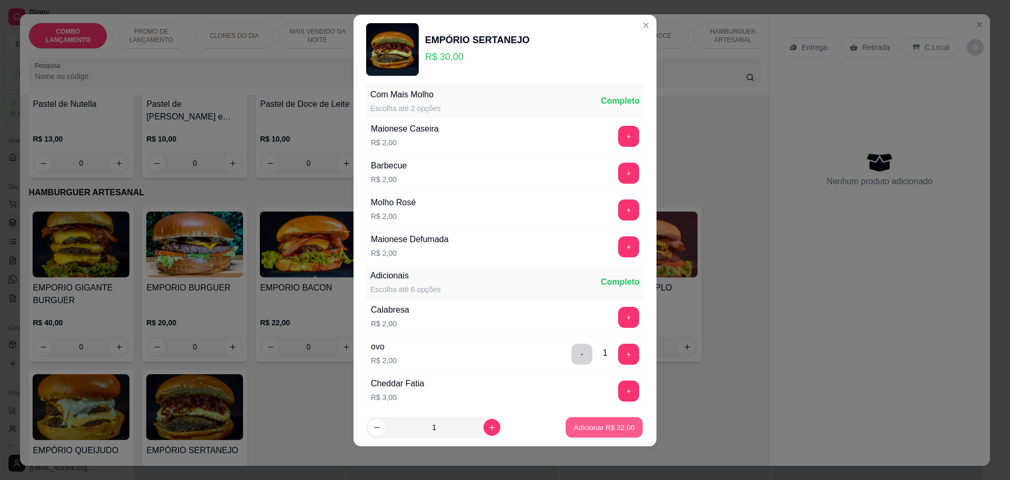
click at [599, 431] on p "Adicionar R$ 32,00" at bounding box center [604, 427] width 61 height 10
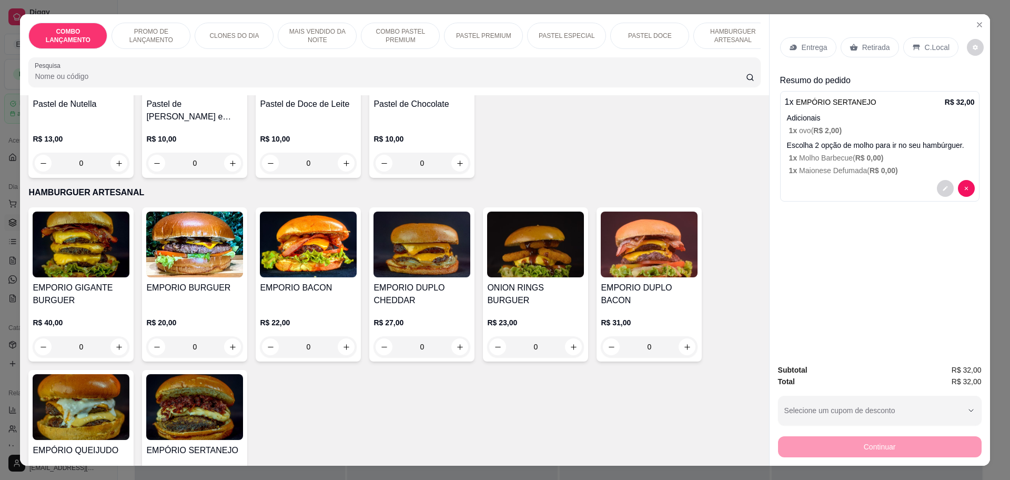
click at [872, 46] on p "Retirada" at bounding box center [876, 47] width 28 height 11
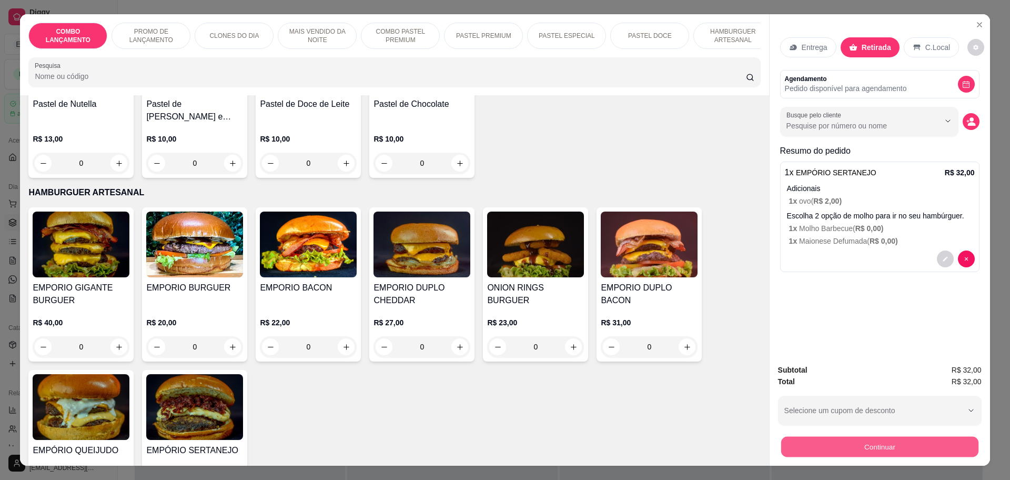
click at [851, 456] on button "Continuar" at bounding box center [878, 446] width 197 height 21
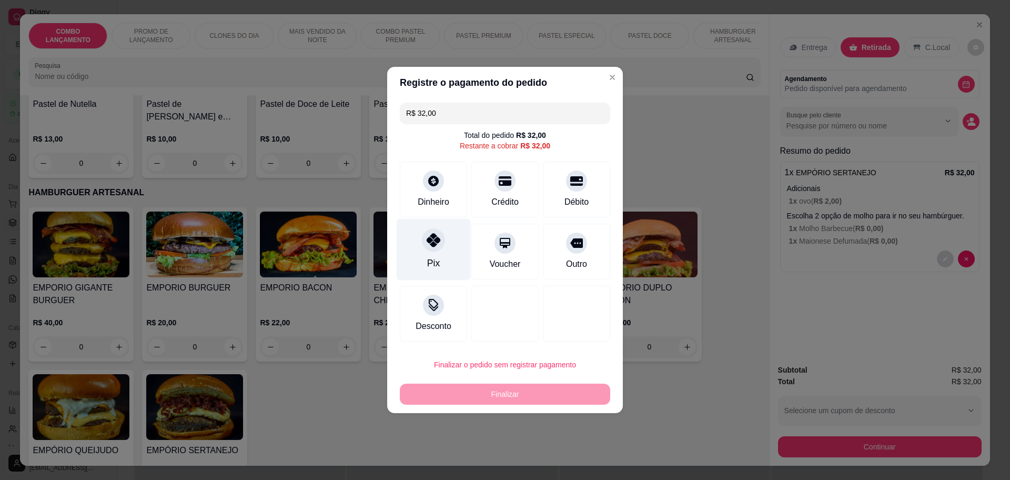
click at [409, 253] on div "Pix" at bounding box center [433, 250] width 74 height 62
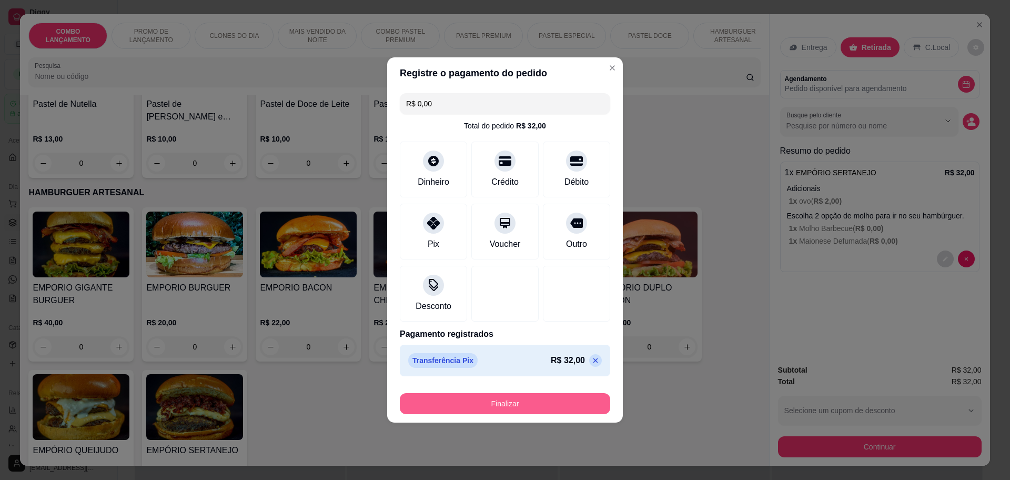
click at [474, 402] on button "Finalizar" at bounding box center [505, 403] width 210 height 21
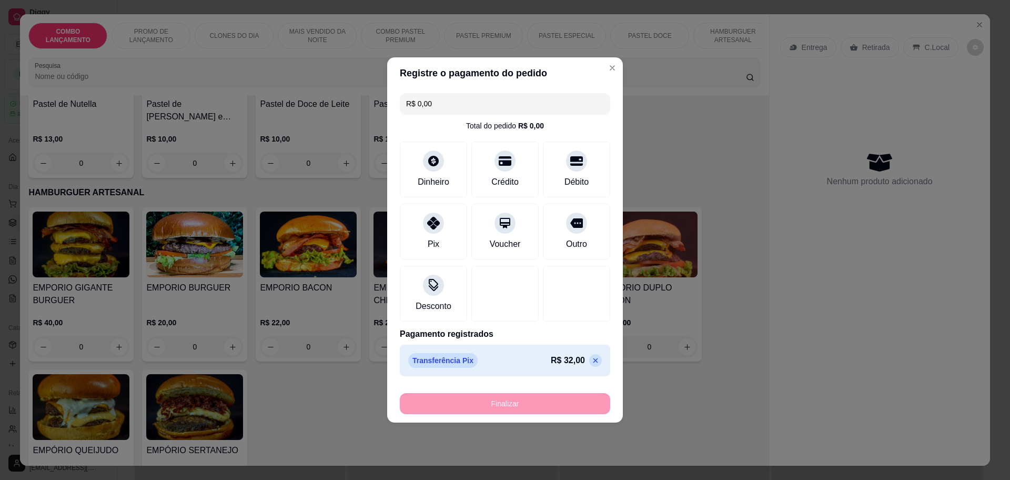
type input "-R$ 32,00"
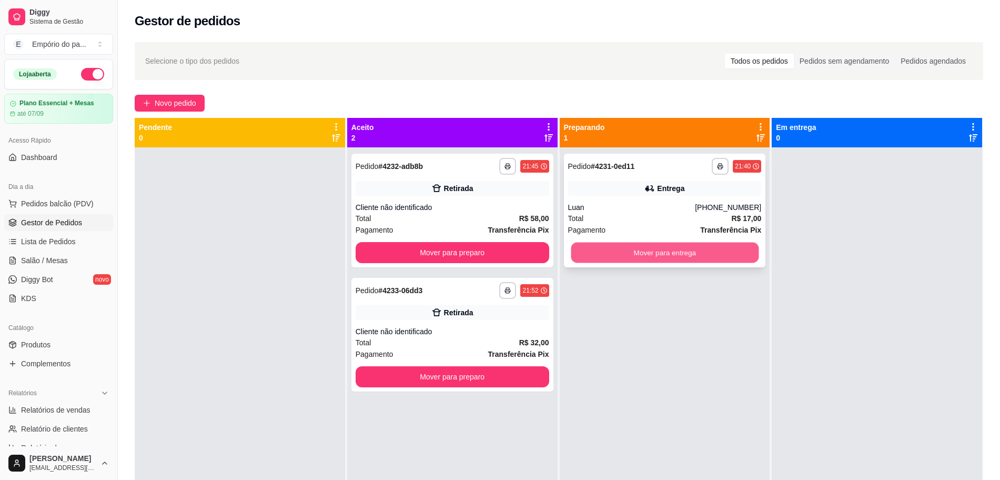
click at [642, 249] on button "Mover para entrega" at bounding box center [665, 252] width 188 height 21
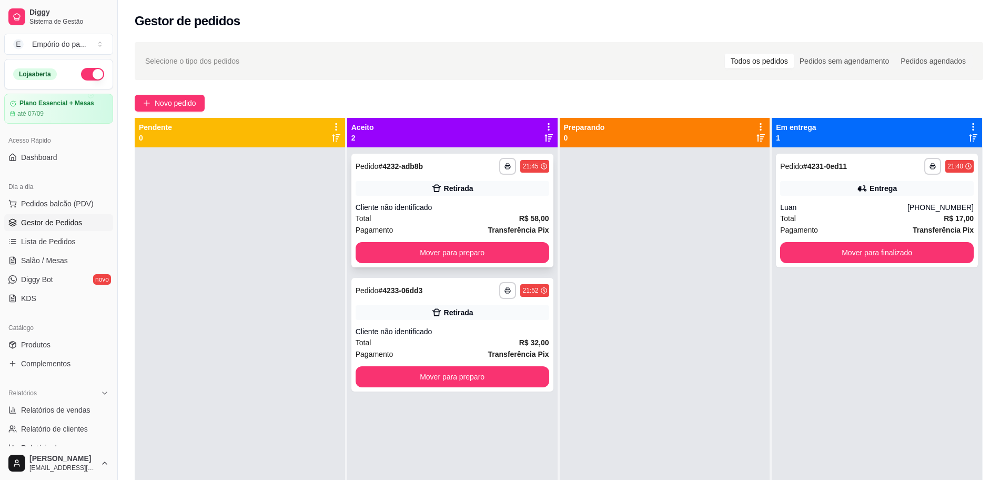
click at [490, 220] on div "Total R$ 58,00" at bounding box center [452, 218] width 194 height 12
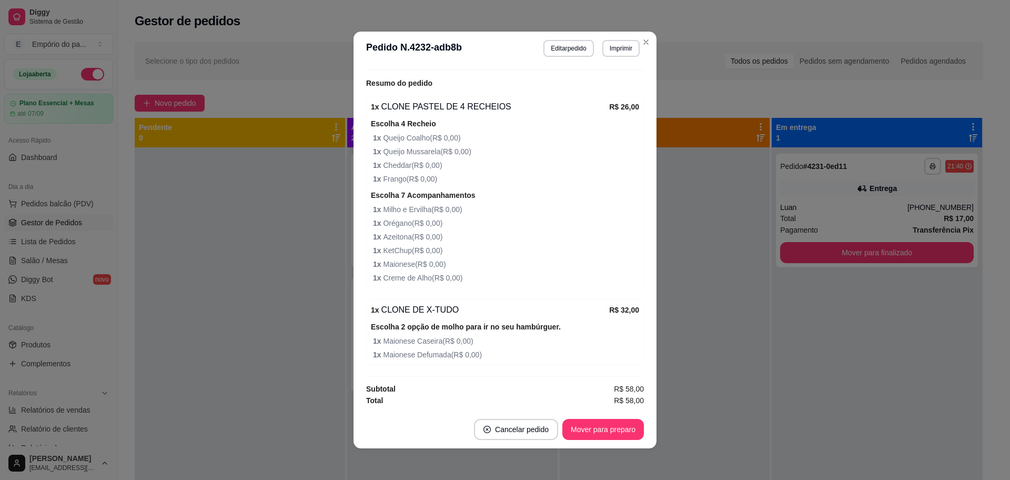
scroll to position [2, 0]
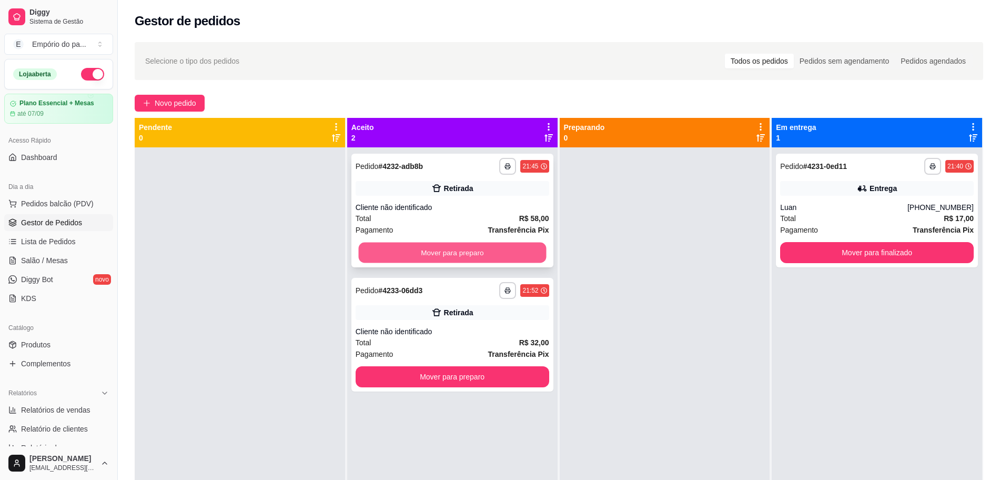
click at [400, 255] on button "Mover para preparo" at bounding box center [452, 252] width 188 height 21
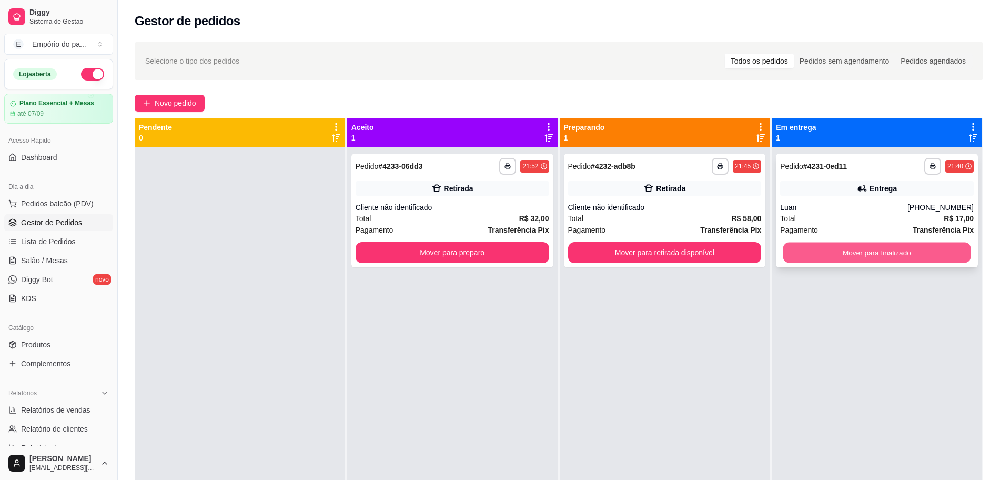
click at [820, 258] on button "Mover para finalizado" at bounding box center [877, 252] width 188 height 21
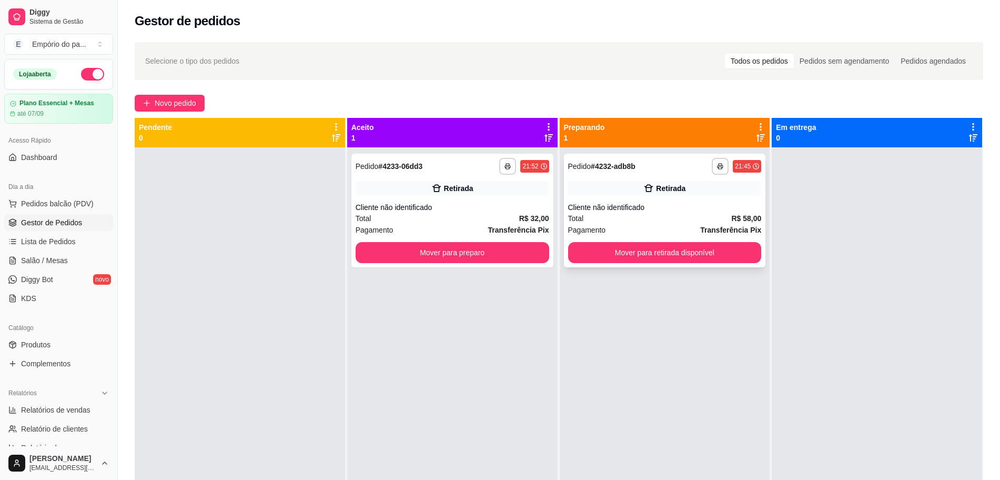
click at [626, 218] on div "Total R$ 58,00" at bounding box center [665, 218] width 194 height 12
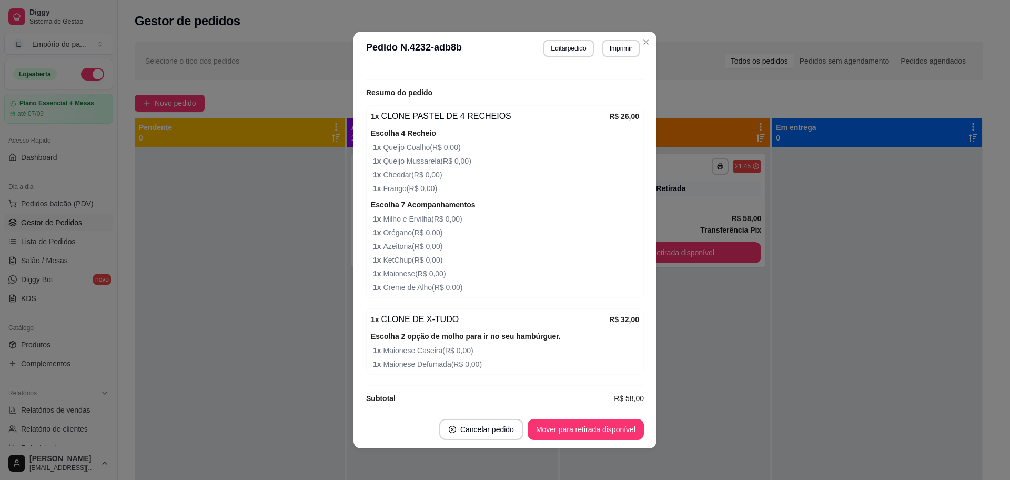
scroll to position [182, 0]
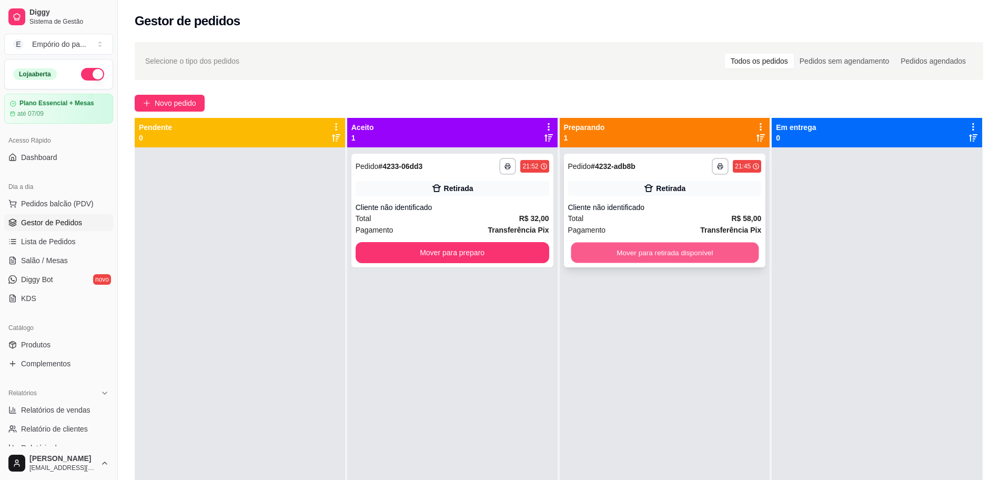
click at [582, 249] on button "Mover para retirada disponível" at bounding box center [665, 252] width 188 height 21
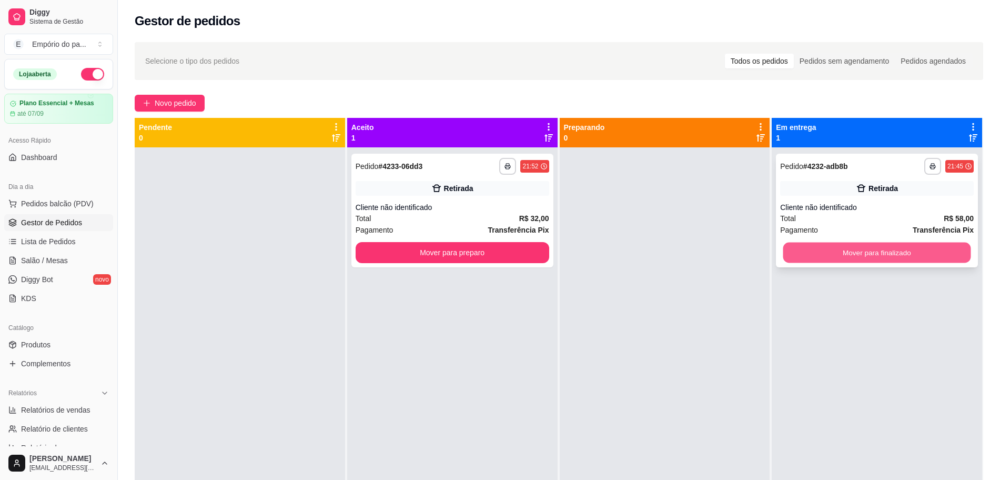
click at [847, 247] on button "Mover para finalizado" at bounding box center [877, 252] width 188 height 21
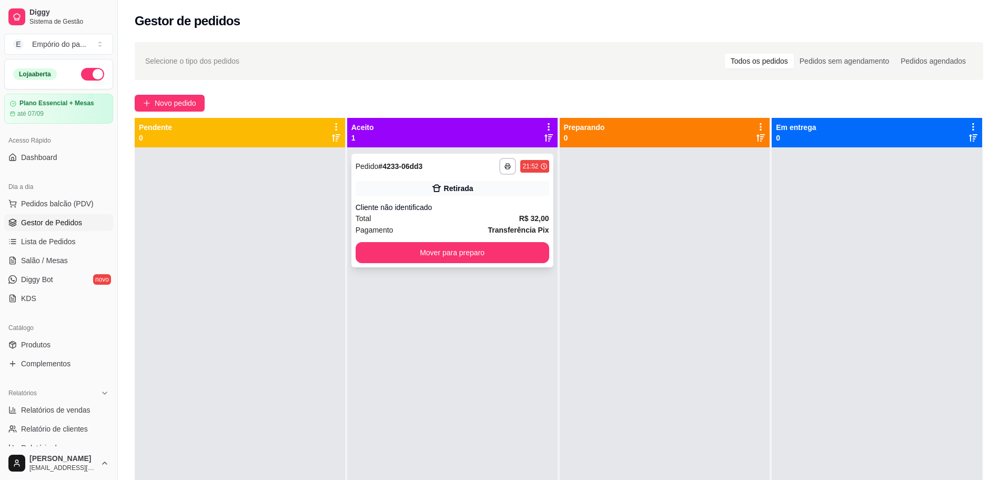
click at [500, 218] on div "**********" at bounding box center [452, 211] width 202 height 114
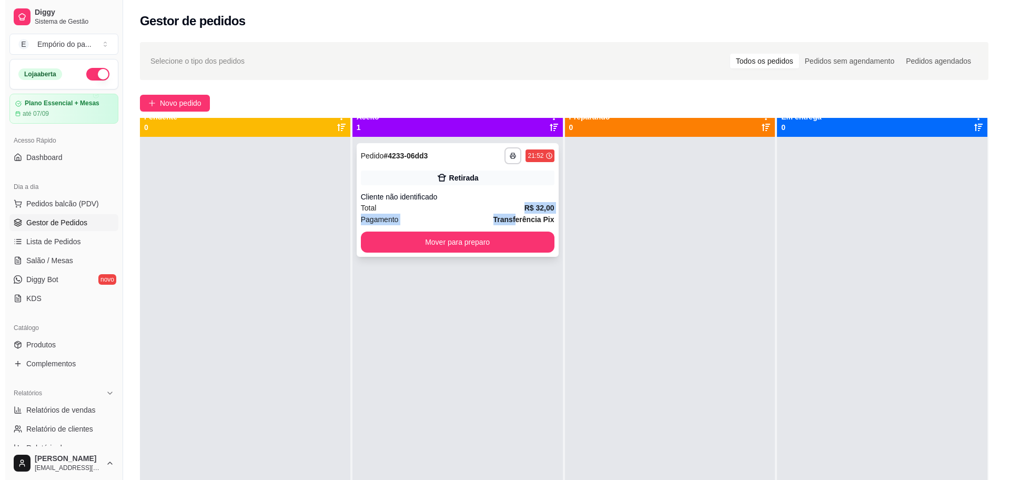
scroll to position [0, 0]
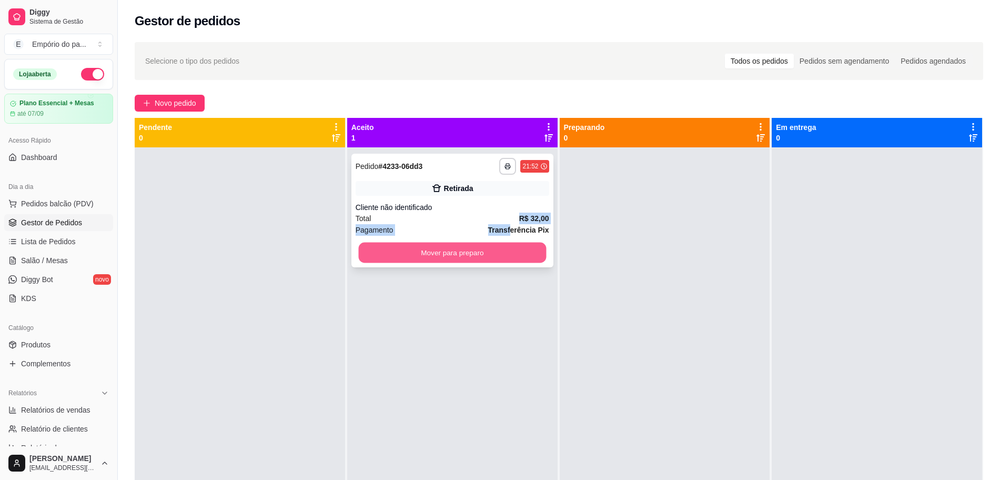
click at [468, 252] on button "Mover para preparo" at bounding box center [452, 252] width 188 height 21
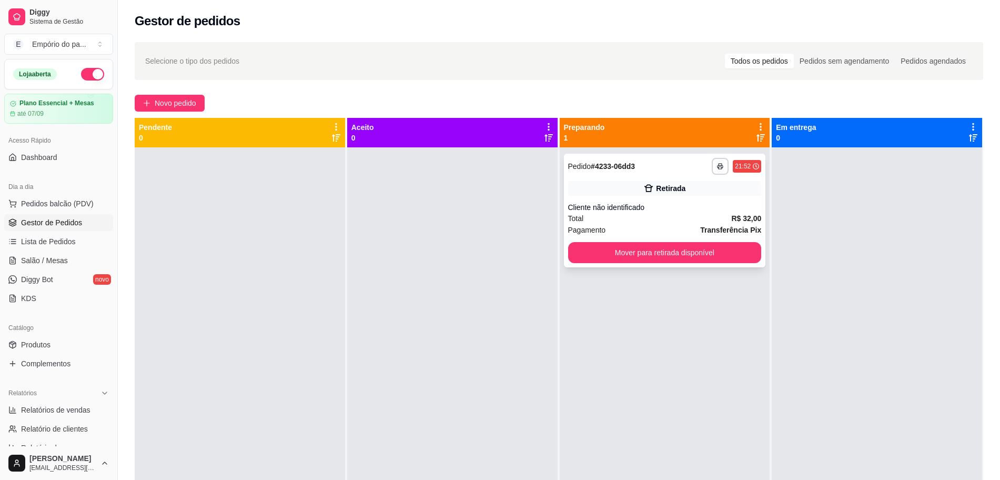
click at [630, 216] on div "Total R$ 32,00" at bounding box center [665, 218] width 194 height 12
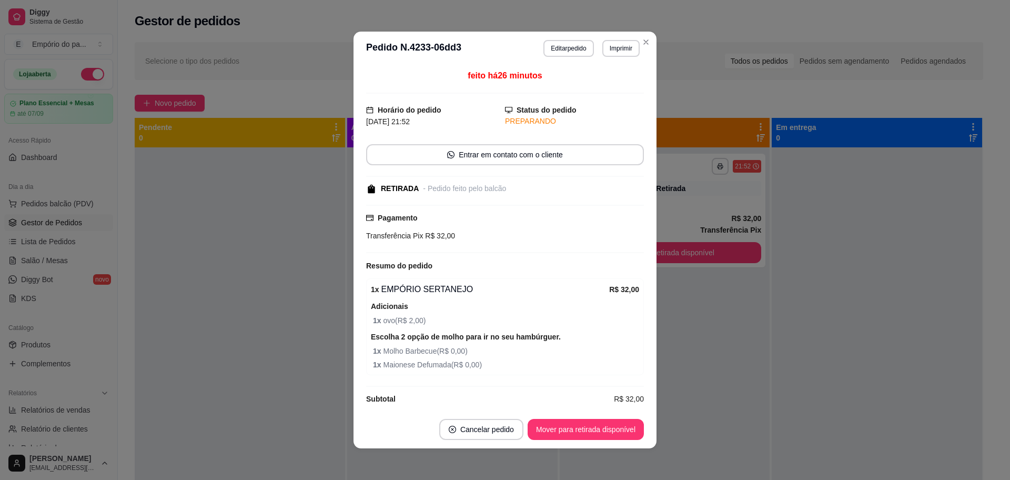
scroll to position [10, 0]
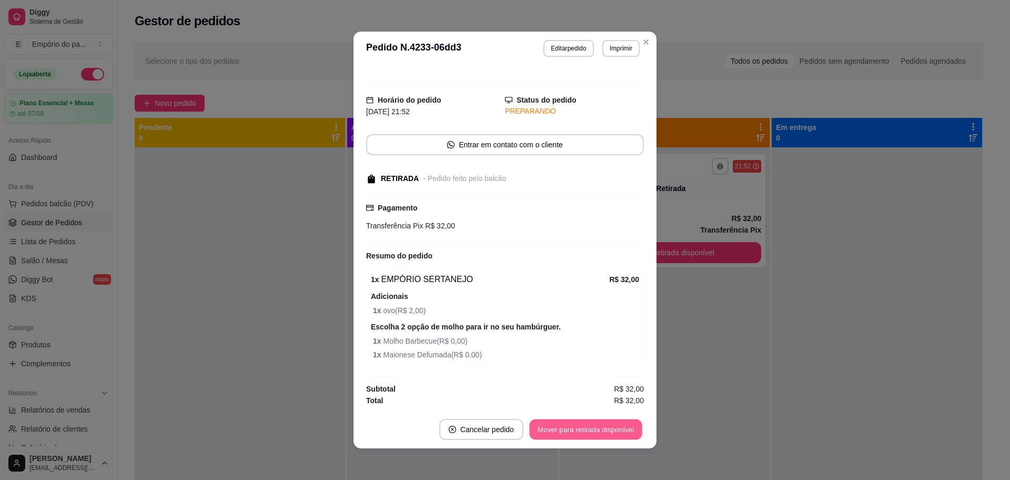
click at [611, 425] on button "Mover para retirada disponível" at bounding box center [585, 429] width 113 height 21
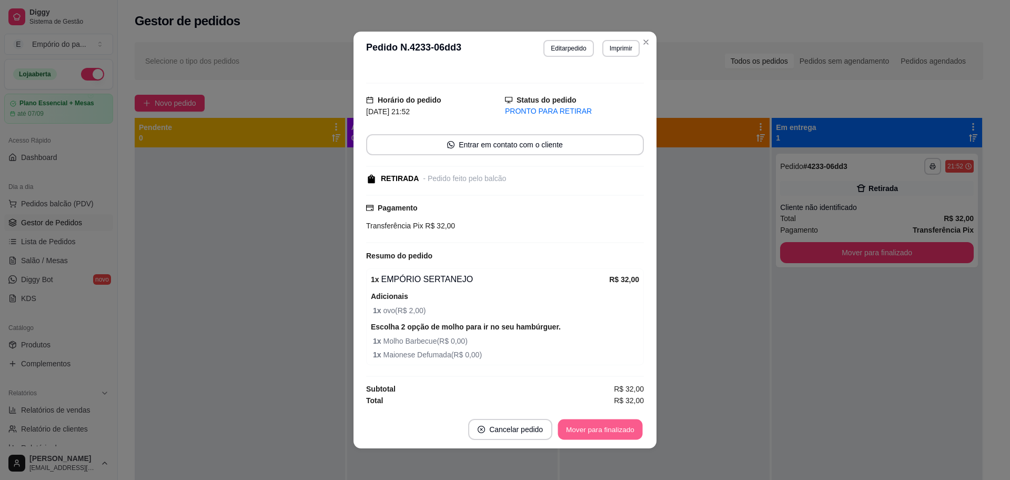
click at [613, 426] on button "Mover para finalizado" at bounding box center [600, 429] width 85 height 21
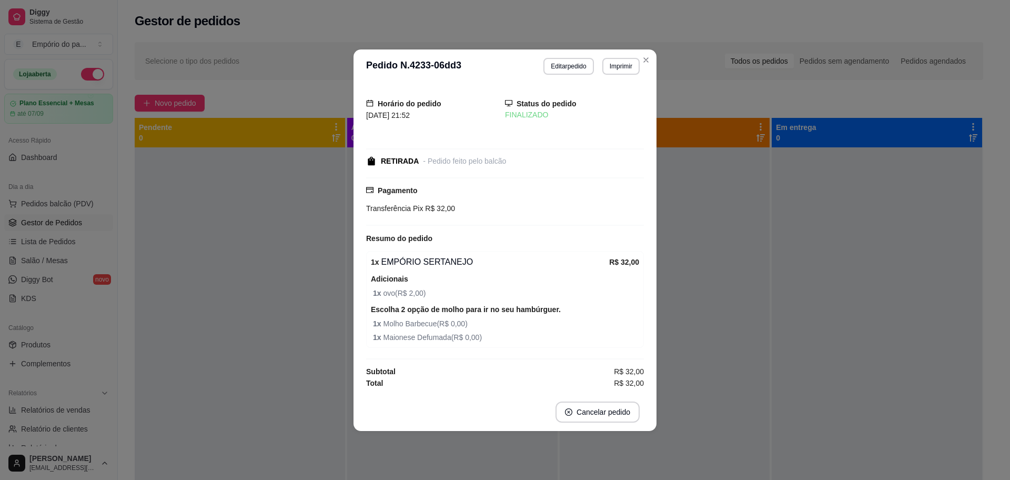
scroll to position [0, 0]
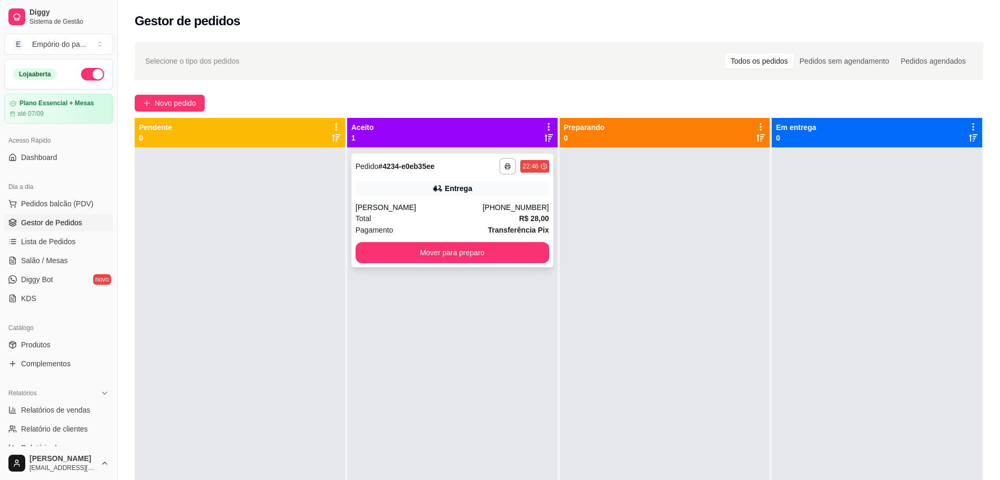
click at [413, 214] on div "Total R$ 28,00" at bounding box center [452, 218] width 194 height 12
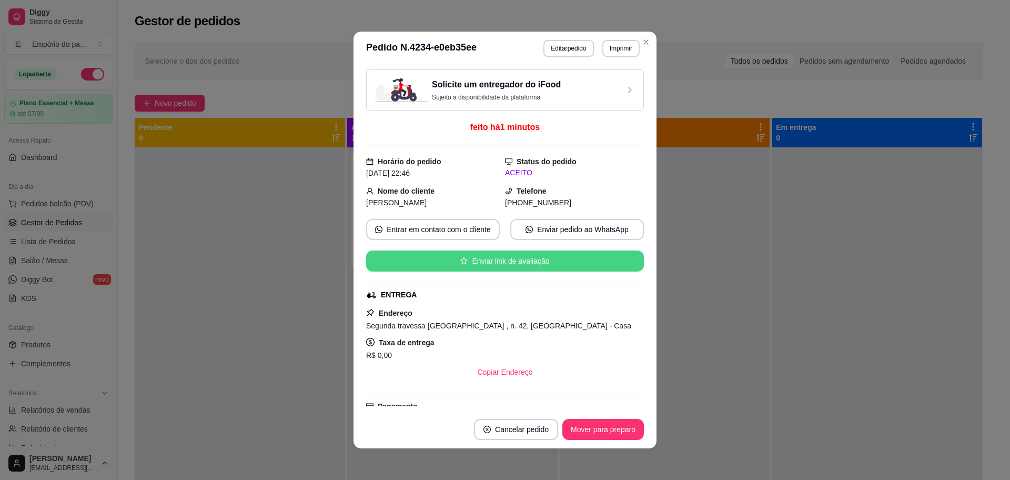
click at [422, 217] on div "Solicite um entregador do iFood Sujeito a disponibilidade da plataforma feito h…" at bounding box center [505, 237] width 278 height 337
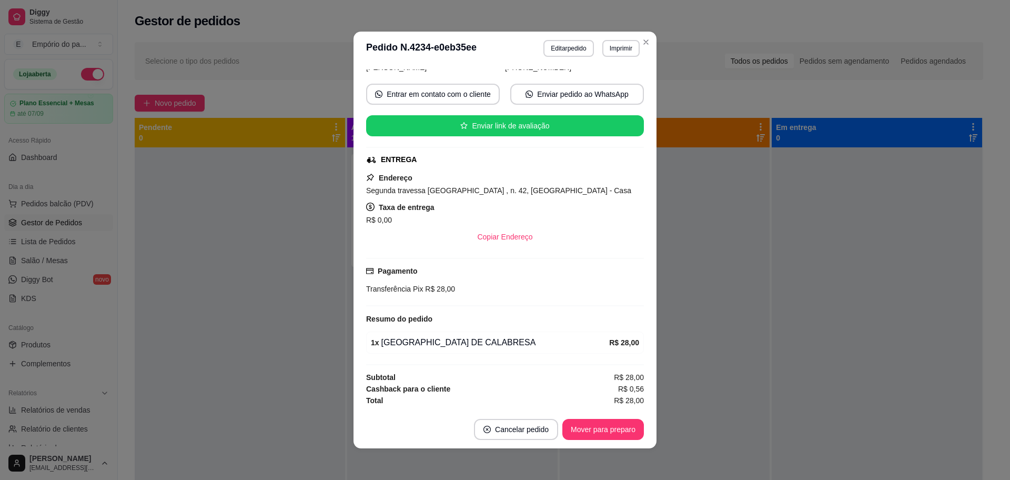
scroll to position [2, 0]
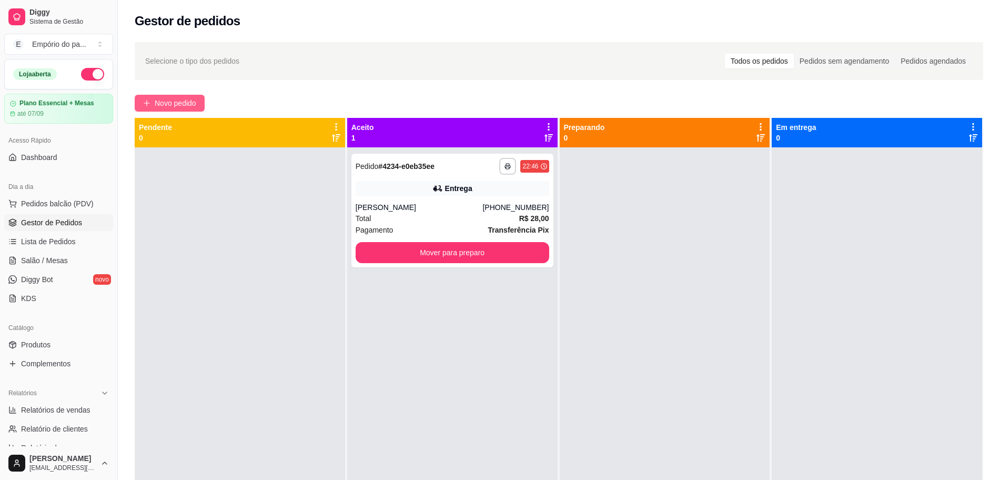
click at [178, 104] on span "Novo pedido" at bounding box center [176, 103] width 42 height 12
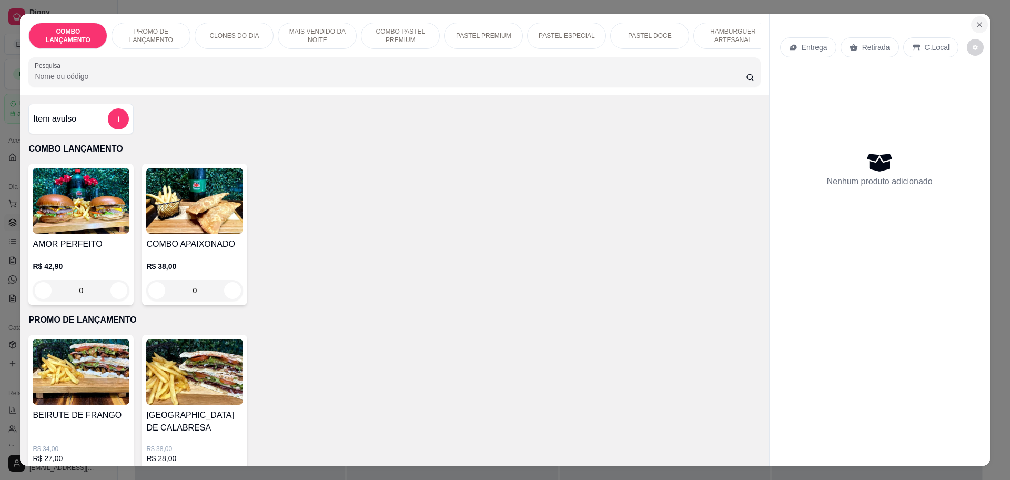
click at [975, 23] on icon "Close" at bounding box center [979, 25] width 8 height 8
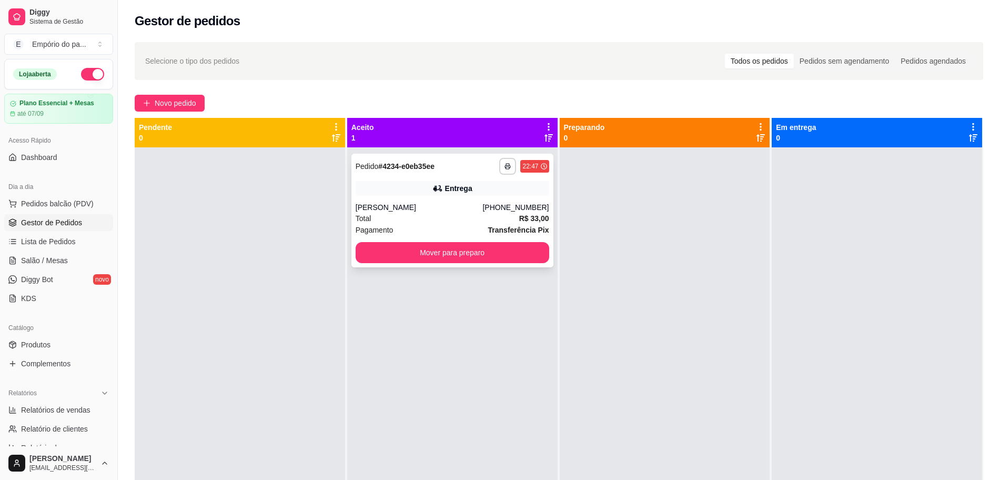
click at [434, 211] on div "[PERSON_NAME]" at bounding box center [418, 207] width 127 height 11
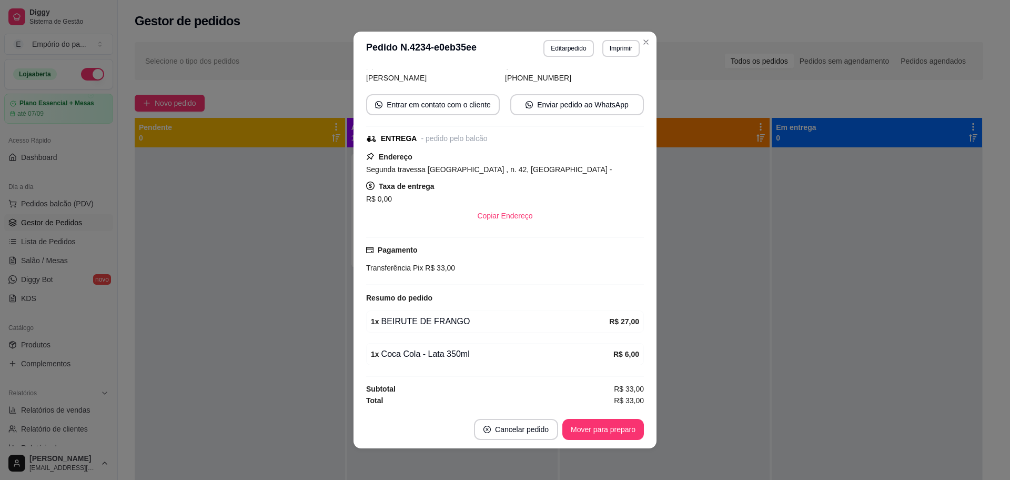
scroll to position [2, 0]
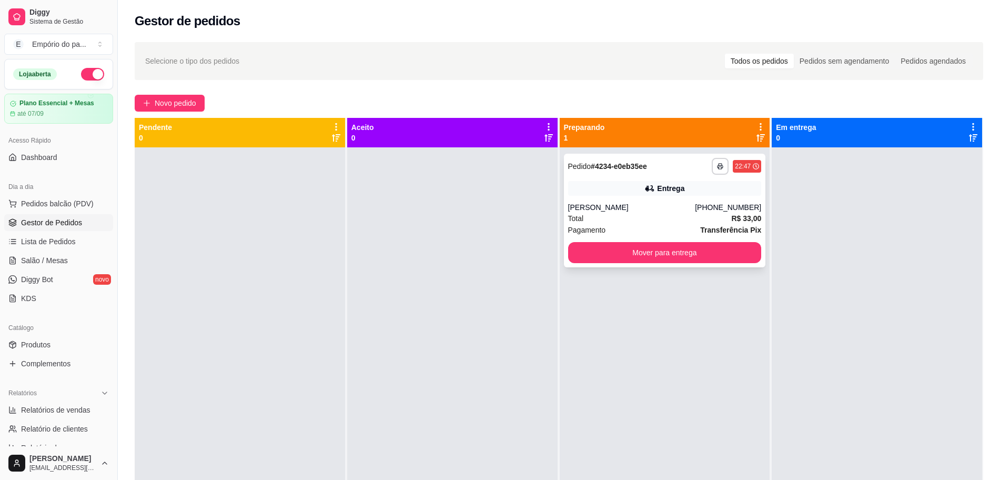
click at [611, 224] on div "Pagamento Transferência Pix" at bounding box center [665, 230] width 194 height 12
click at [85, 75] on button "button" at bounding box center [92, 74] width 23 height 13
click at [630, 222] on div "Total R$ 33,00" at bounding box center [665, 218] width 194 height 12
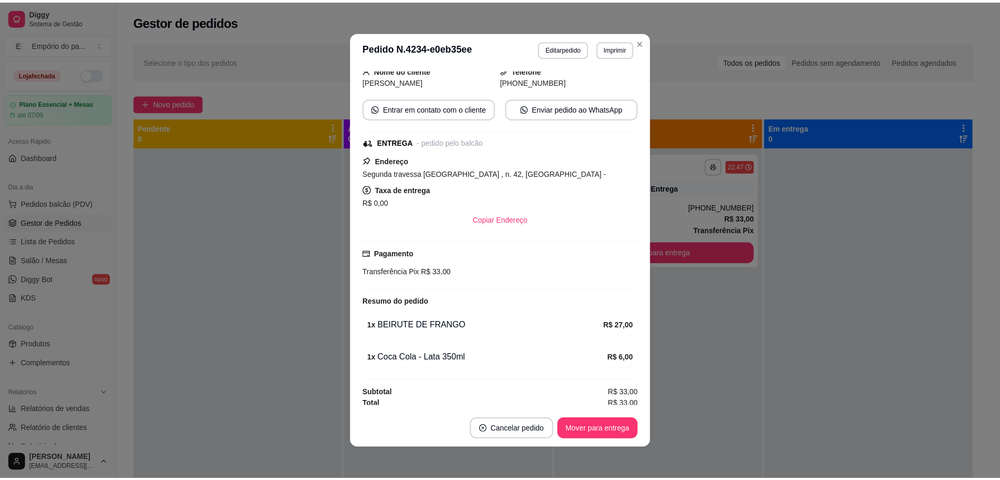
scroll to position [96, 0]
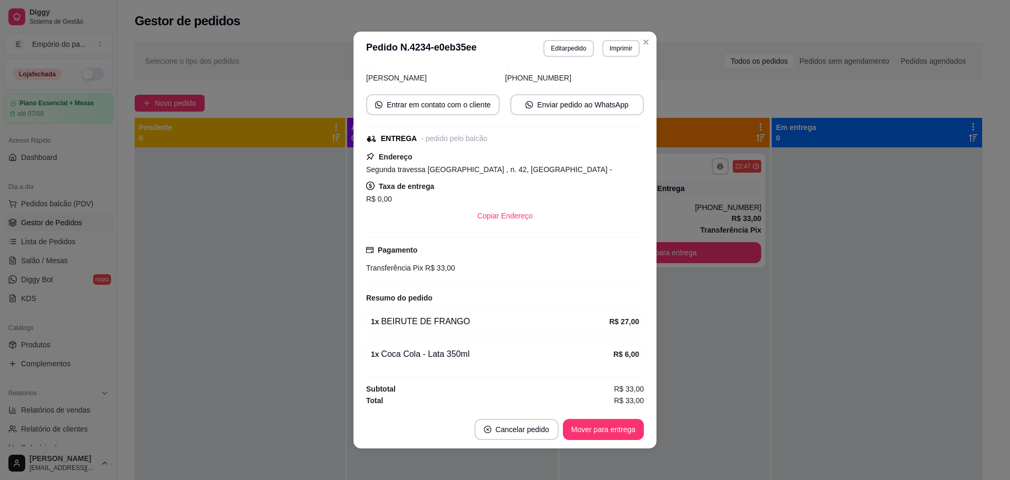
click at [217, 239] on div at bounding box center [240, 387] width 210 height 480
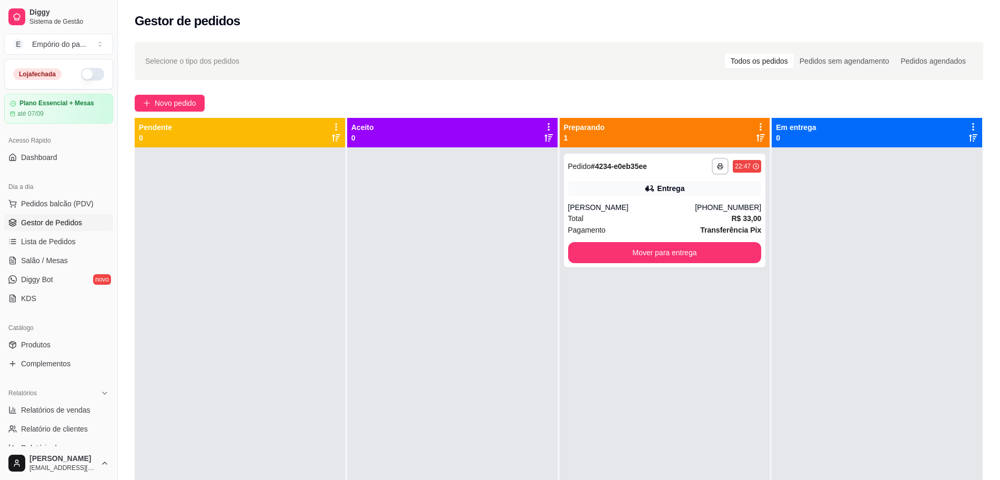
click at [81, 77] on button "button" at bounding box center [92, 74] width 23 height 13
click at [663, 257] on button "Mover para entrega" at bounding box center [665, 252] width 188 height 21
